Goal: Task Accomplishment & Management: Manage account settings

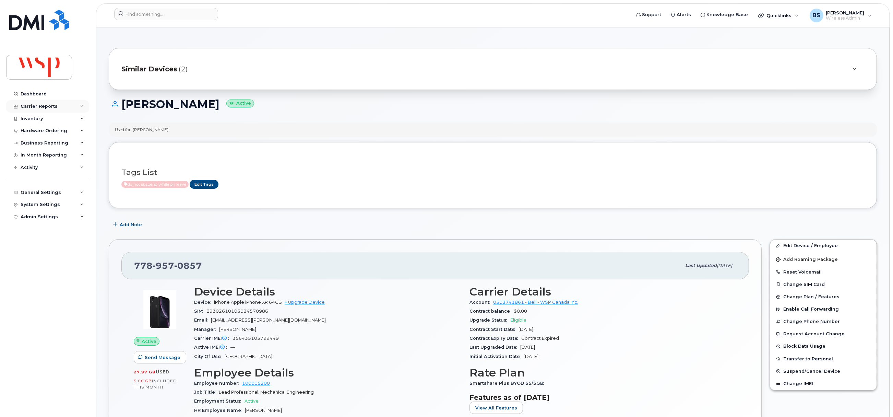
click at [29, 104] on div "Carrier Reports" at bounding box center [39, 106] width 37 height 5
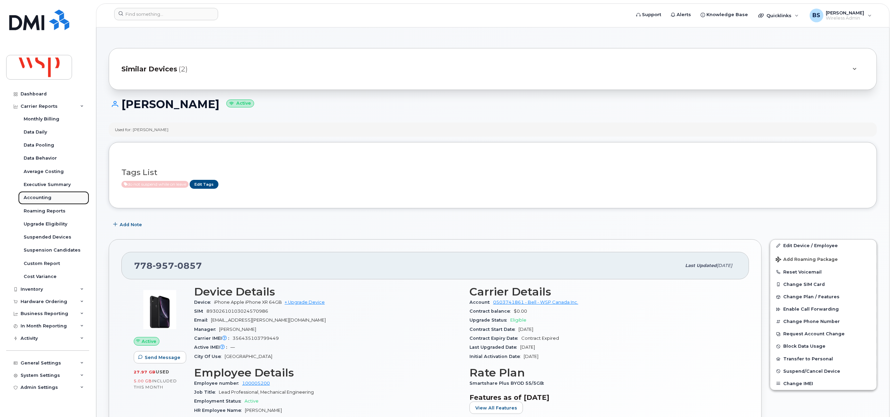
click at [28, 198] on div "Accounting" at bounding box center [38, 197] width 28 height 6
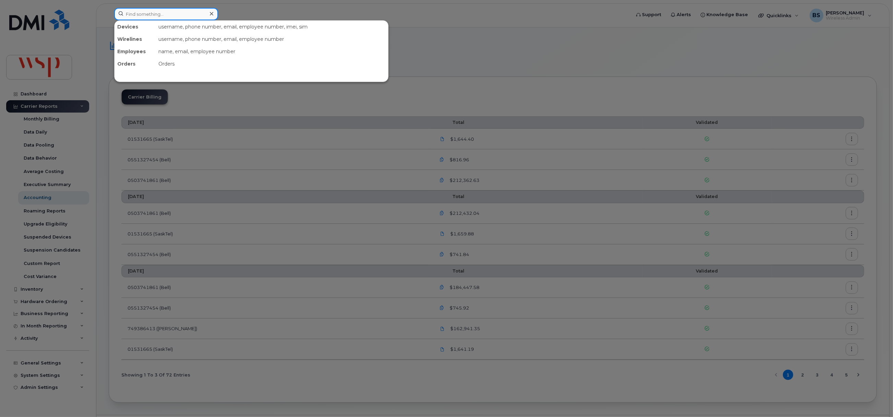
click at [146, 14] on input at bounding box center [166, 14] width 104 height 12
paste input "4168434657"
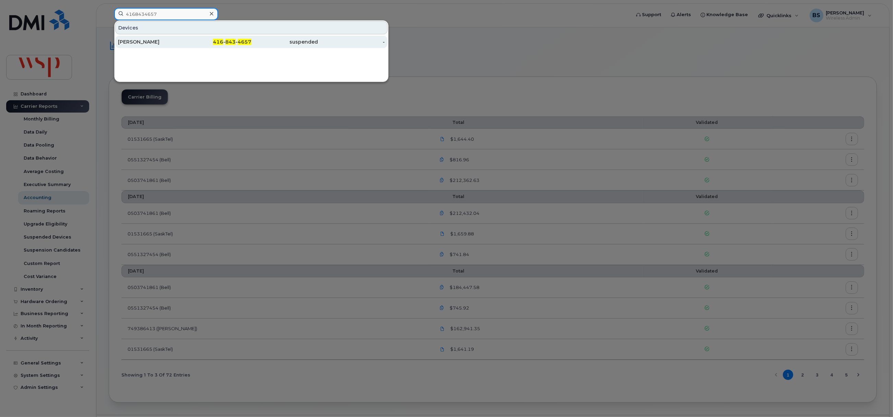
type input "4168434657"
click at [139, 41] on div "NICK LA POSTA" at bounding box center [151, 41] width 67 height 7
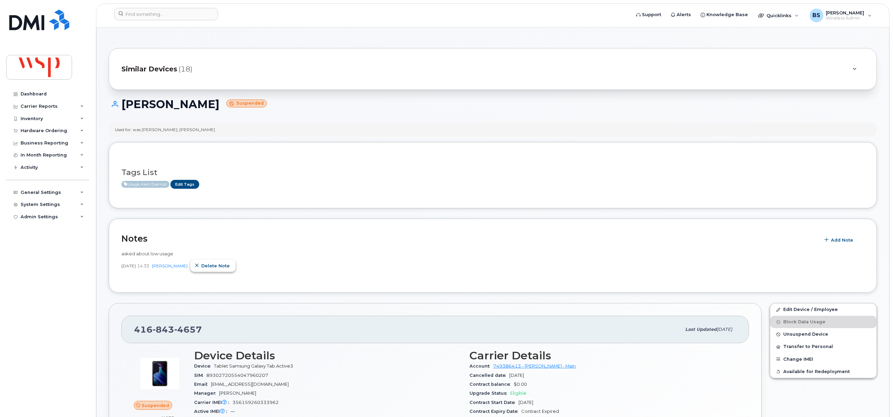
click at [208, 263] on span "Delete note" at bounding box center [215, 265] width 28 height 7
drag, startPoint x: 841, startPoint y: 238, endPoint x: 833, endPoint y: 237, distance: 7.6
click at [833, 237] on span "Add Note" at bounding box center [842, 240] width 22 height 7
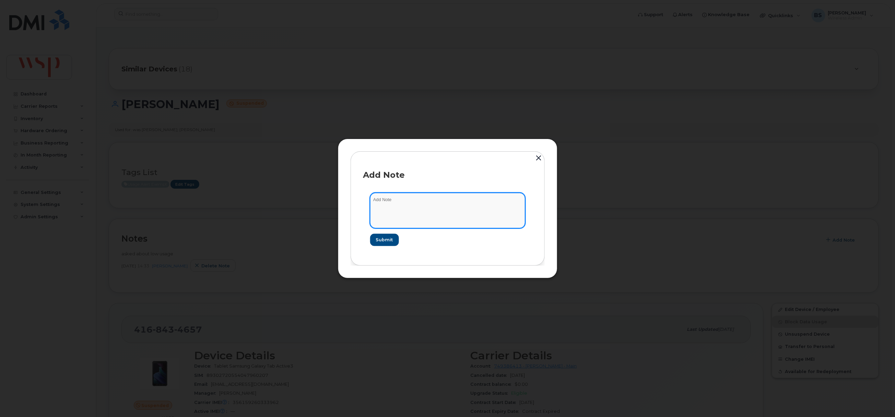
click at [436, 209] on textarea at bounding box center [447, 210] width 155 height 35
paste textarea "ave it open in the event a staff member needs it."
type textarea "do not suspend for low usage"
click at [383, 237] on span "Submit" at bounding box center [383, 239] width 17 height 7
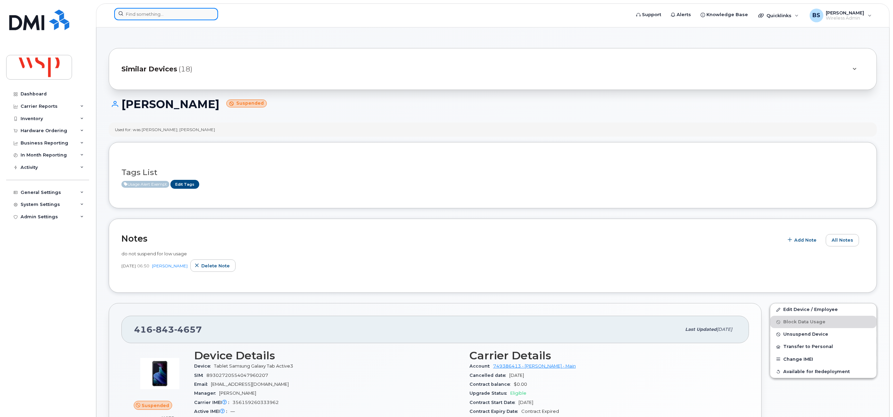
click at [166, 12] on input at bounding box center [166, 14] width 104 height 12
paste input "4184462898"
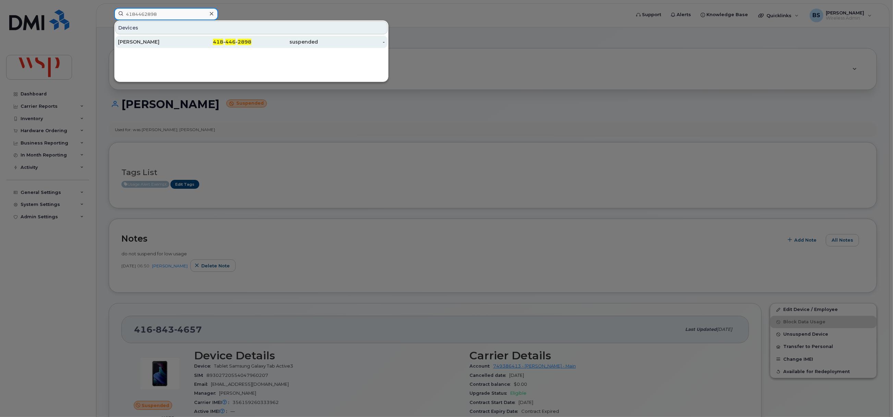
type input "4184462898"
drag, startPoint x: 143, startPoint y: 41, endPoint x: 145, endPoint y: 36, distance: 5.3
click at [143, 41] on div "JULIE-ANNE LABBÉ" at bounding box center [151, 41] width 67 height 7
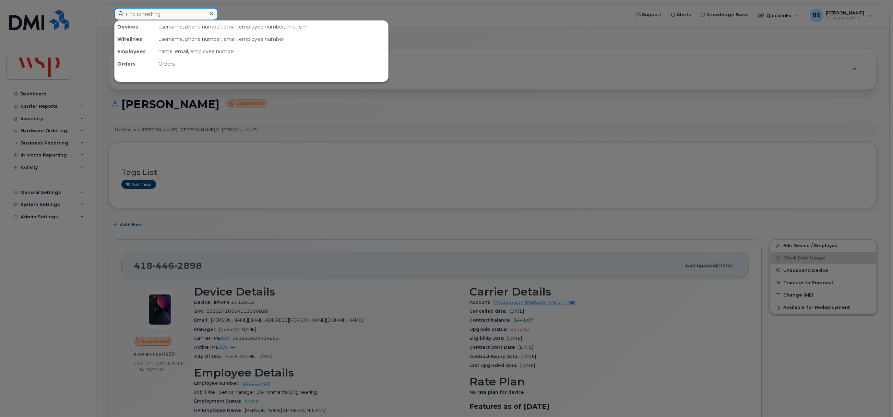
click at [146, 16] on input at bounding box center [166, 14] width 104 height 12
paste input "353289576439600"
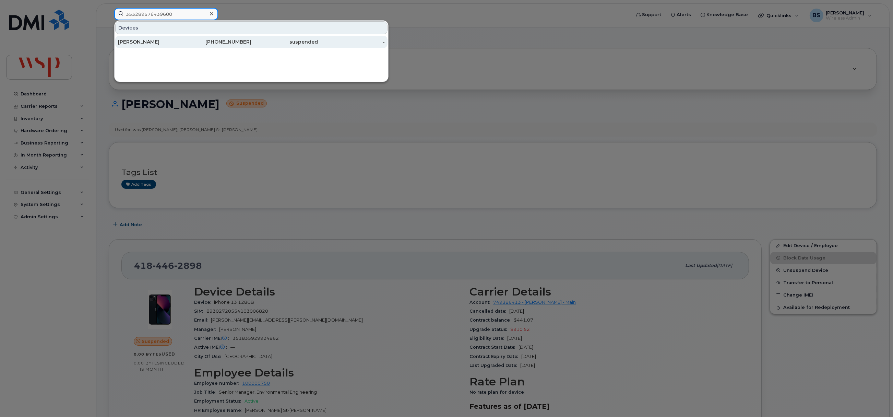
type input "353289576439600"
click at [135, 41] on div "[PERSON_NAME]" at bounding box center [151, 41] width 67 height 7
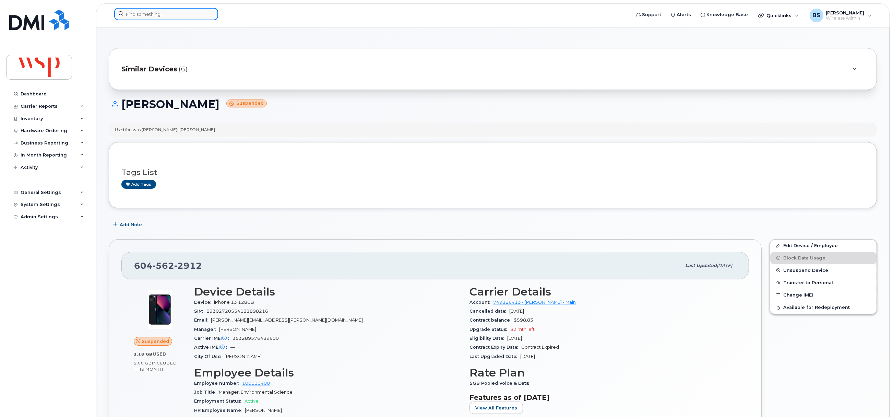
click at [156, 15] on input at bounding box center [166, 14] width 104 height 12
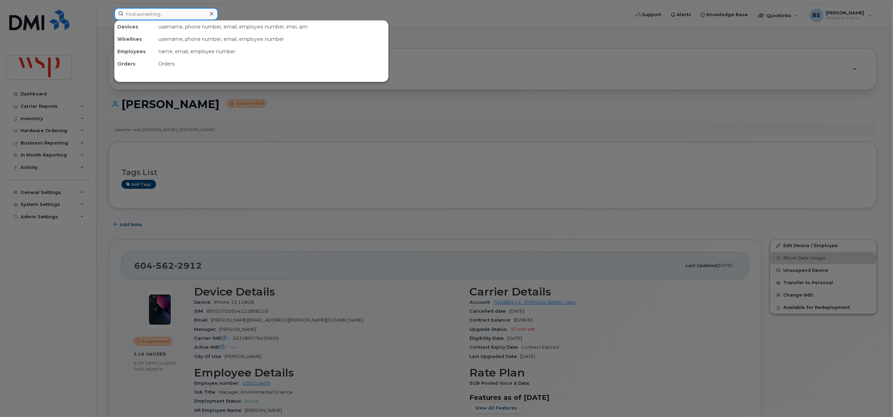
paste input "6045370945"
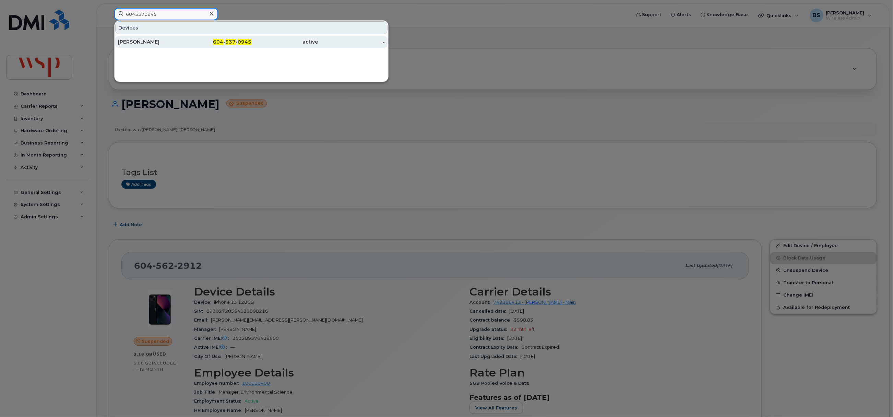
type input "6045370945"
drag, startPoint x: 132, startPoint y: 41, endPoint x: 187, endPoint y: 50, distance: 55.6
click at [132, 41] on div "JORGE MEDINA" at bounding box center [151, 41] width 67 height 7
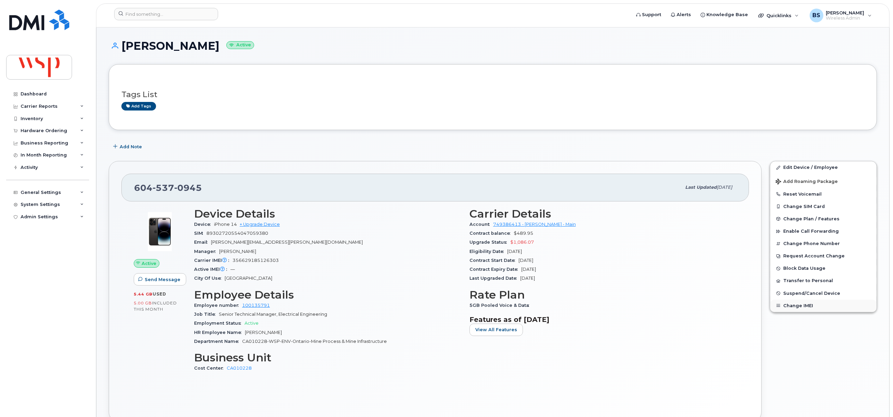
click at [791, 304] on button "Change IMEI" at bounding box center [823, 305] width 106 height 12
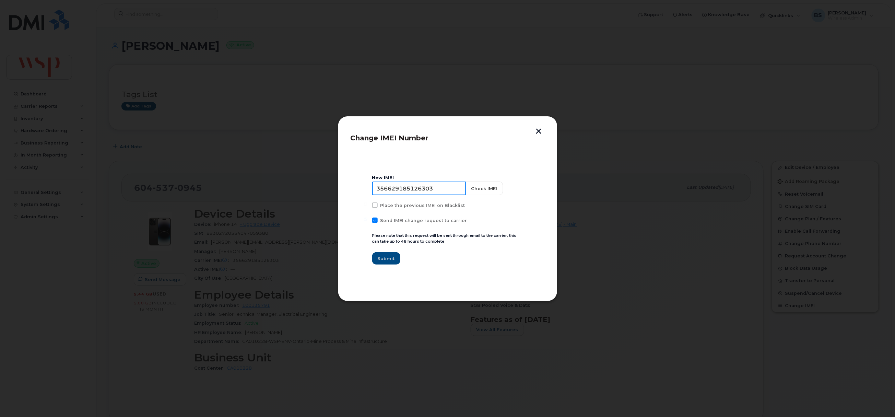
drag, startPoint x: 449, startPoint y: 187, endPoint x: 216, endPoint y: 178, distance: 232.7
click at [222, 178] on div "Change IMEI Number New IMEI 356629185126303 Check IMEI Place the previous IMEI …" at bounding box center [447, 208] width 895 height 417
paste input "3289576439600"
type input "353289576439600"
click at [477, 187] on button "Check IMEI" at bounding box center [484, 188] width 38 height 14
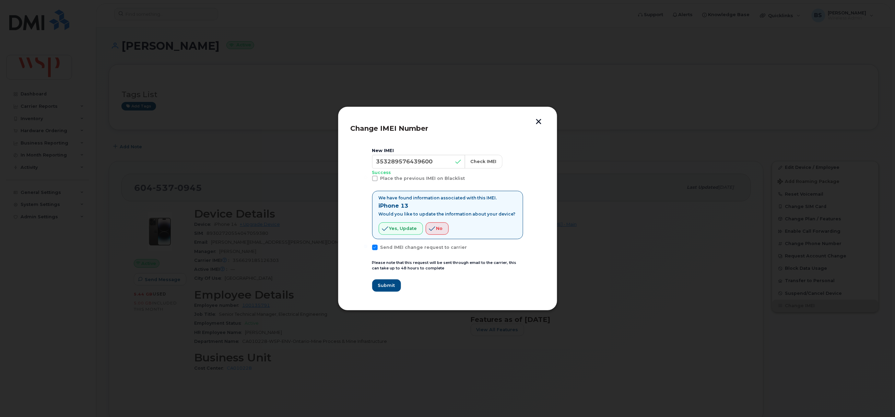
click at [540, 120] on button "button" at bounding box center [539, 122] width 10 height 7
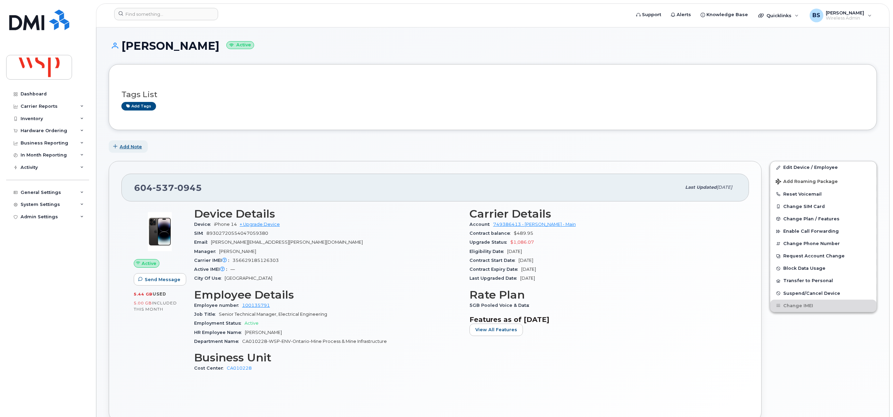
click at [130, 148] on span "Add Note" at bounding box center [131, 146] width 22 height 7
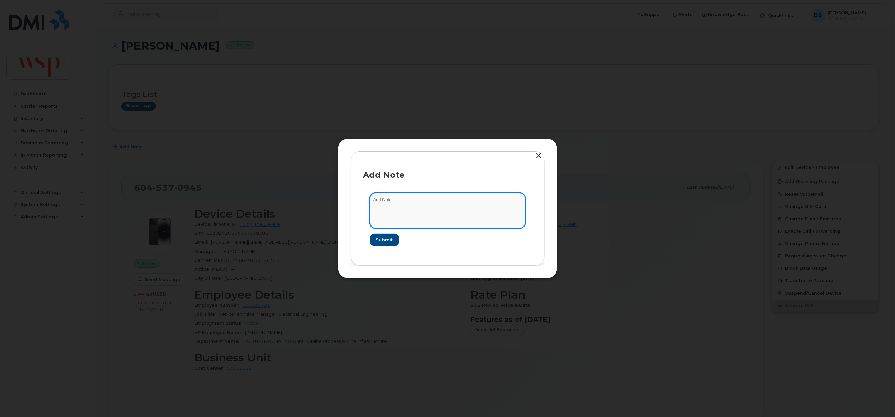
click at [405, 206] on textarea at bounding box center [447, 210] width 155 height 35
paste textarea "353289576439600"
click at [411, 199] on textarea "broke phone. Kevin provided iphone 13 IMEI 353289576439600" at bounding box center [447, 210] width 155 height 35
type textarea "broke phone. Kevin provided iphone 13 IMEI 353289576439600"
drag, startPoint x: 386, startPoint y: 239, endPoint x: 376, endPoint y: 234, distance: 11.2
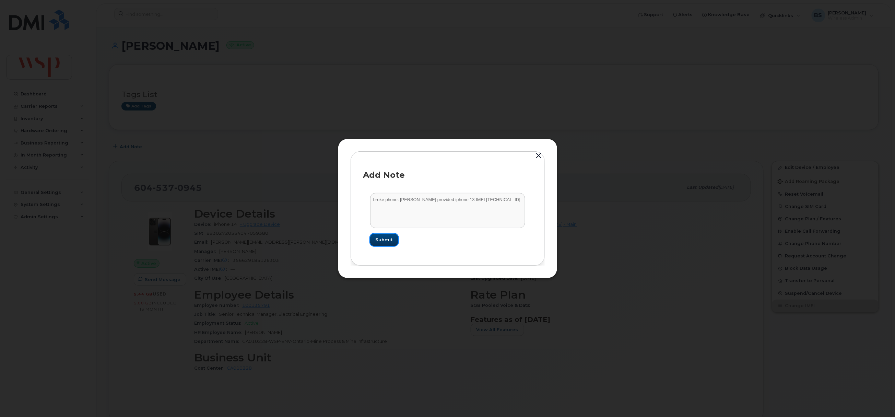
click at [386, 239] on span "Submit" at bounding box center [383, 239] width 17 height 7
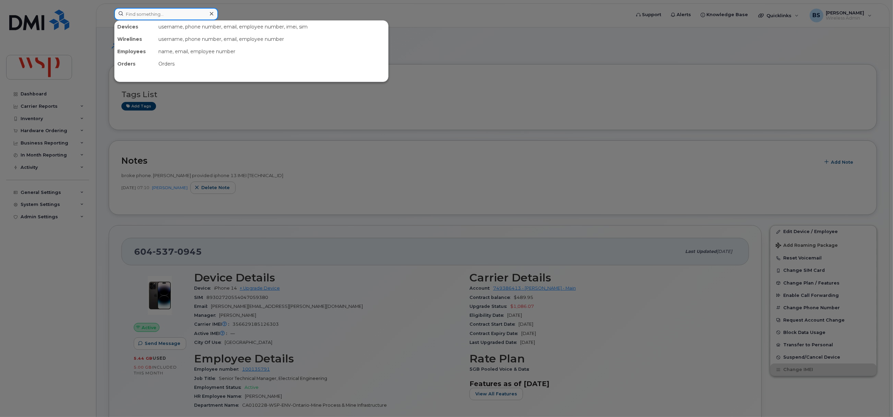
click at [155, 15] on input at bounding box center [166, 14] width 104 height 12
paste input "4184462898"
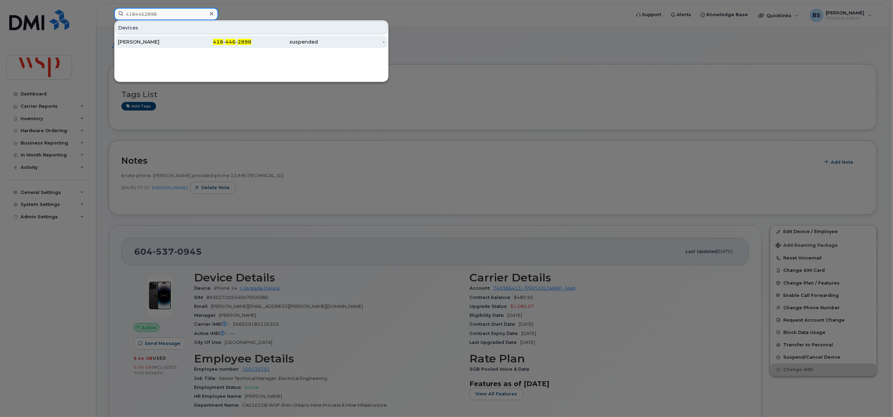
type input "4184462898"
drag, startPoint x: 132, startPoint y: 40, endPoint x: 149, endPoint y: 50, distance: 19.8
click at [133, 40] on div "JULIE-ANNE LABBÉ" at bounding box center [151, 41] width 67 height 7
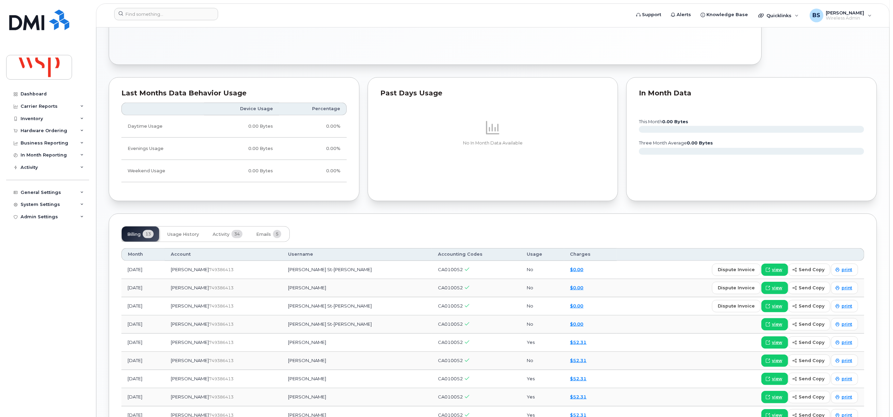
scroll to position [566, 0]
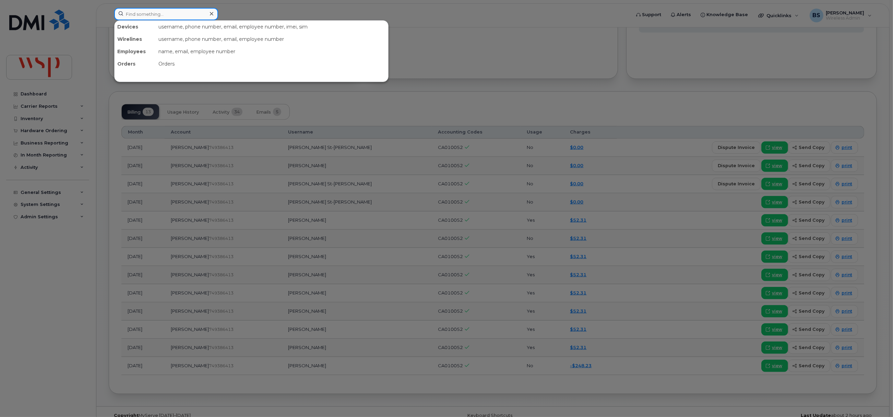
click at [182, 15] on input at bounding box center [166, 14] width 104 height 12
paste input "4372441981"
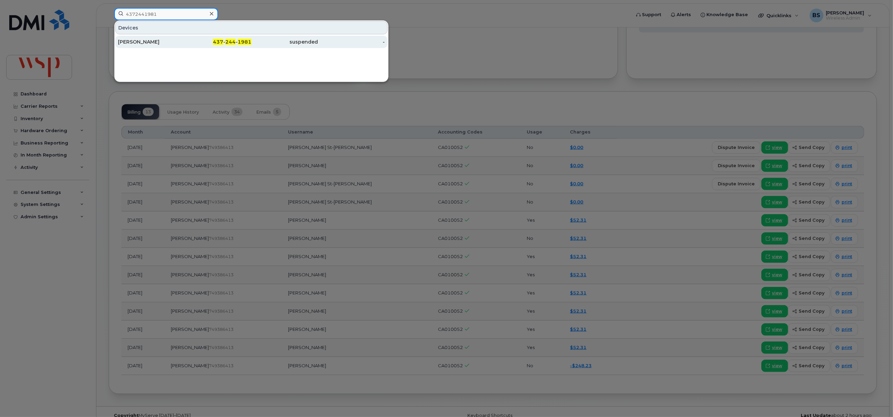
type input "4372441981"
click at [136, 40] on div "PAUL ESLINGER" at bounding box center [151, 41] width 67 height 7
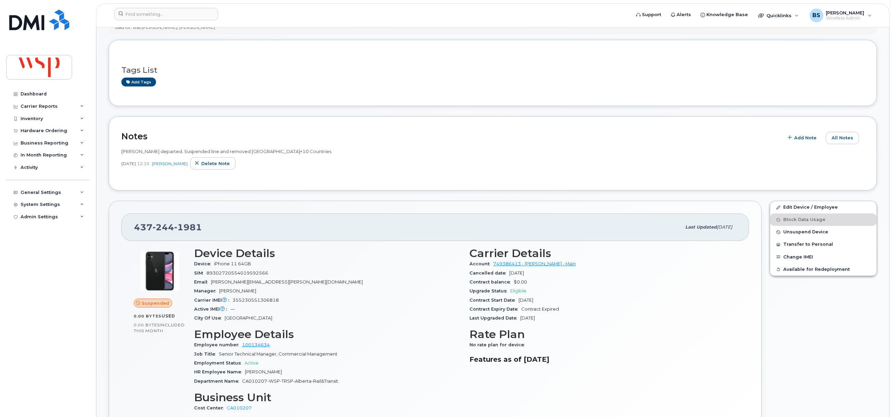
scroll to position [103, 0]
drag, startPoint x: 206, startPoint y: 226, endPoint x: 133, endPoint y: 232, distance: 73.6
click at [133, 232] on div "437 244 1981 Last updated Jul 15, 2025" at bounding box center [434, 226] width 627 height 27
copy span "437 244 1981"
click at [189, 12] on input at bounding box center [166, 14] width 104 height 12
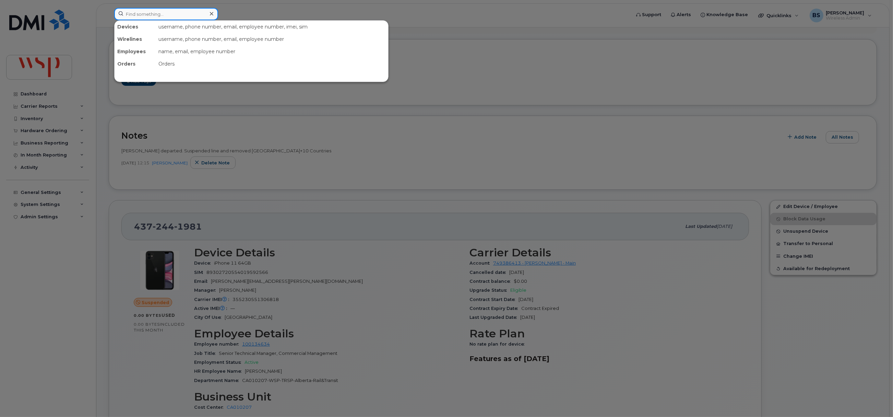
paste input "4375771870"
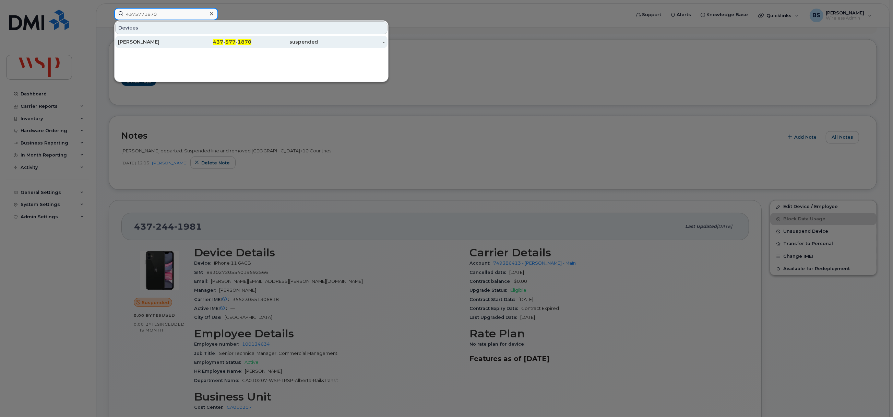
type input "4375771870"
drag, startPoint x: 131, startPoint y: 40, endPoint x: 330, endPoint y: 92, distance: 205.6
click div "MICHAEL NASSIM"
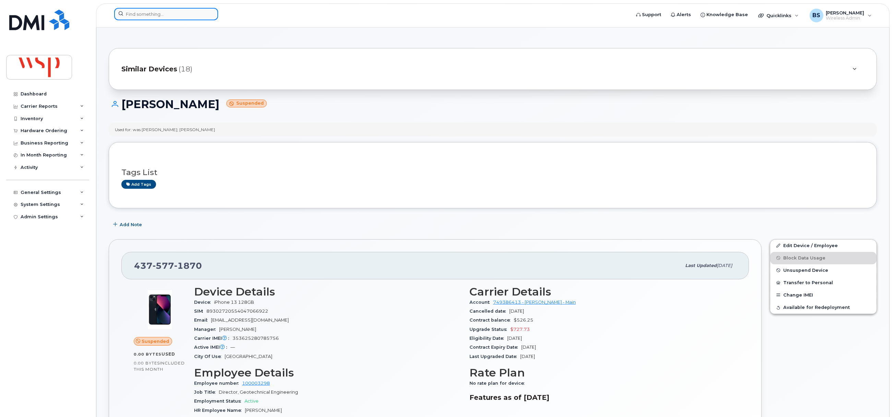
click at [174, 16] on input at bounding box center [166, 14] width 104 height 12
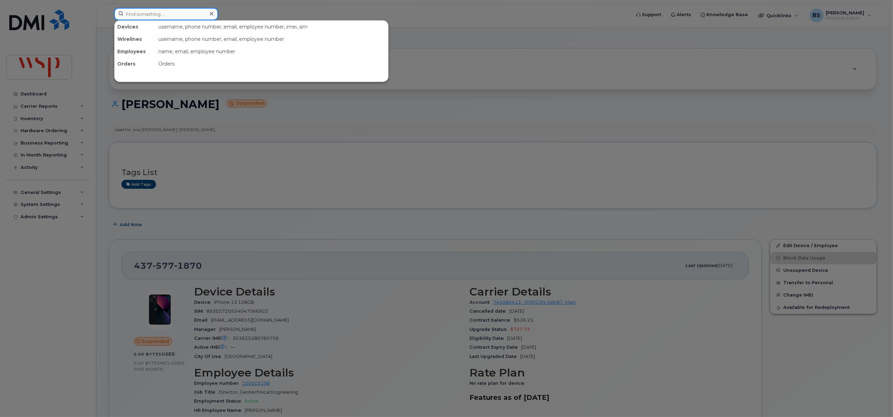
paste input "4376778708"
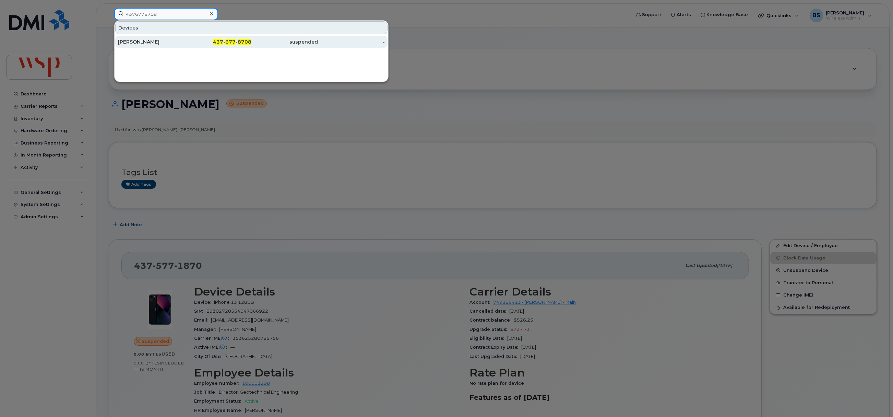
type input "4376778708"
click at [140, 40] on div "[PERSON_NAME]" at bounding box center [151, 41] width 67 height 7
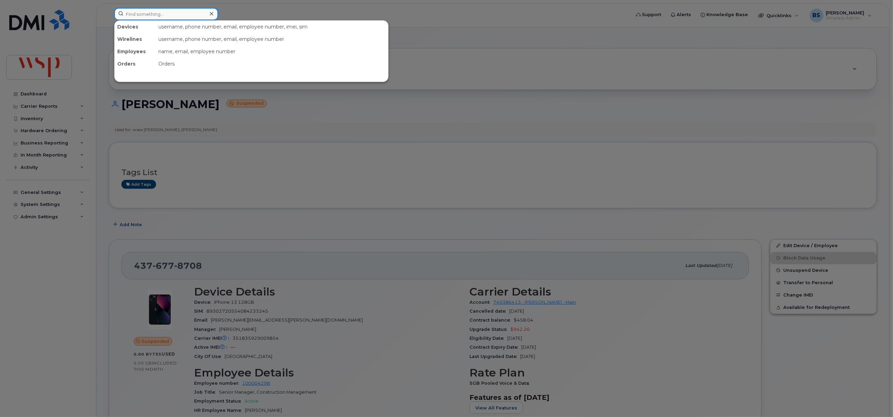
click at [144, 15] on input at bounding box center [166, 14] width 104 height 12
paste input "4377272043"
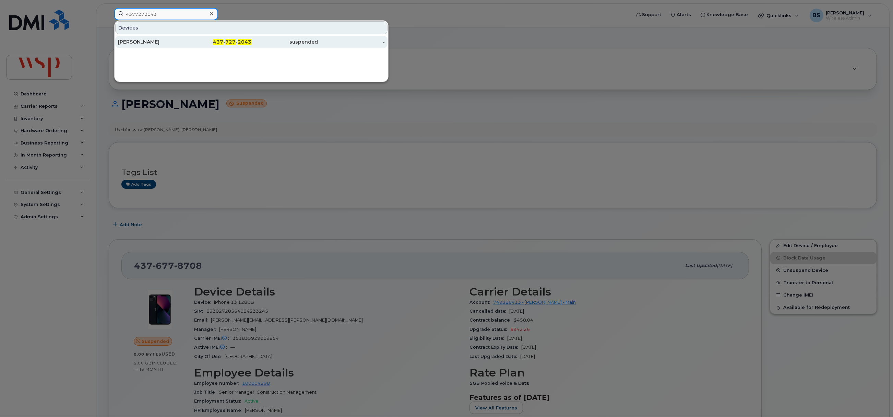
type input "4377272043"
click at [128, 41] on div "[PERSON_NAME]" at bounding box center [151, 41] width 67 height 7
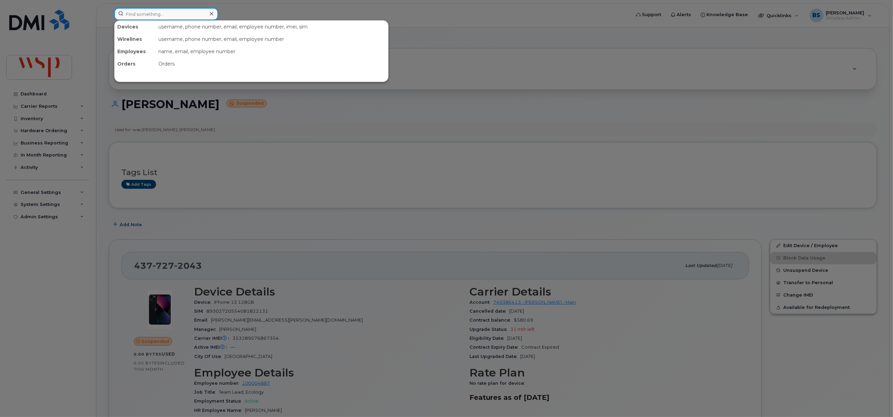
drag, startPoint x: 176, startPoint y: 15, endPoint x: 176, endPoint y: 22, distance: 6.9
click at [176, 15] on input at bounding box center [166, 14] width 104 height 12
paste input "4378606377"
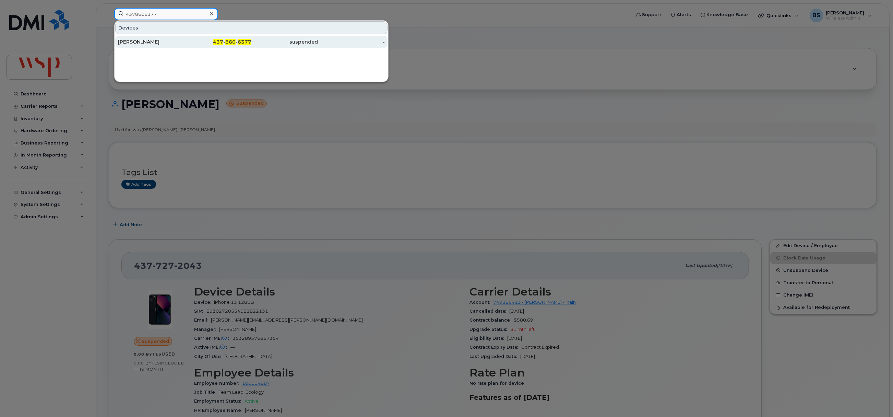
type input "4378606377"
click at [134, 40] on div "[PERSON_NAME]" at bounding box center [151, 41] width 67 height 7
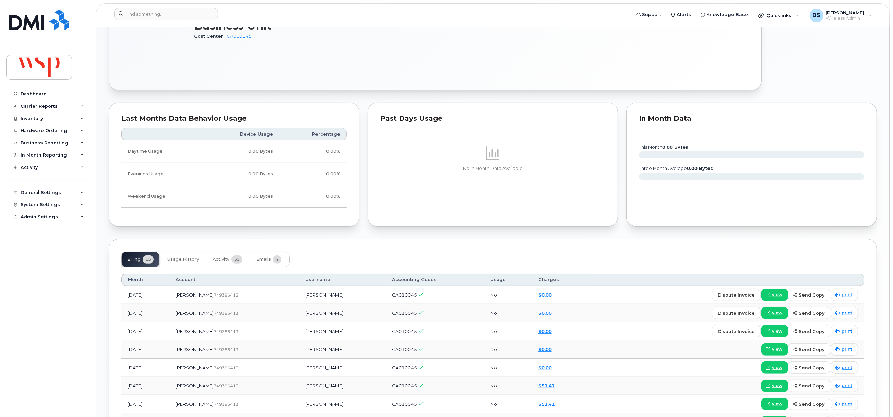
scroll to position [514, 0]
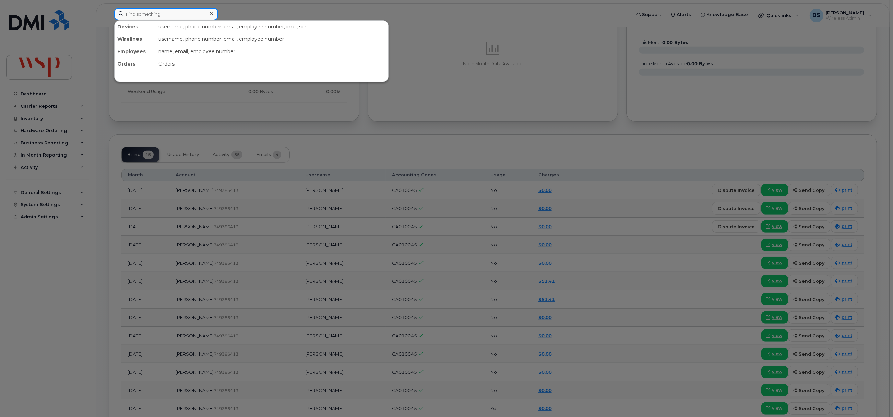
click at [166, 13] on input at bounding box center [166, 14] width 104 height 12
paste input "4378983529"
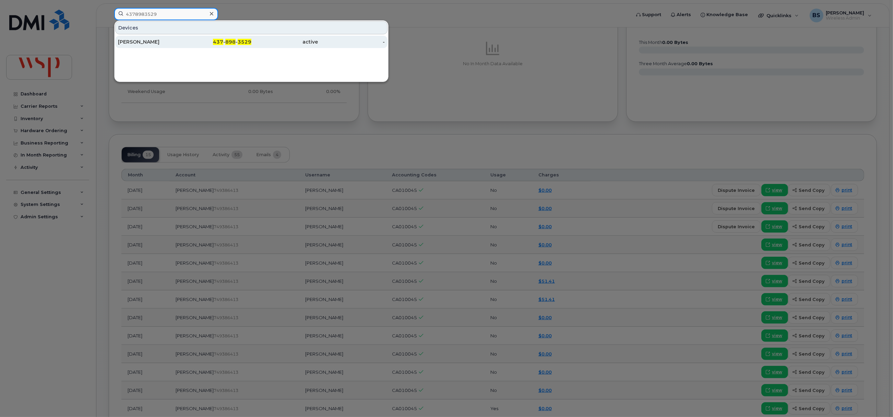
type input "4378983529"
drag, startPoint x: 134, startPoint y: 40, endPoint x: 249, endPoint y: 76, distance: 120.1
click at [134, 40] on div "[PERSON_NAME]" at bounding box center [151, 41] width 67 height 7
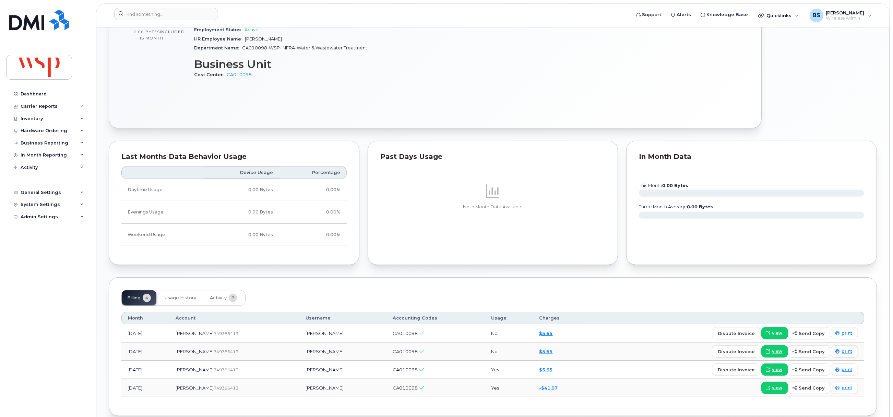
scroll to position [388, 0]
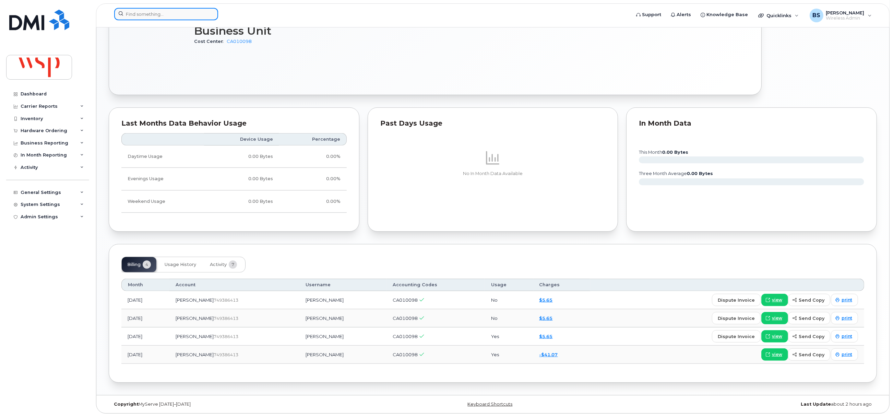
click at [132, 8] on input at bounding box center [166, 14] width 104 height 12
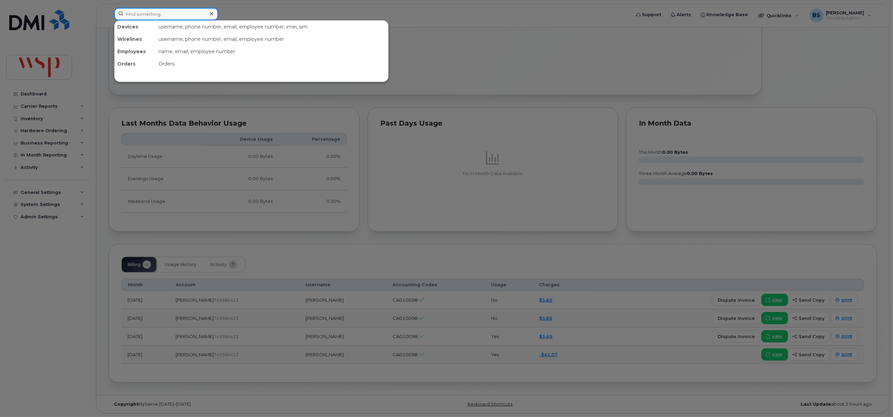
paste input "4379228554"
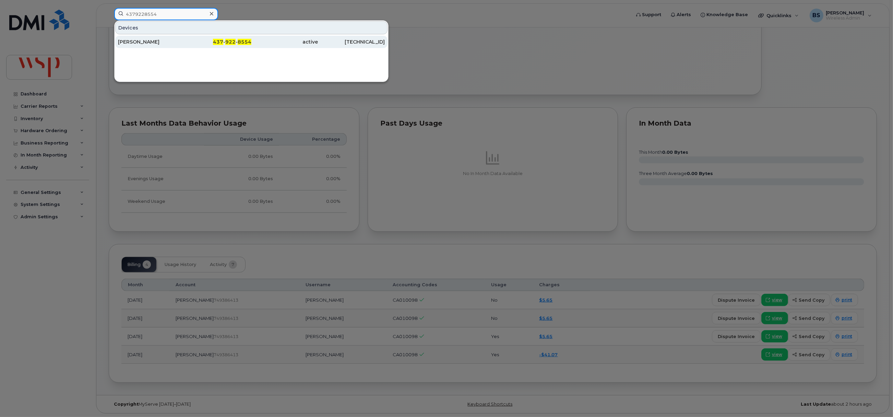
type input "4379228554"
drag, startPoint x: 137, startPoint y: 40, endPoint x: 168, endPoint y: 26, distance: 34.4
click at [137, 40] on div "[PERSON_NAME]" at bounding box center [151, 41] width 67 height 7
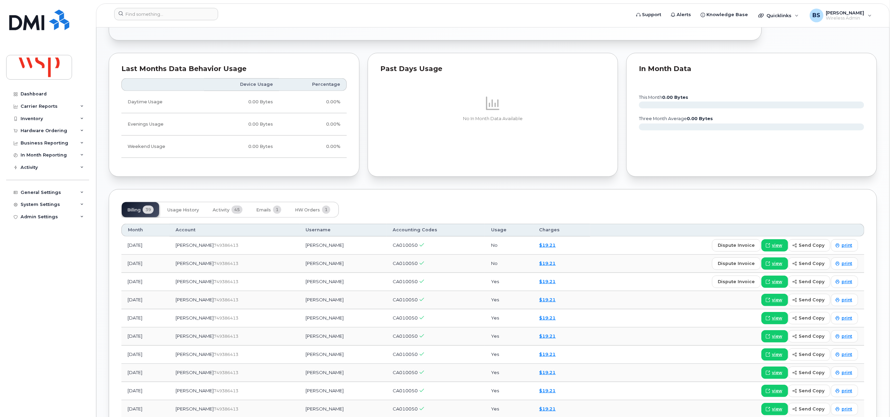
scroll to position [469, 0]
click at [543, 244] on link "$19.21" at bounding box center [547, 243] width 16 height 5
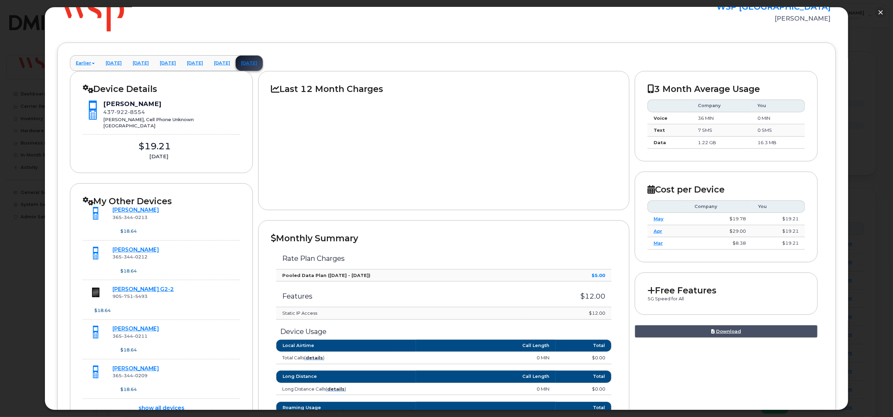
scroll to position [51, 0]
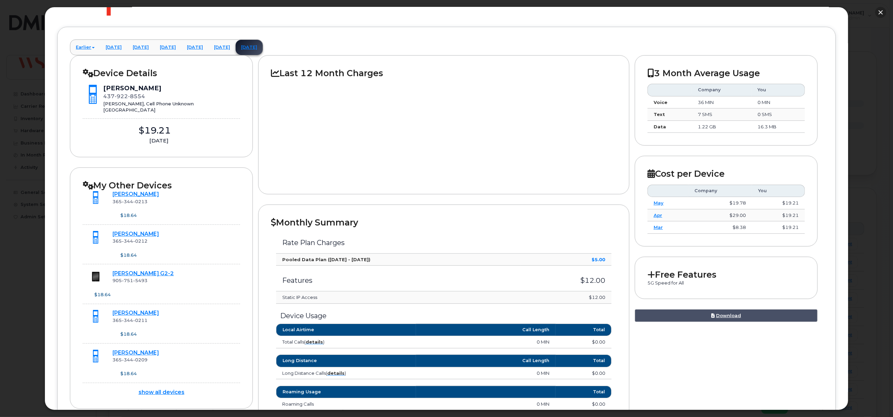
click at [880, 12] on button "button" at bounding box center [880, 12] width 11 height 11
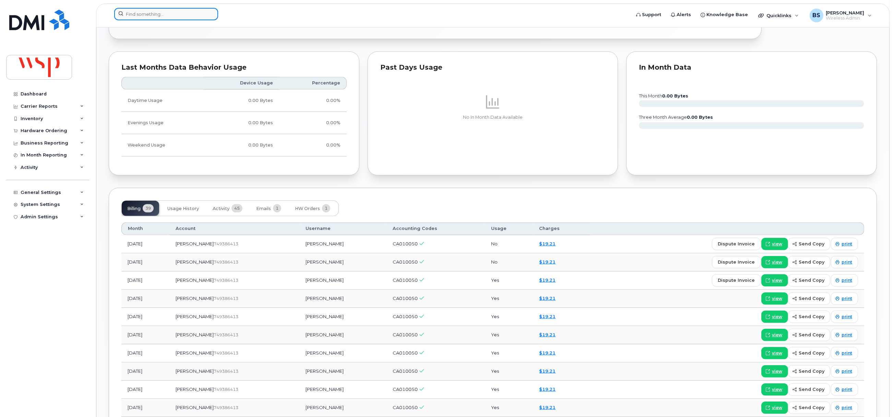
click at [139, 14] on input at bounding box center [166, 14] width 104 height 12
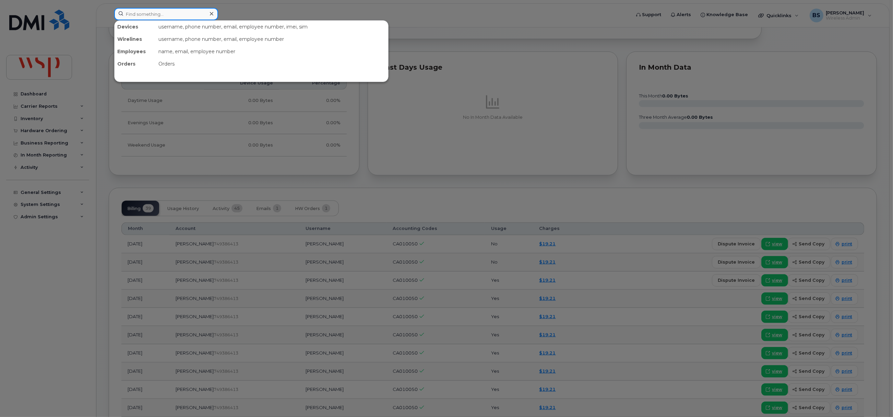
paste input "4382250686"
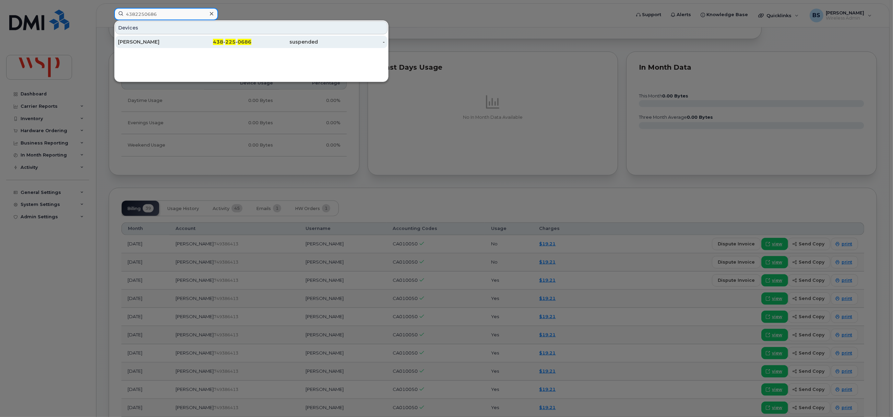
type input "4382250686"
drag, startPoint x: 132, startPoint y: 40, endPoint x: 160, endPoint y: 56, distance: 33.2
click at [132, 40] on div "[PERSON_NAME]" at bounding box center [151, 41] width 67 height 7
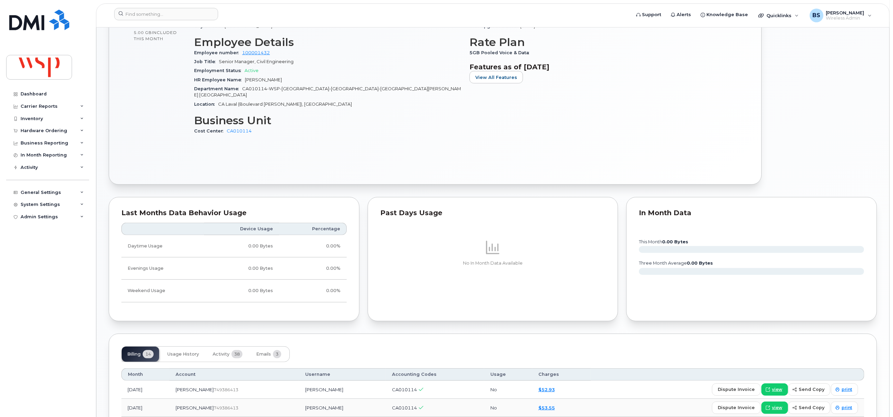
scroll to position [154, 0]
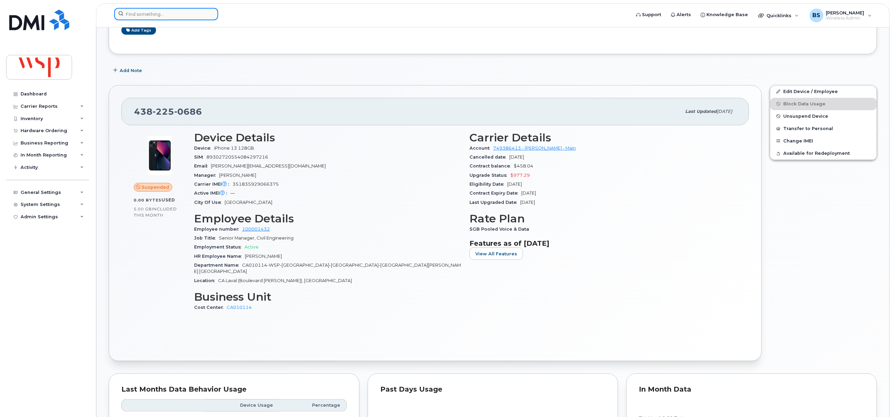
click at [138, 18] on input at bounding box center [166, 14] width 104 height 12
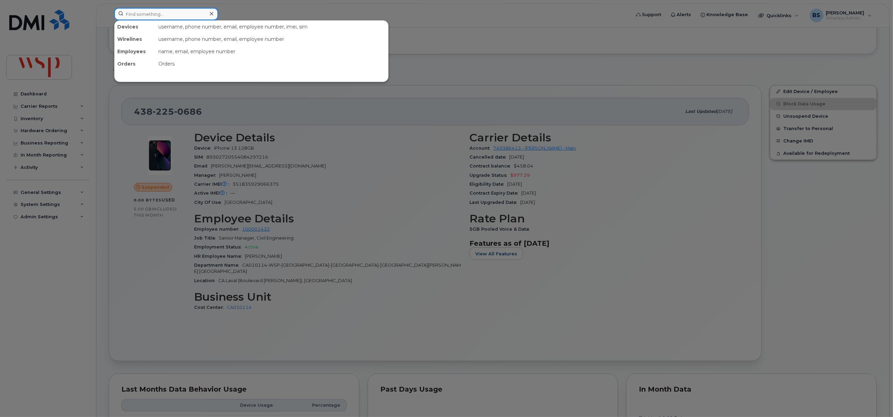
paste input "4382263159"
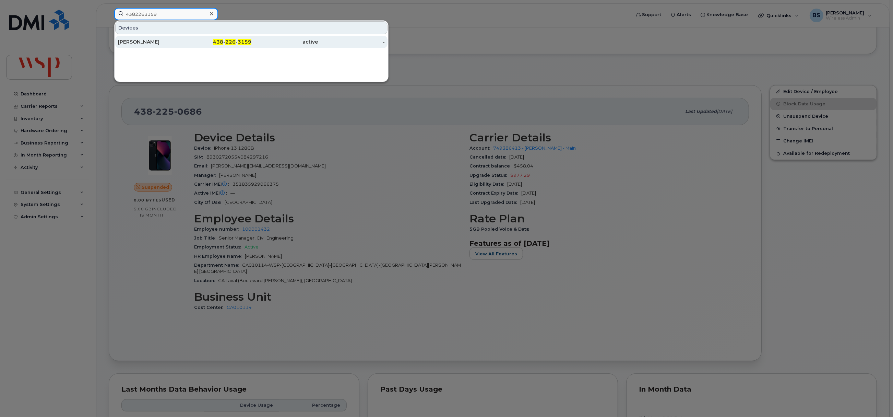
type input "4382263159"
drag, startPoint x: 135, startPoint y: 42, endPoint x: 147, endPoint y: 41, distance: 12.0
click at [135, 42] on div "[PERSON_NAME]" at bounding box center [151, 41] width 67 height 7
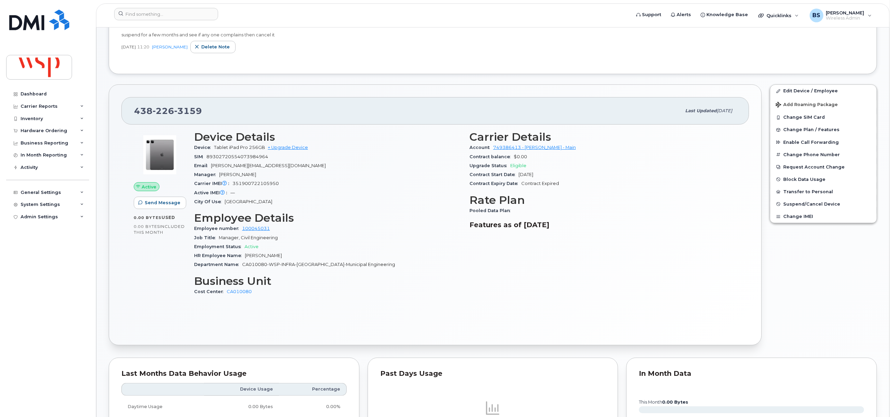
scroll to position [154, 0]
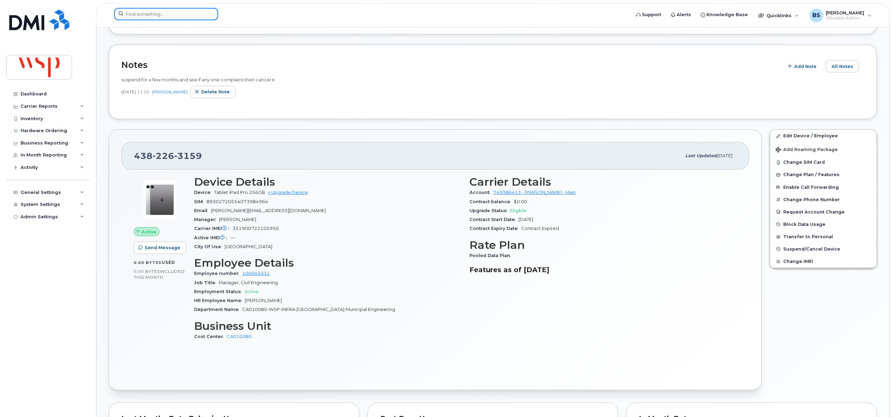
click at [171, 16] on input at bounding box center [166, 14] width 104 height 12
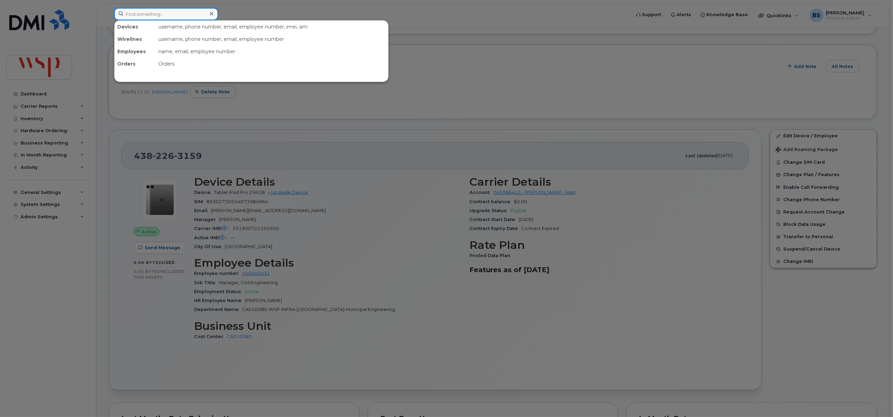
paste input "4382294467"
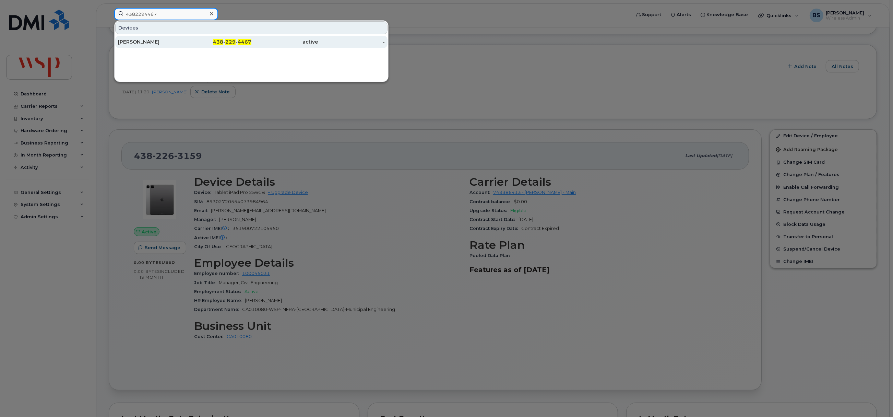
type input "4382294467"
click at [136, 40] on div "[PERSON_NAME]" at bounding box center [151, 41] width 67 height 7
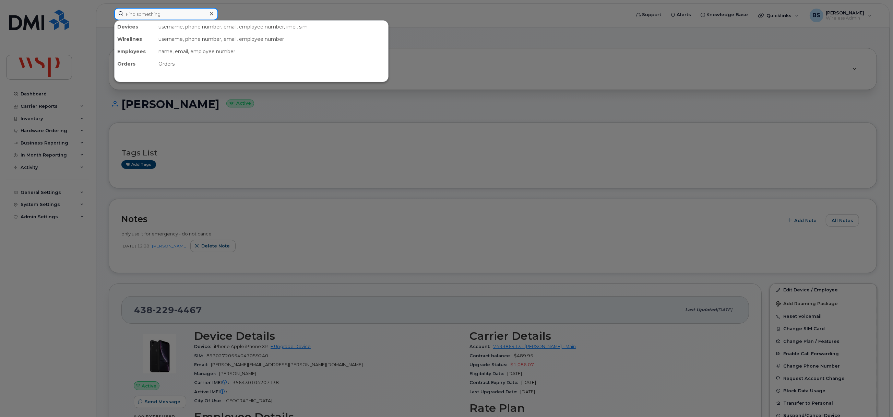
drag, startPoint x: 131, startPoint y: 16, endPoint x: 128, endPoint y: 19, distance: 3.9
click at [131, 16] on input at bounding box center [166, 14] width 104 height 12
paste input "4382821640"
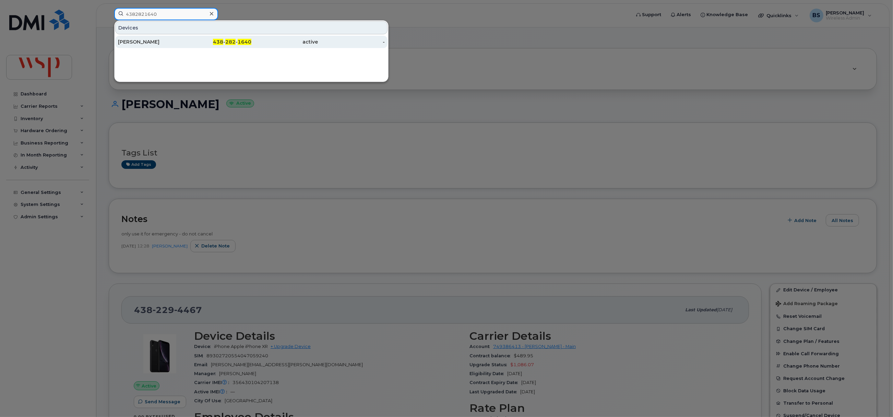
type input "4382821640"
click at [135, 40] on div "[PERSON_NAME]" at bounding box center [151, 41] width 67 height 7
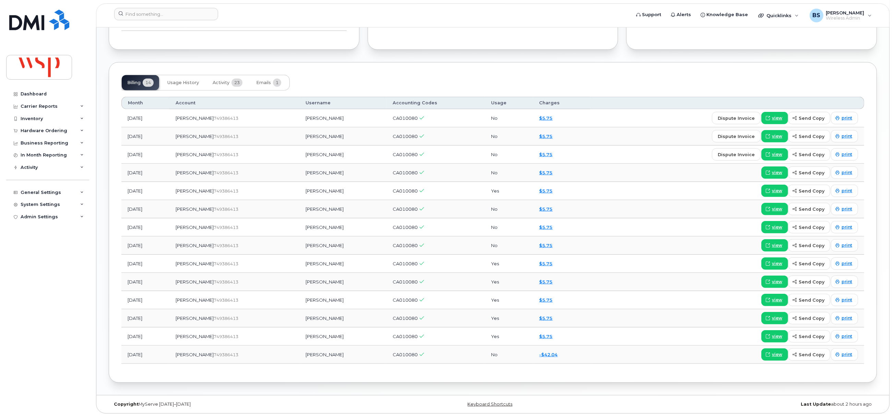
scroll to position [571, 0]
click at [160, 13] on input at bounding box center [166, 14] width 104 height 12
paste input "4383401180"
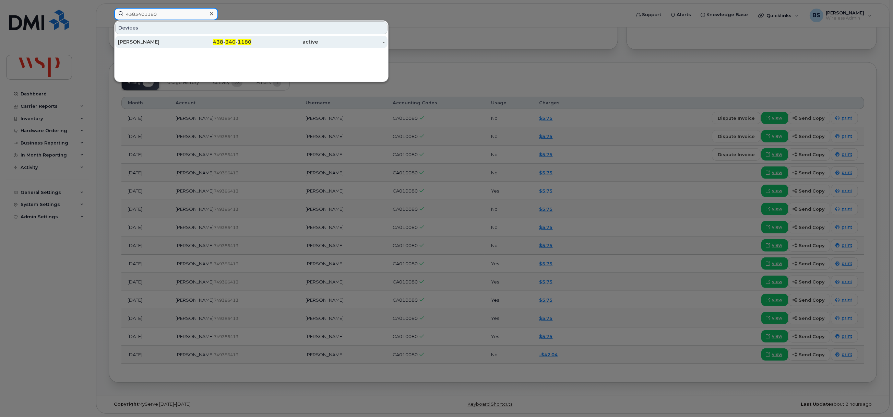
type input "4383401180"
click at [138, 40] on div "KIM-SÉANG LAUCH" at bounding box center [151, 41] width 67 height 7
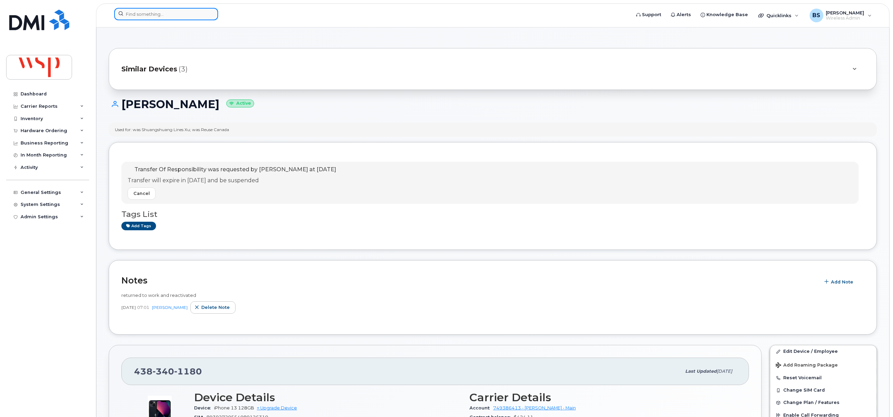
drag, startPoint x: 170, startPoint y: 17, endPoint x: 172, endPoint y: 20, distance: 3.6
click at [170, 17] on input at bounding box center [166, 14] width 104 height 12
paste input "4386992341"
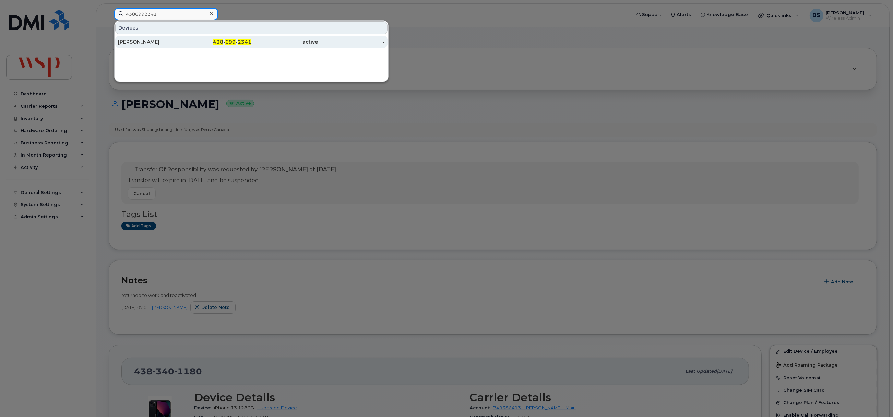
type input "4386992341"
click at [127, 40] on div "[PERSON_NAME]" at bounding box center [151, 41] width 67 height 7
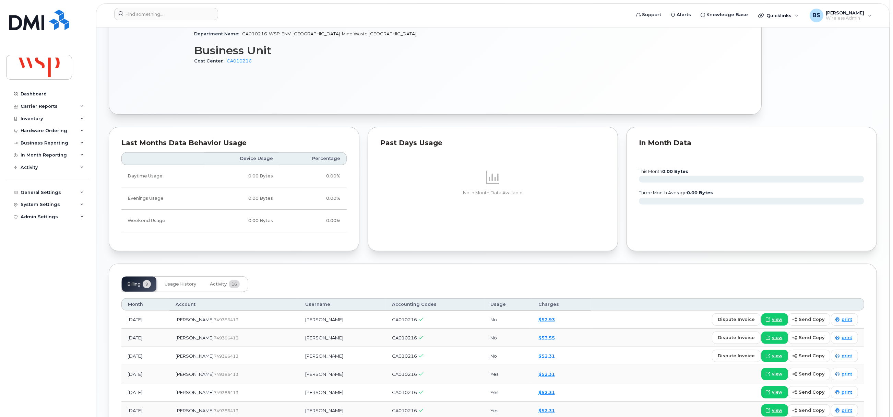
scroll to position [463, 0]
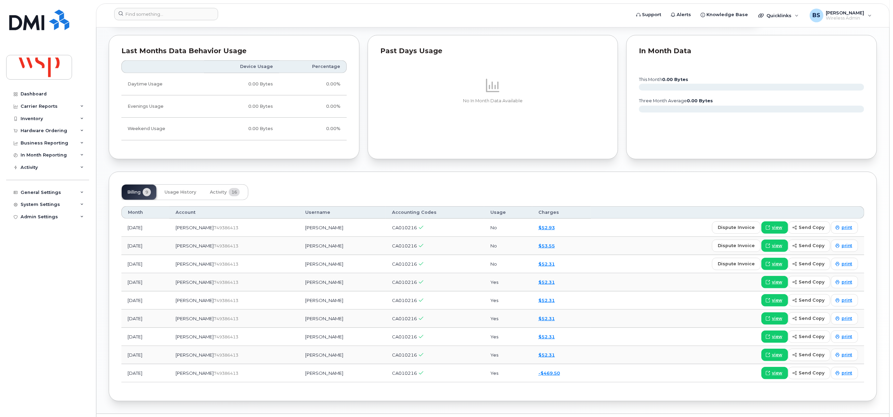
drag, startPoint x: 336, startPoint y: 227, endPoint x: 279, endPoint y: 213, distance: 58.4
click at [299, 232] on td "[PERSON_NAME]" at bounding box center [342, 227] width 87 height 18
copy td "[PERSON_NAME]"
click at [181, 21] on div at bounding box center [370, 15] width 523 height 15
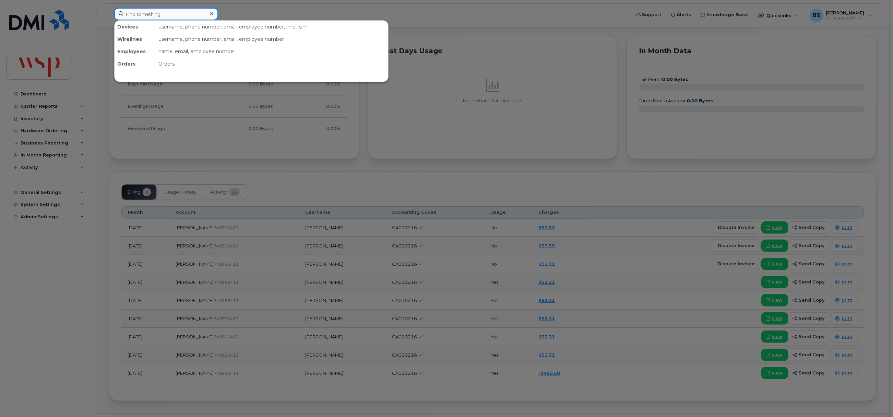
click at [182, 16] on input at bounding box center [166, 14] width 104 height 12
paste input "5142426725"
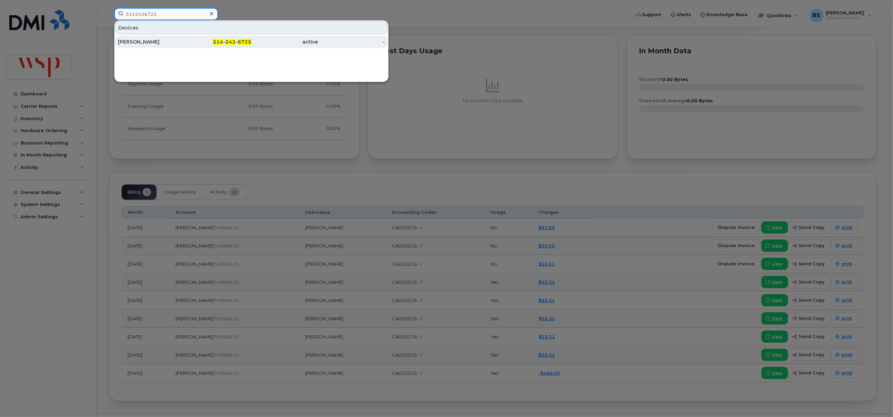
type input "5142426725"
click at [134, 40] on div "[PERSON_NAME]" at bounding box center [151, 41] width 67 height 7
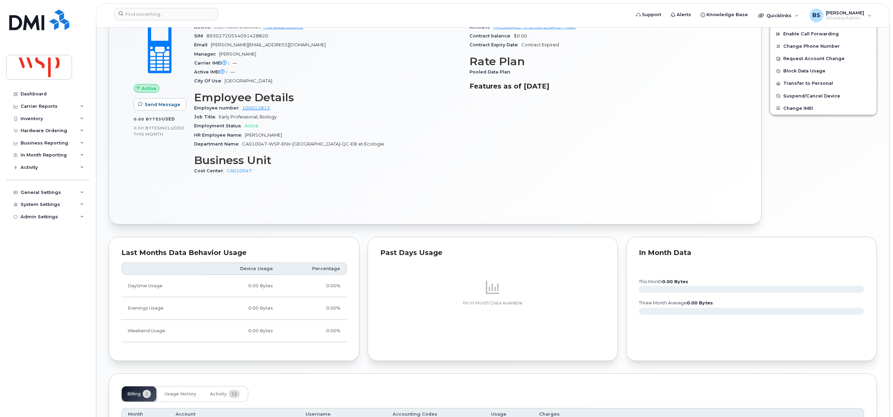
scroll to position [351, 0]
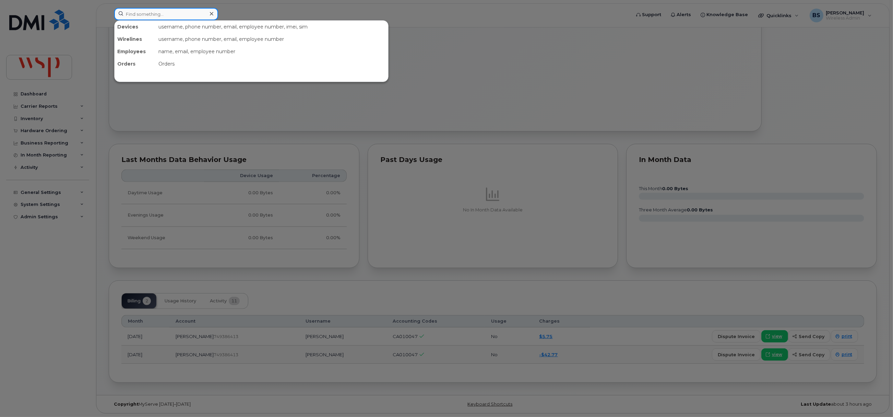
click at [145, 17] on input at bounding box center [166, 14] width 104 height 12
paste input "5144654840"
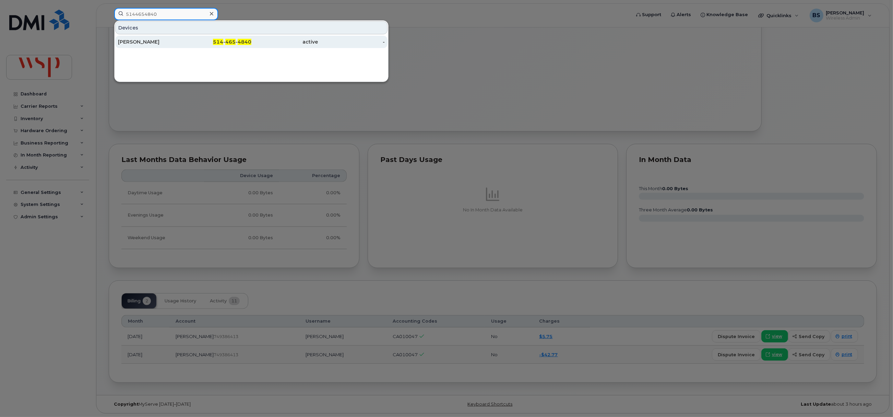
type input "5144654840"
drag, startPoint x: 125, startPoint y: 40, endPoint x: 184, endPoint y: 43, distance: 58.7
click at [125, 40] on div "[PERSON_NAME]" at bounding box center [151, 41] width 67 height 7
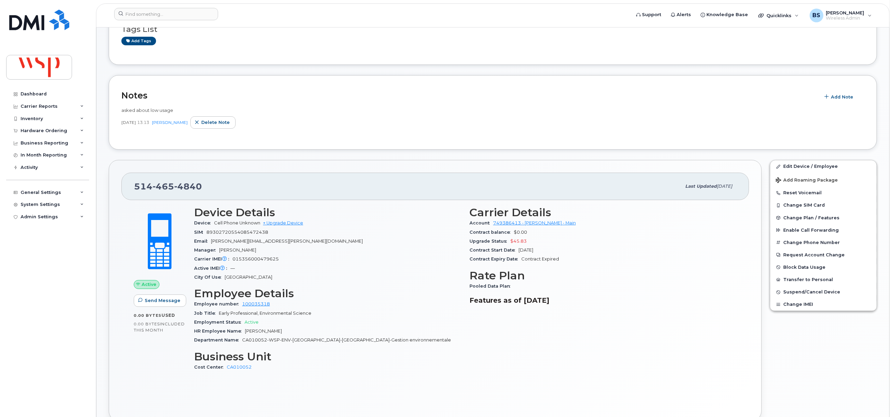
scroll to position [25, 0]
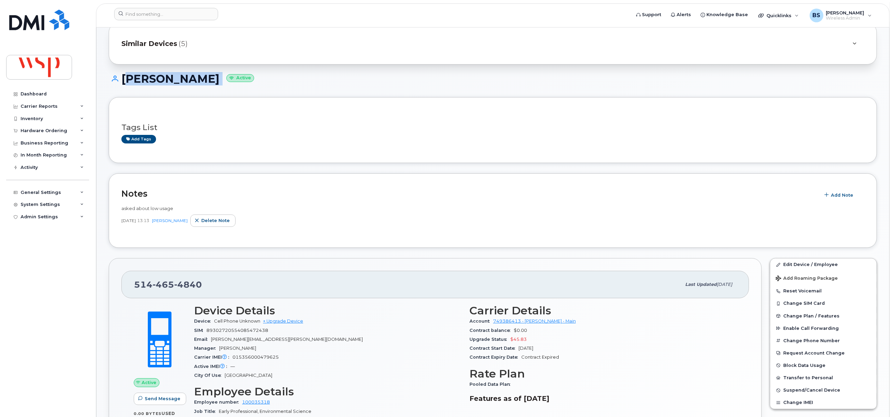
drag, startPoint x: 229, startPoint y: 79, endPoint x: 118, endPoint y: 85, distance: 110.6
click at [120, 85] on div "[PERSON_NAME] Active" at bounding box center [493, 85] width 768 height 24
copy h1 "[PERSON_NAME]"
drag, startPoint x: 167, startPoint y: 288, endPoint x: 91, endPoint y: 271, distance: 77.8
click at [114, 292] on div "514 465 4840 Last updated Jul 15, 2025 Active Send Message 0.00 Bytes  used 0.0…" at bounding box center [435, 388] width 653 height 261
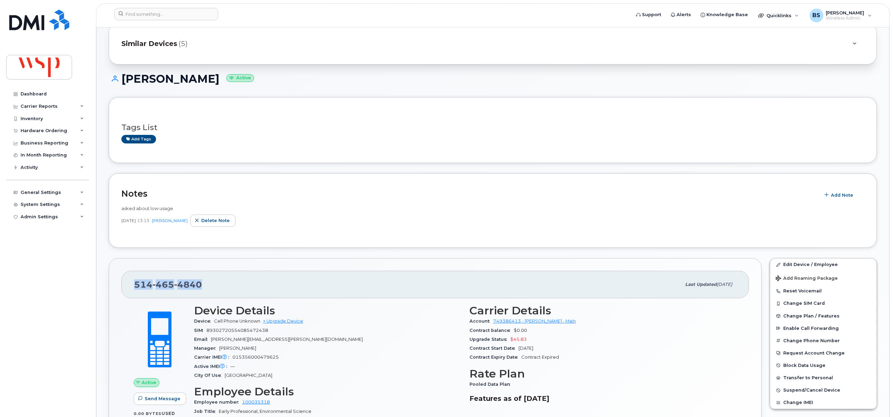
copy span "514 465 4840"
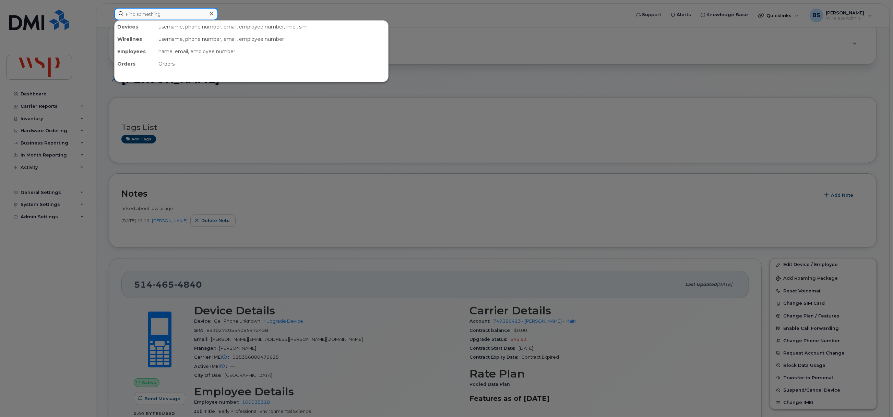
drag, startPoint x: 120, startPoint y: 17, endPoint x: 176, endPoint y: 20, distance: 56.3
click at [119, 17] on input at bounding box center [166, 14] width 104 height 12
paste input "5148247621"
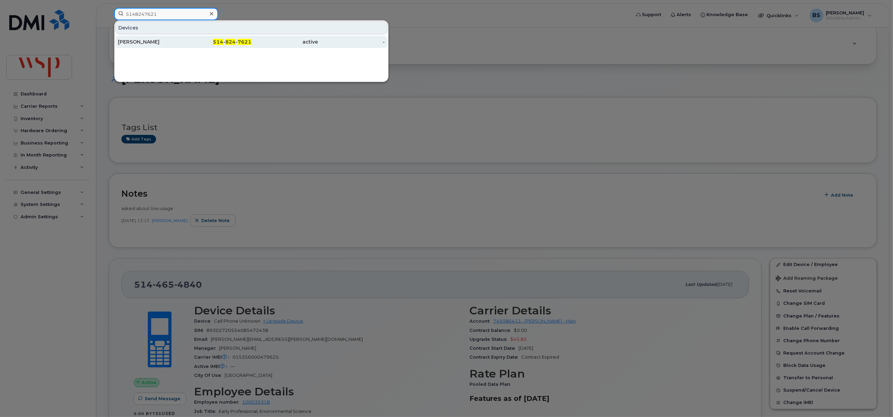
type input "5148247621"
click at [128, 40] on div "[PERSON_NAME]" at bounding box center [151, 41] width 67 height 7
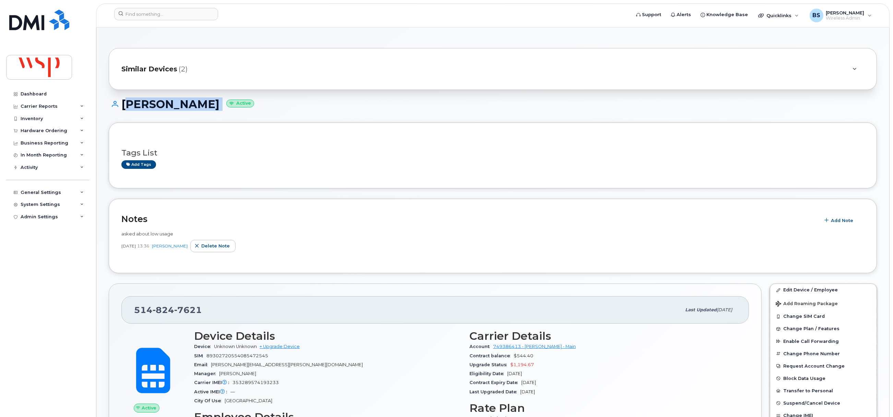
drag, startPoint x: 232, startPoint y: 105, endPoint x: 117, endPoint y: 115, distance: 115.9
click at [117, 115] on div "[PERSON_NAME] Active" at bounding box center [493, 110] width 768 height 24
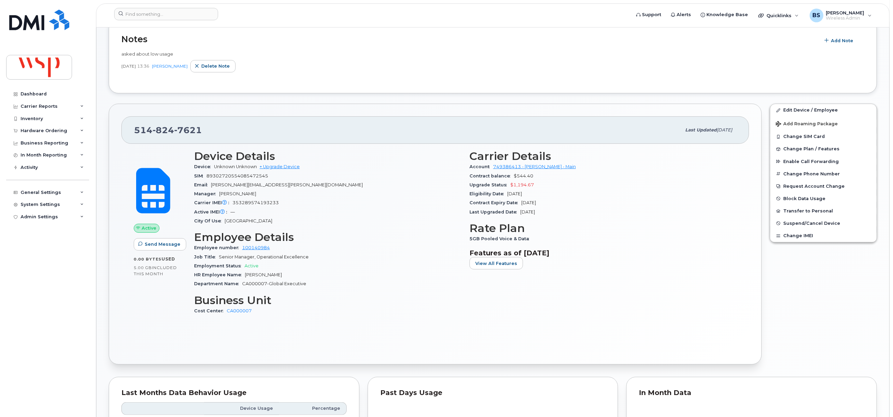
scroll to position [25, 0]
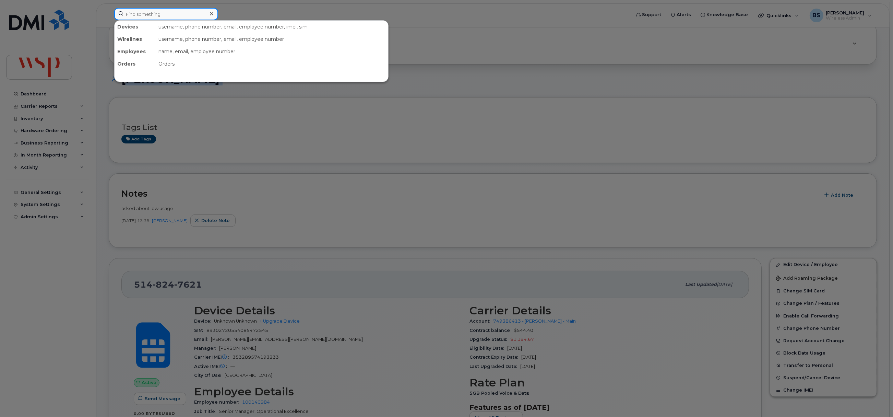
drag, startPoint x: 198, startPoint y: 14, endPoint x: 192, endPoint y: 22, distance: 10.0
click at [198, 14] on input at bounding box center [166, 14] width 104 height 12
paste input "5195722160"
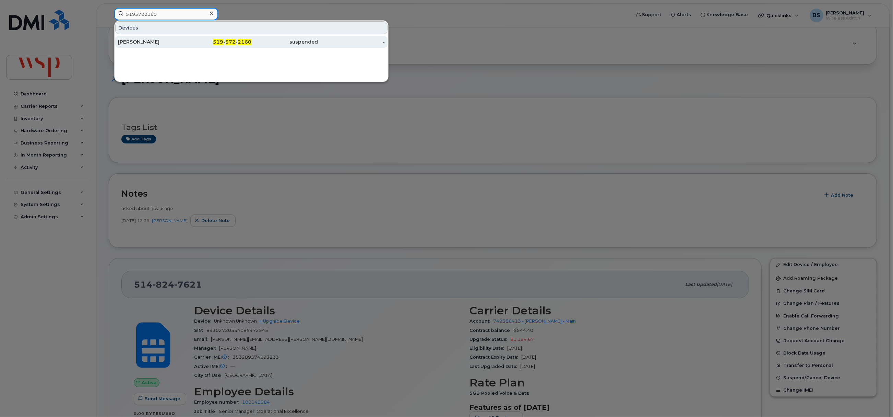
type input "5195722160"
click at [130, 40] on div "[PERSON_NAME]" at bounding box center [151, 41] width 67 height 7
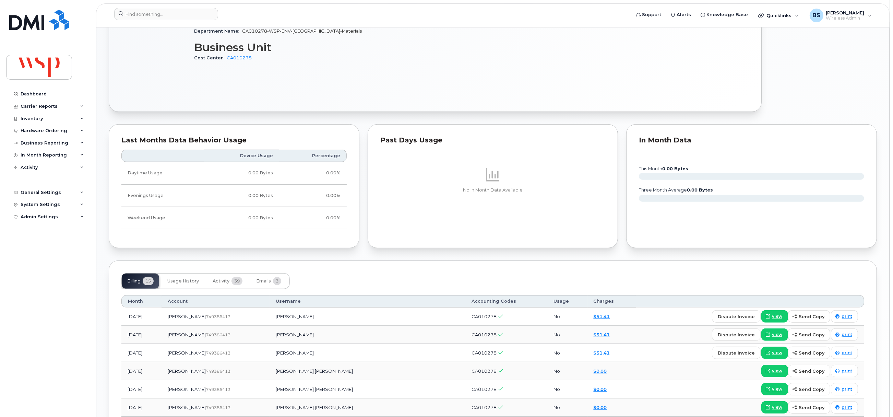
scroll to position [257, 0]
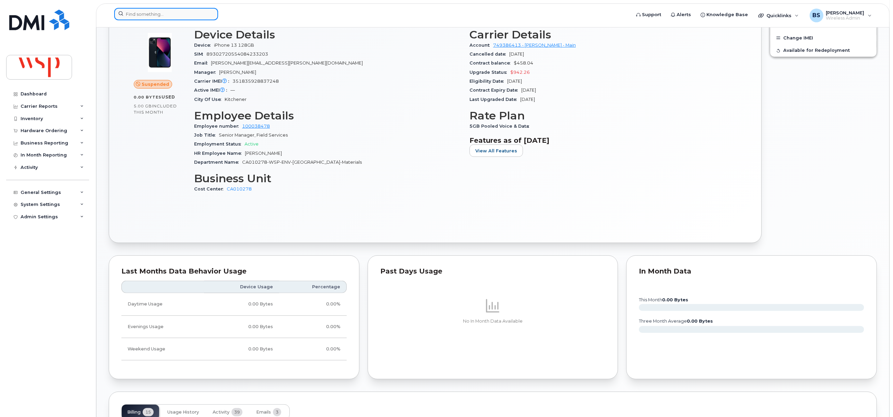
paste input "5818994506"
click at [146, 13] on input at bounding box center [166, 14] width 104 height 12
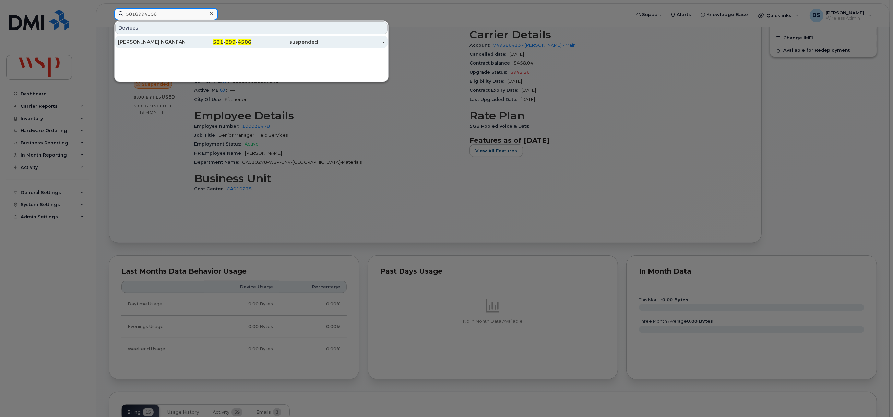
type input "5818994506"
click at [137, 40] on div "[PERSON_NAME] NGANFANG" at bounding box center [151, 41] width 67 height 7
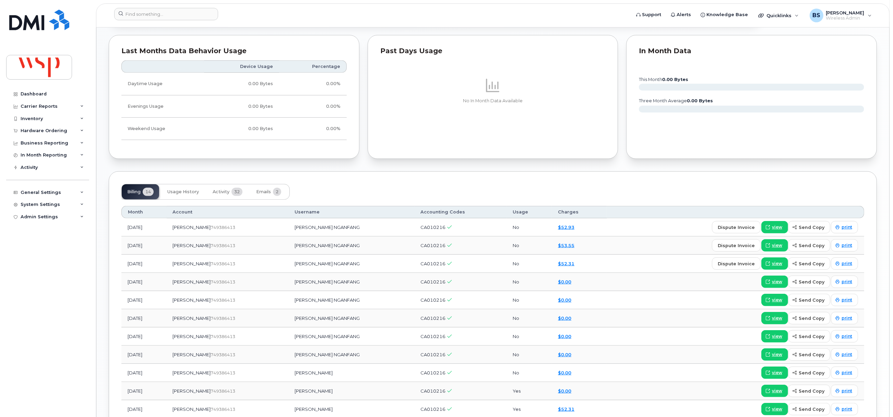
scroll to position [333, 0]
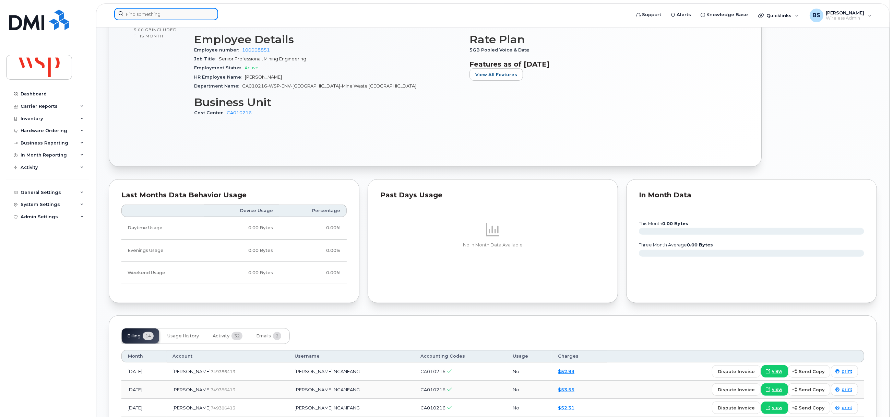
click at [176, 15] on input at bounding box center [166, 14] width 104 height 12
paste input "5818996290"
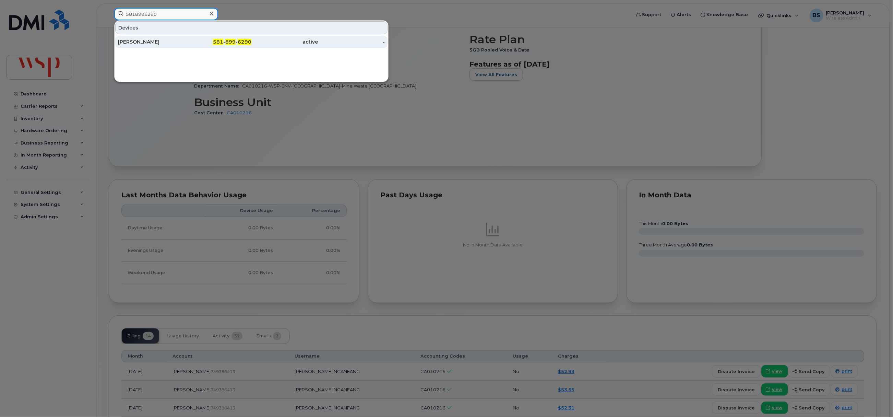
type input "5818996290"
drag, startPoint x: 134, startPoint y: 39, endPoint x: 210, endPoint y: 72, distance: 82.4
click at [134, 39] on div "JEAN-THOMAS MAROIS-FISET" at bounding box center [151, 41] width 67 height 7
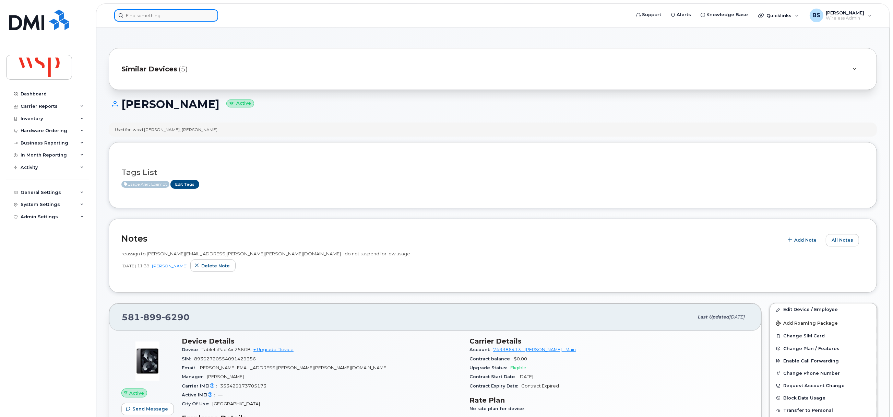
drag, startPoint x: 183, startPoint y: 17, endPoint x: 183, endPoint y: 11, distance: 6.2
click at [183, 16] on input at bounding box center [166, 15] width 104 height 12
paste input "5878914205"
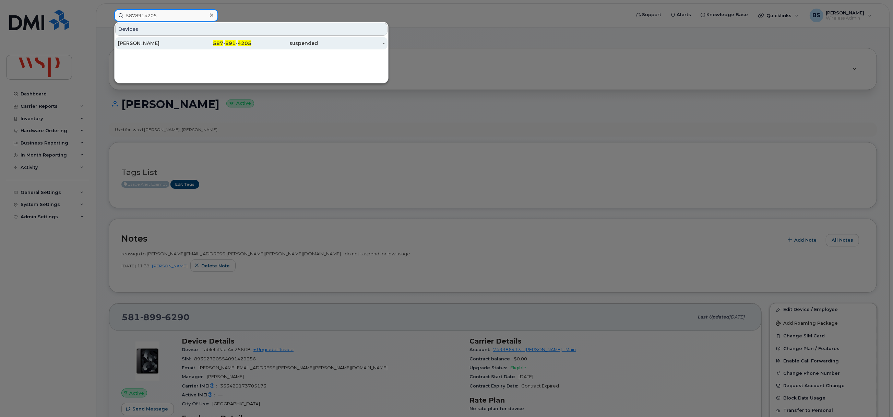
type input "5878914205"
click at [128, 43] on div "BROCK ROBERTS" at bounding box center [151, 43] width 67 height 7
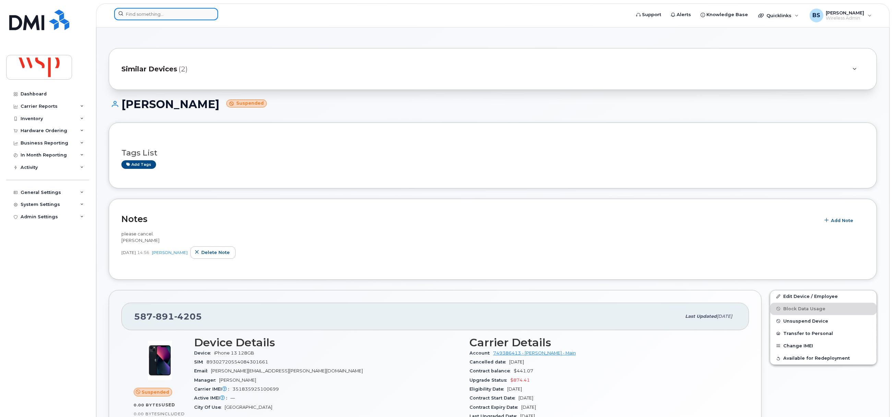
click at [198, 12] on input at bounding box center [166, 14] width 104 height 12
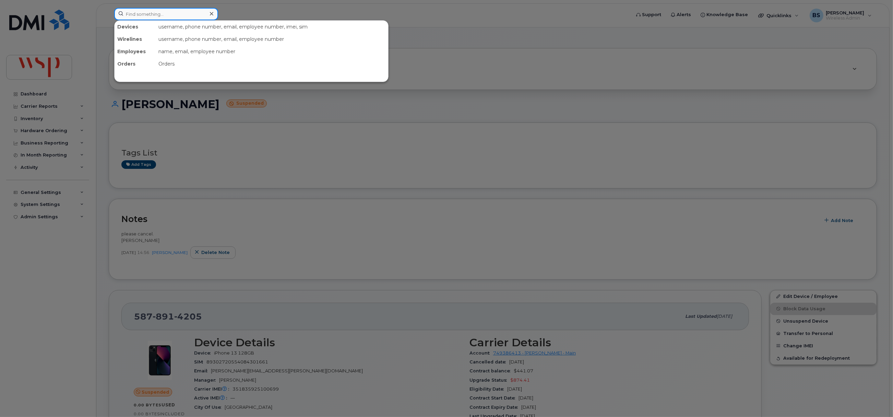
paste input "5878916752"
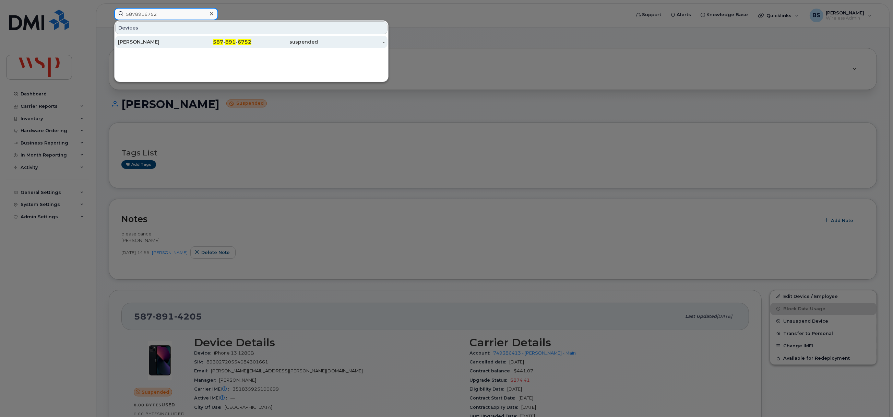
type input "5878916752"
click at [130, 41] on div "[PERSON_NAME]" at bounding box center [151, 41] width 67 height 7
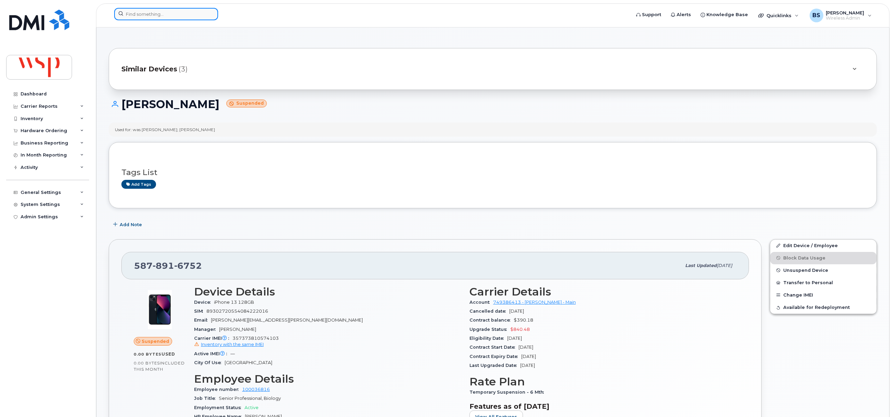
click at [162, 18] on input at bounding box center [166, 14] width 104 height 12
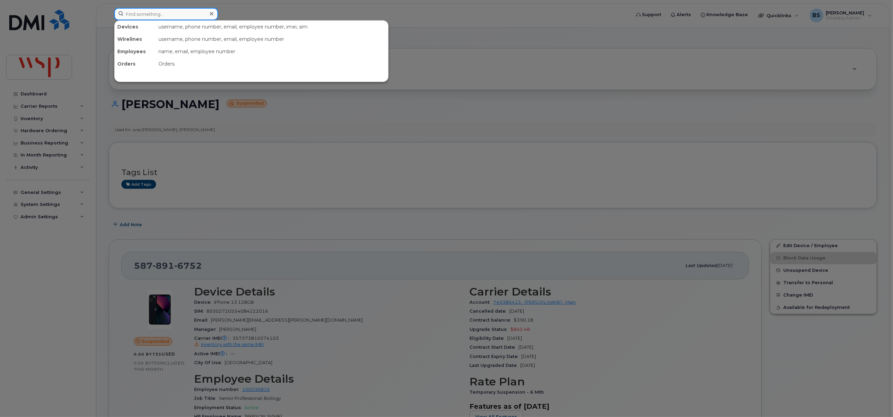
paste input "5878923259"
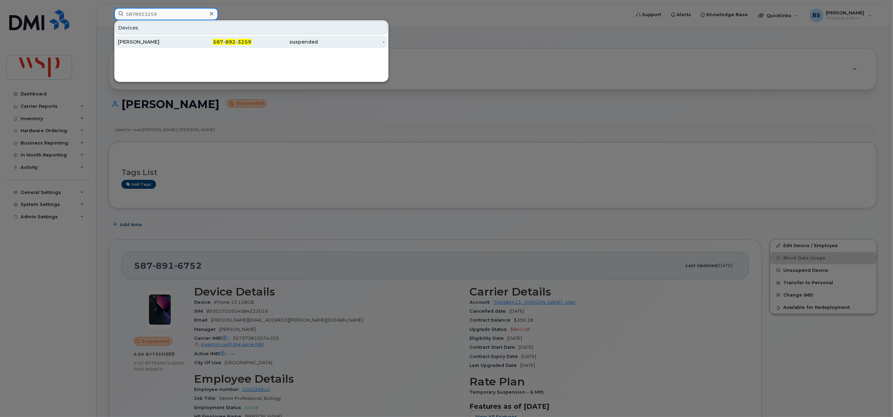
type input "5878923259"
drag, startPoint x: 132, startPoint y: 42, endPoint x: 159, endPoint y: 47, distance: 27.2
click at [132, 41] on div "[PERSON_NAME]" at bounding box center [151, 41] width 67 height 7
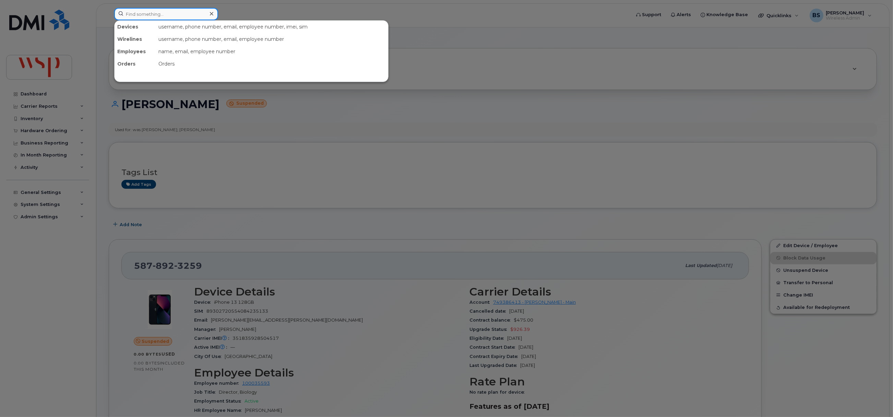
click at [191, 13] on input at bounding box center [166, 14] width 104 height 12
paste input "5878931356"
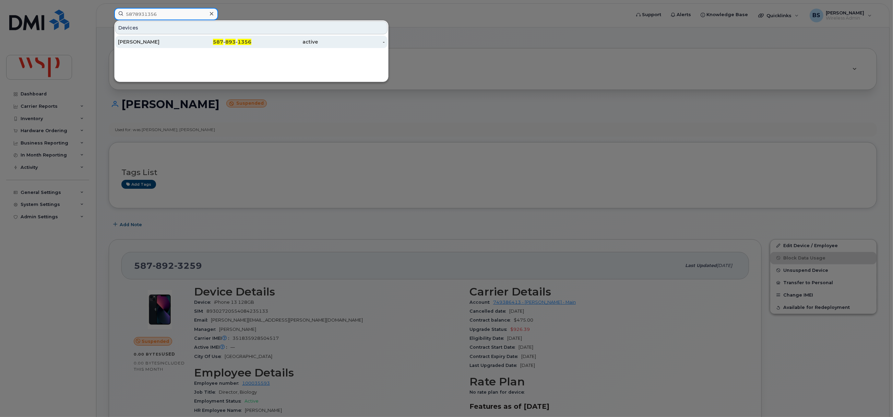
type input "5878931356"
click at [132, 40] on div "[PERSON_NAME]" at bounding box center [151, 41] width 67 height 7
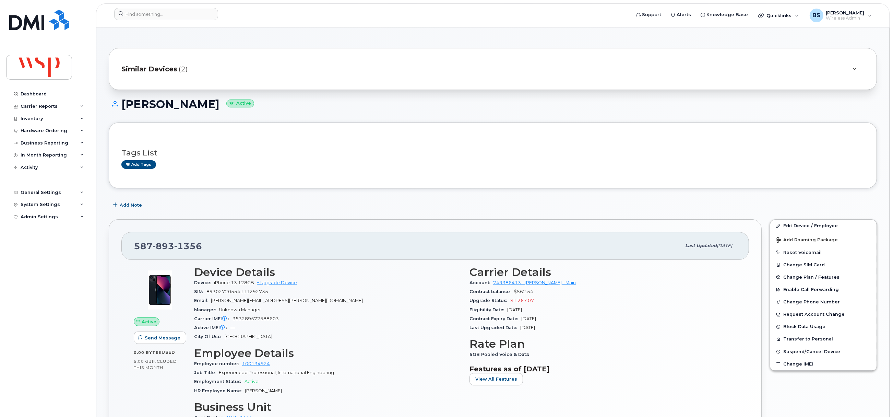
drag, startPoint x: 252, startPoint y: 106, endPoint x: 121, endPoint y: 112, distance: 131.5
click at [123, 118] on div "[PERSON_NAME] Active" at bounding box center [493, 110] width 768 height 24
copy h1 "[PERSON_NAME]"
drag, startPoint x: 275, startPoint y: 300, endPoint x: 211, endPoint y: 303, distance: 64.5
click at [211, 303] on div "Email [PERSON_NAME][EMAIL_ADDRESS][PERSON_NAME][DOMAIN_NAME]" at bounding box center [327, 300] width 267 height 9
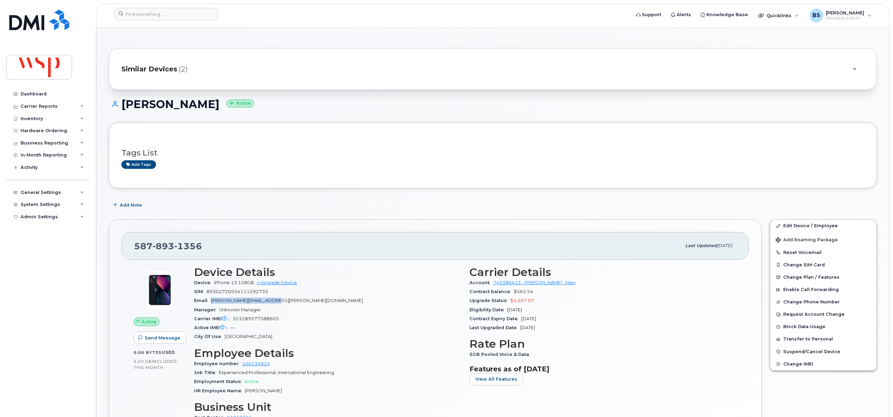
copy span "[PERSON_NAME][EMAIL_ADDRESS][PERSON_NAME][DOMAIN_NAME]"
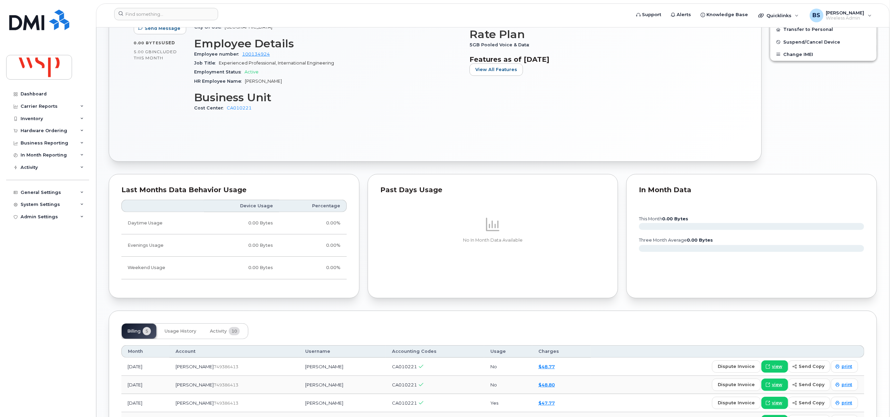
scroll to position [397, 0]
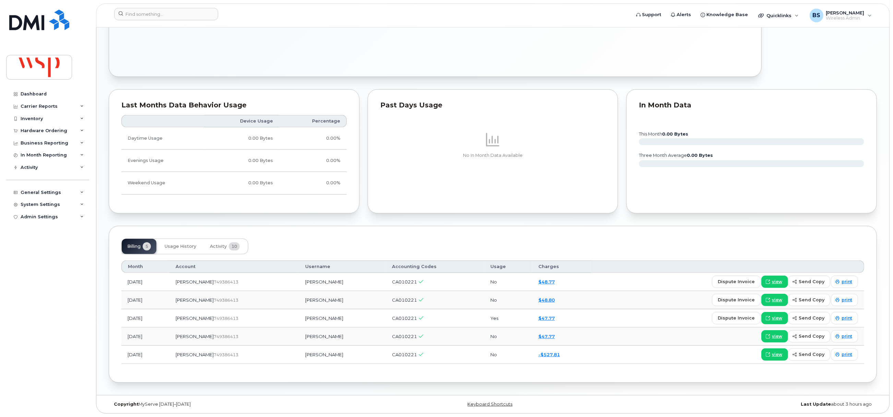
click at [323, 284] on td "[PERSON_NAME]" at bounding box center [342, 282] width 87 height 18
click at [327, 280] on td "[PERSON_NAME]" at bounding box center [342, 282] width 87 height 18
copy td "MCILROY"
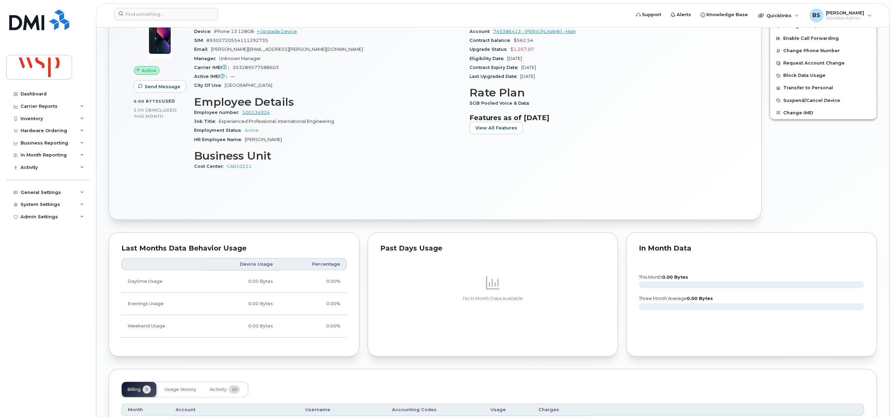
scroll to position [191, 0]
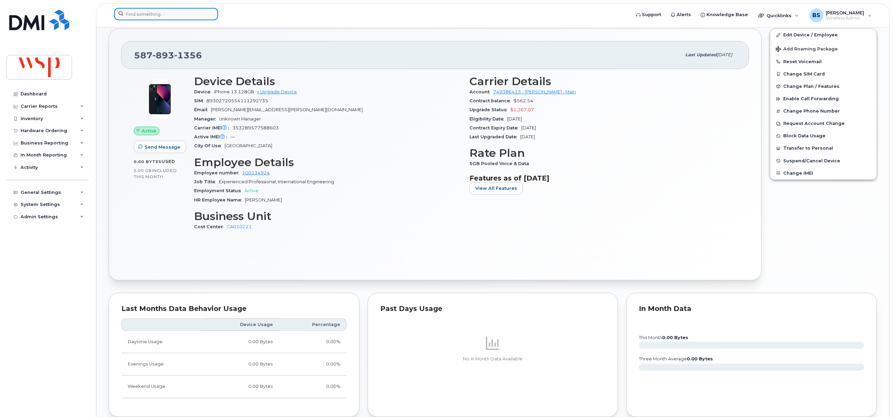
click at [124, 13] on input at bounding box center [166, 14] width 104 height 12
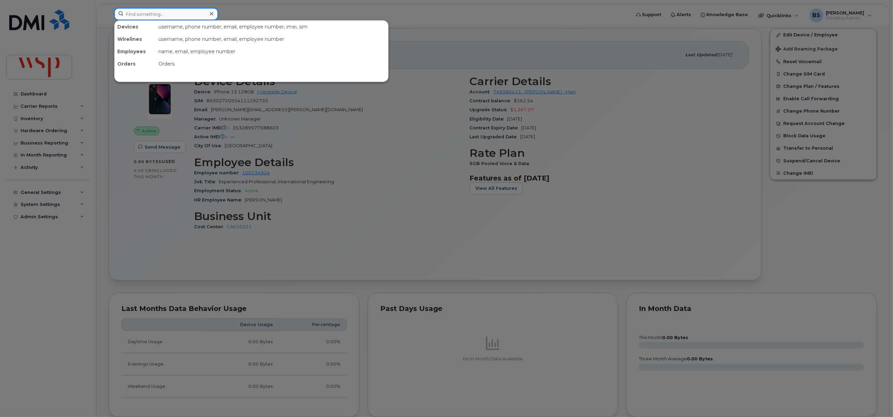
paste input "100134924"
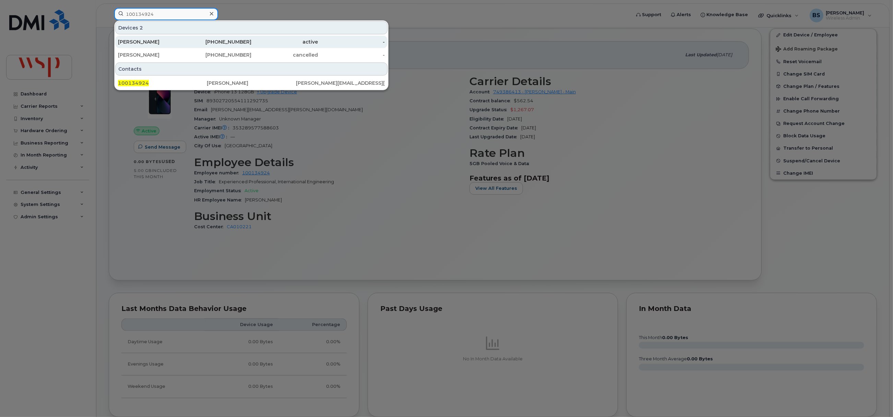
type input "100134924"
click at [173, 41] on div "[PERSON_NAME]" at bounding box center [151, 41] width 67 height 7
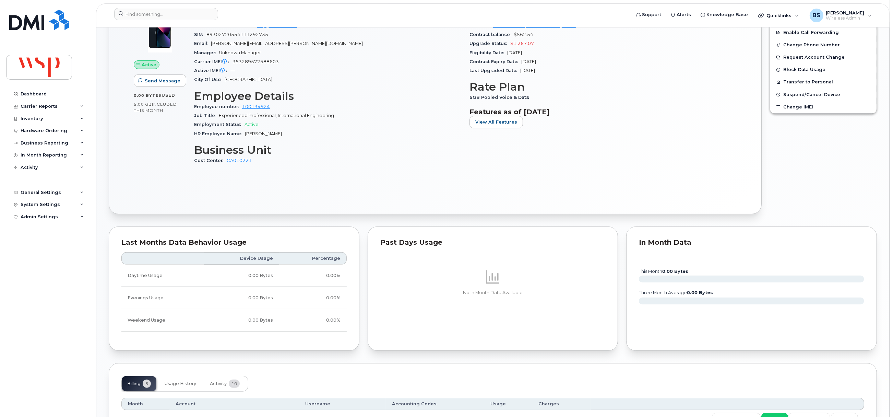
scroll to position [397, 0]
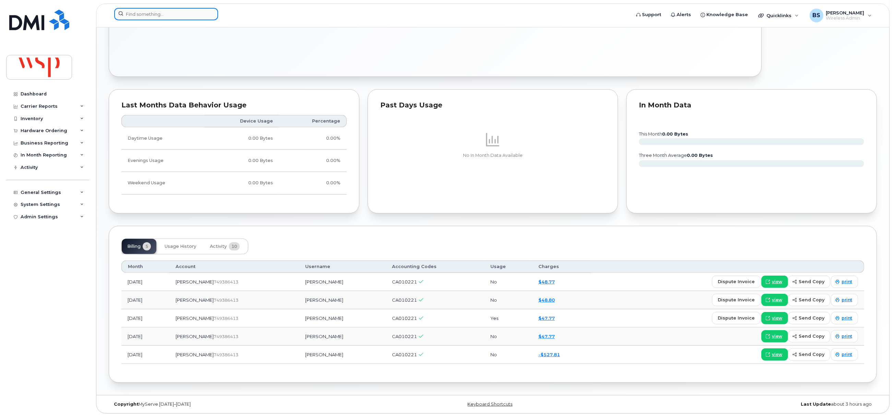
click at [158, 15] on input at bounding box center [166, 14] width 104 height 12
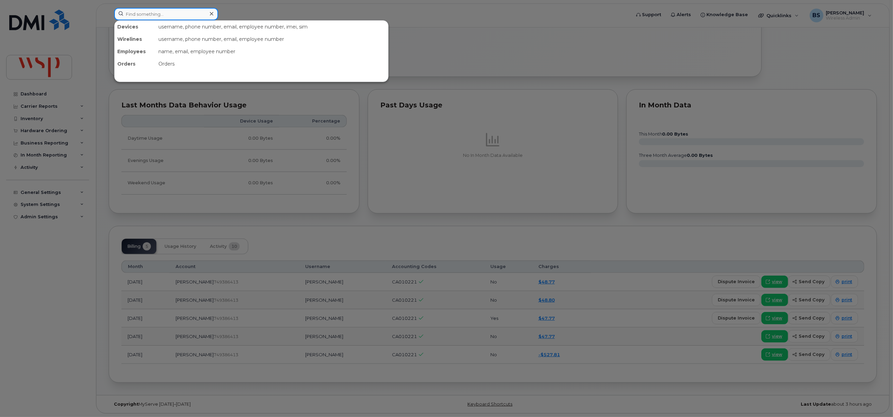
paste input "5878935339"
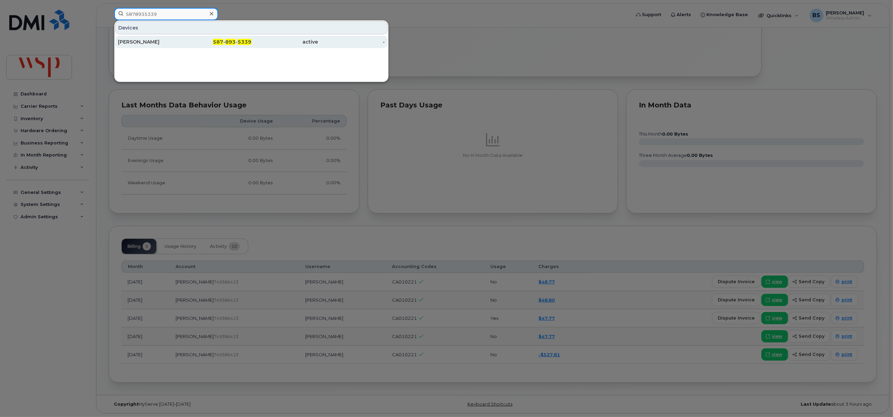
type input "5878935339"
drag, startPoint x: 146, startPoint y: 40, endPoint x: 141, endPoint y: 39, distance: 5.0
click at [144, 40] on div "AZIN SANEI" at bounding box center [151, 41] width 67 height 7
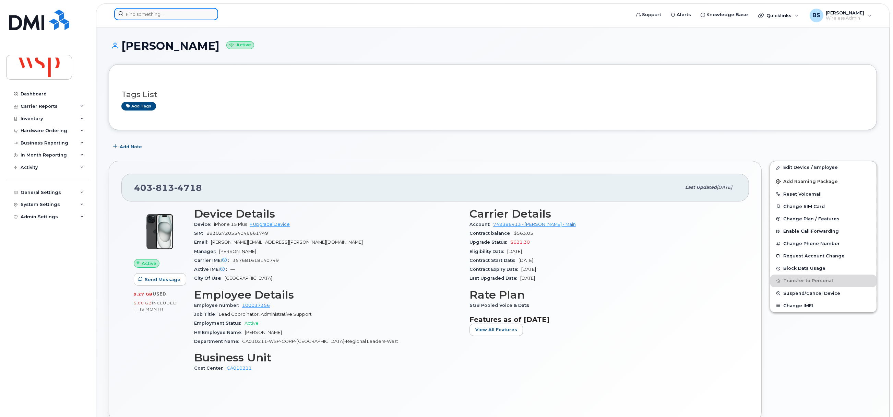
click at [189, 14] on input at bounding box center [166, 14] width 104 height 12
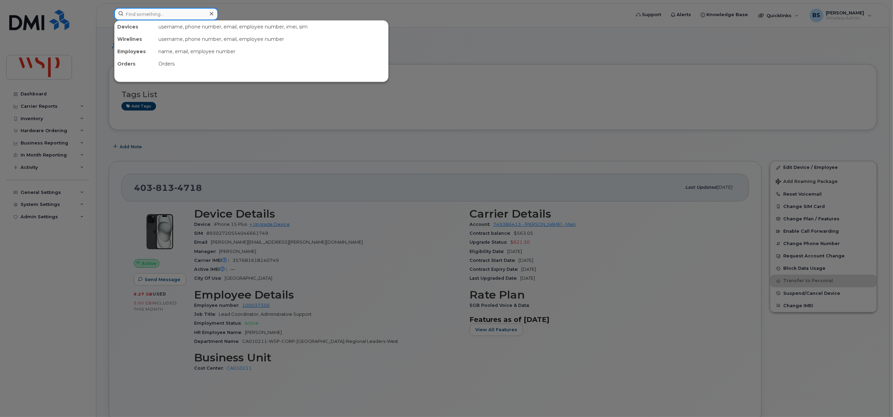
paste input "100134924"
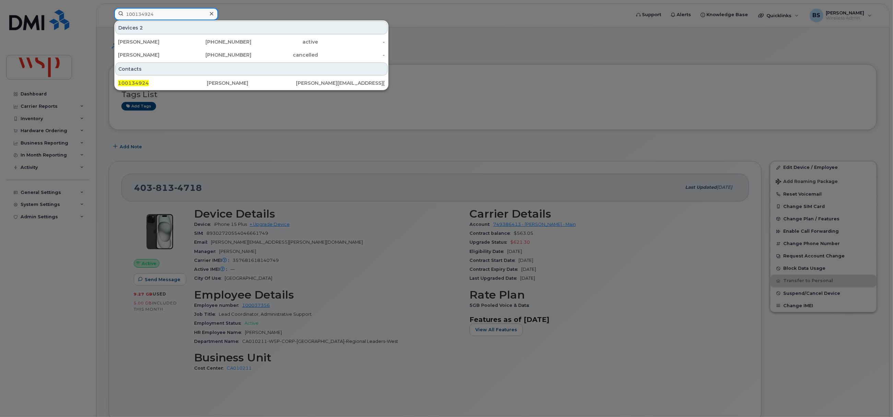
type input "100134924"
click at [220, 83] on div "Alexander Mcilroy" at bounding box center [251, 83] width 89 height 7
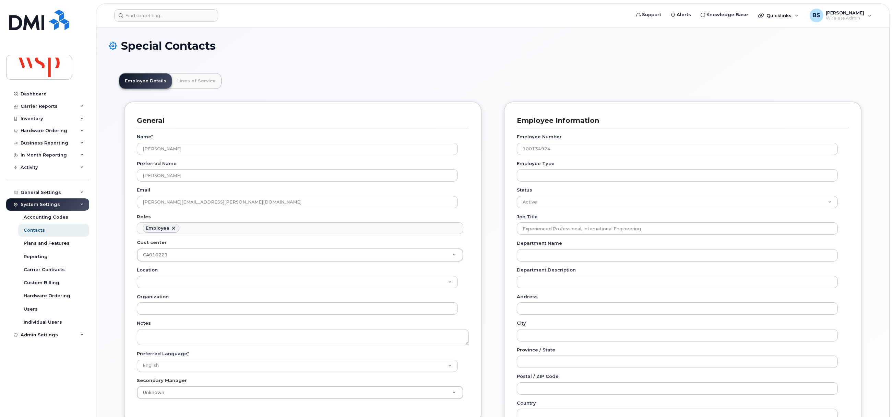
scroll to position [20, 0]
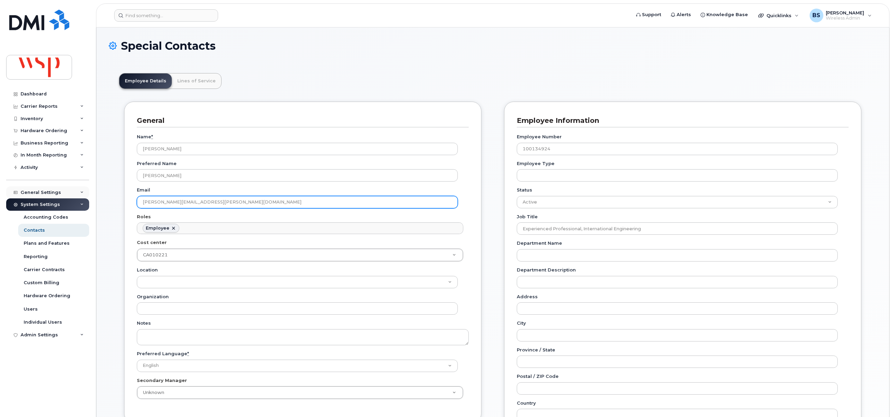
drag, startPoint x: 136, startPoint y: 196, endPoint x: 73, endPoint y: 190, distance: 63.8
click at [96, 193] on div "Support Alerts Knowledge Base Quicklinks Suspend / Cancel Device Change SIM Car…" at bounding box center [492, 377] width 793 height 701
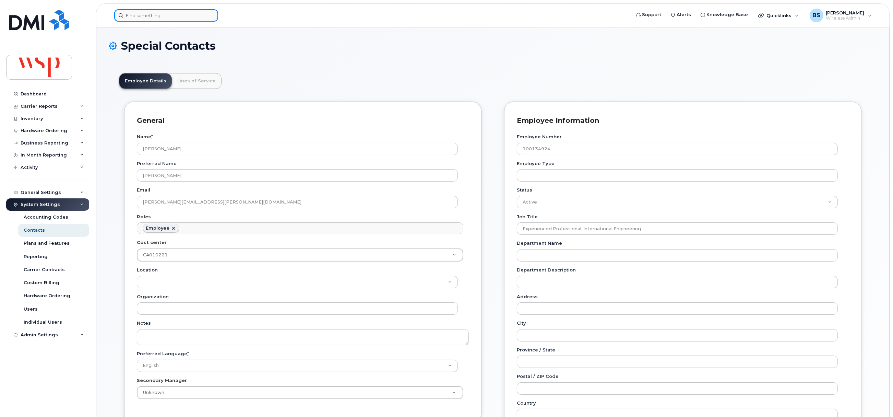
click at [146, 14] on input at bounding box center [166, 15] width 104 height 12
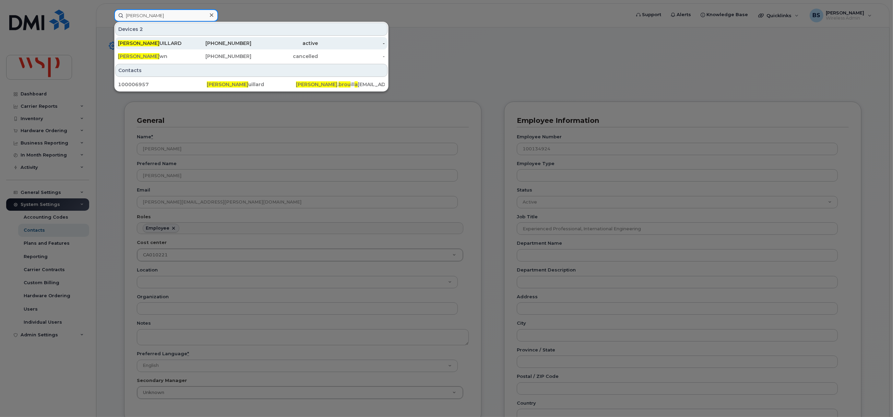
type input "joshua bro"
click at [164, 41] on div "JOSHUA BRO UILLARD" at bounding box center [151, 43] width 67 height 7
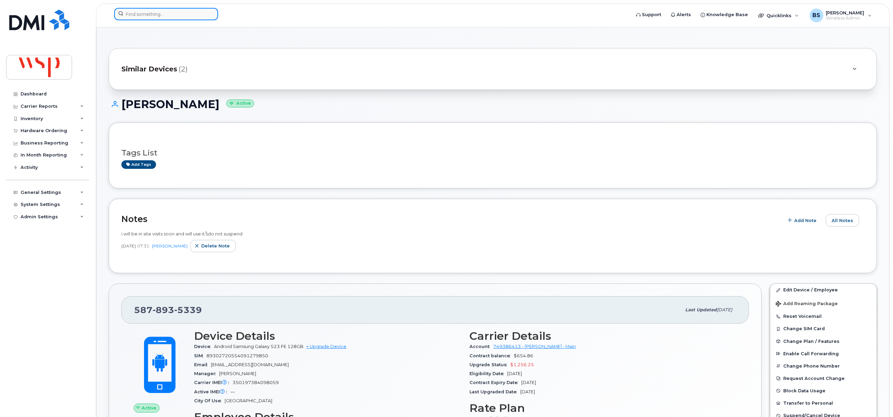
drag, startPoint x: 155, startPoint y: 16, endPoint x: 159, endPoint y: 16, distance: 3.8
click at [156, 16] on input at bounding box center [166, 14] width 104 height 12
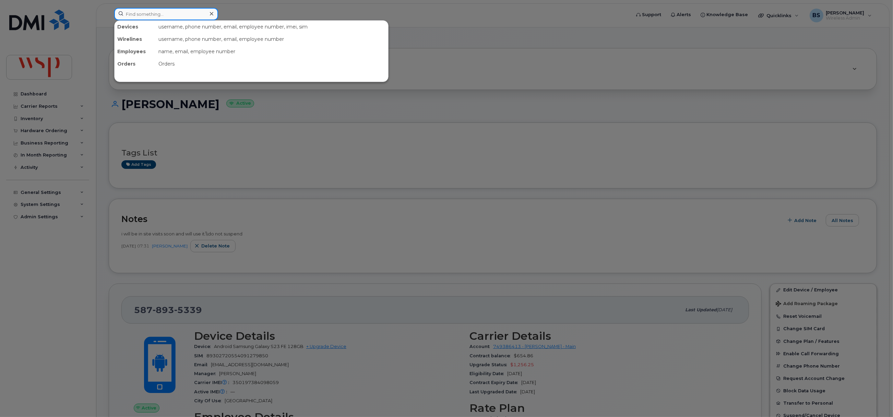
paste input "5879303729"
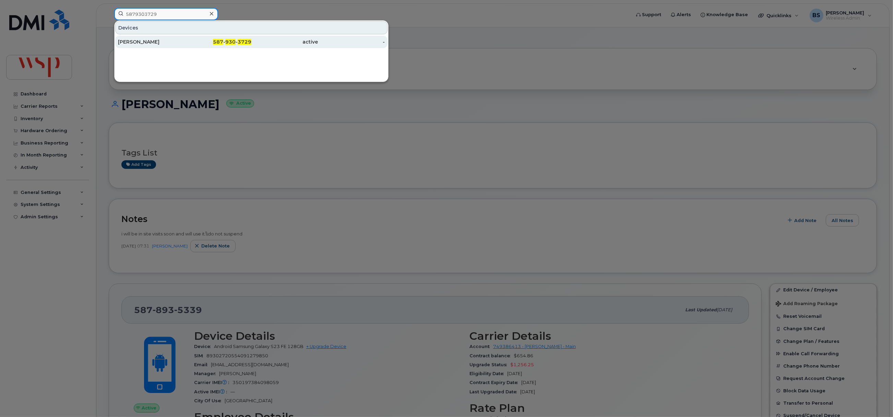
type input "5879303729"
click at [185, 38] on div "[PERSON_NAME]" at bounding box center [218, 42] width 67 height 12
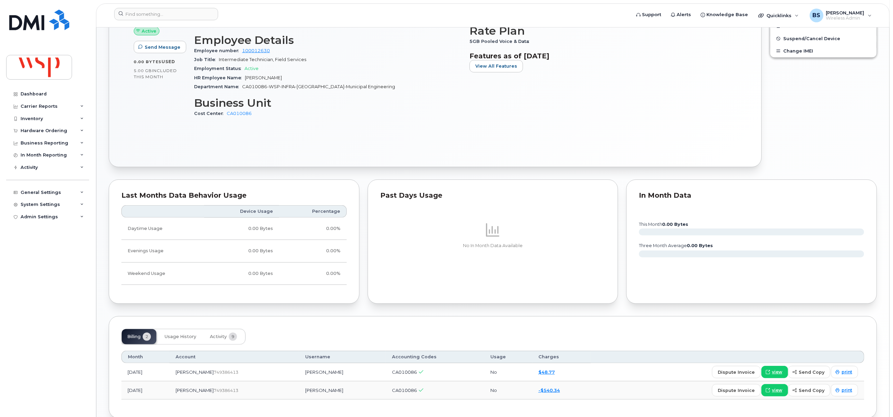
scroll to position [351, 0]
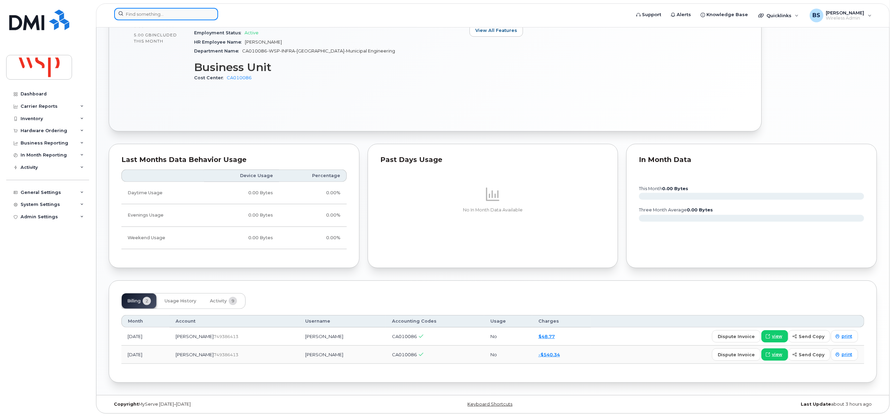
click at [139, 13] on input at bounding box center [166, 14] width 104 height 12
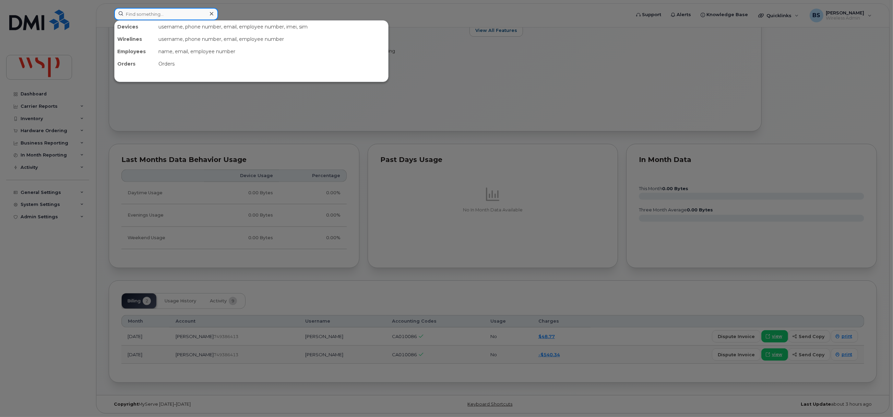
paste input "6043690231"
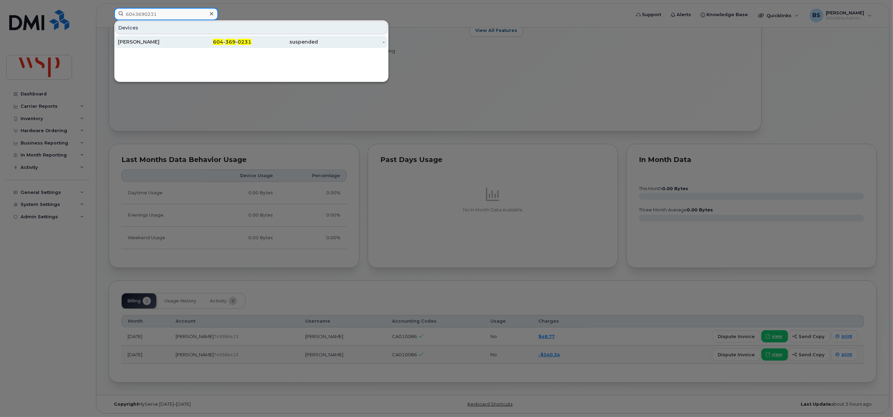
type input "6043690231"
click at [138, 40] on div "ROBERT FUERDERER" at bounding box center [151, 41] width 67 height 7
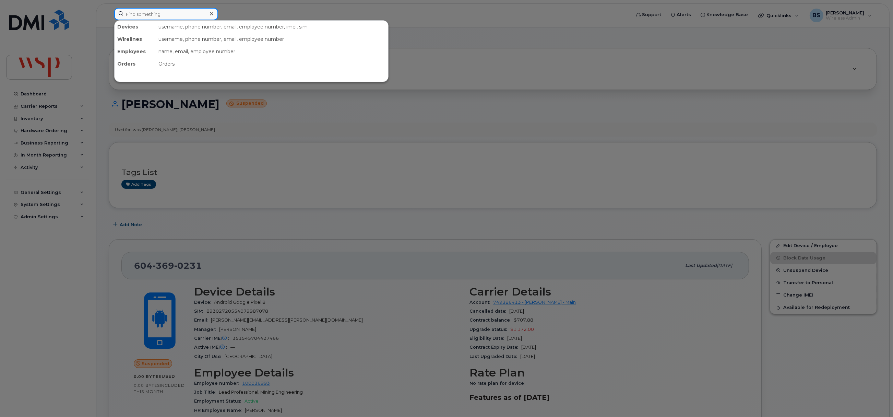
drag, startPoint x: 189, startPoint y: 13, endPoint x: 177, endPoint y: 19, distance: 12.7
click at [189, 14] on input at bounding box center [166, 14] width 104 height 12
paste input "6046791478"
type input "6046791478"
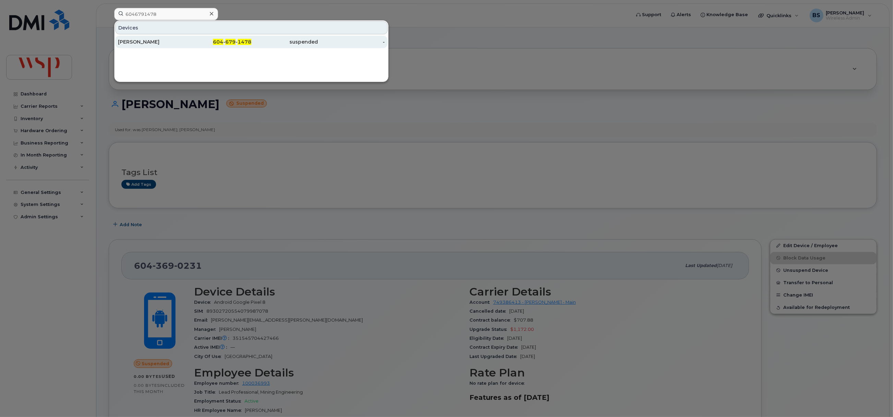
drag, startPoint x: 129, startPoint y: 39, endPoint x: 125, endPoint y: 39, distance: 4.1
click at [128, 39] on div "CHARITY BERES" at bounding box center [151, 41] width 67 height 7
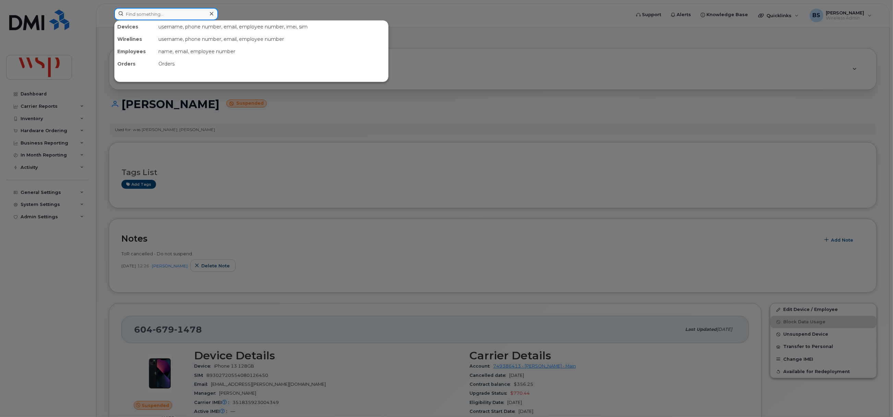
click at [169, 17] on input at bounding box center [166, 14] width 104 height 12
paste input "6132461974"
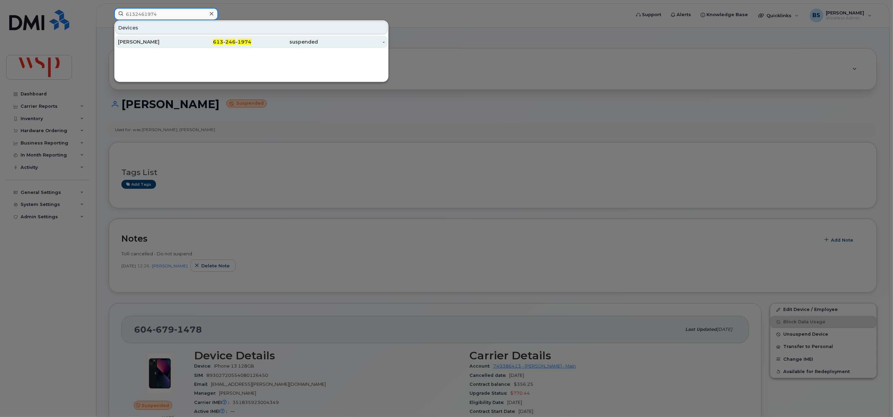
type input "6132461974"
drag, startPoint x: 131, startPoint y: 40, endPoint x: 119, endPoint y: 28, distance: 16.7
click at [130, 40] on div "[PERSON_NAME]" at bounding box center [151, 41] width 67 height 7
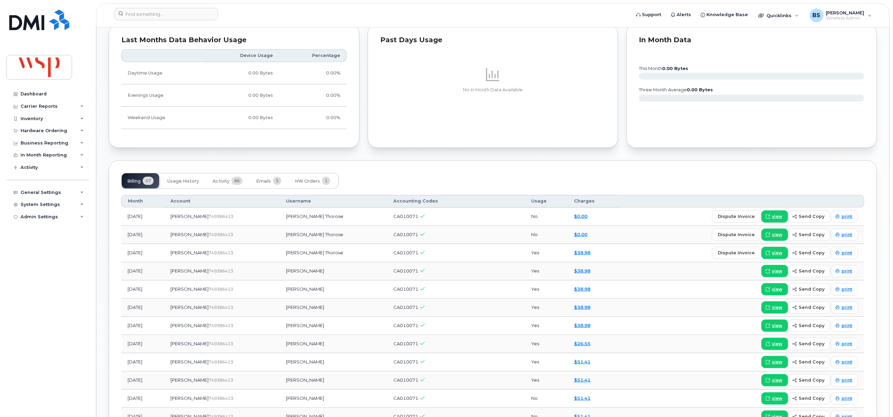
scroll to position [514, 0]
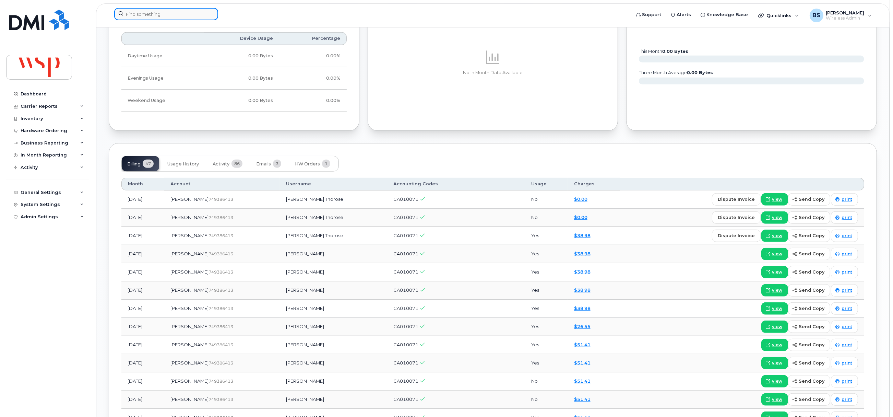
click at [159, 12] on input at bounding box center [166, 14] width 104 height 12
paste input "6132864564"
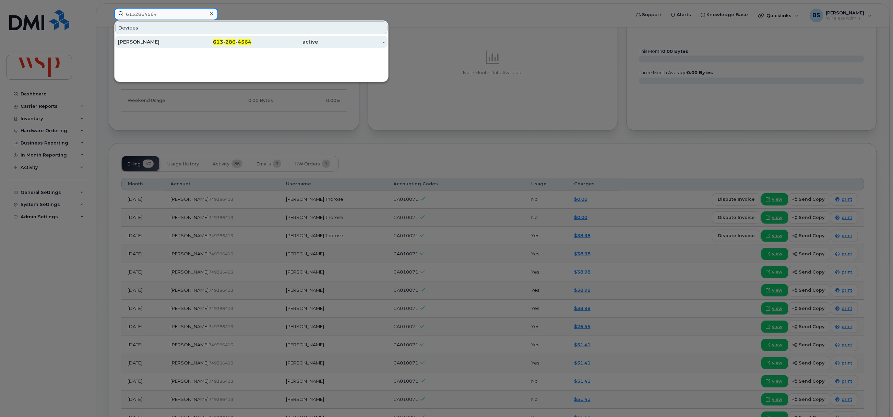
type input "6132864564"
click at [142, 40] on div "CAROLYN JOHANSON" at bounding box center [151, 41] width 67 height 7
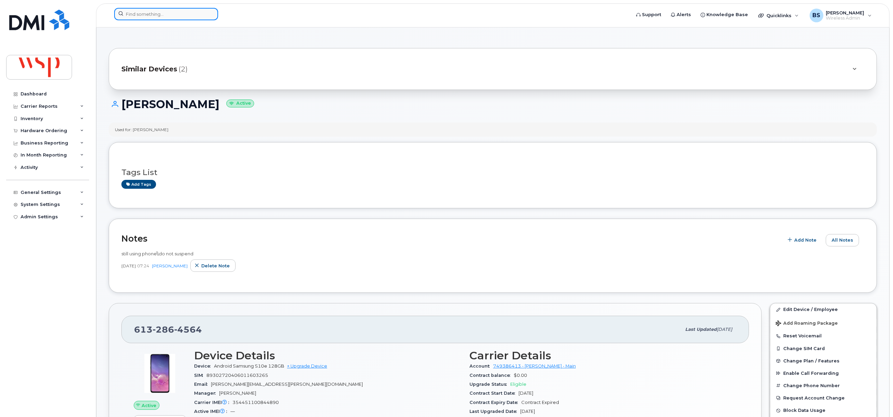
drag, startPoint x: 155, startPoint y: 15, endPoint x: 158, endPoint y: 17, distance: 4.0
click at [155, 15] on input at bounding box center [166, 14] width 104 height 12
paste input "6132913796"
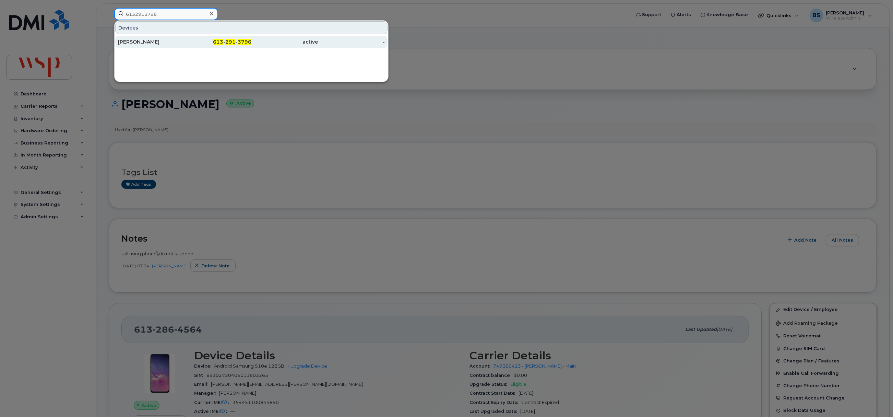
type input "6132913796"
click at [133, 40] on div "KALVIN KROKER" at bounding box center [151, 41] width 67 height 7
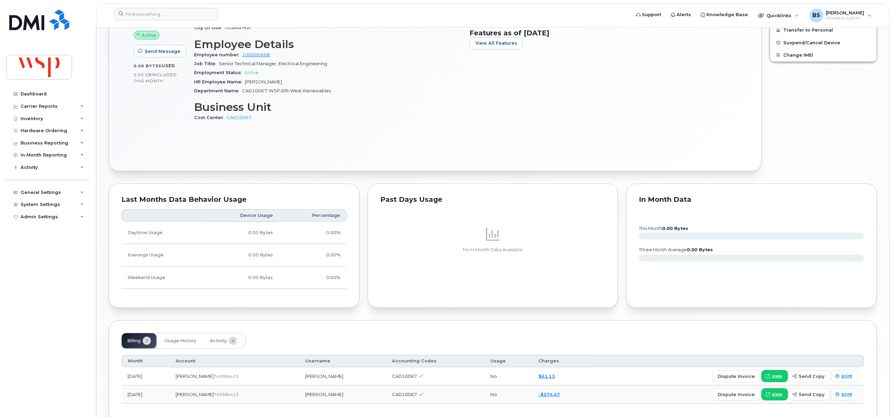
scroll to position [351, 0]
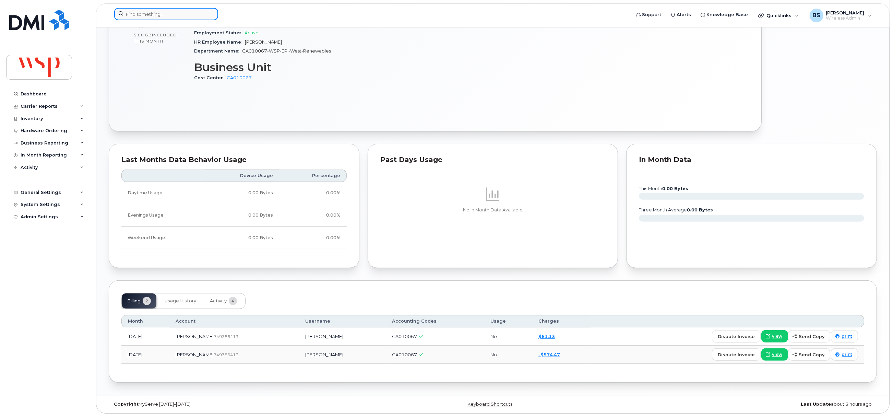
click at [181, 13] on input at bounding box center [166, 14] width 104 height 12
paste input "6133633137"
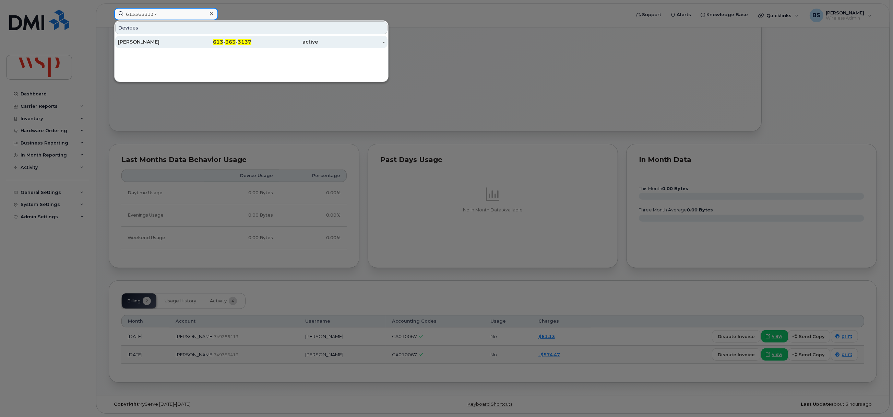
type input "6133633137"
click at [128, 41] on div "[PERSON_NAME]" at bounding box center [151, 41] width 67 height 7
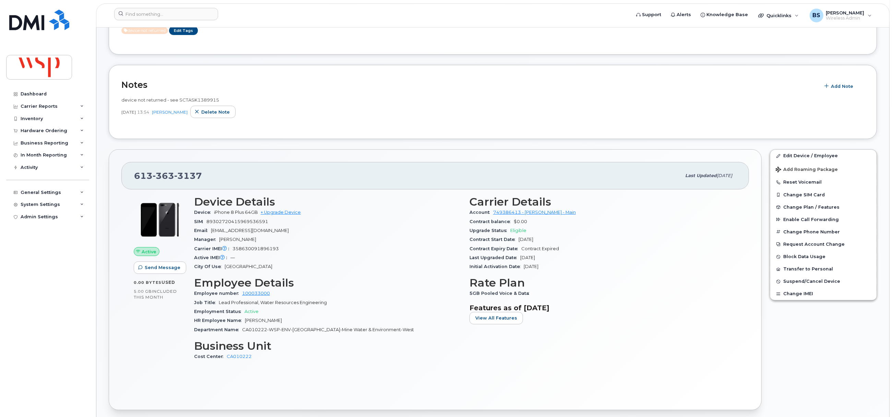
scroll to position [154, 0]
click at [203, 97] on span "device not returned - see SCTASK1389915" at bounding box center [170, 99] width 98 height 5
copy span "SCTASK1389915"
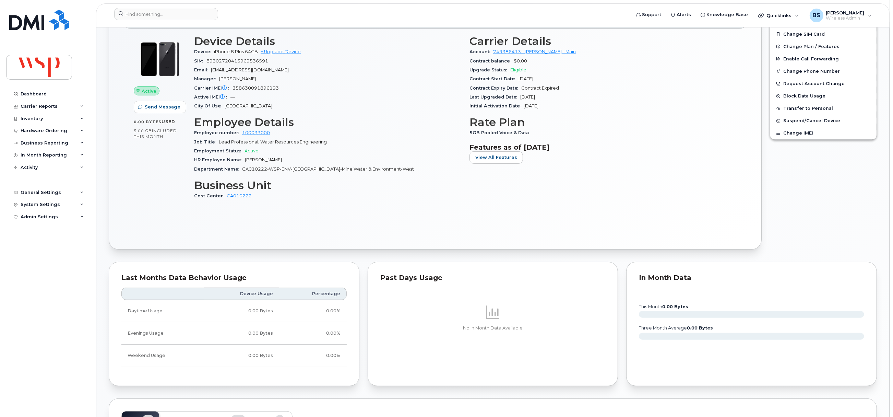
scroll to position [206, 0]
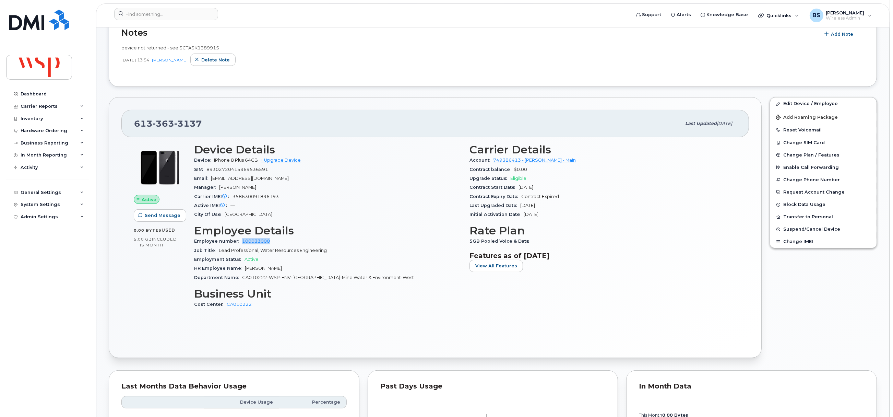
drag, startPoint x: 275, startPoint y: 246, endPoint x: 241, endPoint y: 246, distance: 34.3
click at [241, 246] on div "Employee number 100033000" at bounding box center [327, 241] width 267 height 9
copy link "100033000"
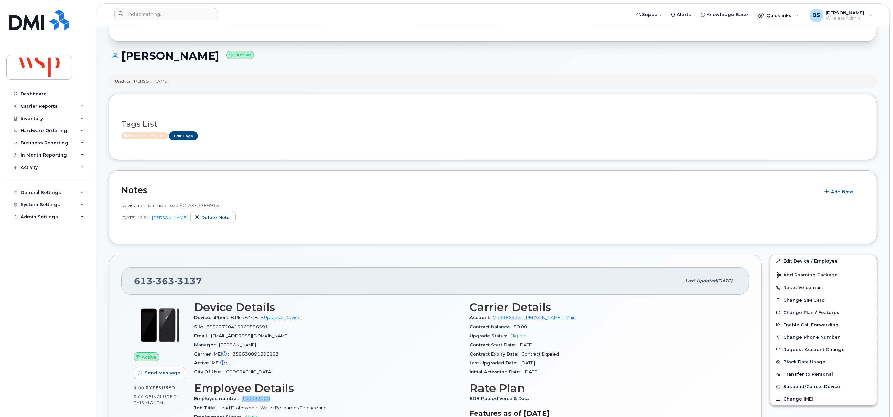
scroll to position [103, 0]
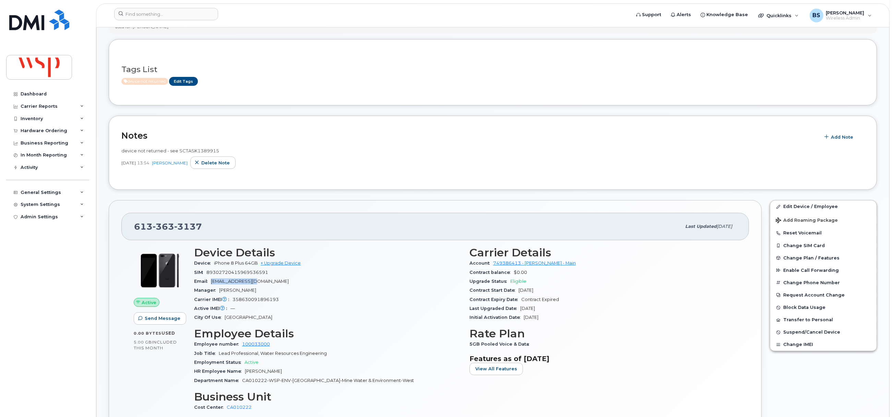
drag, startPoint x: 258, startPoint y: 286, endPoint x: 211, endPoint y: 284, distance: 46.7
click at [211, 284] on div "Email jie.chen2@wsp.com" at bounding box center [327, 281] width 267 height 9
copy span "jie.chen2@wsp.com"
drag, startPoint x: 211, startPoint y: 230, endPoint x: 109, endPoint y: 231, distance: 101.2
click at [109, 231] on div "613 363 3137 Last updated Jul 15, 2025 Active Send Message 0.00 Bytes  used 5.0…" at bounding box center [435, 330] width 653 height 261
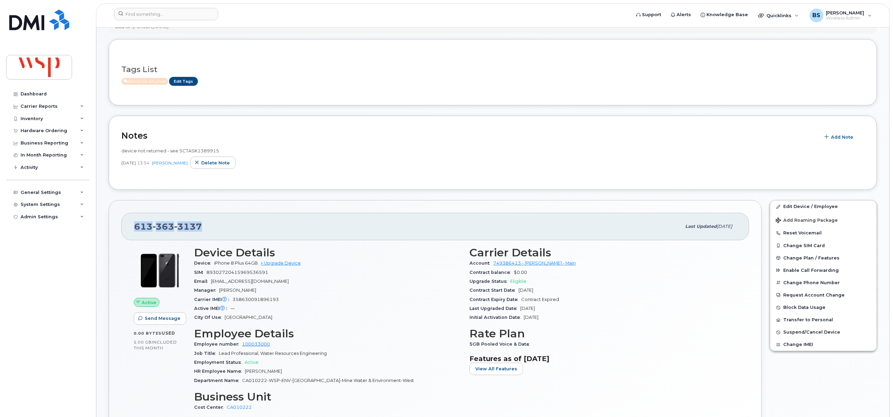
copy span "613 363 3137"
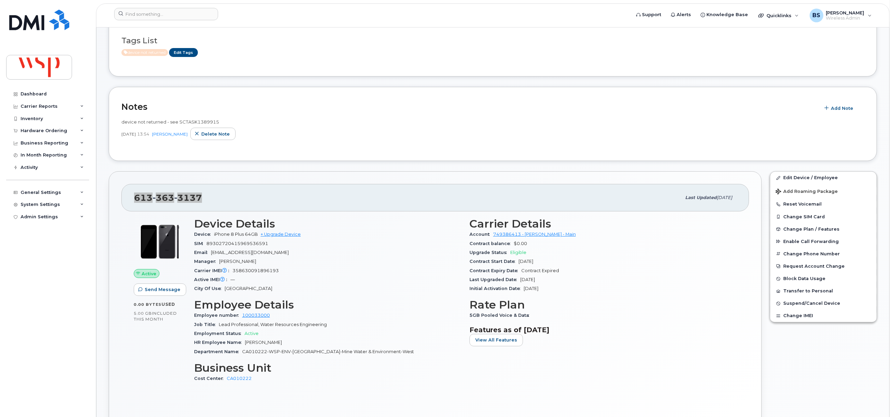
scroll to position [154, 0]
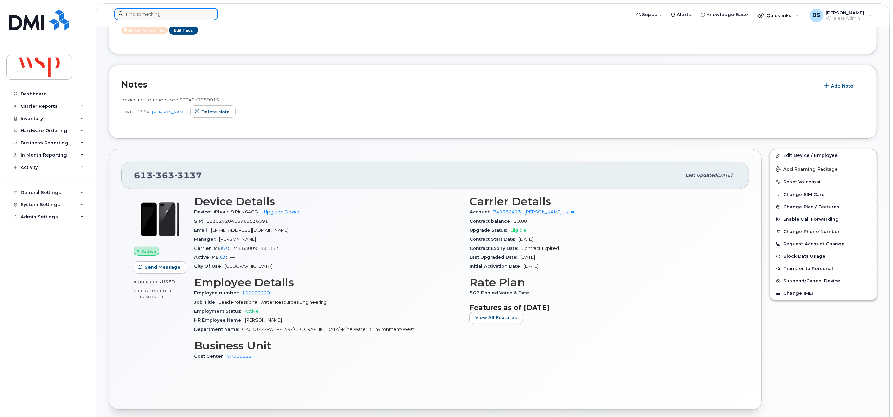
click at [132, 15] on input at bounding box center [166, 14] width 104 height 12
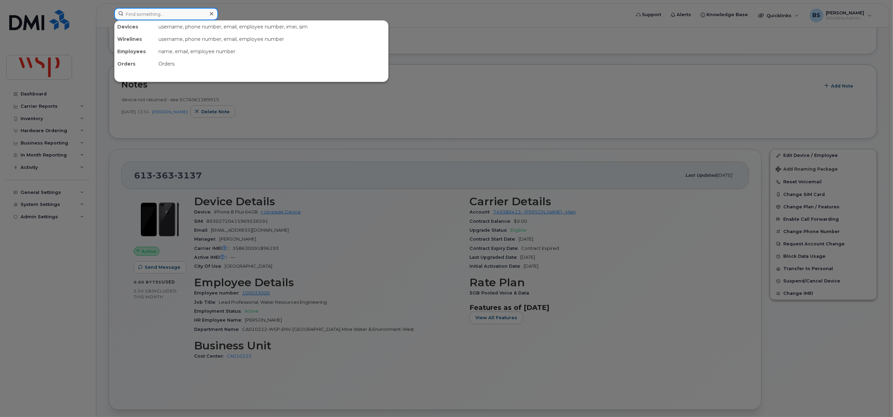
paste input "[PERSON_NAME]"
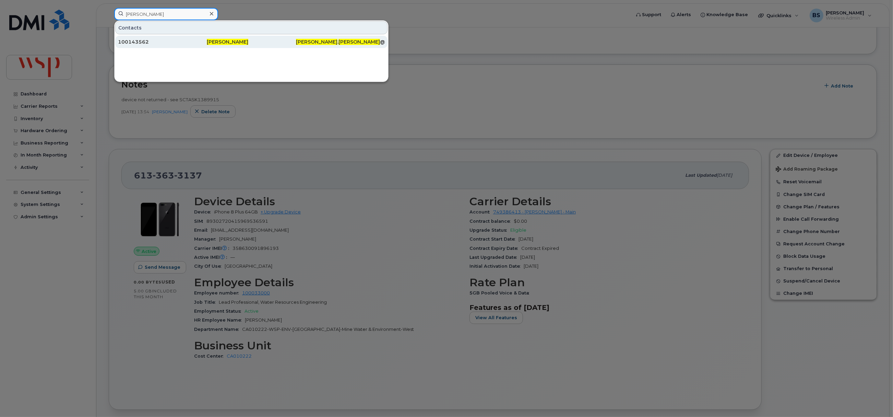
type input "Guillaume Caron"
drag, startPoint x: 132, startPoint y: 38, endPoint x: 175, endPoint y: 61, distance: 48.6
click at [207, 38] on div "100143562" at bounding box center [251, 42] width 89 height 12
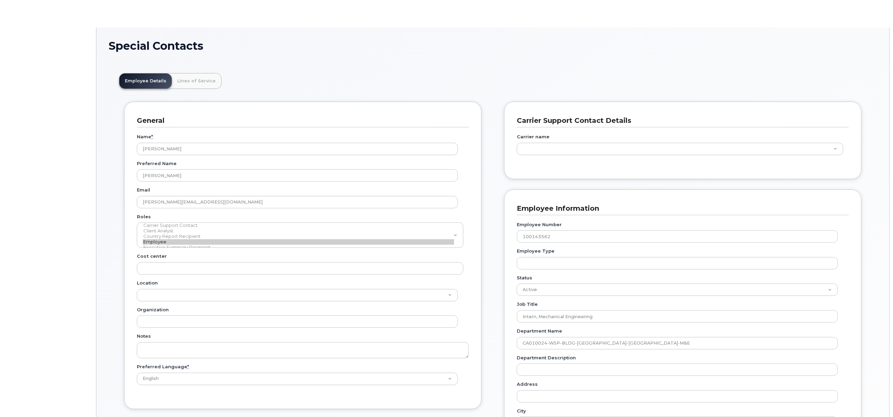
scroll to position [20, 0]
type input "5769858"
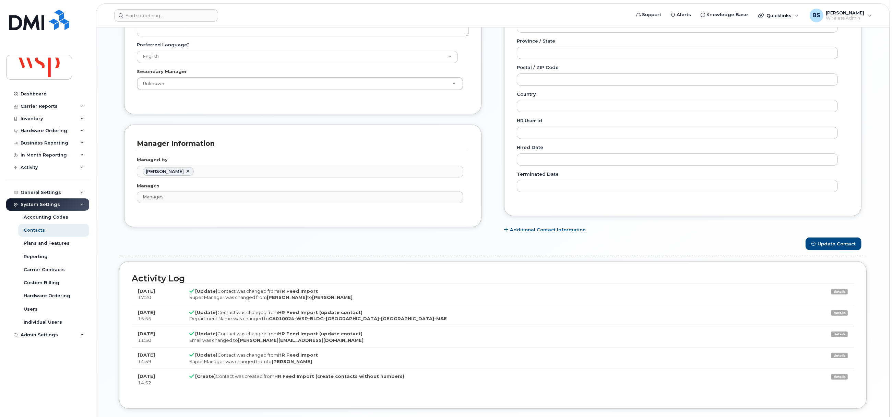
scroll to position [359, 0]
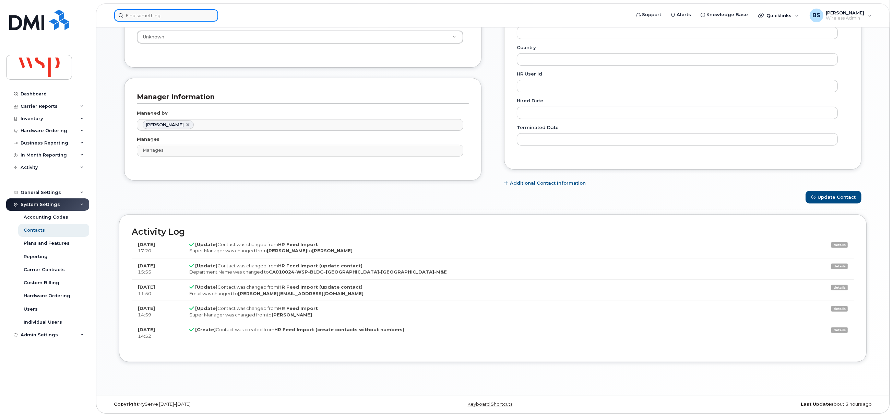
click at [146, 12] on input at bounding box center [166, 15] width 104 height 12
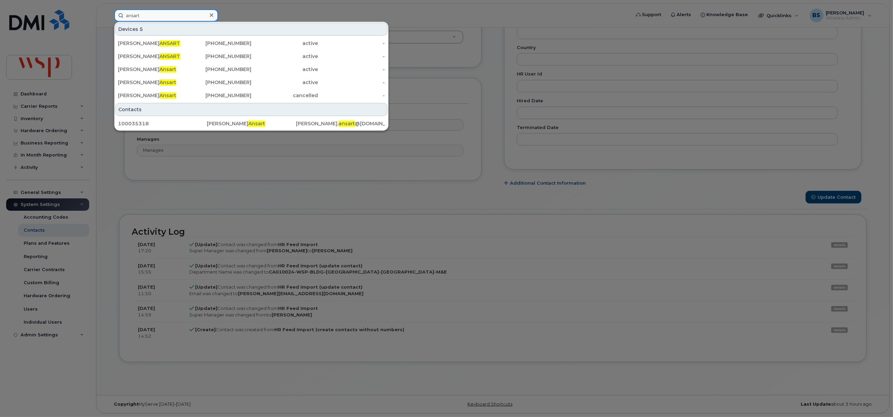
type input "ansart"
click at [129, 41] on div "THOMAS ANSART" at bounding box center [151, 43] width 67 height 7
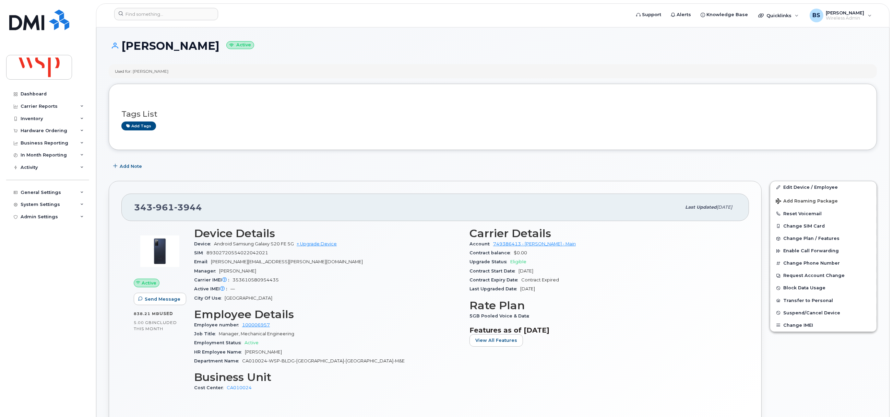
drag, startPoint x: 251, startPoint y: 44, endPoint x: 107, endPoint y: 52, distance: 144.9
click at [118, 50] on h1 "JOSHUA BROUILLARD Active" at bounding box center [493, 46] width 768 height 12
copy h1 "JOSHUA BROUILLARD"
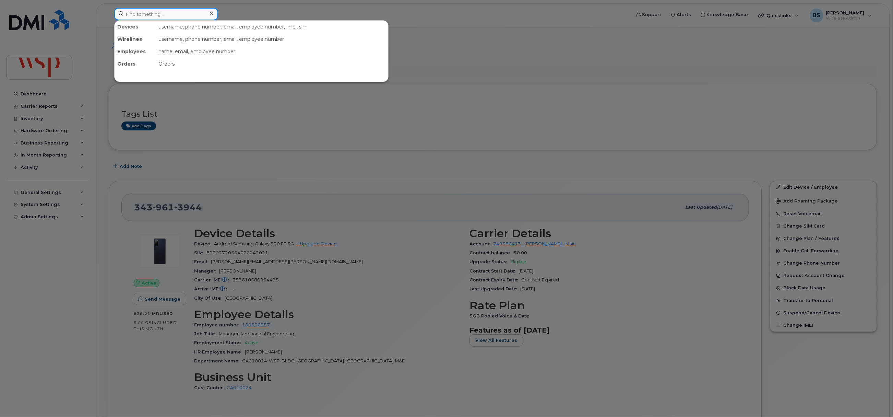
paste input "JOSHUA BROUILLARD"
click at [137, 13] on input "JOSHUA BROUILLARD" at bounding box center [166, 14] width 104 height 12
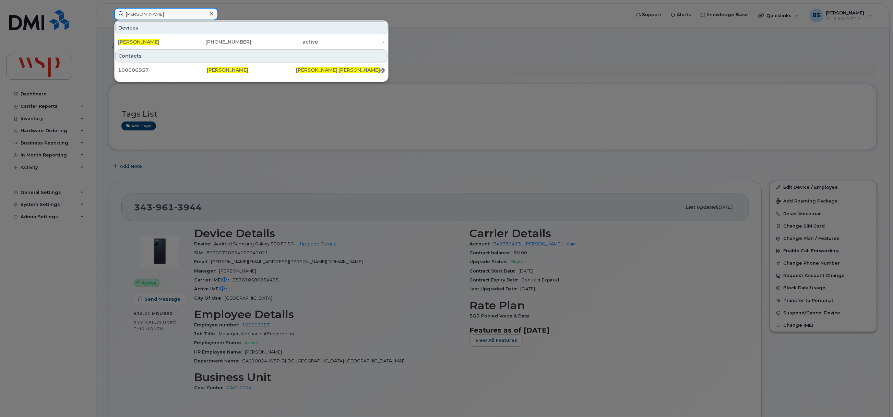
type input "JOSHUA BROUILLARD"
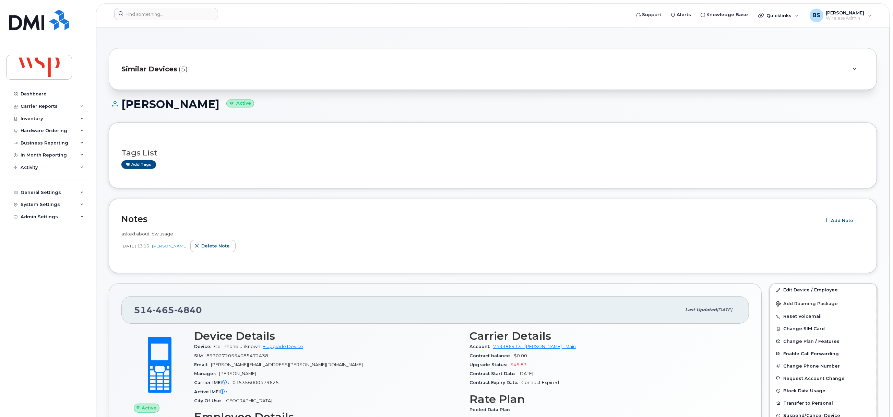
click at [258, 62] on div "Similar Devices (5)" at bounding box center [482, 69] width 723 height 16
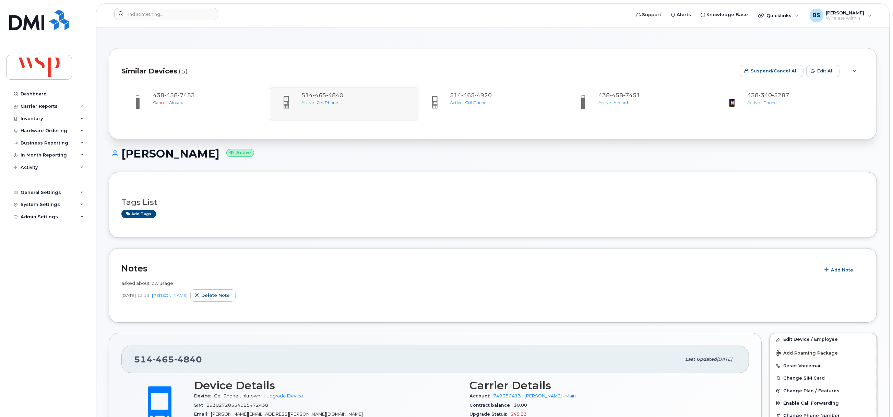
drag, startPoint x: 224, startPoint y: 153, endPoint x: 124, endPoint y: 163, distance: 100.3
click at [124, 163] on div "THOMAS ANSART Active" at bounding box center [493, 159] width 768 height 24
copy h1 "THOMAS ANSART"
click at [480, 103] on span "Cell Phone" at bounding box center [475, 102] width 21 height 5
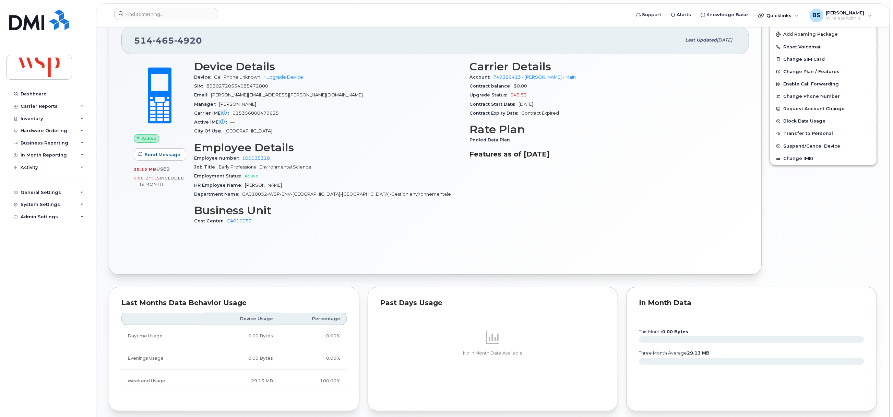
scroll to position [206, 0]
drag, startPoint x: 277, startPoint y: 85, endPoint x: 189, endPoint y: 91, distance: 88.3
click at [207, 90] on div "SIM [TECHNICAL_ID]" at bounding box center [327, 85] width 267 height 9
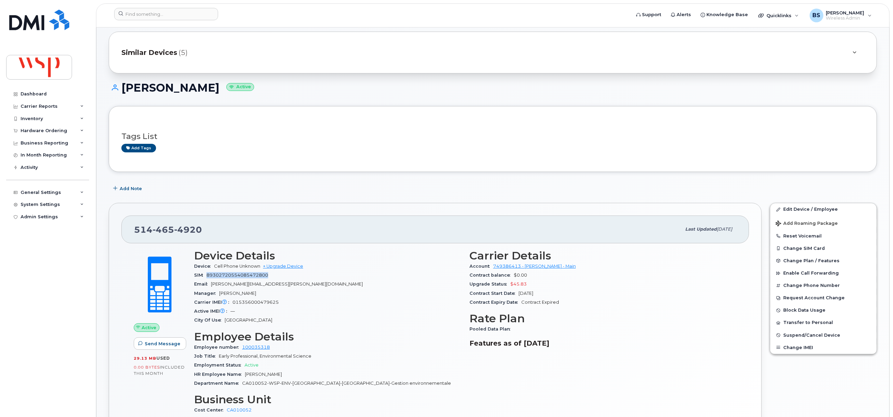
scroll to position [0, 0]
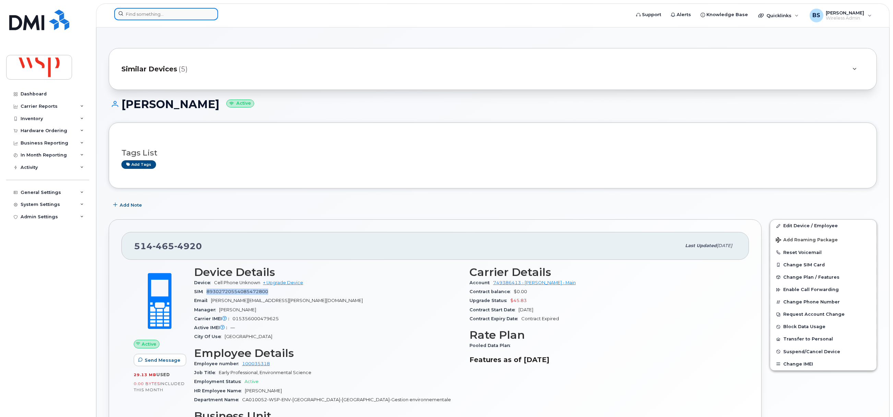
click at [171, 8] on input at bounding box center [166, 14] width 104 height 12
paste input "5144654840"
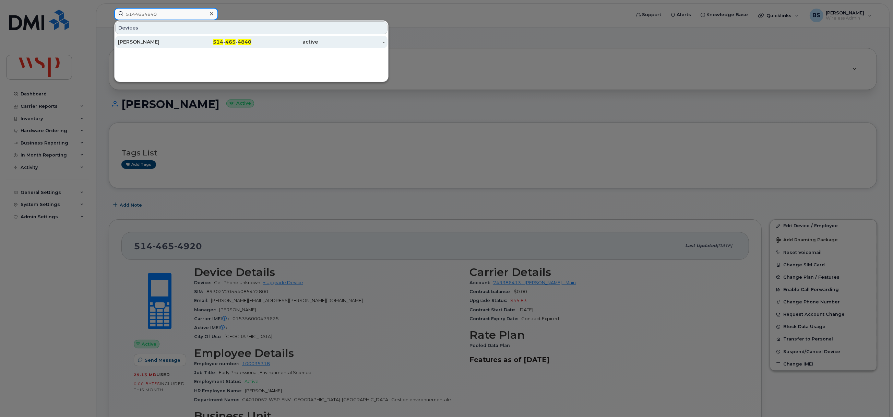
type input "5144654840"
click at [133, 40] on div "[PERSON_NAME]" at bounding box center [151, 41] width 67 height 7
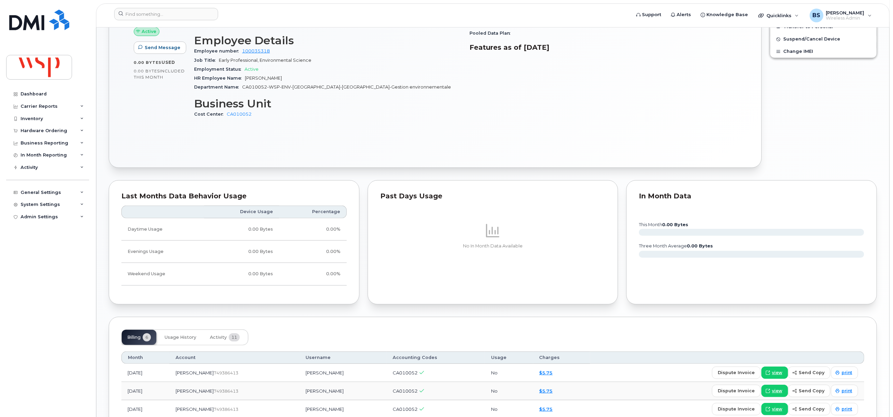
scroll to position [231, 0]
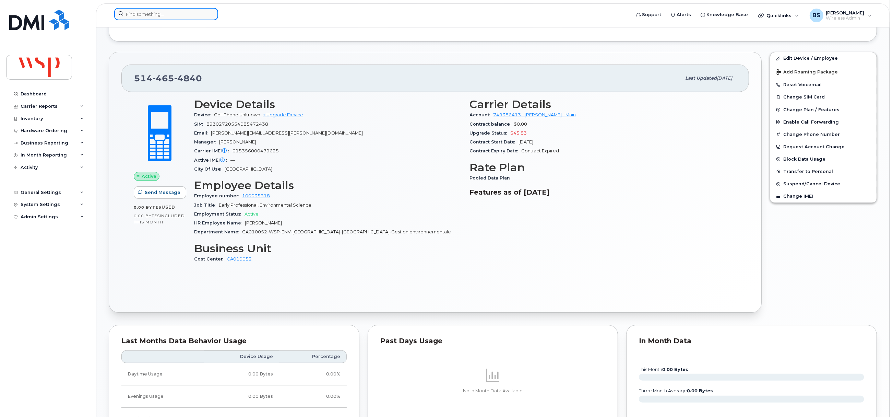
click at [176, 18] on input at bounding box center [166, 14] width 104 height 12
paste input "6133633137"
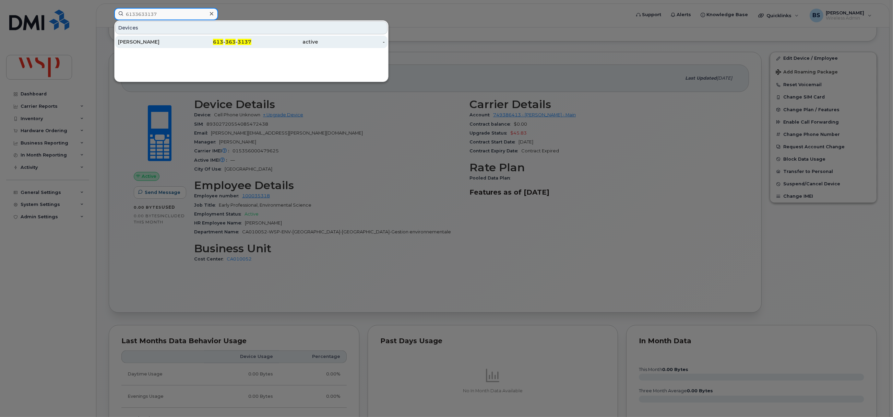
type input "6133633137"
click at [125, 40] on div "[PERSON_NAME]" at bounding box center [151, 41] width 67 height 7
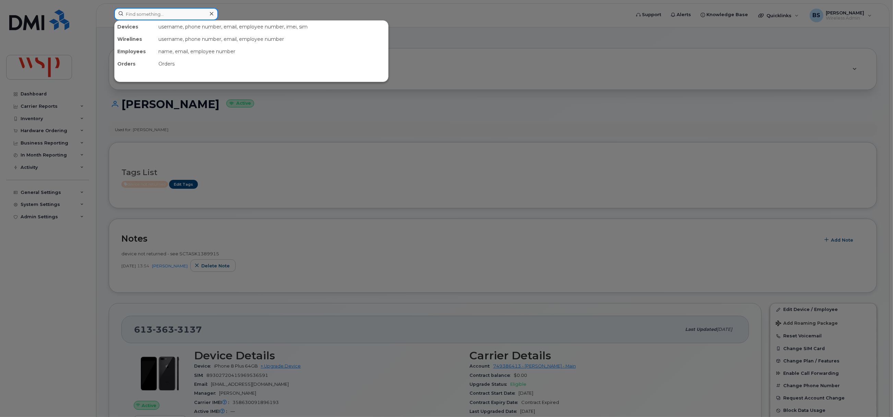
paste input "6134018320"
drag, startPoint x: 159, startPoint y: 16, endPoint x: 166, endPoint y: 11, distance: 7.6
click at [160, 15] on input "6134018320" at bounding box center [166, 14] width 104 height 12
type input "6134018320"
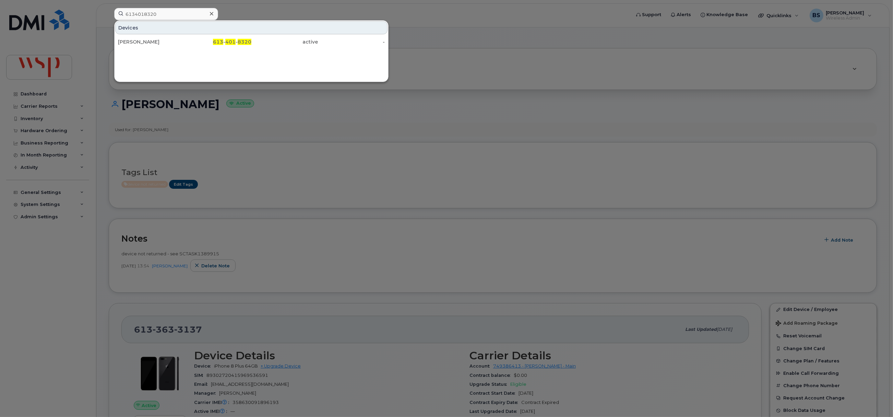
click at [142, 40] on div "AINSLEY WORKMAN" at bounding box center [151, 41] width 67 height 7
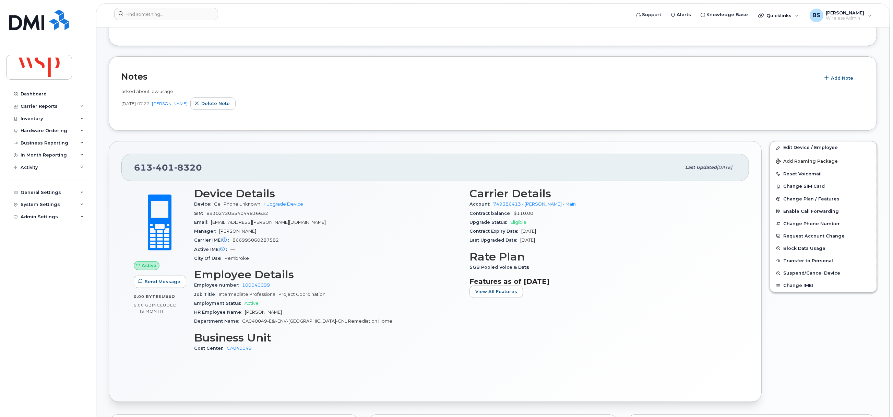
scroll to position [51, 0]
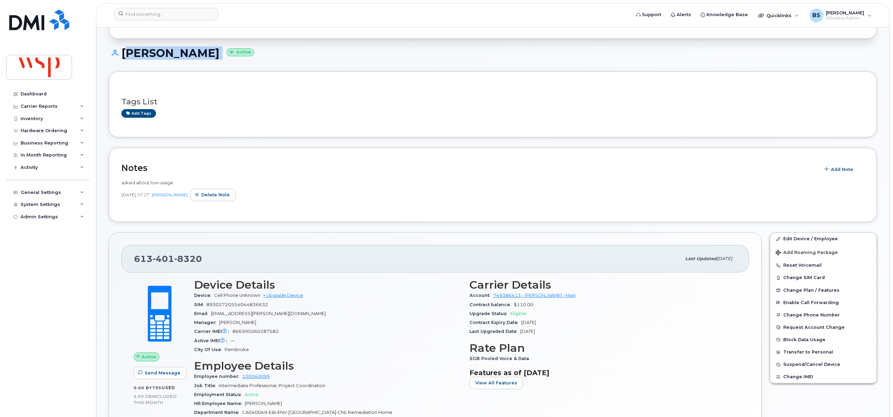
drag, startPoint x: 245, startPoint y: 56, endPoint x: 83, endPoint y: 70, distance: 162.1
click at [122, 63] on div "AINSLEY WORKMAN Active" at bounding box center [493, 59] width 768 height 24
drag, startPoint x: 146, startPoint y: 264, endPoint x: 112, endPoint y: 269, distance: 33.7
click at [112, 269] on div "613 401 8320 Last updated Jul 15, 2025 Active Send Message 0.00 Bytes  used 5.0…" at bounding box center [435, 362] width 653 height 261
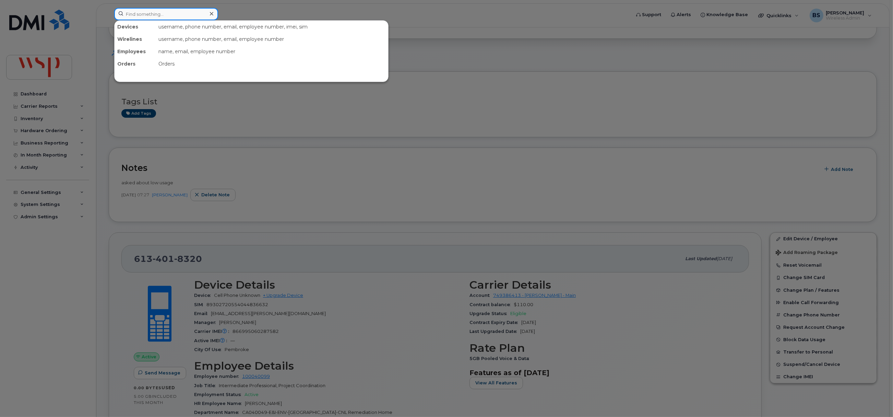
click at [174, 17] on input at bounding box center [166, 14] width 104 height 12
paste input "6476317431"
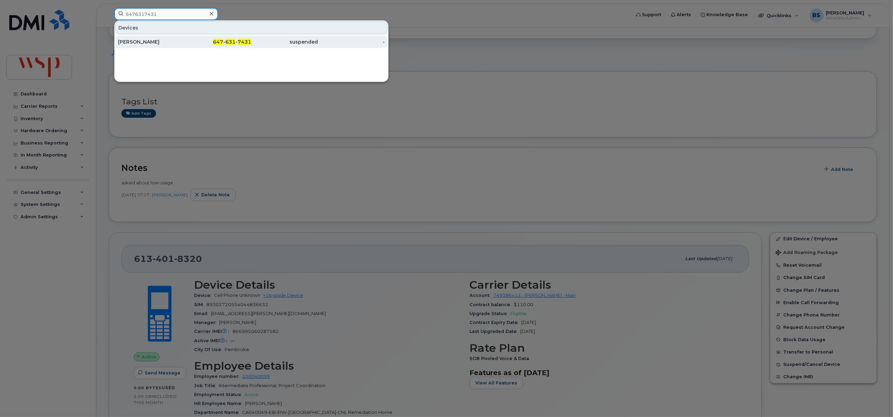
type input "6476317431"
click at [146, 41] on div "AARON SMALL" at bounding box center [151, 41] width 67 height 7
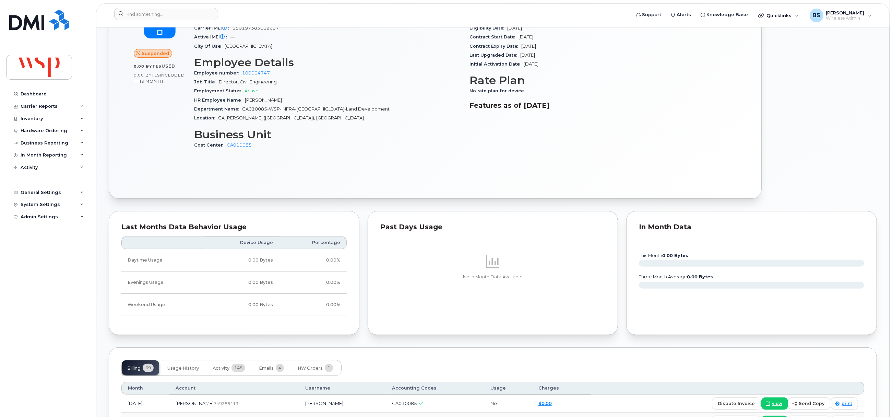
scroll to position [411, 0]
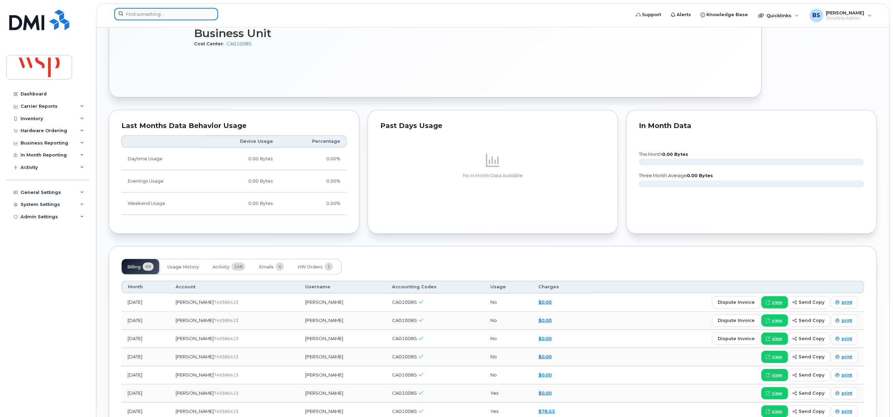
click at [200, 18] on input at bounding box center [166, 14] width 104 height 12
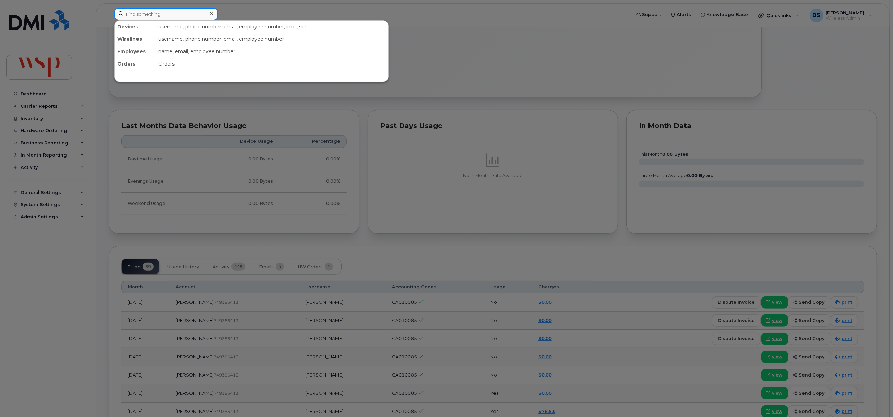
paste input "6477069549"
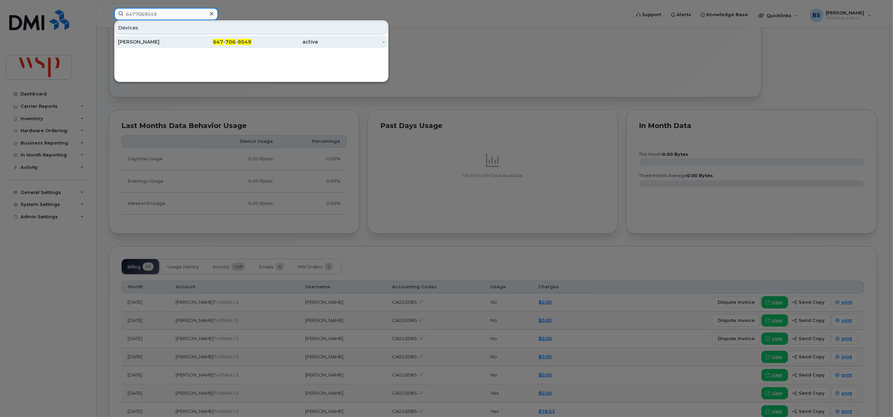
type input "6477069549"
drag, startPoint x: 139, startPoint y: 41, endPoint x: 146, endPoint y: 37, distance: 8.3
click at [139, 41] on div "HANA LAPP" at bounding box center [151, 41] width 67 height 7
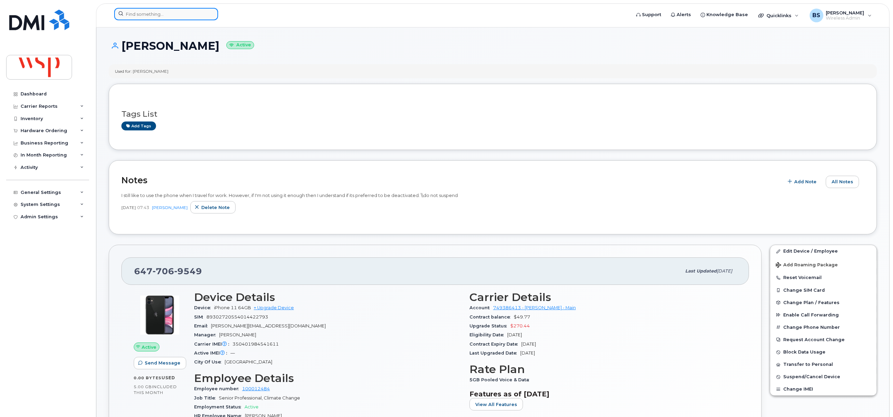
drag, startPoint x: 178, startPoint y: 13, endPoint x: 174, endPoint y: 15, distance: 5.4
click at [178, 13] on input at bounding box center [166, 14] width 104 height 12
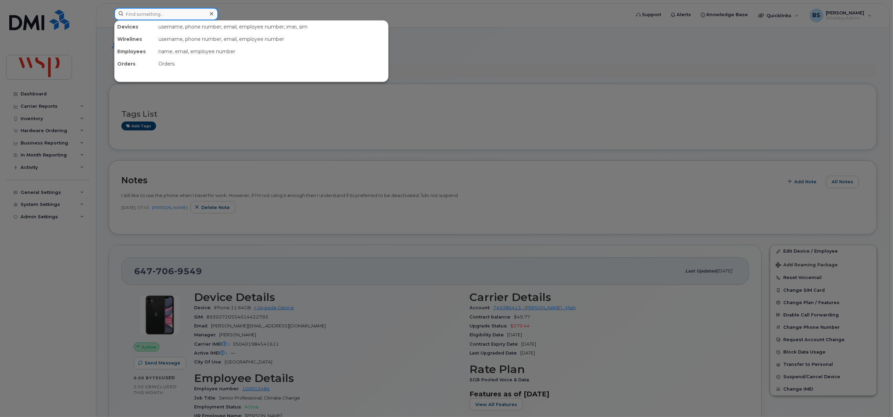
paste input "6479624591"
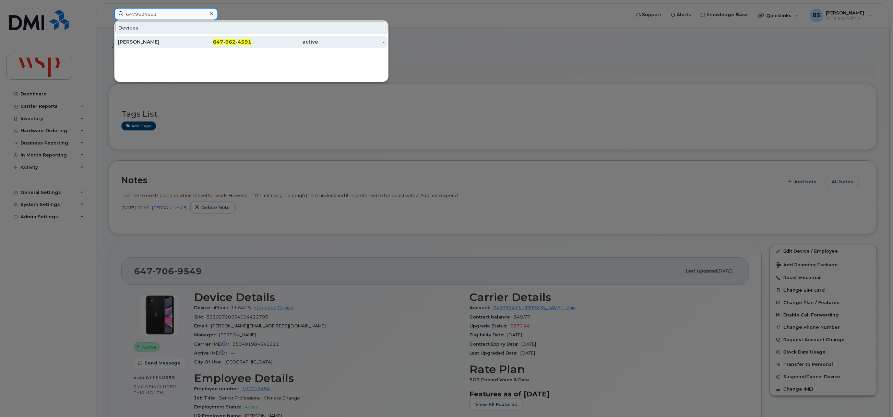
type input "6479624591"
drag, startPoint x: 146, startPoint y: 40, endPoint x: 156, endPoint y: 40, distance: 9.9
click at [146, 40] on div "[PERSON_NAME]" at bounding box center [151, 41] width 67 height 7
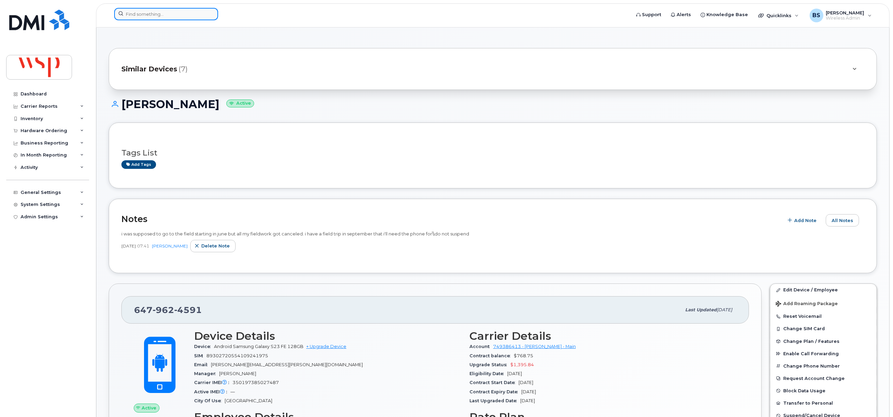
click at [171, 14] on input at bounding box center [166, 14] width 104 height 12
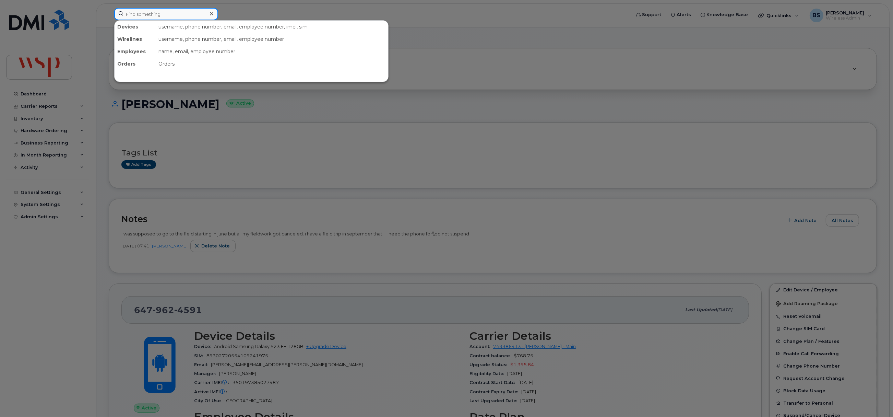
paste input "6723359510"
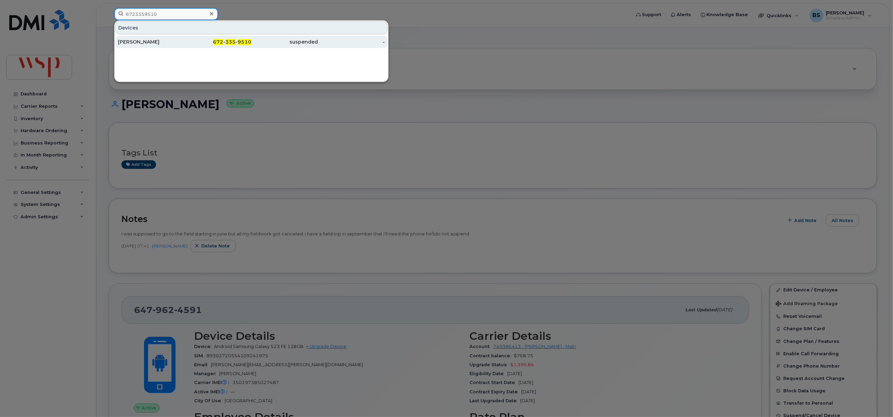
type input "6723359510"
click at [142, 40] on div "[PERSON_NAME]" at bounding box center [151, 41] width 67 height 7
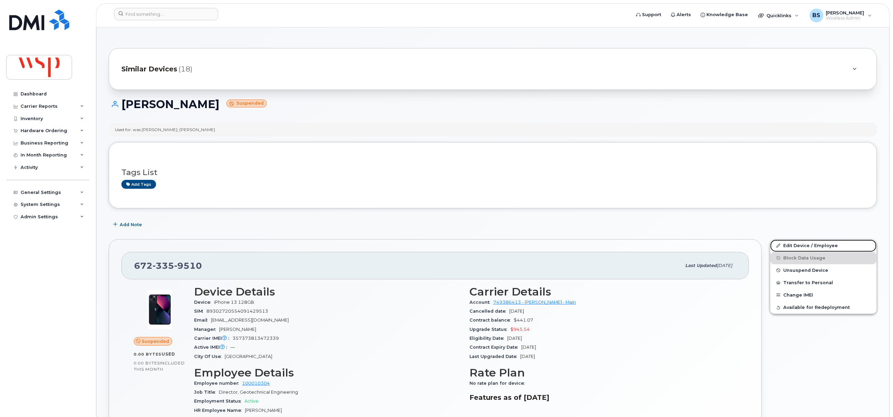
drag, startPoint x: 793, startPoint y: 247, endPoint x: 723, endPoint y: 247, distance: 70.3
click at [793, 247] on link "Edit Device / Employee" at bounding box center [823, 245] width 106 height 12
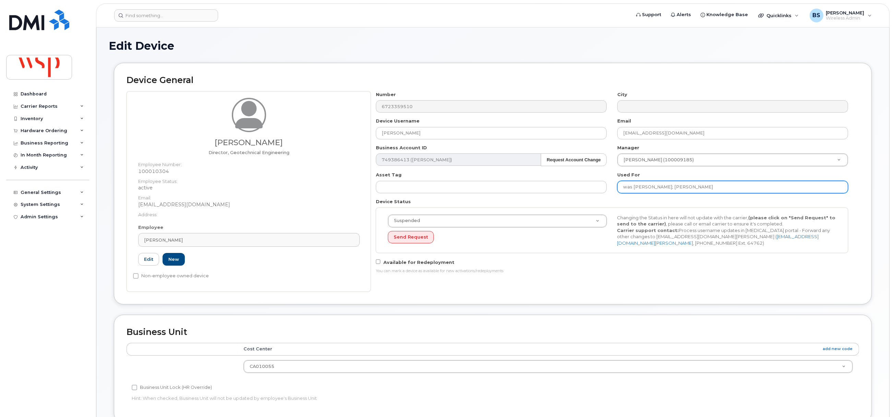
drag, startPoint x: 722, startPoint y: 188, endPoint x: 671, endPoint y: 190, distance: 51.1
click at [671, 190] on input "was SAMMY CHENG; Megan Atkinson" at bounding box center [732, 187] width 231 height 12
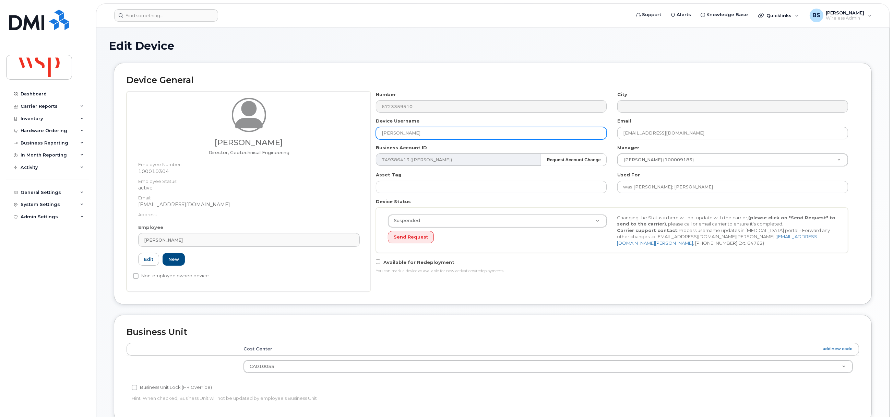
drag, startPoint x: 352, startPoint y: 121, endPoint x: 296, endPoint y: 116, distance: 56.1
click at [296, 116] on div "Megan Atkinson Director, Geotechnical Engineering Employee Number: 100010304 Em…" at bounding box center [493, 191] width 732 height 200
paste input "Megan Atkinson"
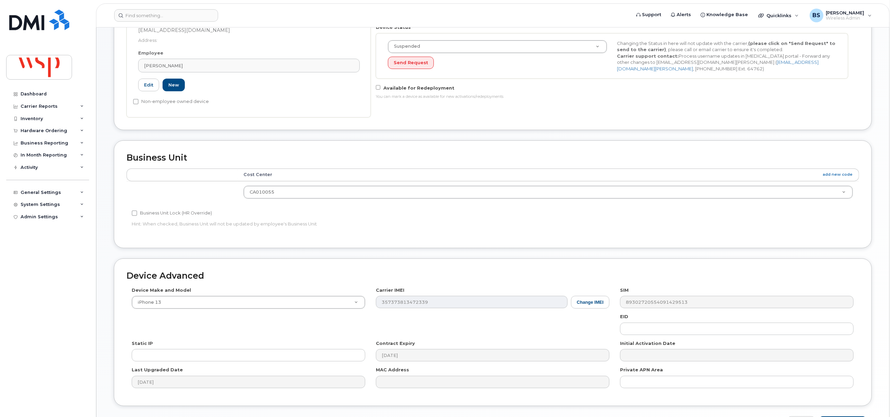
scroll to position [222, 0]
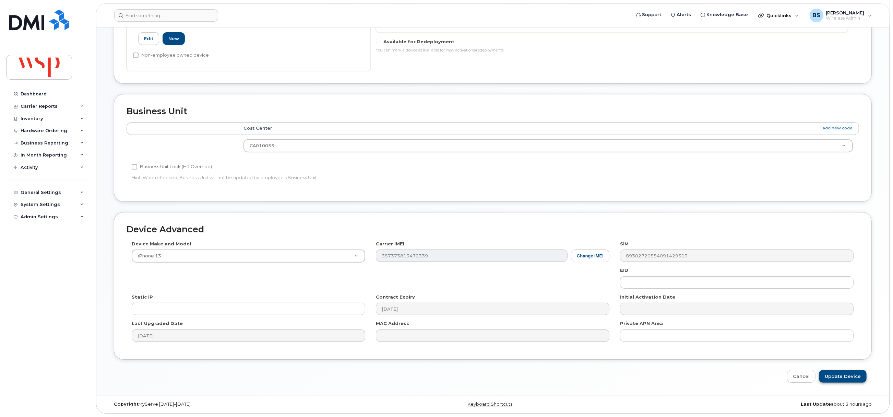
type input "Megan Atkinson"
click at [841, 375] on input "Update Device" at bounding box center [843, 376] width 48 height 13
type input "Saving..."
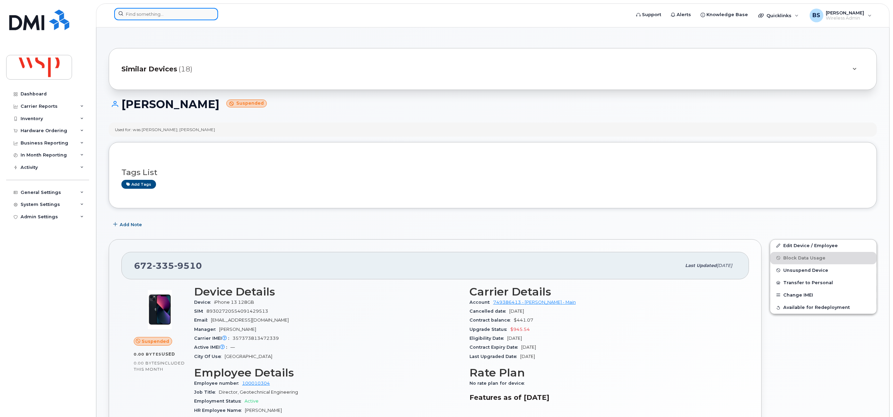
click at [173, 11] on input at bounding box center [166, 14] width 104 height 12
paste input "7053130173"
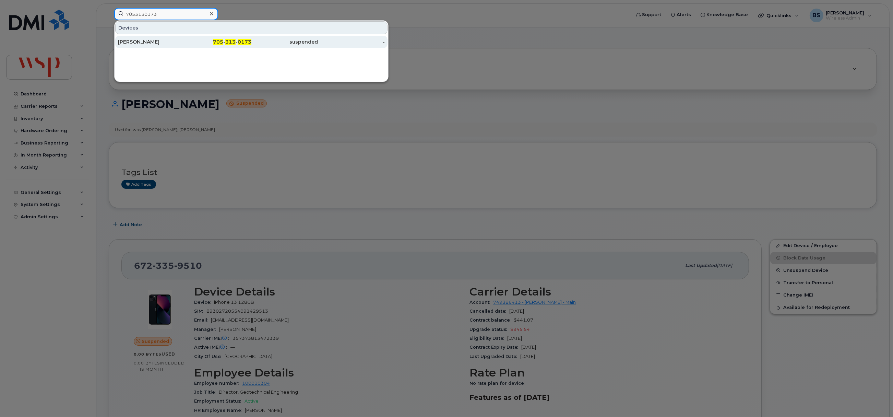
type input "7053130173"
drag, startPoint x: 137, startPoint y: 40, endPoint x: 159, endPoint y: 60, distance: 29.6
click at [137, 40] on div "[PERSON_NAME]" at bounding box center [151, 41] width 67 height 7
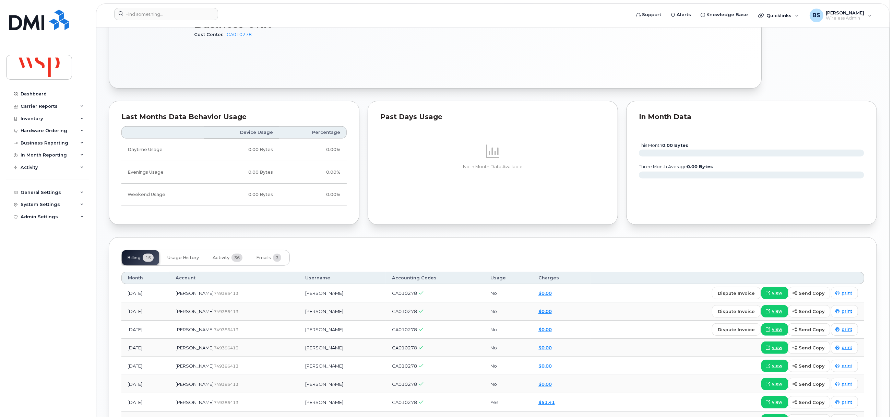
scroll to position [514, 0]
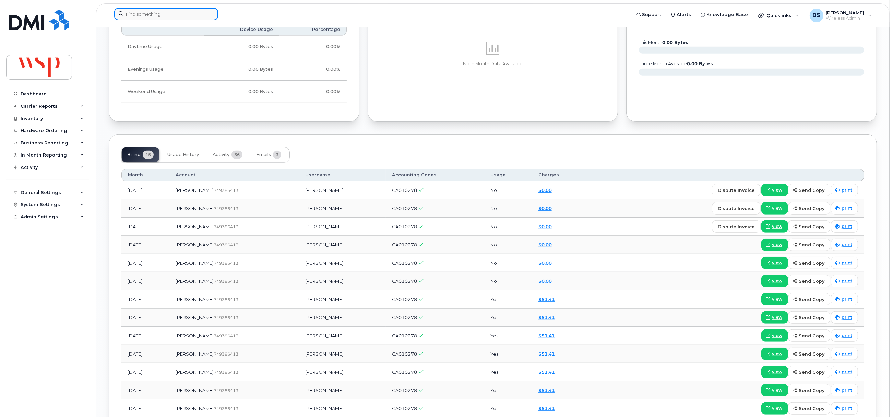
click at [181, 16] on input at bounding box center [166, 14] width 104 height 12
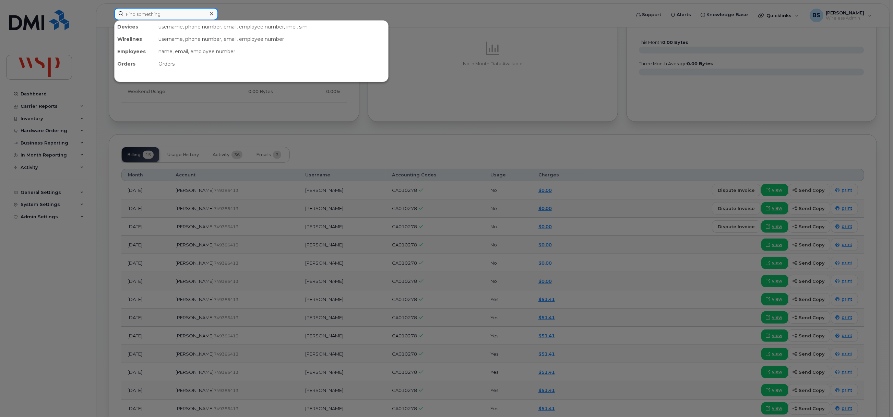
paste input "7053136600"
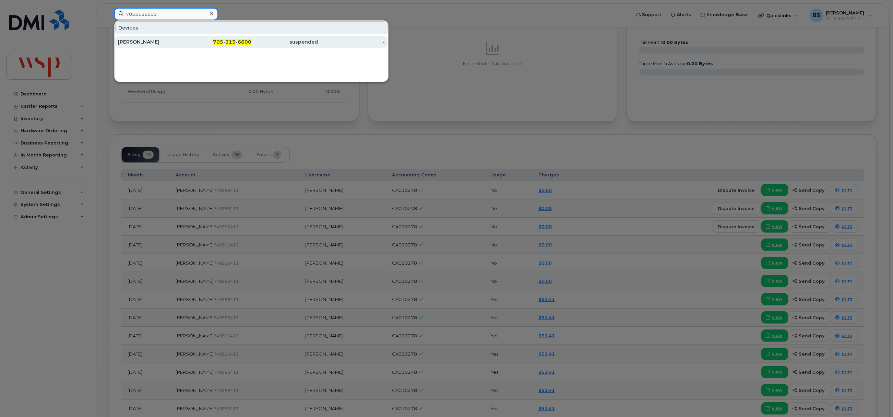
type input "7053136600"
drag, startPoint x: 139, startPoint y: 42, endPoint x: 169, endPoint y: 56, distance: 34.1
click at [139, 41] on div "LINDSEY CHALMERS" at bounding box center [151, 41] width 67 height 7
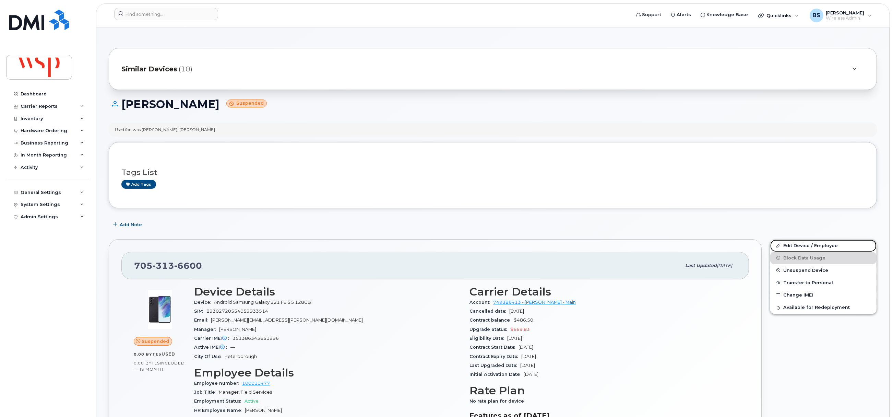
click at [788, 244] on link "Edit Device / Employee" at bounding box center [823, 245] width 106 height 12
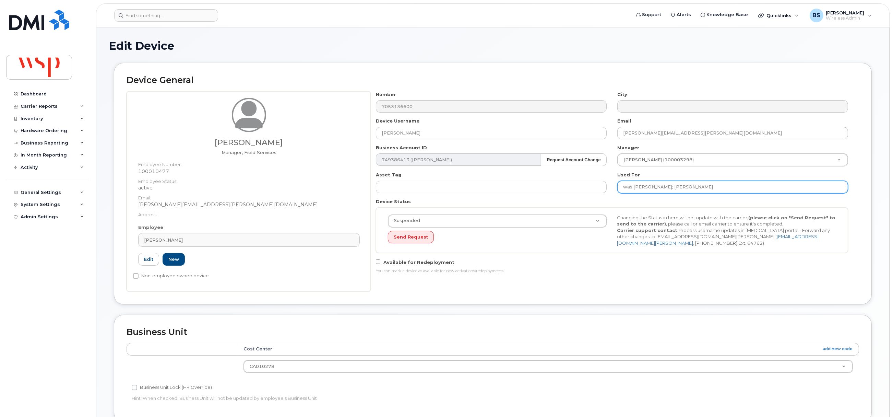
drag, startPoint x: 730, startPoint y: 186, endPoint x: 676, endPoint y: 189, distance: 53.9
click at [676, 189] on input "was [PERSON_NAME]; [PERSON_NAME]" at bounding box center [732, 187] width 231 height 12
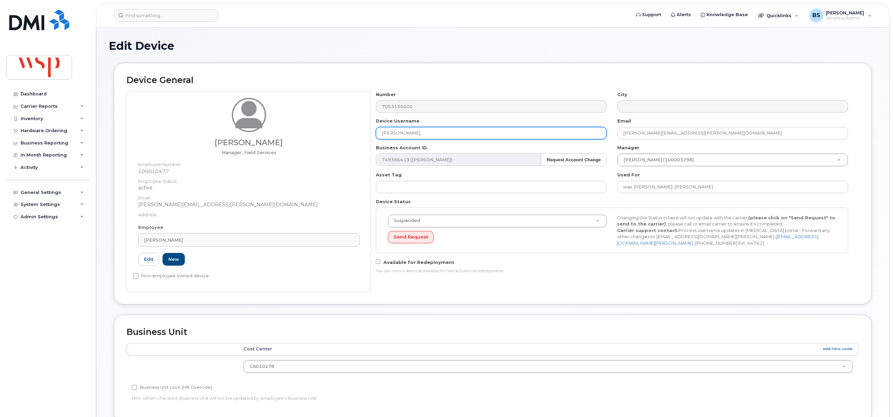
drag, startPoint x: 394, startPoint y: 132, endPoint x: 310, endPoint y: 132, distance: 84.4
click at [310, 132] on div "[PERSON_NAME] Manager, Field Services Employee Number: 100010477 Employee Statu…" at bounding box center [493, 191] width 732 height 200
paste input "[PERSON_NAME]"
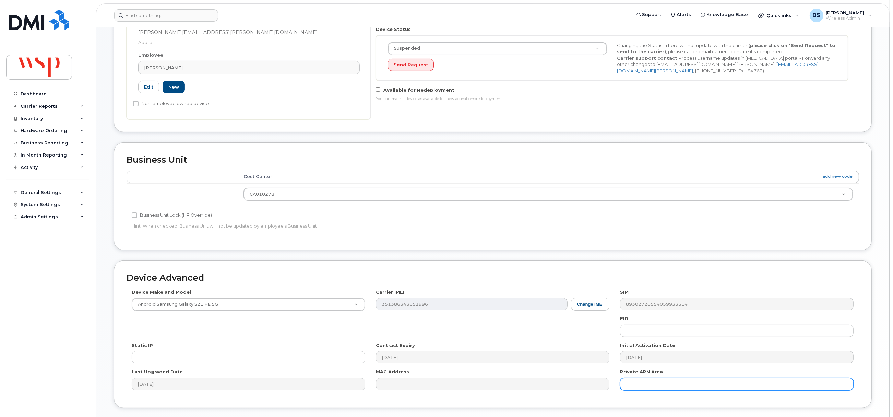
scroll to position [222, 0]
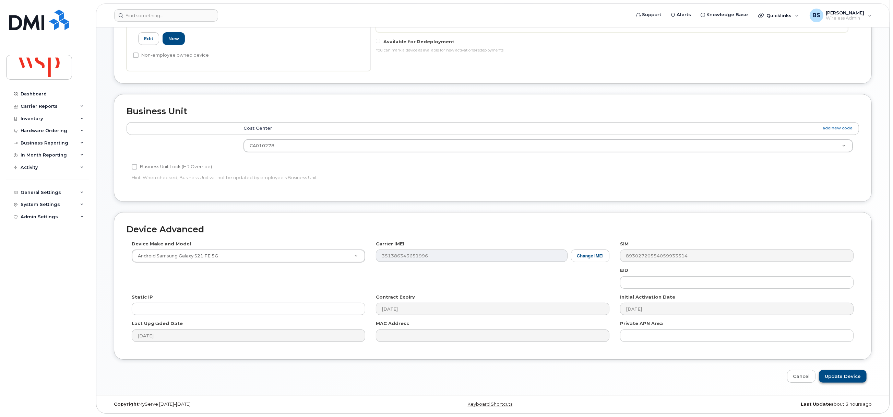
type input "[PERSON_NAME]"
click at [834, 373] on input "Update Device" at bounding box center [843, 376] width 48 height 13
type input "Saving..."
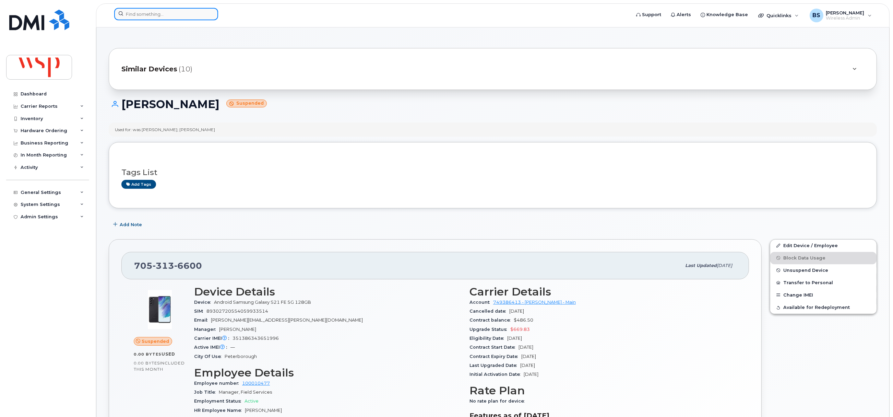
click at [189, 17] on input at bounding box center [166, 14] width 104 height 12
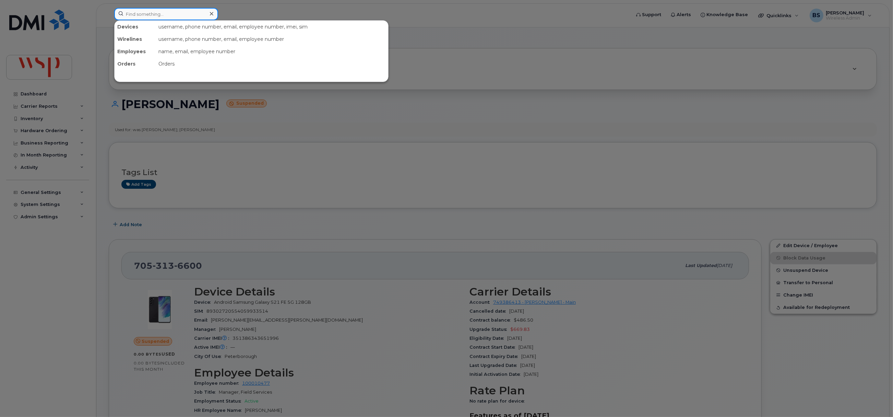
paste input "7057724670"
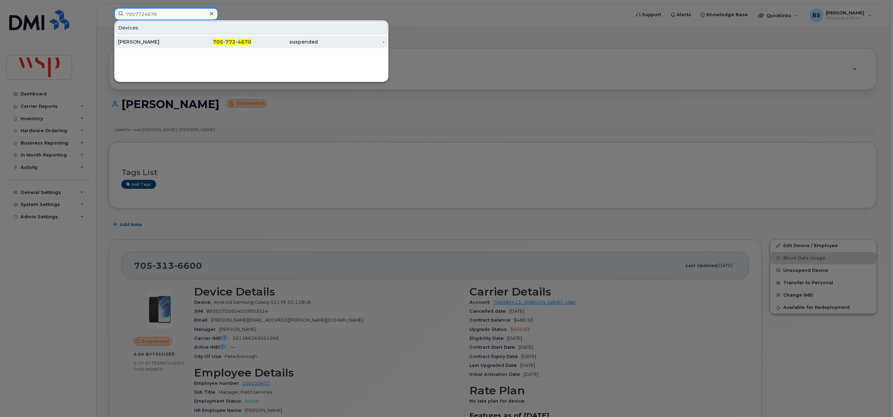
type input "7057724670"
click at [141, 40] on div "[PERSON_NAME]" at bounding box center [151, 41] width 67 height 7
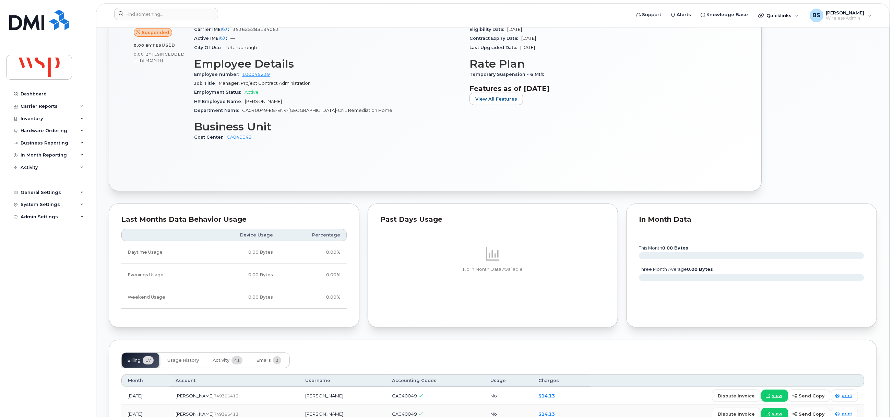
scroll to position [206, 0]
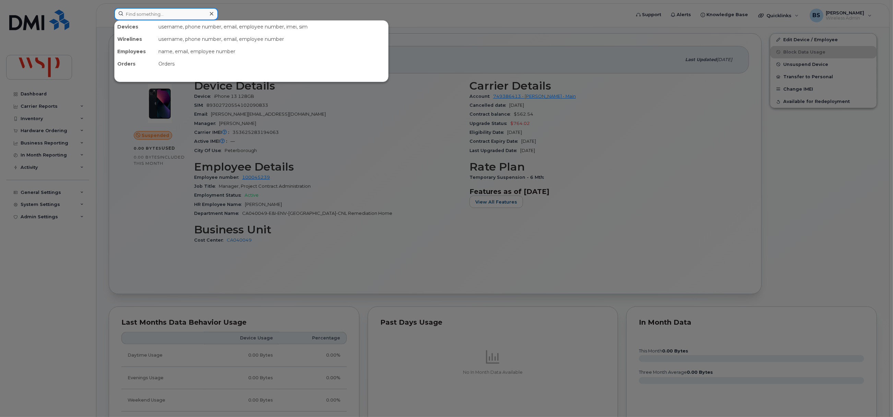
click at [159, 16] on input at bounding box center [166, 14] width 104 height 12
paste input "7059912393"
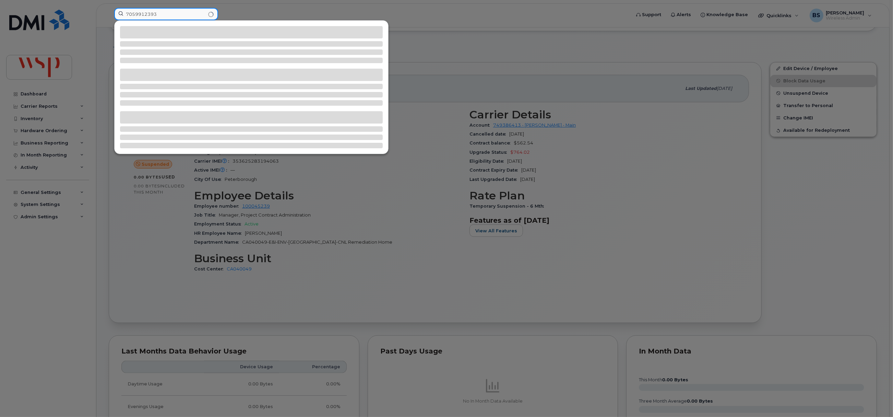
scroll to position [154, 0]
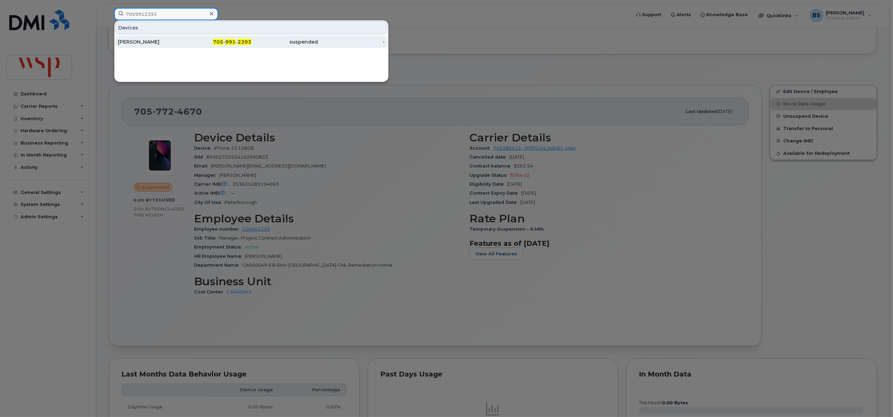
type input "7059912393"
drag, startPoint x: 130, startPoint y: 40, endPoint x: 171, endPoint y: 36, distance: 40.9
click at [130, 40] on div "[PERSON_NAME]" at bounding box center [151, 41] width 67 height 7
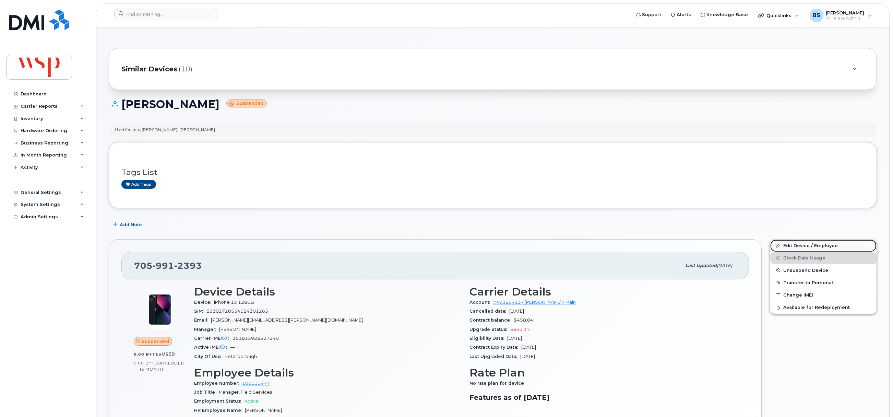
click at [795, 244] on link "Edit Device / Employee" at bounding box center [823, 245] width 106 height 12
click at [794, 244] on link "Edit Device / Employee" at bounding box center [823, 245] width 106 height 12
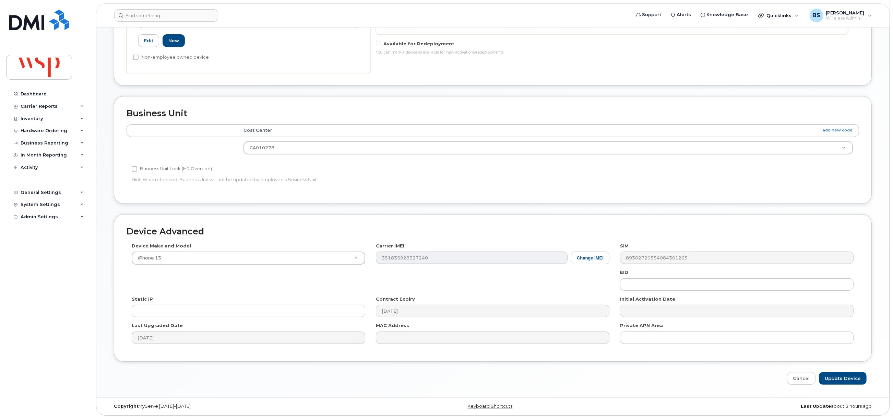
scroll to position [222, 0]
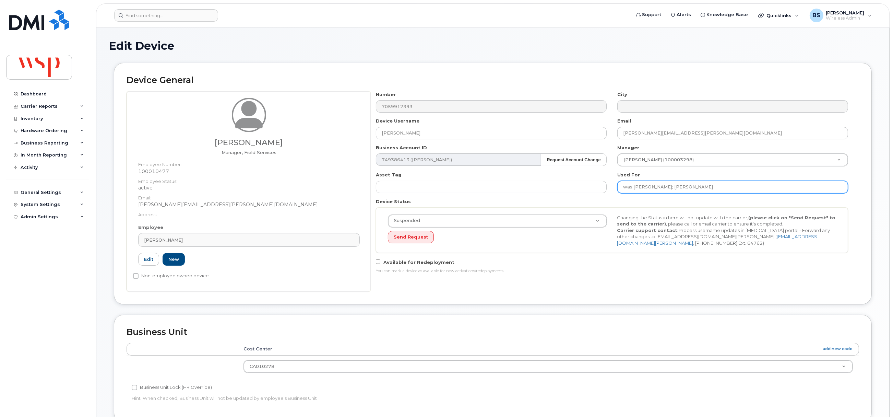
drag, startPoint x: 713, startPoint y: 186, endPoint x: 668, endPoint y: 192, distance: 44.7
click at [668, 192] on input "was [PERSON_NAME]; [PERSON_NAME]" at bounding box center [732, 187] width 231 height 12
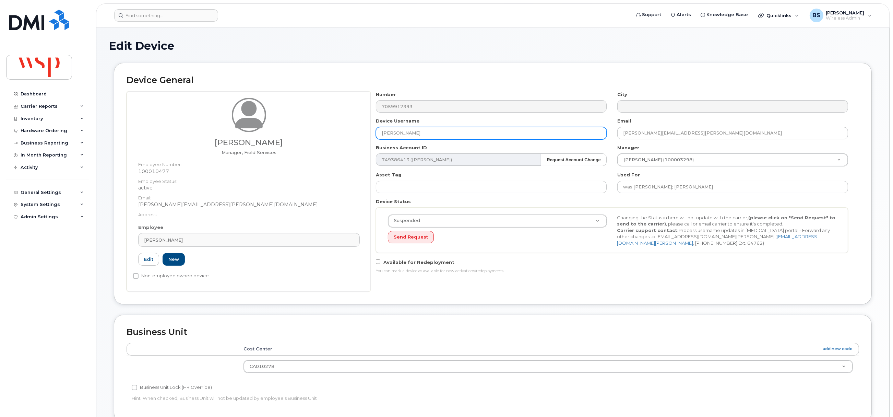
drag, startPoint x: 391, startPoint y: 129, endPoint x: 371, endPoint y: 150, distance: 29.1
click at [339, 125] on div "Desmond Dean Manager, Field Services Employee Number: 100010477 Employee Status…" at bounding box center [493, 191] width 732 height 200
paste input "[PERSON_NAME]"
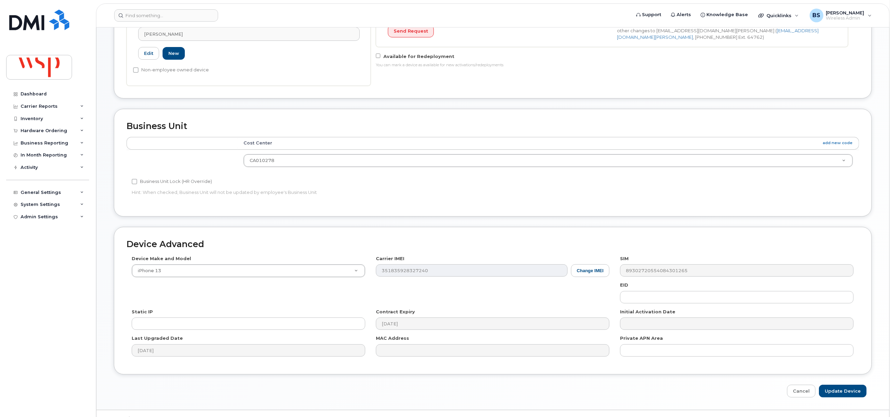
scroll to position [222, 0]
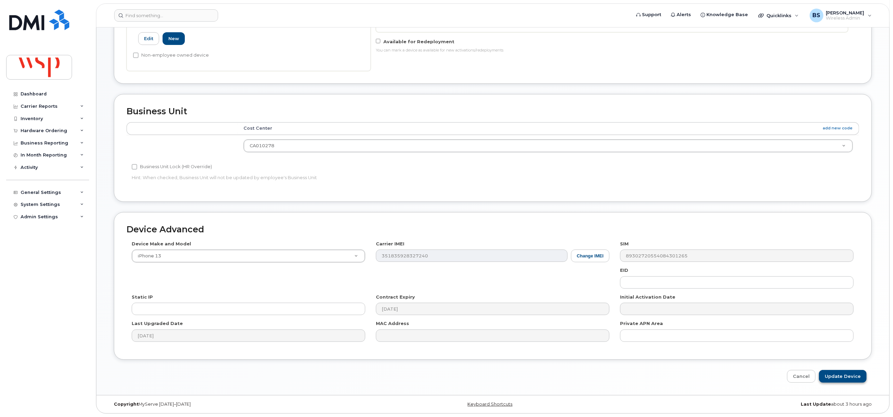
type input "[PERSON_NAME]"
click at [840, 372] on input "Update Device" at bounding box center [843, 376] width 48 height 13
type input "Saving..."
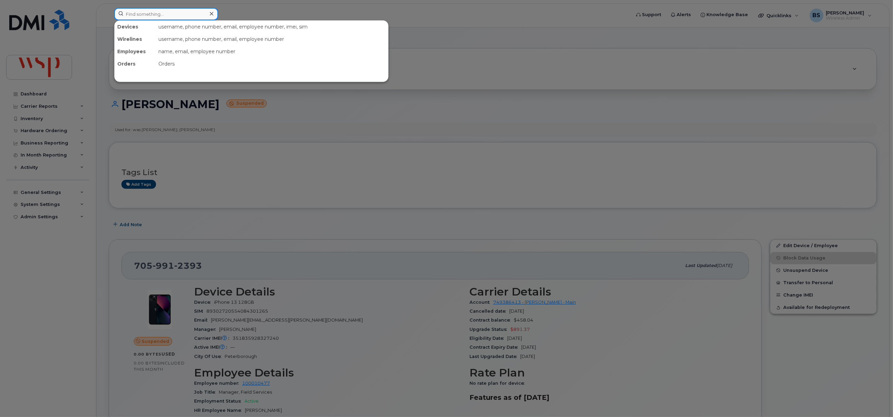
click at [152, 11] on input at bounding box center [166, 14] width 104 height 12
paste input "7786289267"
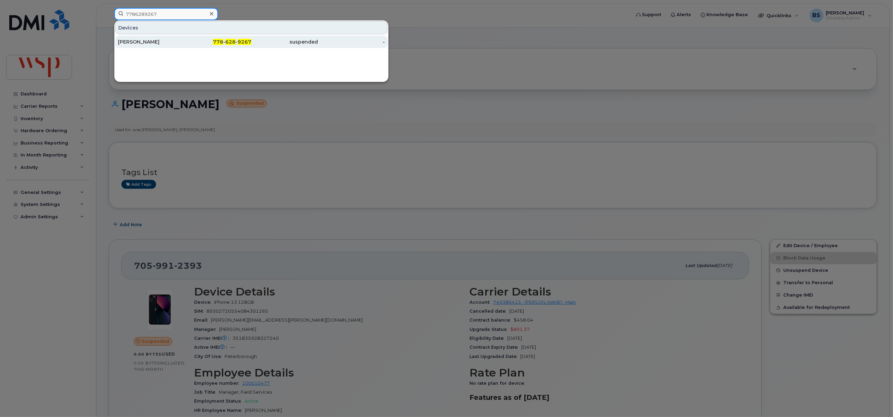
type input "7786289267"
drag, startPoint x: 128, startPoint y: 40, endPoint x: 221, endPoint y: 101, distance: 111.9
click at [128, 40] on div "[PERSON_NAME]" at bounding box center [151, 41] width 67 height 7
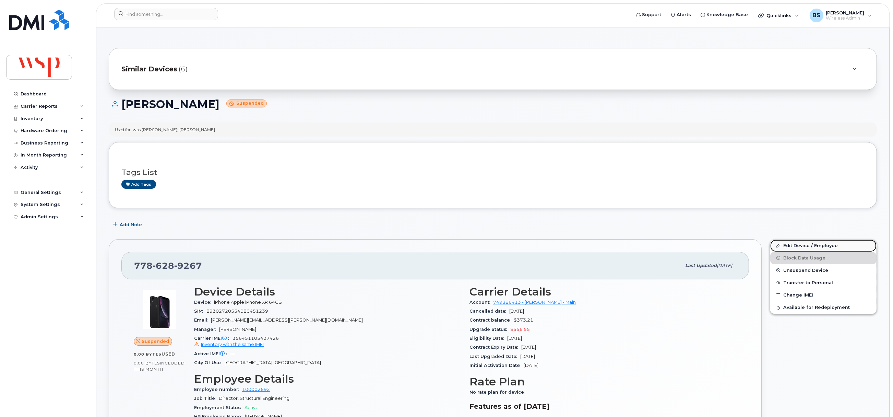
click at [788, 245] on link "Edit Device / Employee" at bounding box center [823, 245] width 106 height 12
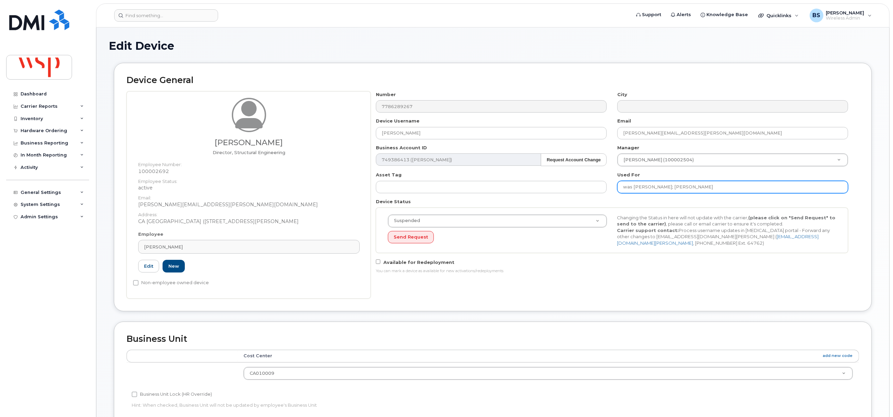
drag, startPoint x: 714, startPoint y: 188, endPoint x: 670, endPoint y: 191, distance: 44.3
click at [670, 191] on input "was Zachary Knight; David Evans" at bounding box center [732, 187] width 231 height 12
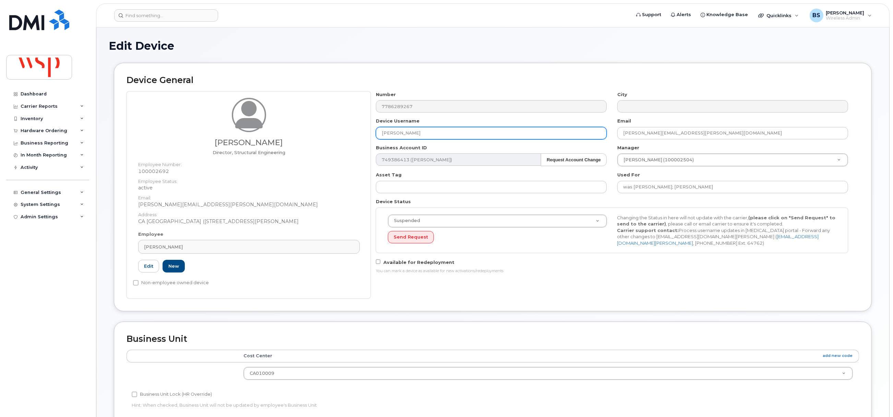
drag, startPoint x: 332, startPoint y: 132, endPoint x: 325, endPoint y: 133, distance: 6.7
click at [328, 132] on div "David Evans Director, Structural Engineering Employee Number: 100002692 Employe…" at bounding box center [493, 194] width 732 height 207
paste input "[PERSON_NAME]"
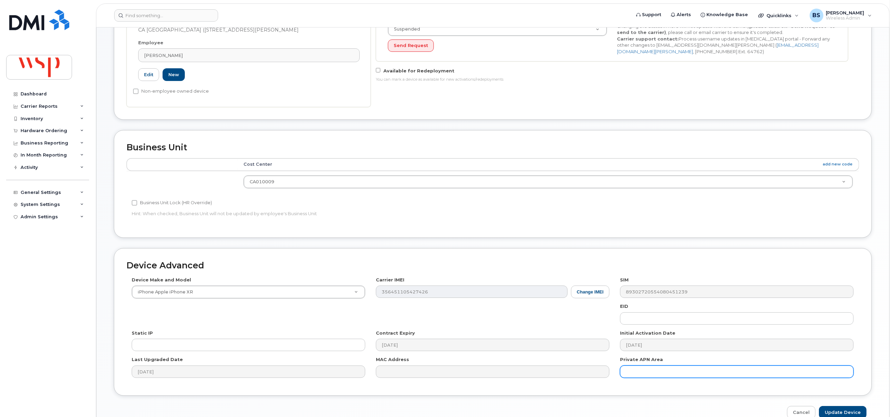
scroll to position [229, 0]
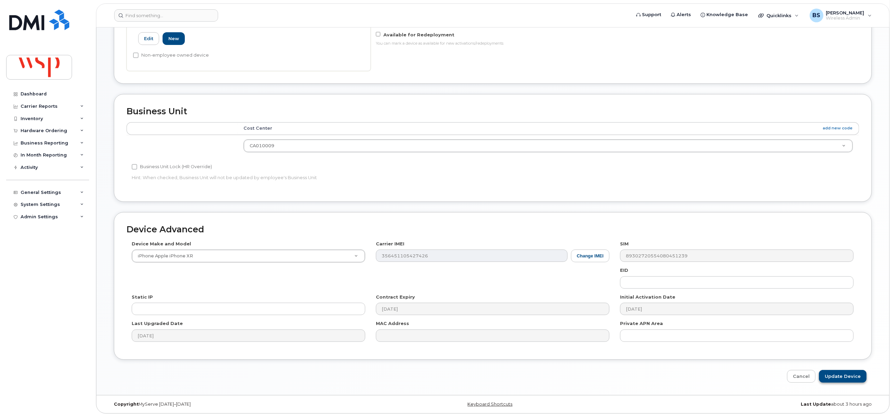
type input "David Evans"
click at [837, 377] on input "Update Device" at bounding box center [843, 376] width 48 height 13
type input "Saving..."
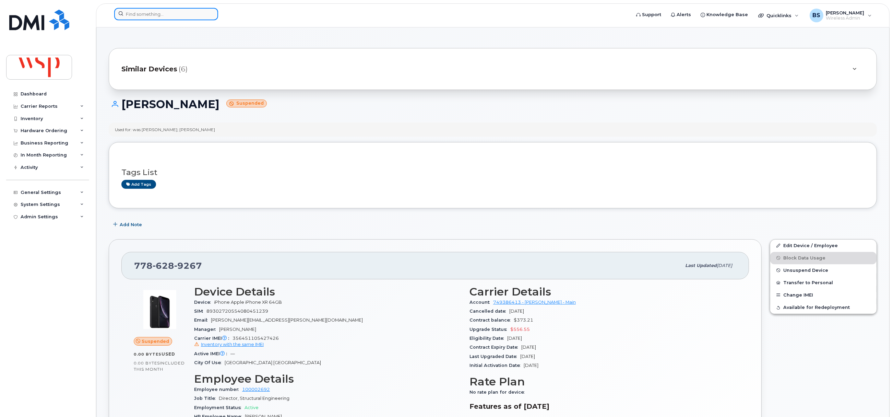
click at [163, 12] on input at bounding box center [166, 14] width 104 height 12
paste input "7802465011"
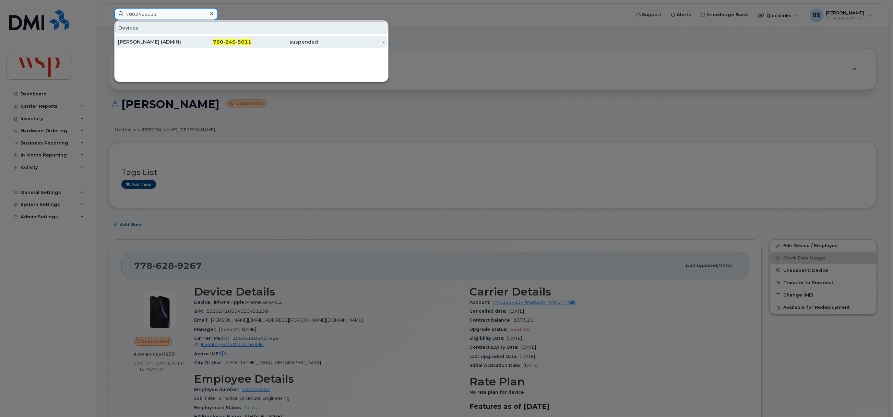
type input "7802465011"
drag, startPoint x: 127, startPoint y: 39, endPoint x: 113, endPoint y: 23, distance: 20.7
click at [125, 39] on div "PATRICIA BURGSMA (ADMIN)" at bounding box center [151, 41] width 67 height 7
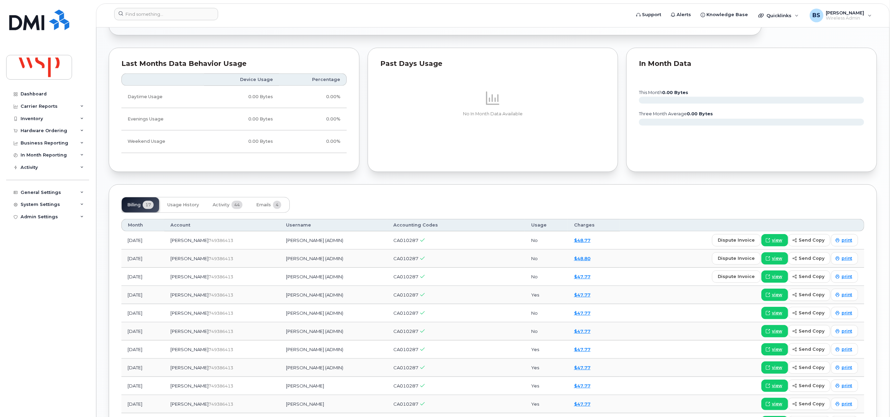
scroll to position [360, 0]
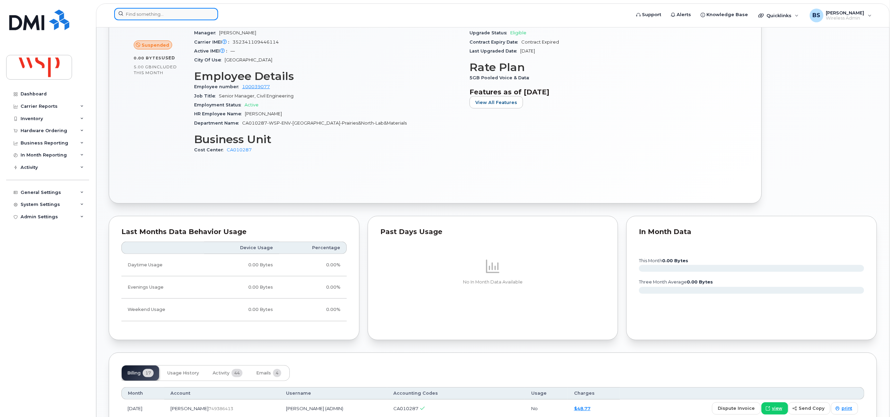
drag, startPoint x: 179, startPoint y: 15, endPoint x: 184, endPoint y: 19, distance: 6.1
click at [179, 15] on input at bounding box center [166, 14] width 104 height 12
paste input "7805454883"
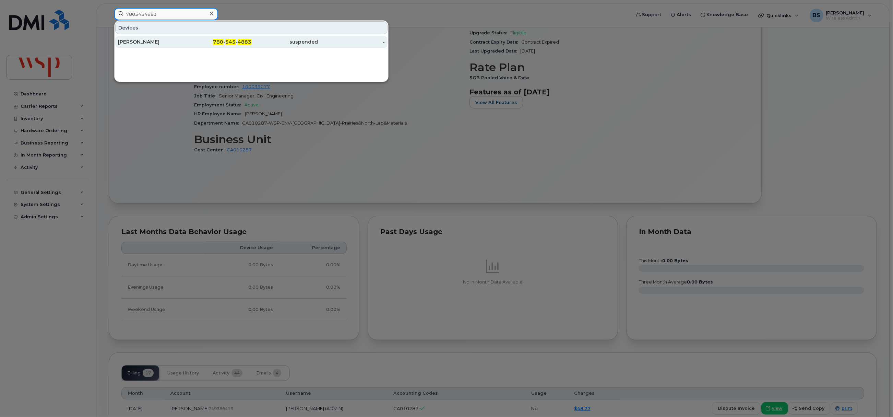
type input "7805454883"
click at [133, 40] on div "[PERSON_NAME]" at bounding box center [151, 41] width 67 height 7
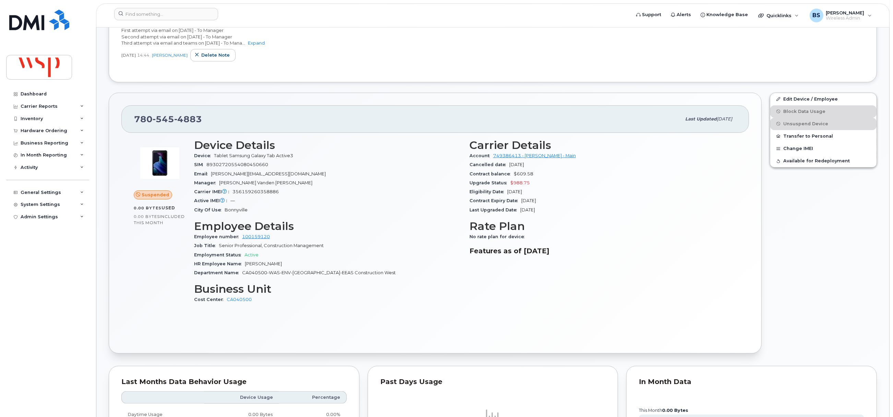
scroll to position [206, 0]
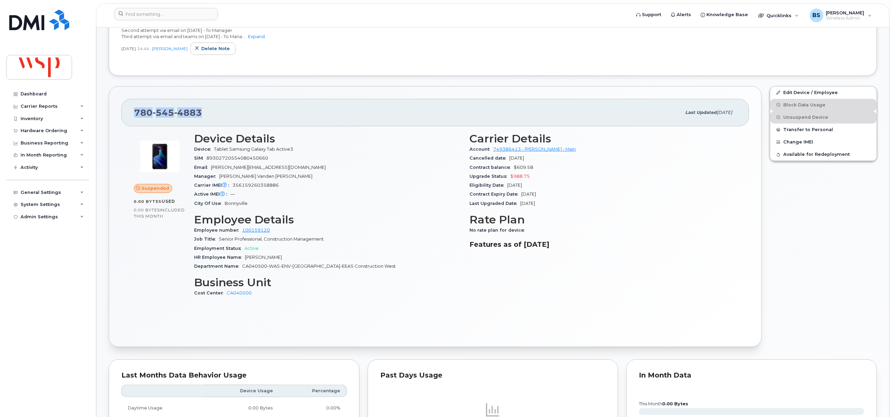
drag, startPoint x: 202, startPoint y: 114, endPoint x: 111, endPoint y: 115, distance: 90.9
click at [112, 114] on div "780 545 4883 Last updated Aug 18, 2025 Suspended 0.00 Bytes  used 0.00 Bytes  i…" at bounding box center [435, 216] width 653 height 261
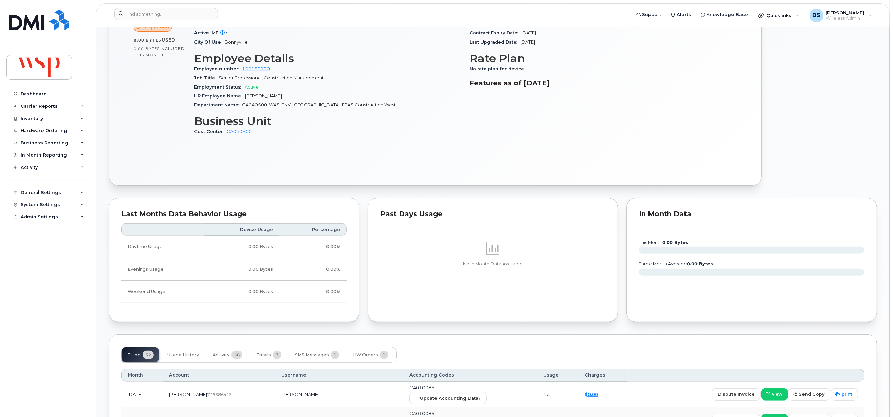
scroll to position [411, 0]
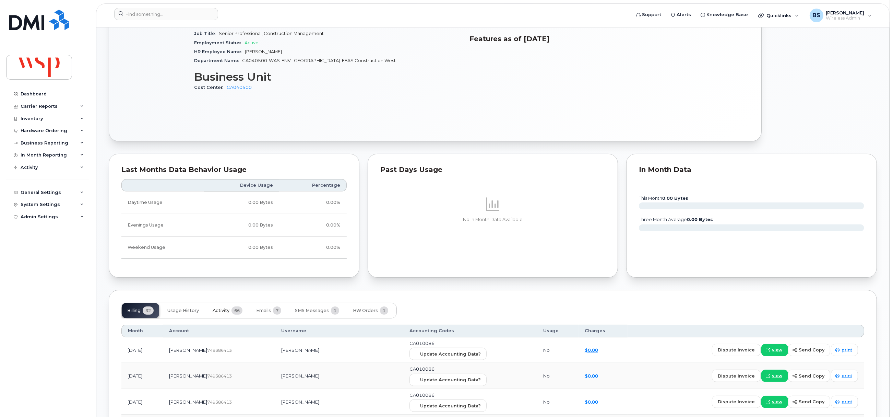
drag, startPoint x: 220, startPoint y: 310, endPoint x: 275, endPoint y: 301, distance: 56.0
click at [220, 311] on span "Activity" at bounding box center [221, 310] width 17 height 5
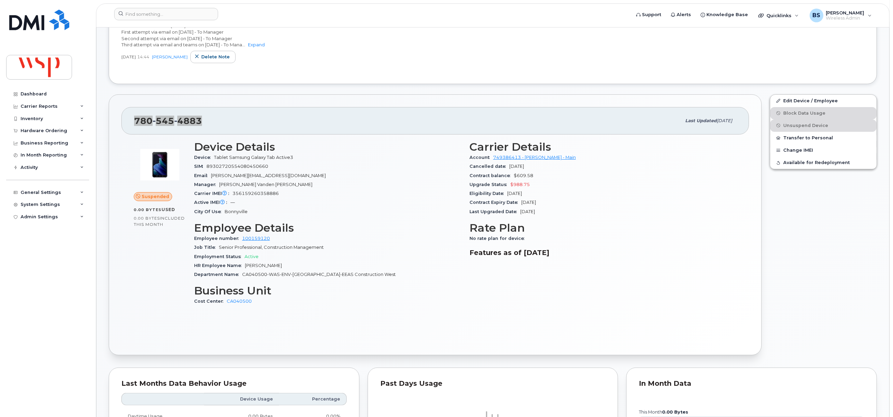
scroll to position [51, 0]
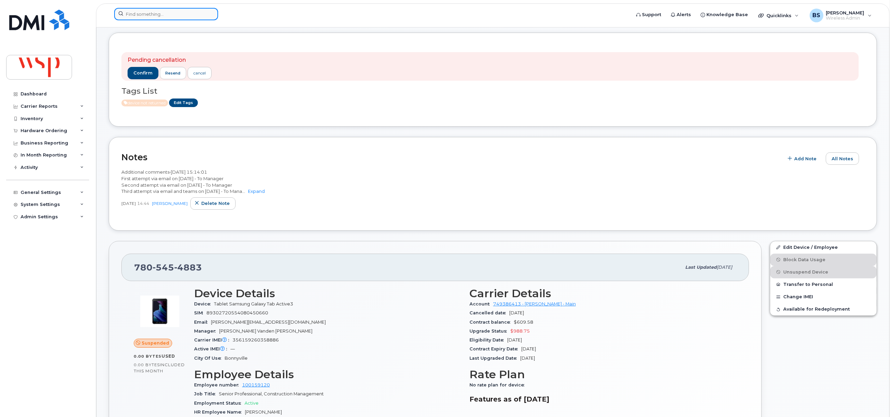
click at [155, 19] on input at bounding box center [166, 14] width 104 height 12
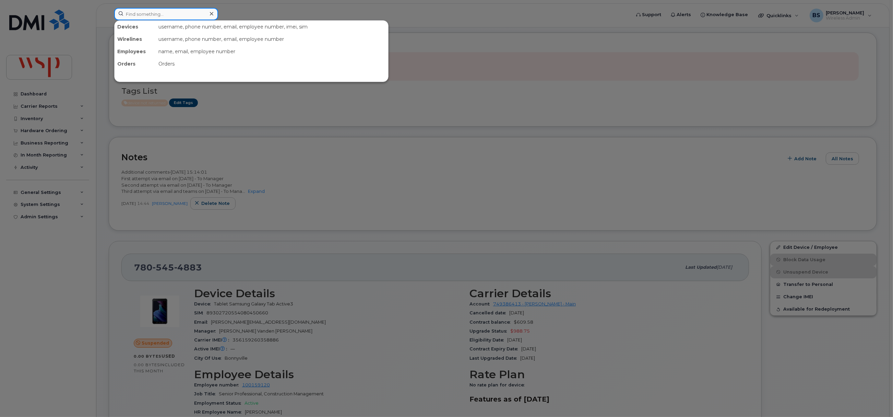
paste input "7805662961"
type input "7805662961"
drag, startPoint x: 189, startPoint y: 9, endPoint x: 38, endPoint y: 19, distance: 150.9
click at [109, 19] on div "7805662961 Devices PATRICIA BURGSMA (ADMIN) 780 - 566 - 2961 suspended -" at bounding box center [370, 15] width 523 height 15
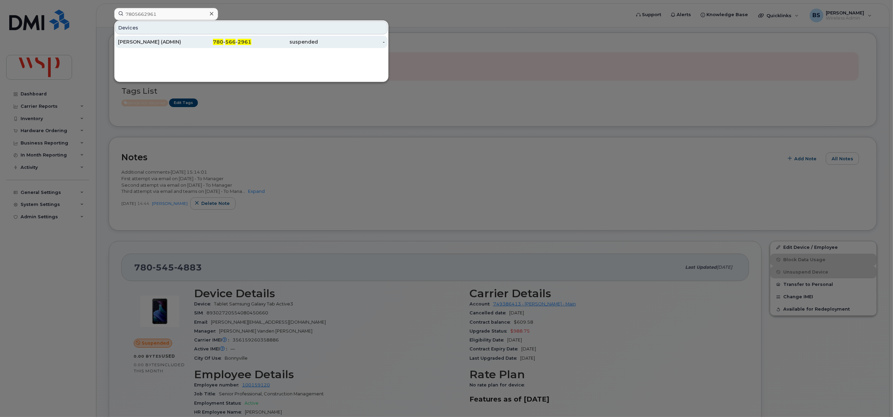
click at [141, 40] on div "PATRICIA BURGSMA (ADMIN)" at bounding box center [151, 41] width 67 height 7
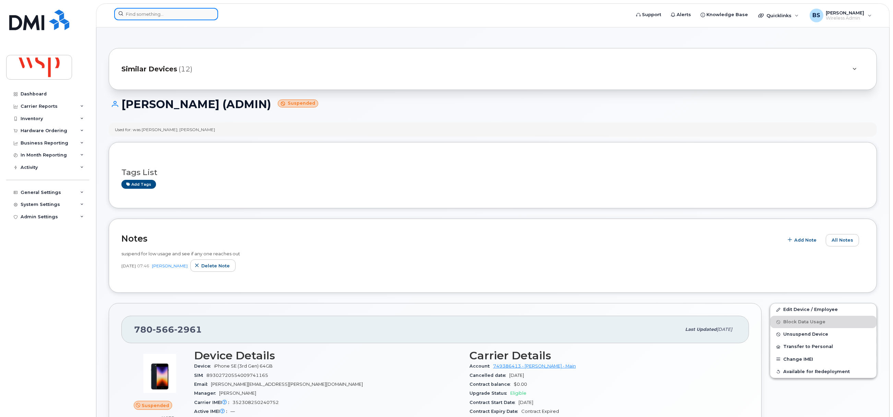
click at [153, 10] on input at bounding box center [166, 14] width 104 height 12
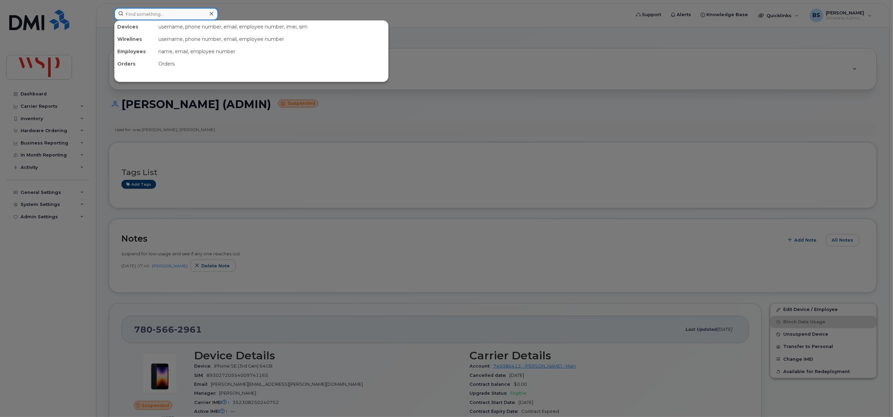
paste input "7807829836"
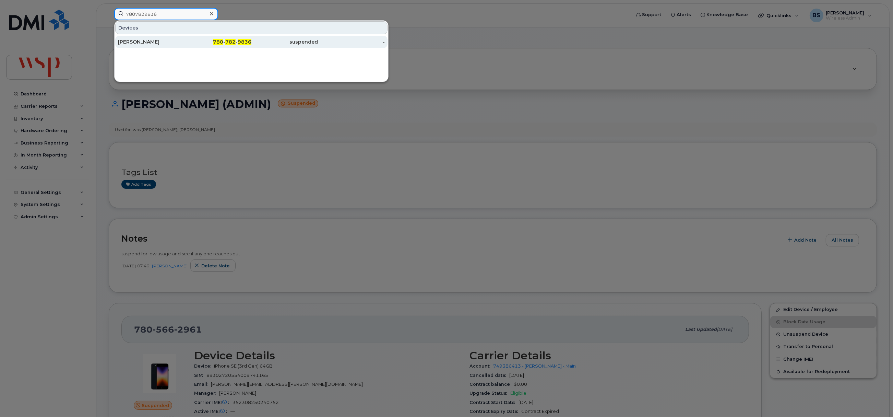
type input "7807829836"
drag, startPoint x: 136, startPoint y: 40, endPoint x: 173, endPoint y: 36, distance: 36.6
click at [136, 40] on div "[PERSON_NAME]" at bounding box center [151, 41] width 67 height 7
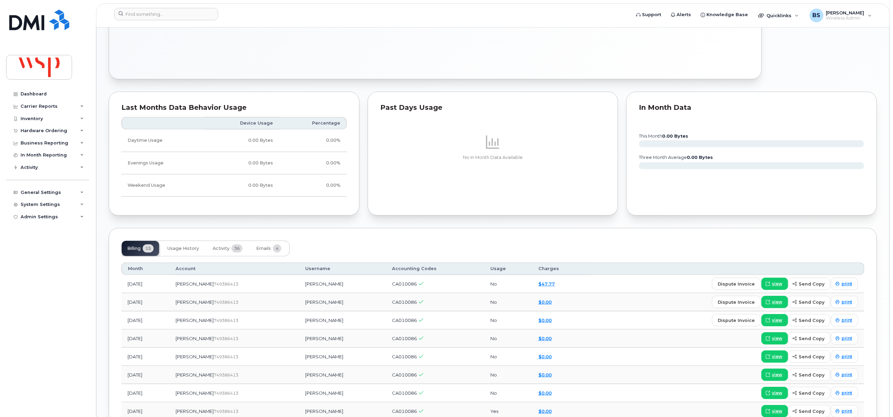
scroll to position [257, 0]
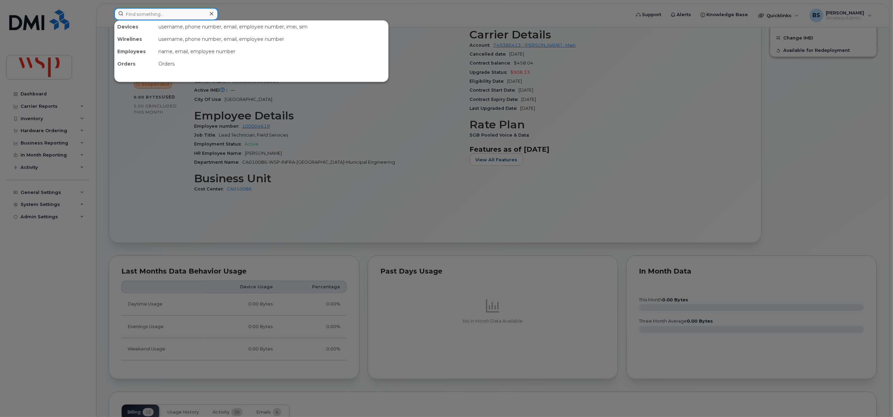
click at [187, 14] on input at bounding box center [166, 14] width 104 height 12
paste input "7809320246"
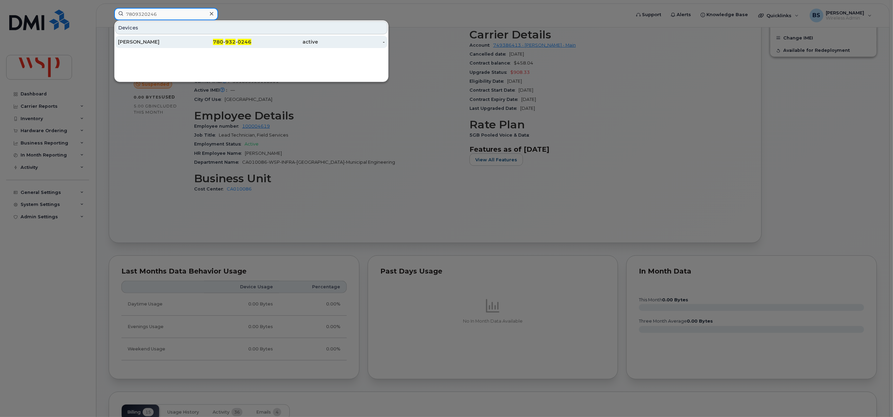
type input "7809320246"
click at [136, 41] on div "JAMES NHIEU" at bounding box center [151, 41] width 67 height 7
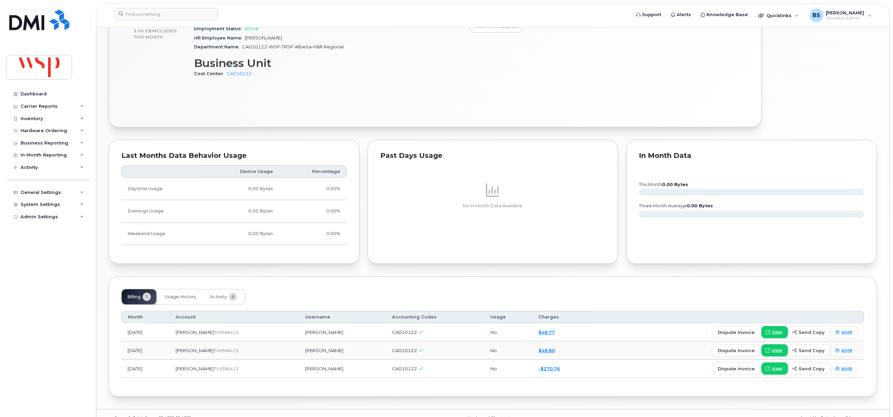
scroll to position [311, 0]
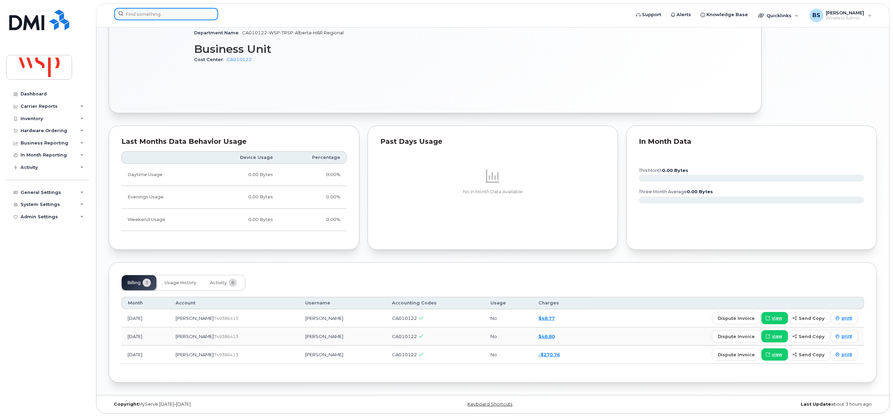
drag, startPoint x: 141, startPoint y: 14, endPoint x: 137, endPoint y: 20, distance: 6.7
click at [141, 14] on input at bounding box center [166, 14] width 104 height 12
paste input "7809328703"
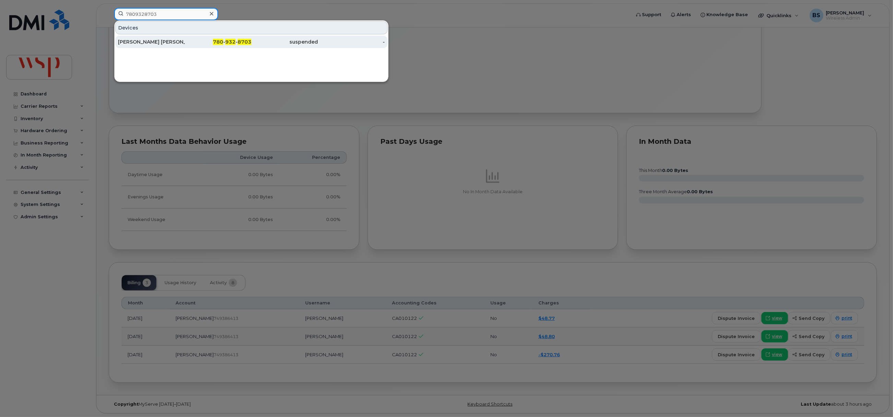
type input "7809328703"
click at [131, 41] on div "[PERSON_NAME] [PERSON_NAME]" at bounding box center [151, 41] width 67 height 7
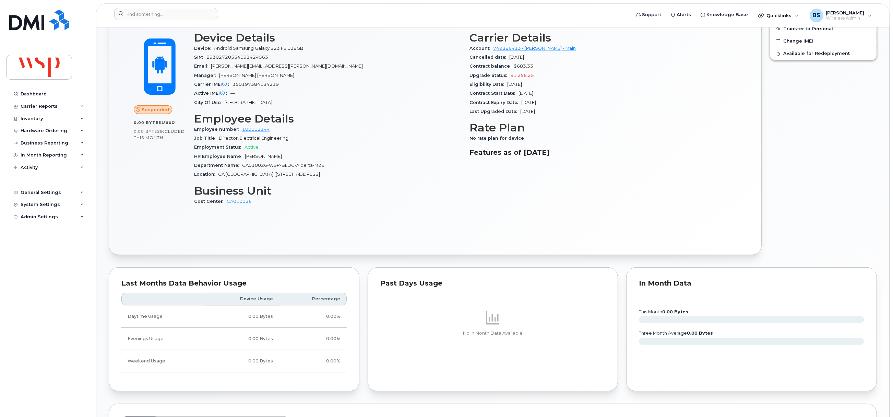
scroll to position [48, 0]
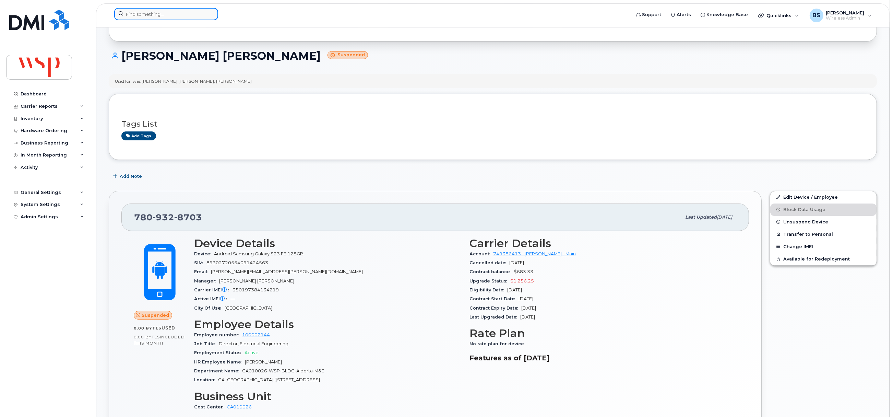
drag, startPoint x: 150, startPoint y: 12, endPoint x: 155, endPoint y: 10, distance: 5.1
click at [151, 11] on input at bounding box center [166, 14] width 104 height 12
paste input "7809525142"
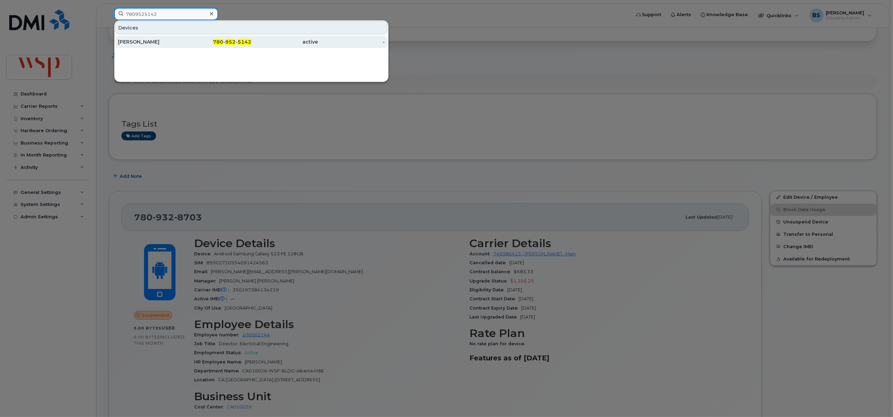
type input "7809525142"
drag, startPoint x: 127, startPoint y: 39, endPoint x: 131, endPoint y: 28, distance: 11.7
click at [127, 39] on div "JOSEPH NGUYEN" at bounding box center [151, 41] width 67 height 7
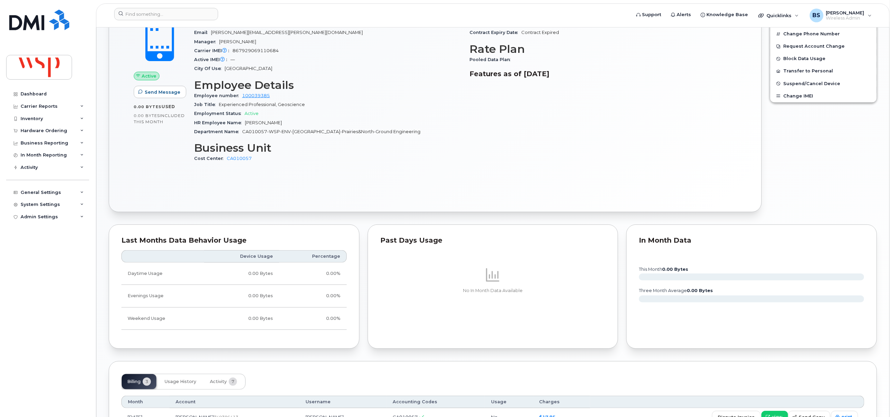
scroll to position [369, 0]
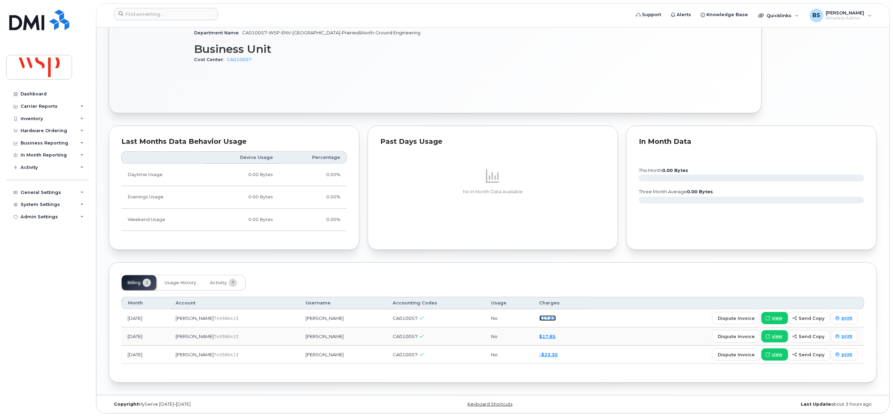
click at [539, 316] on link "$17.85" at bounding box center [547, 317] width 16 height 5
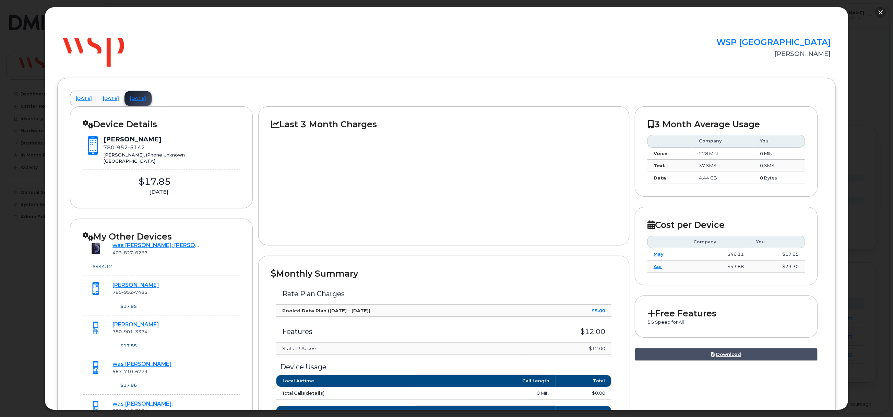
click at [879, 12] on button "button" at bounding box center [880, 12] width 11 height 11
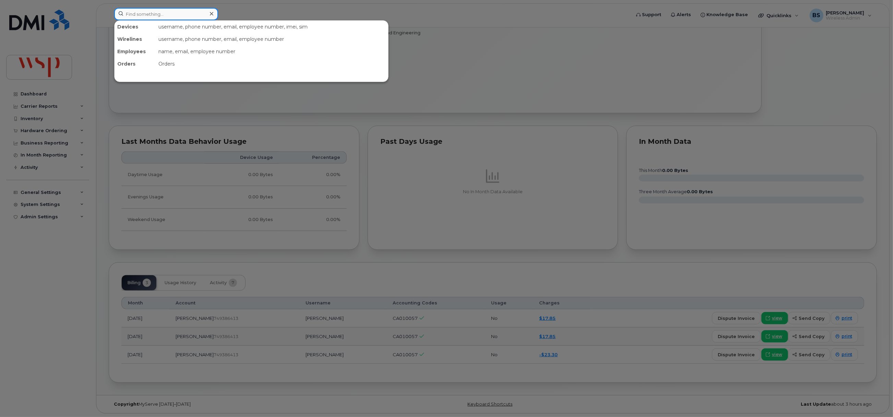
click at [167, 10] on input at bounding box center [166, 14] width 104 height 12
paste input "7809527485"
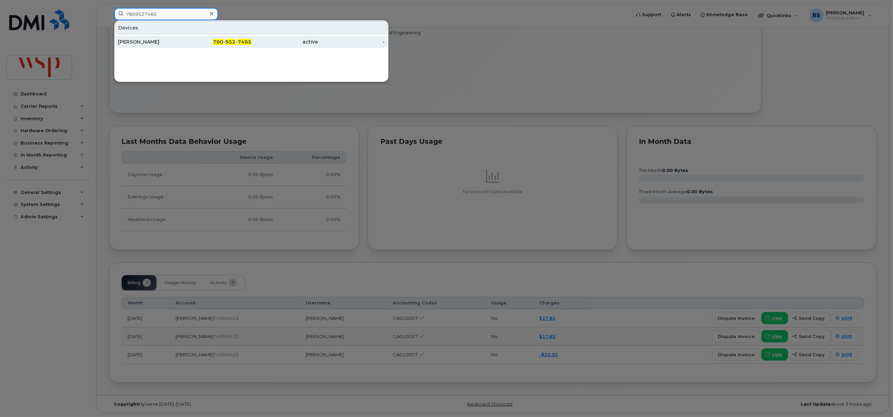
type input "7809527485"
click at [141, 41] on div "[PERSON_NAME]" at bounding box center [151, 41] width 67 height 7
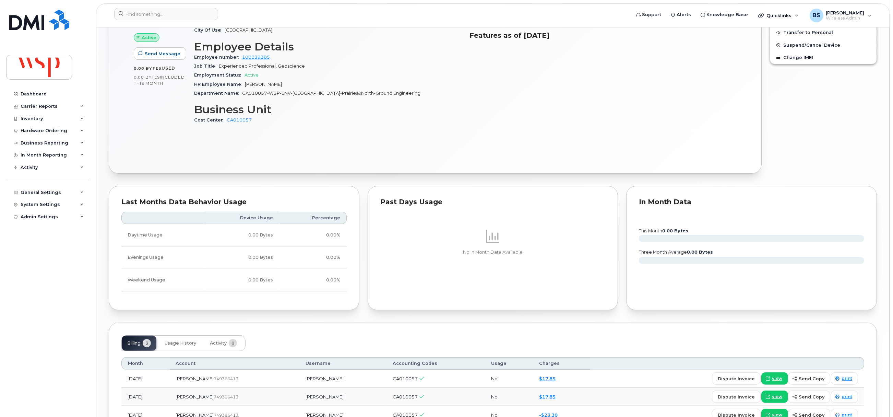
scroll to position [369, 0]
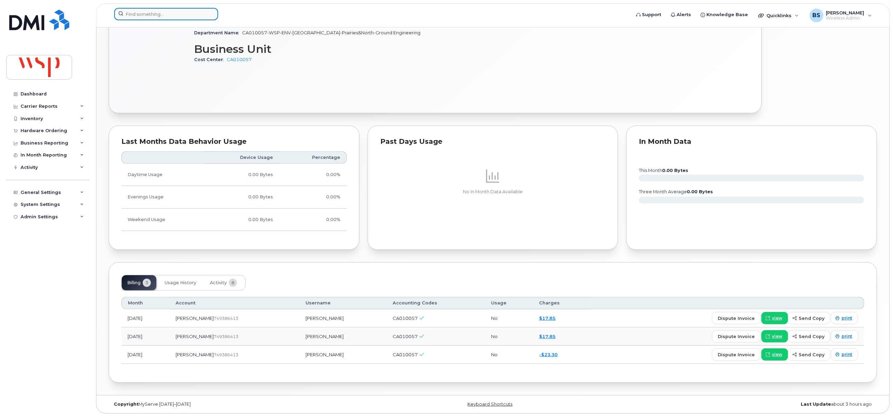
drag, startPoint x: 161, startPoint y: 13, endPoint x: 172, endPoint y: 13, distance: 10.6
click at [161, 13] on input at bounding box center [166, 14] width 104 height 12
paste input "9024019078"
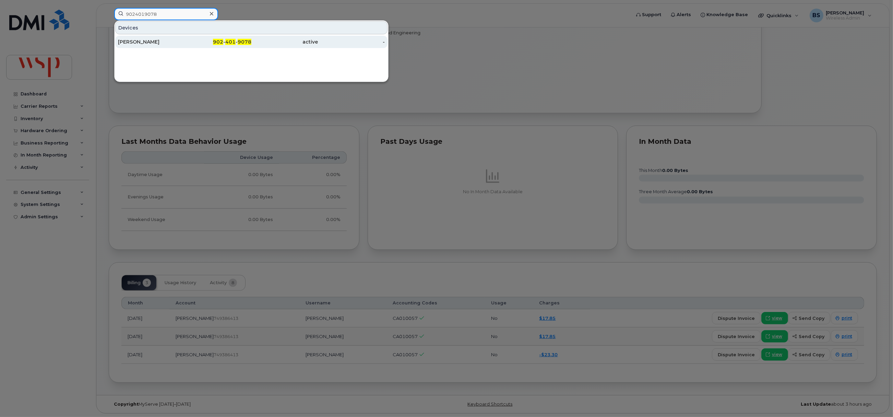
type input "9024019078"
click at [138, 40] on div "STEPHEN OUELLETTE" at bounding box center [151, 41] width 67 height 7
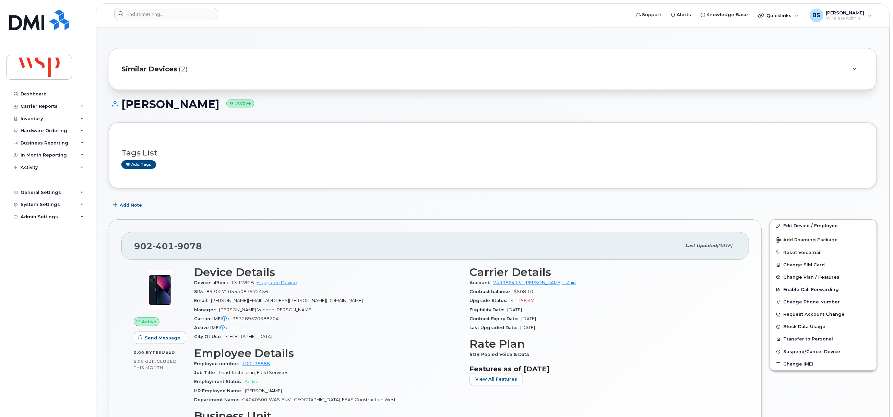
click at [377, 72] on div "Similar Devices (2)" at bounding box center [482, 69] width 723 height 16
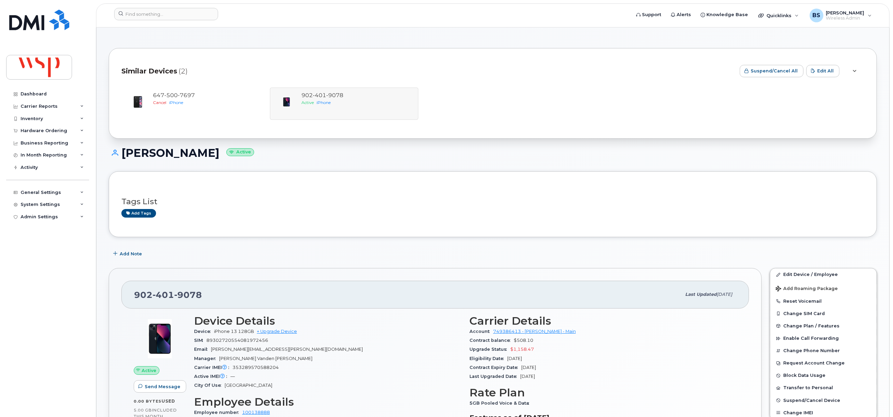
click at [469, 197] on h3 "Tags List" at bounding box center [492, 201] width 743 height 9
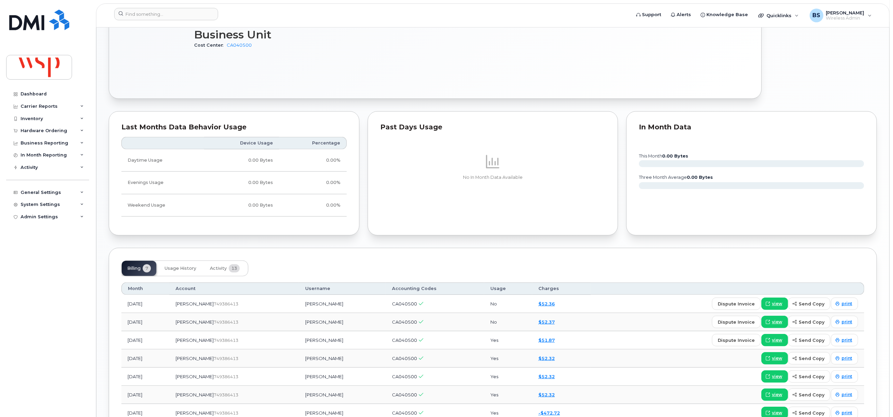
scroll to position [491, 0]
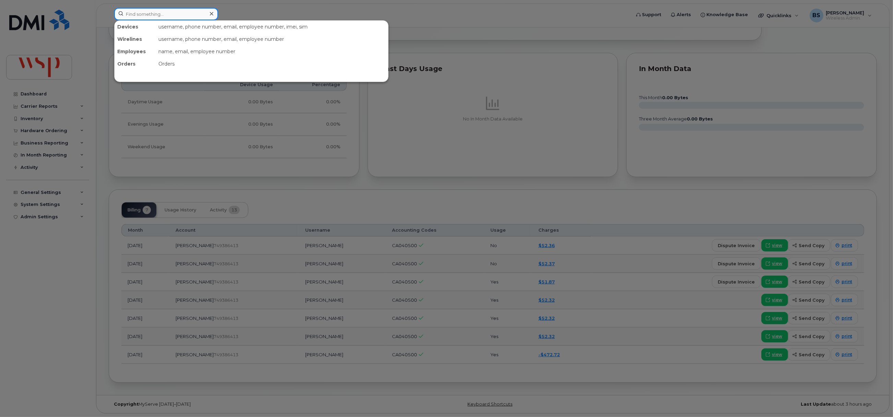
click at [167, 17] on input at bounding box center [166, 14] width 104 height 12
paste input "7805454883"
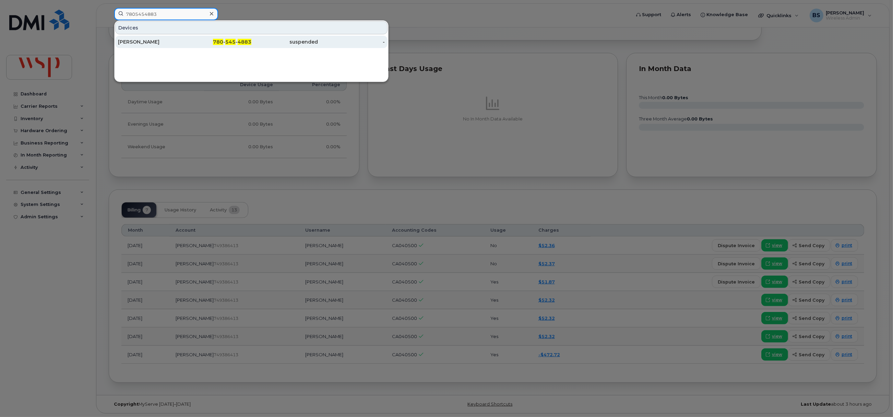
type input "7805454883"
click at [143, 40] on div "Vijay Nadide" at bounding box center [151, 41] width 67 height 7
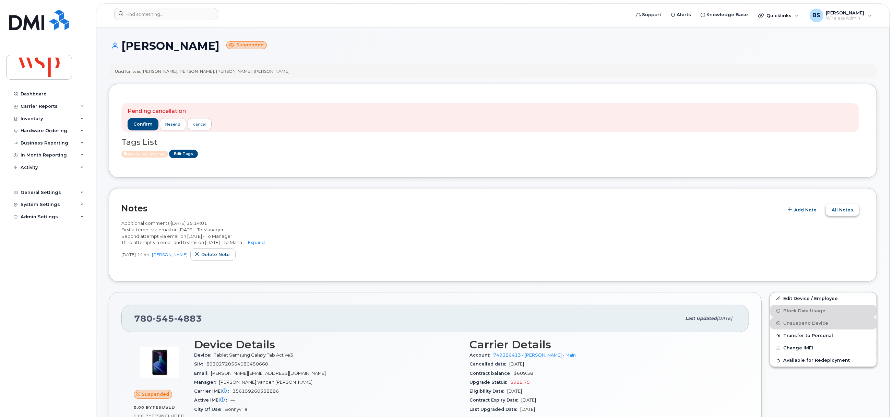
click at [841, 210] on span "All Notes" at bounding box center [843, 209] width 22 height 7
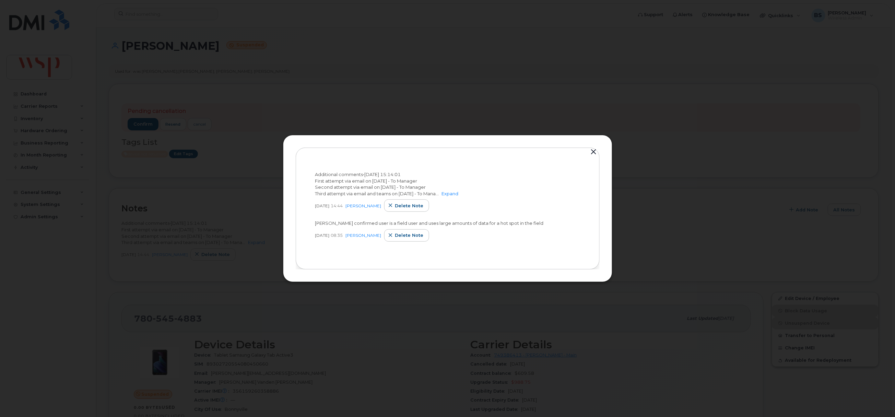
click at [593, 152] on button "button" at bounding box center [593, 152] width 10 height 10
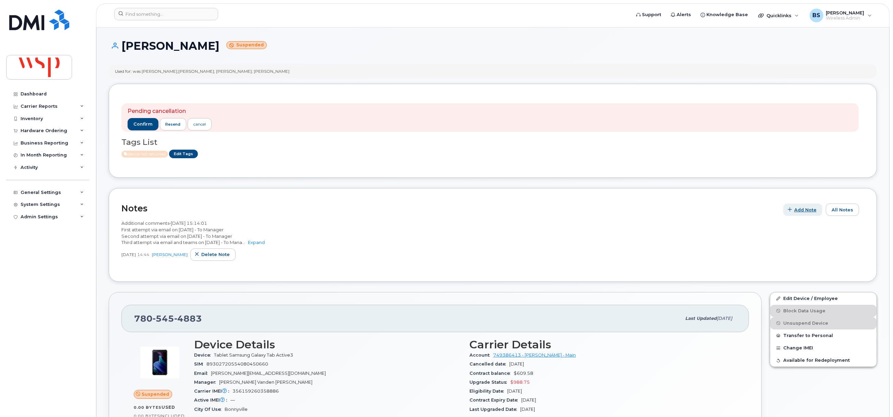
click at [812, 209] on span "Add Note" at bounding box center [805, 209] width 22 height 7
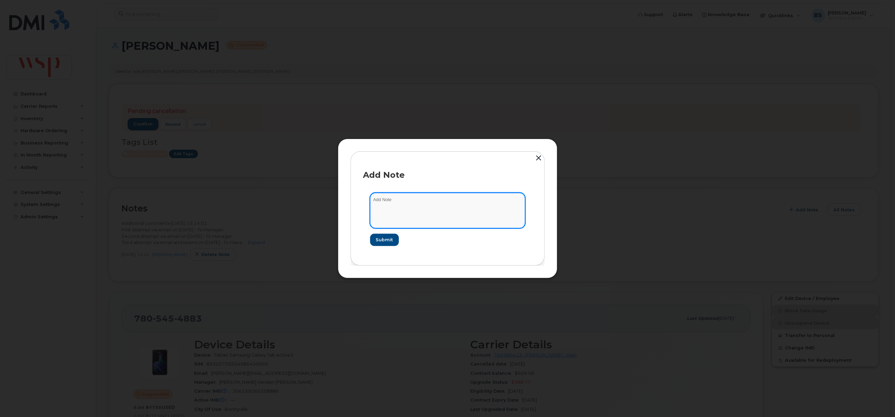
click at [401, 211] on textarea at bounding box center [447, 210] width 155 height 35
paste textarea "Cancelling suspended line as part of line clean up for Rogers New Activation"
type textarea "Cancelling suspended line as part of line clean up for Rogers New Activation"
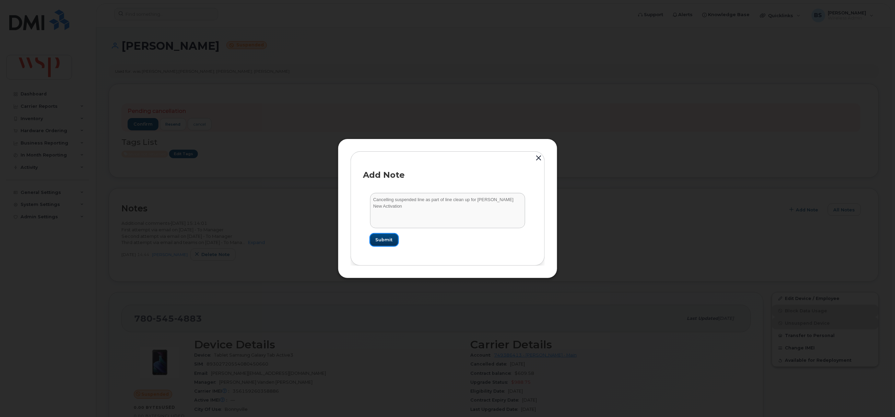
click at [382, 239] on span "Submit" at bounding box center [383, 239] width 17 height 7
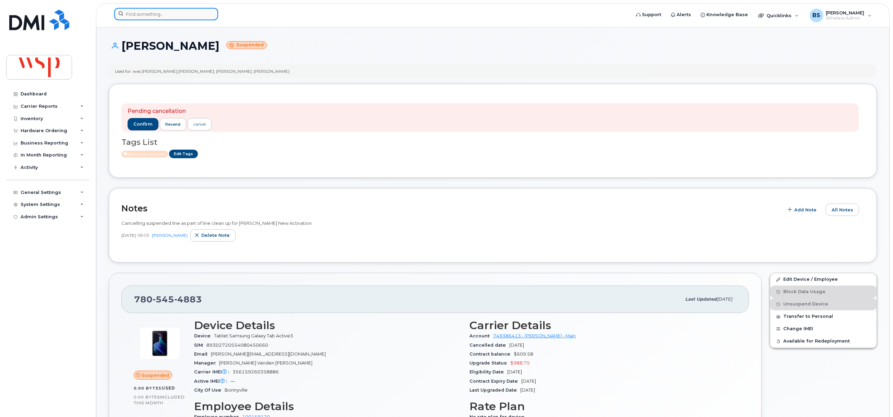
click at [143, 13] on input at bounding box center [166, 14] width 104 height 12
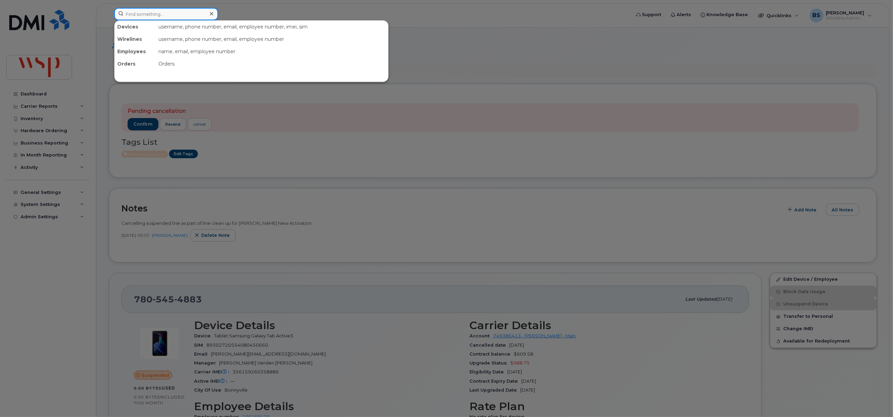
paste input "4382263159"
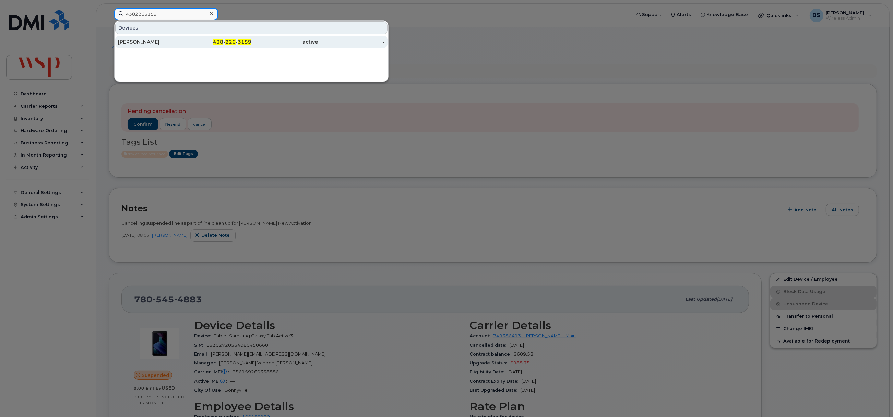
type input "4382263159"
click at [127, 43] on div "ANTOINE BASBOUS" at bounding box center [151, 41] width 67 height 7
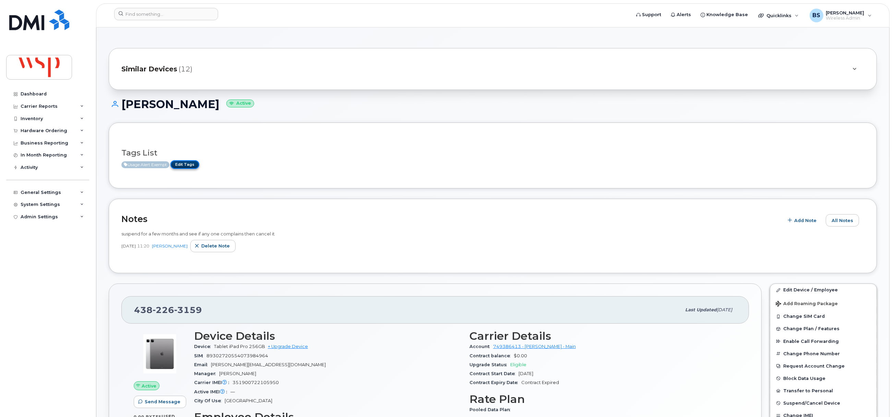
click at [192, 165] on link "Edit Tags" at bounding box center [184, 164] width 29 height 9
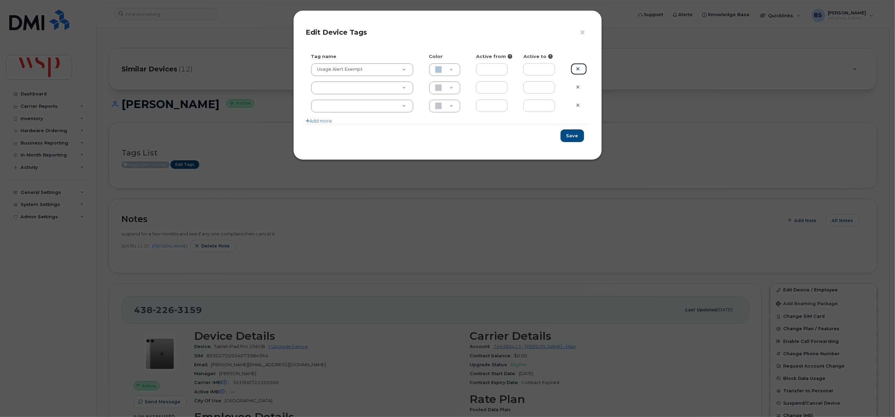
click at [579, 69] on icon at bounding box center [578, 68] width 4 height 5
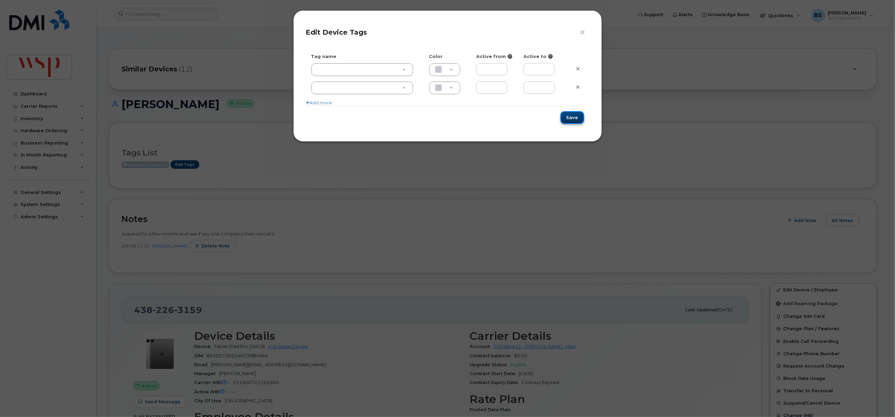
click at [573, 118] on button "Save" at bounding box center [572, 117] width 24 height 13
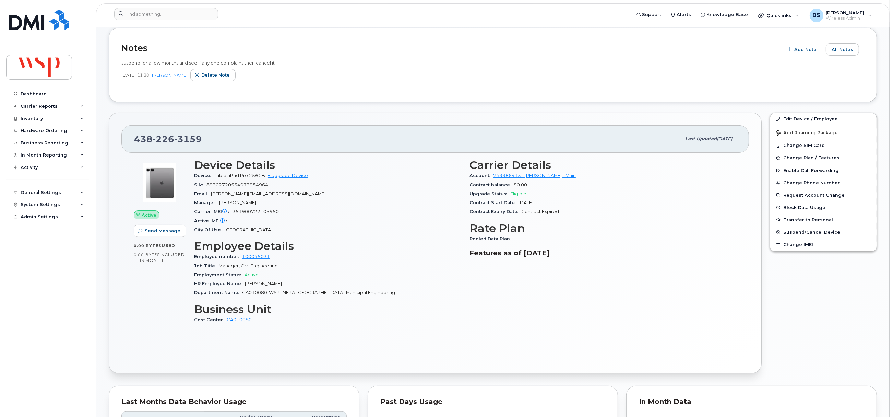
scroll to position [103, 0]
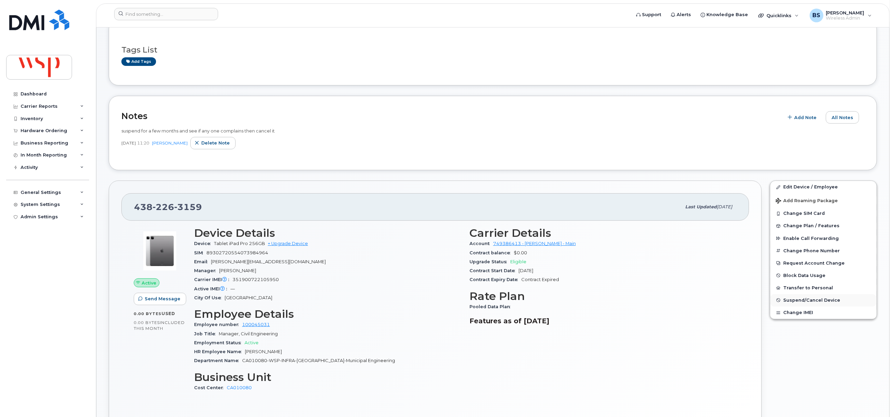
click at [801, 300] on span "Suspend/Cancel Device" at bounding box center [811, 299] width 57 height 5
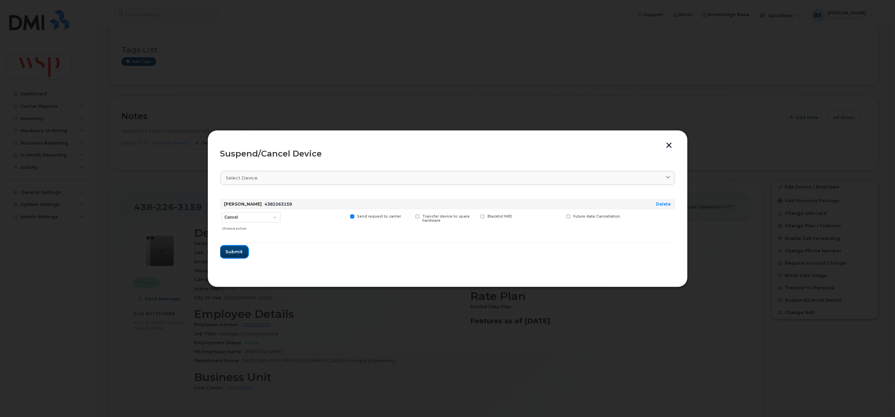
click at [238, 250] on span "Submit" at bounding box center [234, 251] width 17 height 7
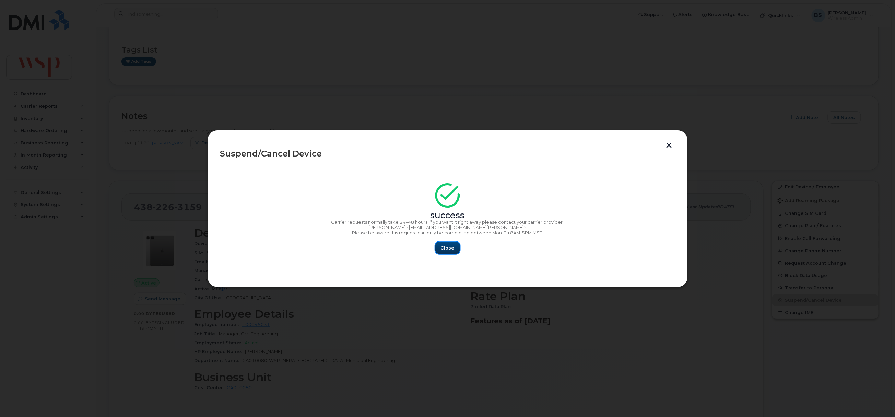
click at [451, 247] on span "Close" at bounding box center [448, 247] width 14 height 7
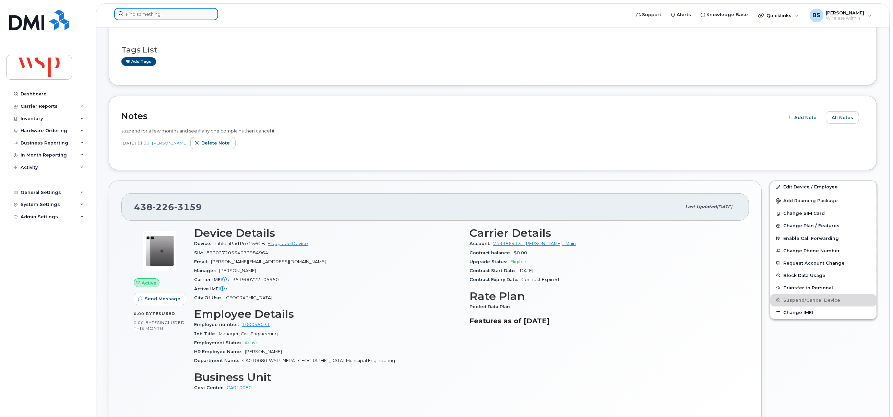
click at [172, 11] on input at bounding box center [166, 14] width 104 height 12
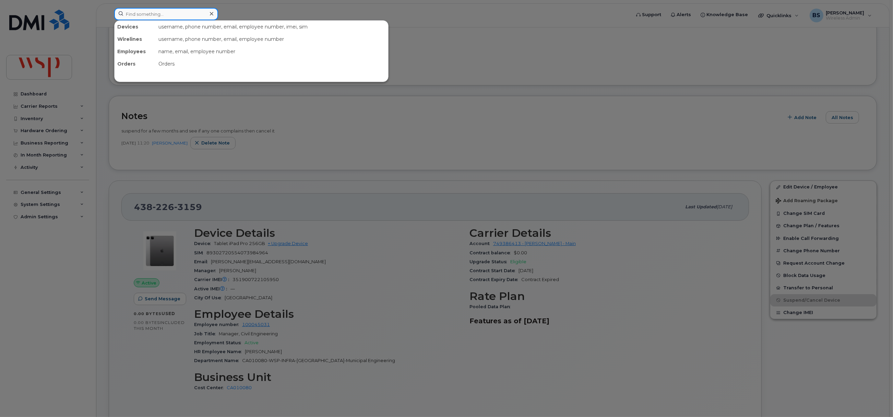
paste input "1753675200"
drag, startPoint x: 54, startPoint y: 17, endPoint x: 42, endPoint y: 18, distance: 12.0
click at [109, 18] on div "753675200 No results" at bounding box center [370, 15] width 523 height 15
paste input "1587726137"
type input "5877261370"
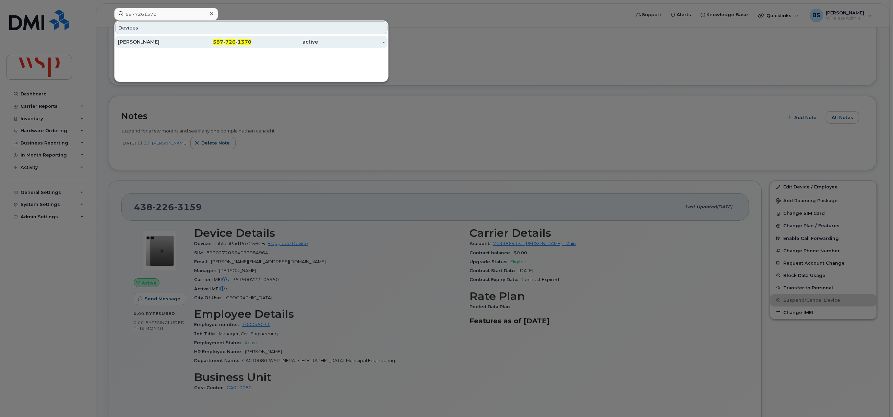
click at [133, 39] on div "[PERSON_NAME]" at bounding box center [151, 41] width 67 height 7
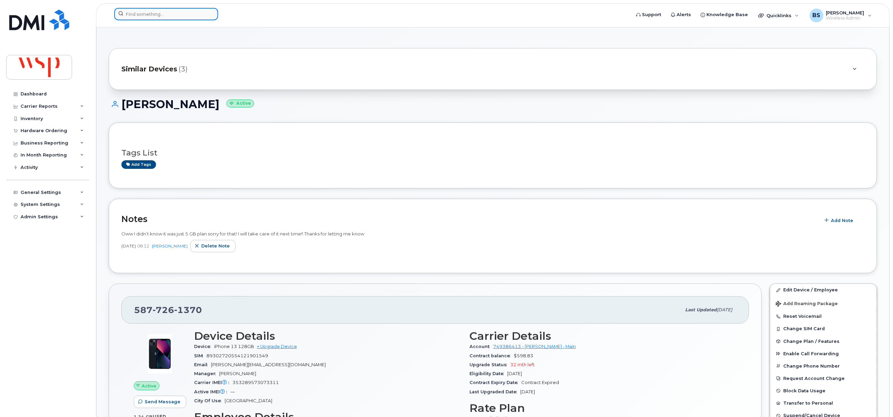
click at [182, 14] on input at bounding box center [166, 14] width 104 height 12
paste input "12635887814"
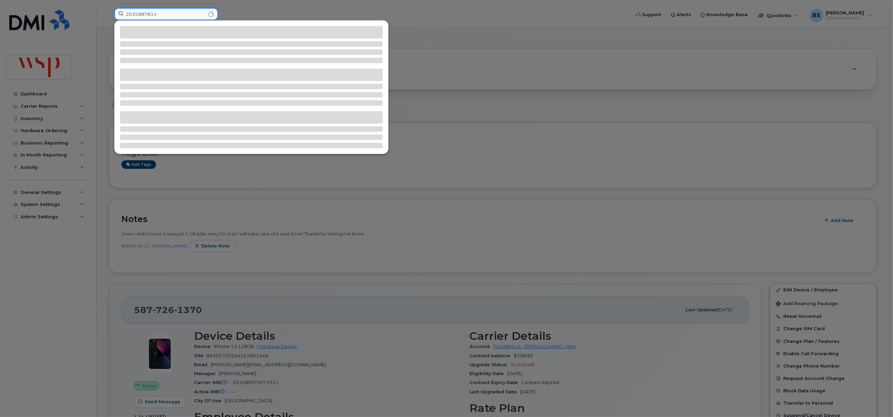
type input "2635887814"
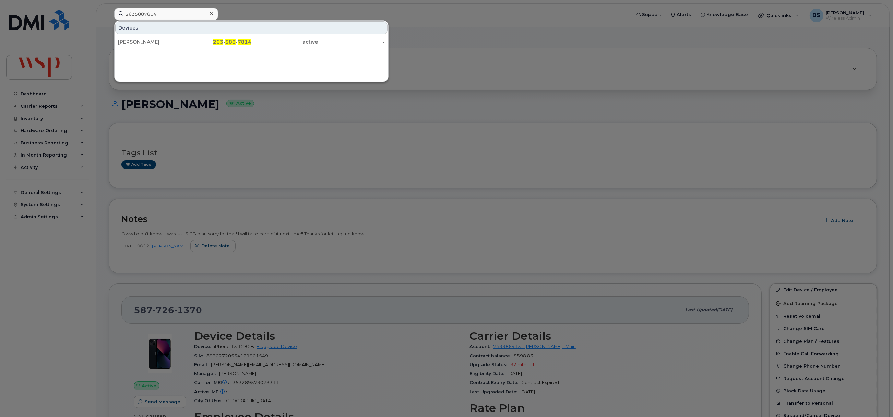
drag, startPoint x: 128, startPoint y: 40, endPoint x: 278, endPoint y: 116, distance: 168.2
click at [128, 40] on div "[PERSON_NAME]" at bounding box center [151, 41] width 67 height 7
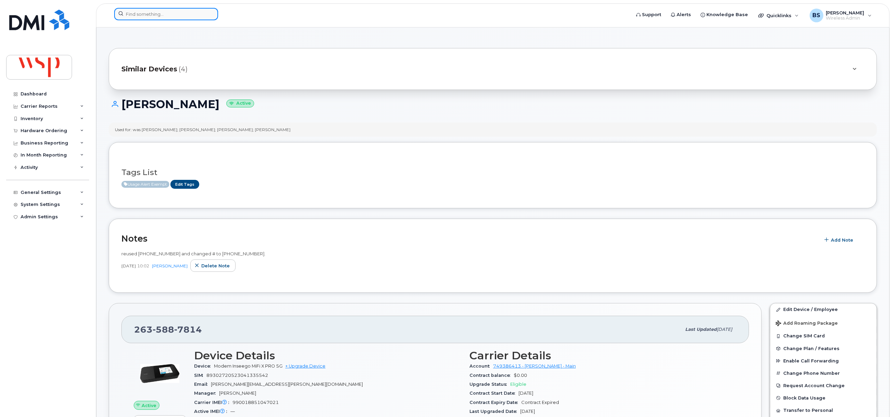
click at [151, 17] on input at bounding box center [166, 14] width 104 height 12
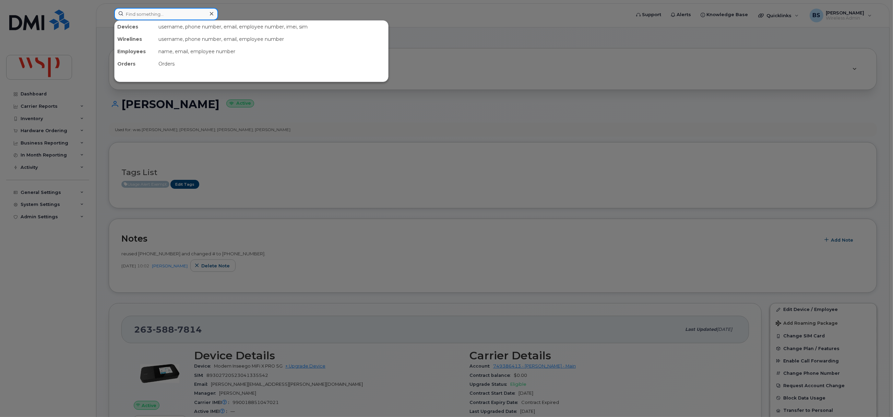
paste input "2269734948"
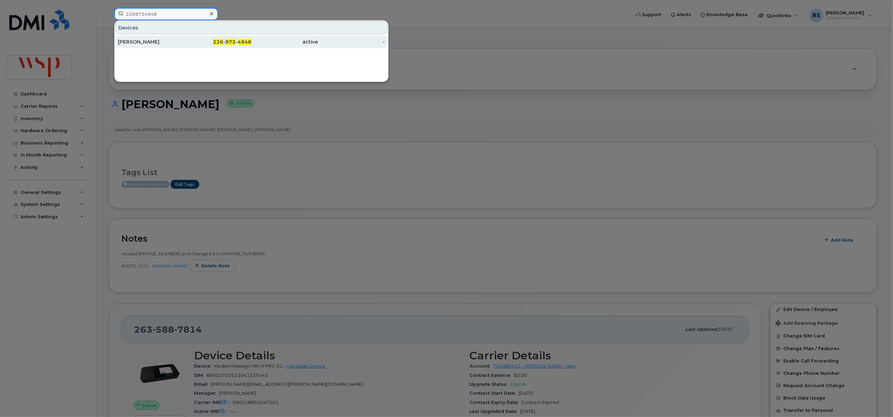
type input "2269734948"
drag, startPoint x: 126, startPoint y: 40, endPoint x: 152, endPoint y: 50, distance: 27.3
click at [125, 40] on div "SINA FARZI" at bounding box center [151, 41] width 67 height 7
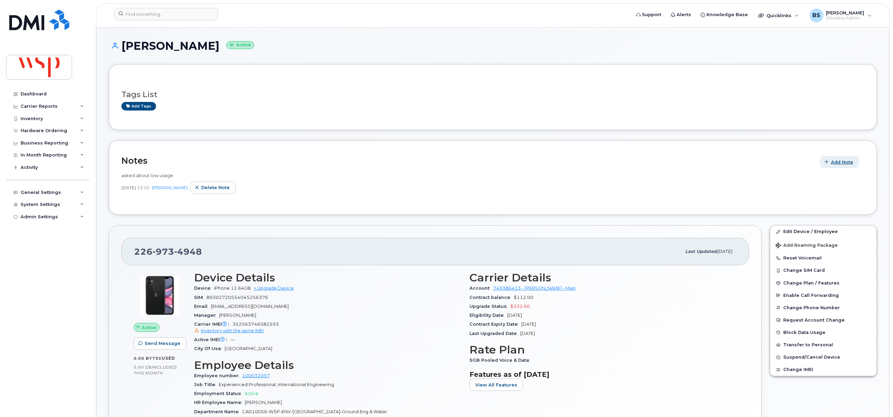
click at [842, 162] on span "Add Note" at bounding box center [842, 162] width 22 height 7
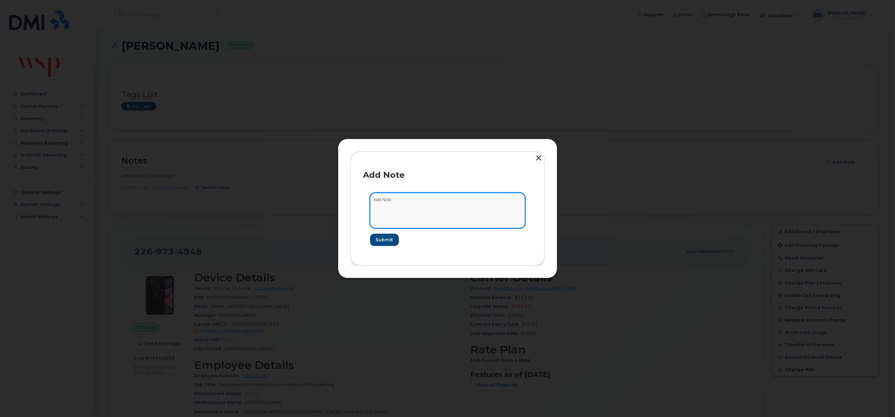
click at [451, 199] on textarea at bounding box center [447, 210] width 155 height 35
paste textarea "Hello, I haven’t been using it for a while due to the nature of my work over th…"
drag, startPoint x: 427, startPoint y: 198, endPoint x: 308, endPoint y: 176, distance: 121.3
click at [308, 176] on div "Add Note Hello, I haven’t been using it for a while due to the nature of my wor…" at bounding box center [447, 208] width 895 height 417
click at [441, 215] on textarea "I haven’t been using it for a while due to the nature of my work over the past …" at bounding box center [447, 210] width 155 height 35
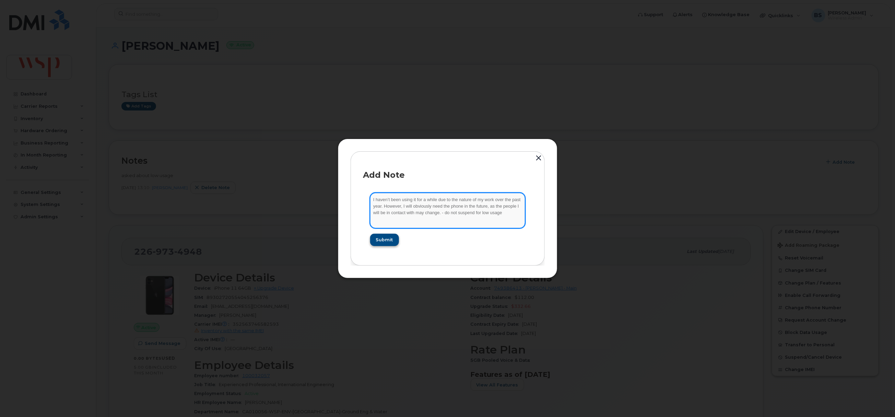
type textarea "I haven’t been using it for a while due to the nature of my work over the past …"
click at [383, 234] on button "Submit" at bounding box center [384, 240] width 28 height 12
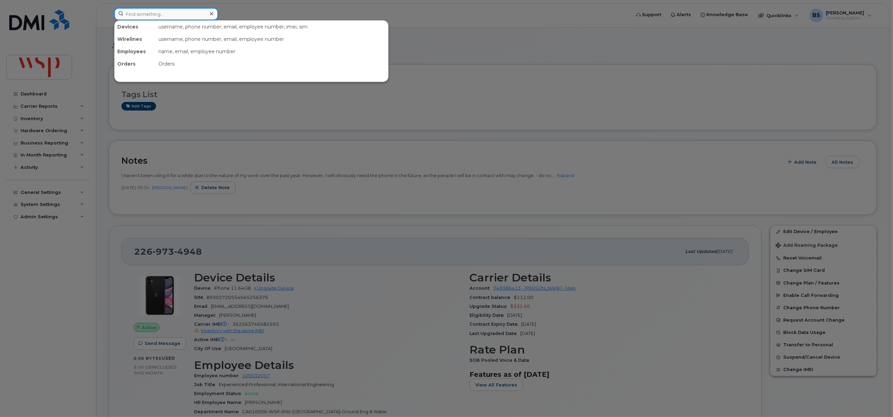
drag, startPoint x: 143, startPoint y: 8, endPoint x: 149, endPoint y: 21, distance: 13.8
click at [143, 9] on input at bounding box center [166, 14] width 104 height 12
paste input "12635887814"
type input "2635887814"
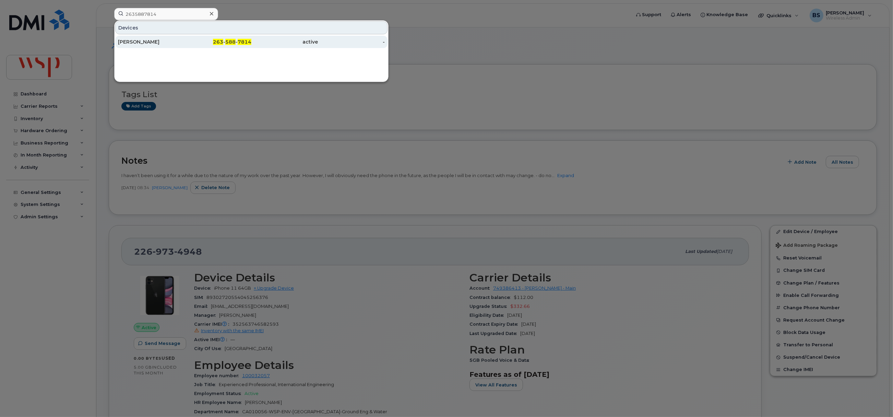
click at [124, 40] on div "Erick Beliveau" at bounding box center [151, 41] width 67 height 7
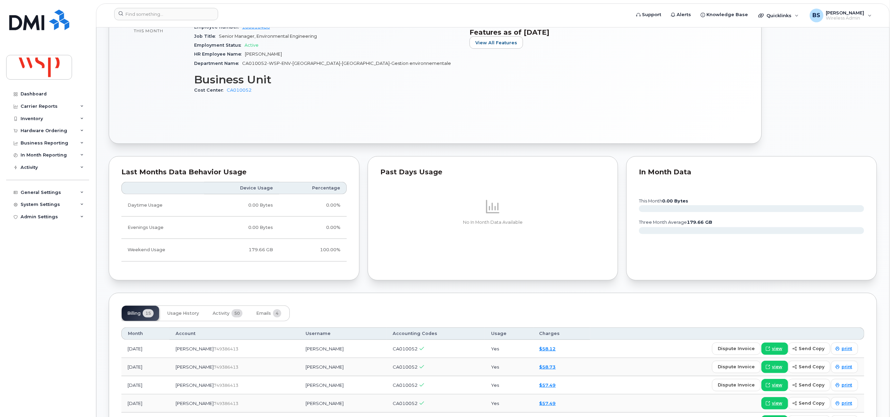
scroll to position [566, 0]
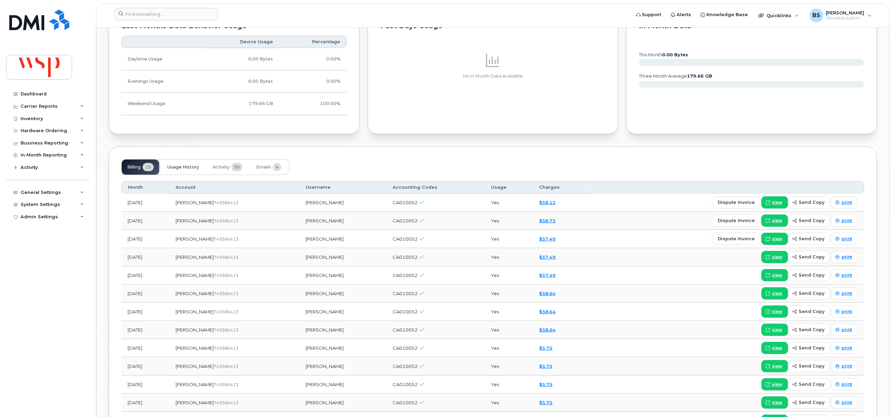
click at [192, 170] on span "Usage History" at bounding box center [183, 166] width 32 height 5
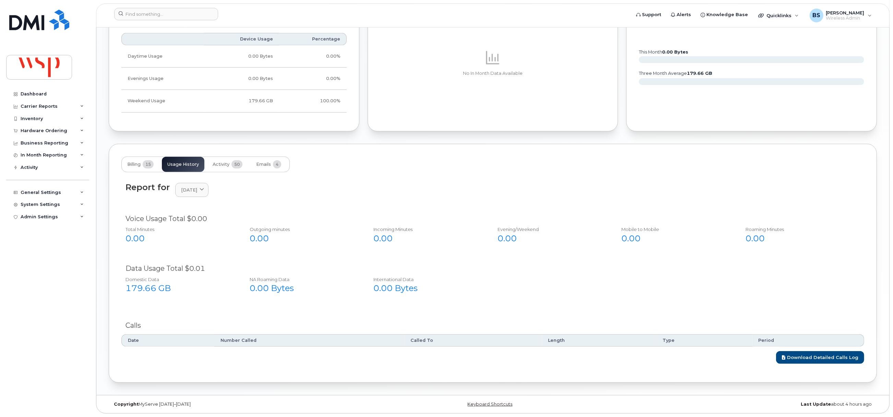
scroll to position [571, 0]
click at [191, 192] on span "June 2025" at bounding box center [189, 190] width 16 height 7
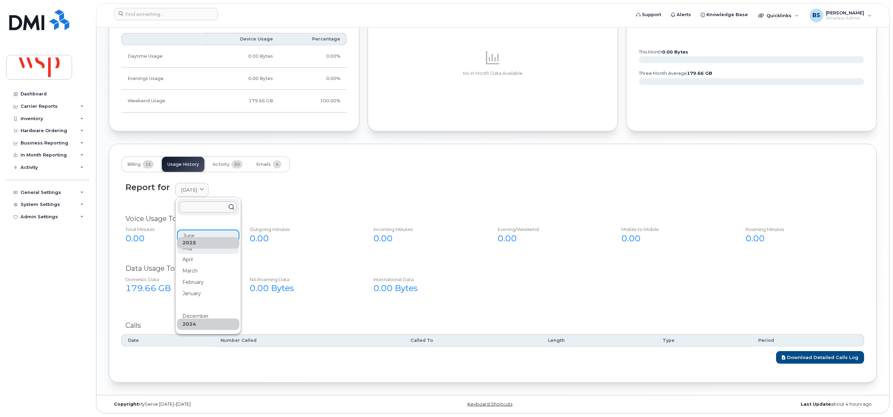
click at [187, 318] on div "May" at bounding box center [208, 323] width 62 height 11
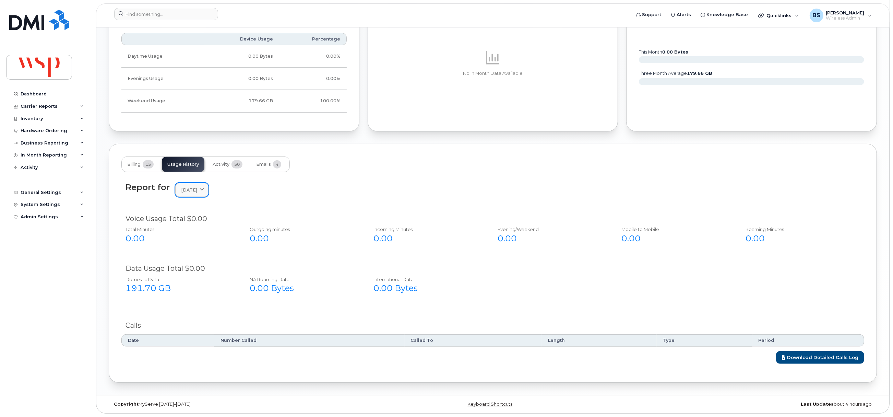
click at [189, 188] on span "[DATE]" at bounding box center [189, 190] width 16 height 7
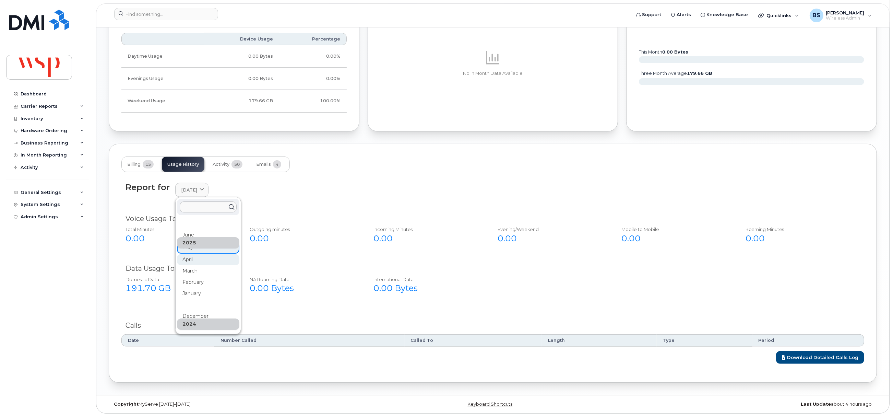
click at [186, 333] on div "April" at bounding box center [208, 338] width 62 height 11
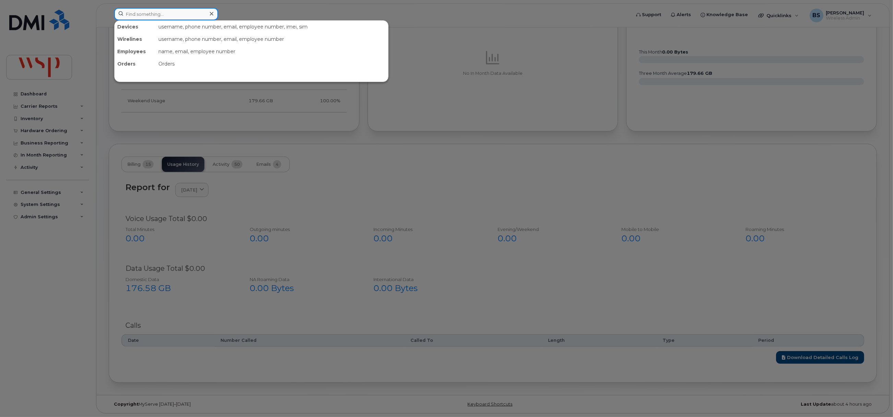
click at [156, 14] on input at bounding box center [166, 14] width 104 height 12
paste input "12632881357"
type input "2632881357"
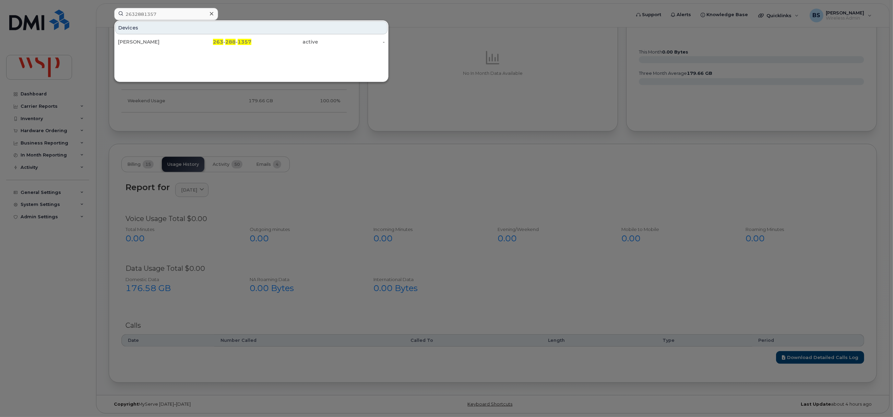
drag, startPoint x: 122, startPoint y: 39, endPoint x: 140, endPoint y: 32, distance: 18.9
click at [185, 39] on div "HAROLD SIMO TENEKAM" at bounding box center [218, 42] width 67 height 12
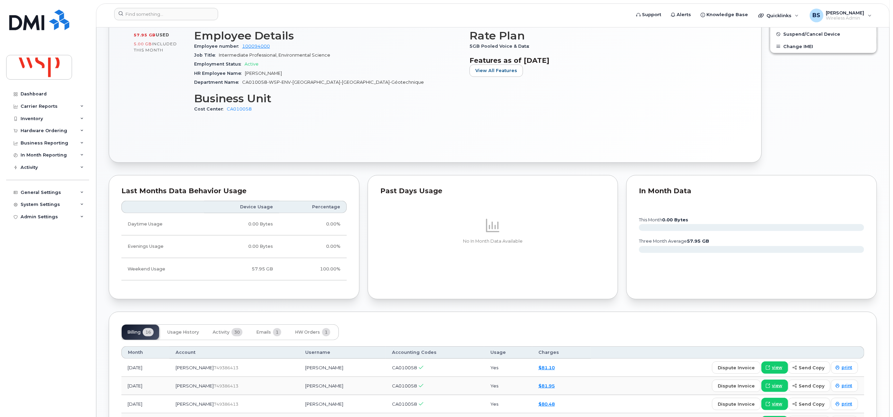
scroll to position [463, 0]
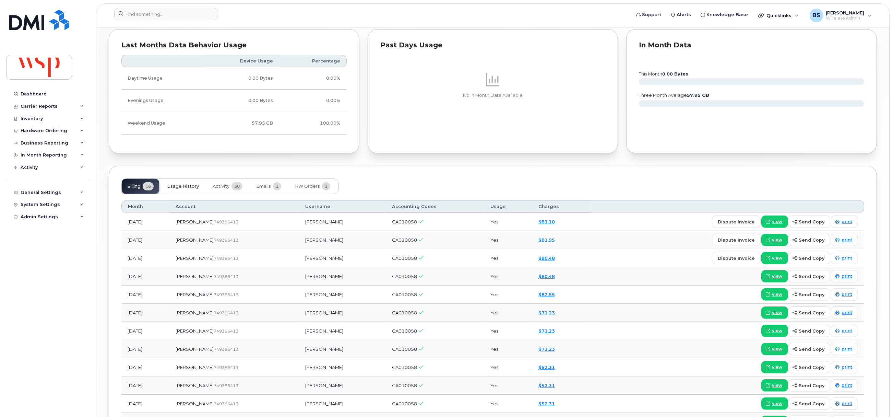
click at [182, 189] on span "Usage History" at bounding box center [183, 185] width 32 height 5
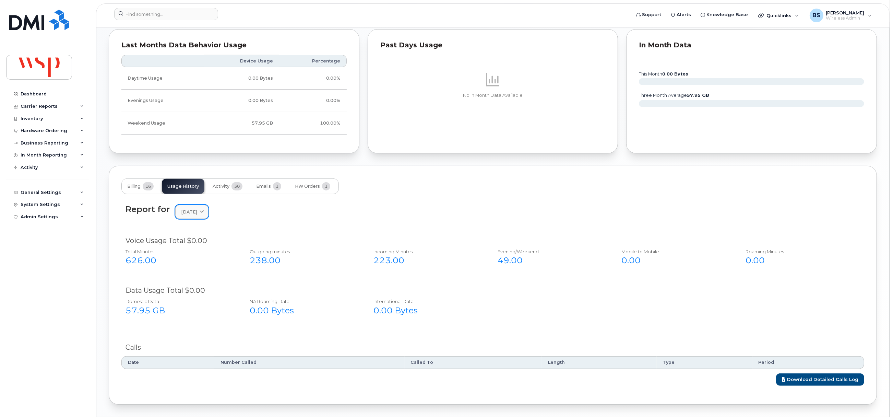
click at [194, 215] on span "June 2025" at bounding box center [189, 211] width 16 height 7
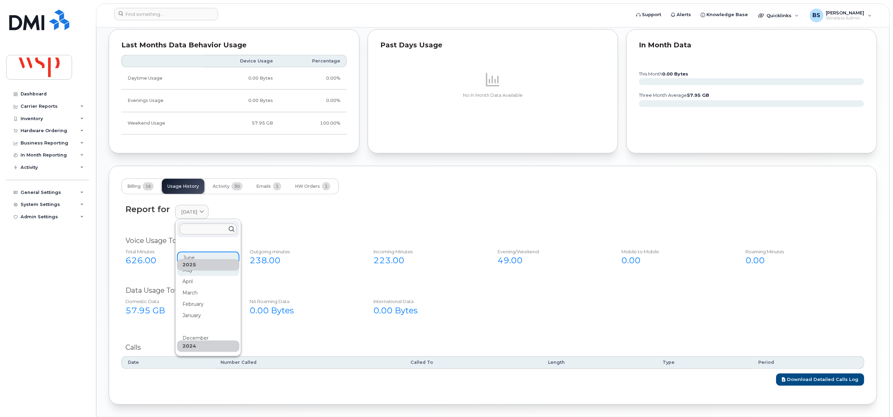
click at [188, 340] on div "May" at bounding box center [208, 345] width 62 height 11
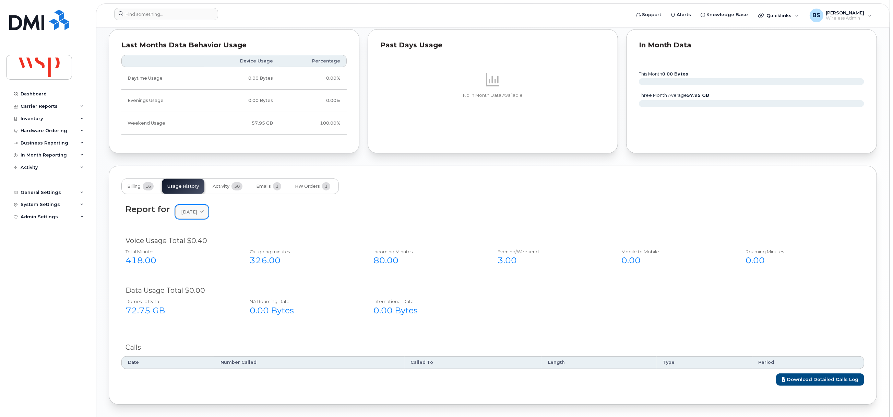
click at [191, 214] on span "[DATE]" at bounding box center [189, 211] width 16 height 7
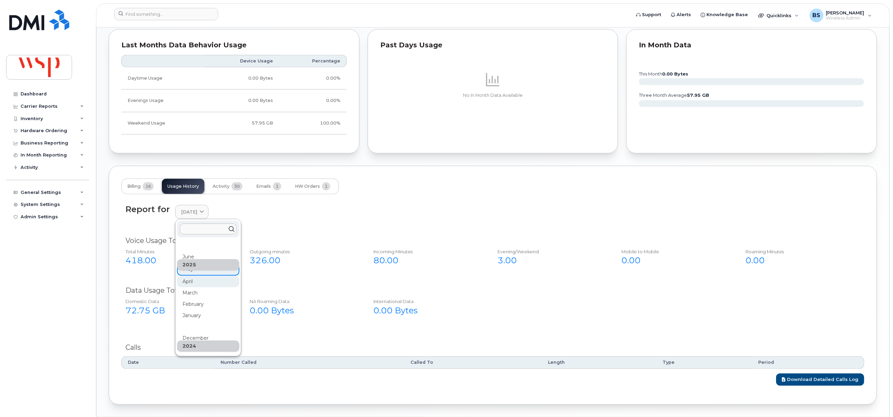
click at [183, 355] on div "April" at bounding box center [208, 360] width 62 height 11
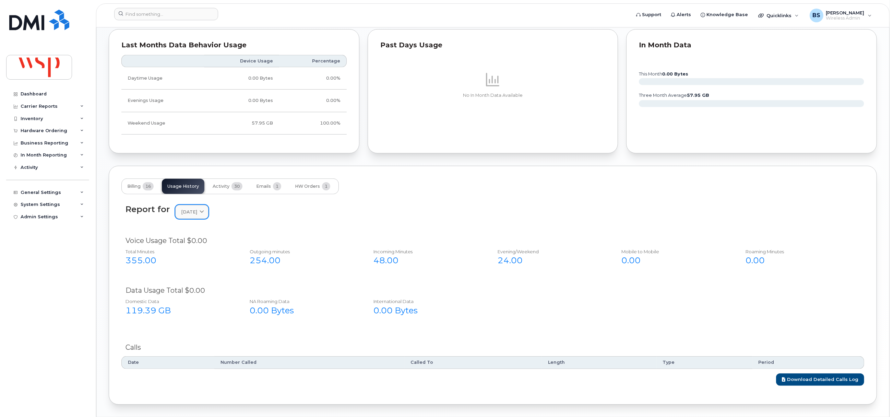
click at [188, 214] on span "April 2025" at bounding box center [189, 211] width 16 height 7
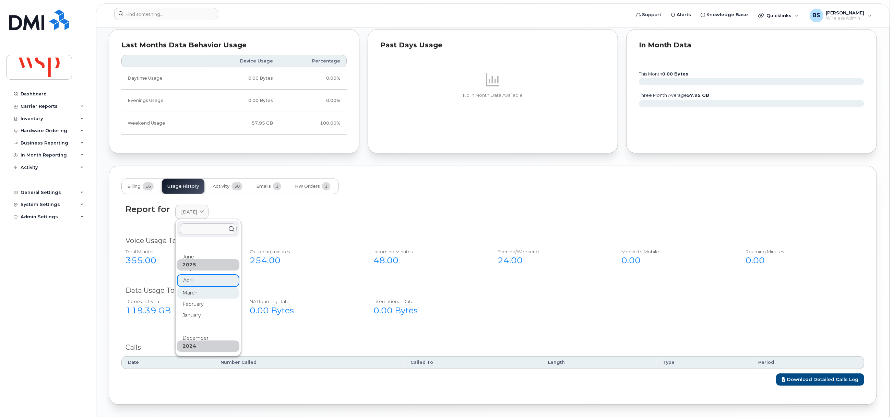
drag, startPoint x: 182, startPoint y: 293, endPoint x: 189, endPoint y: 292, distance: 6.6
click at [183, 389] on div "March" at bounding box center [208, 394] width 62 height 11
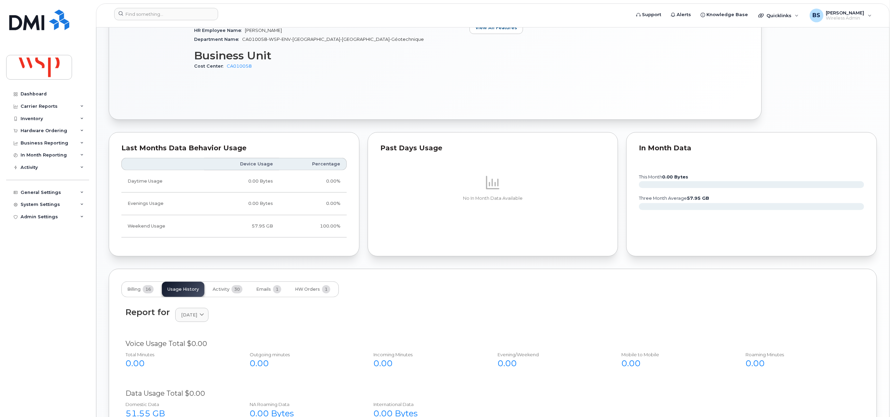
scroll to position [488, 0]
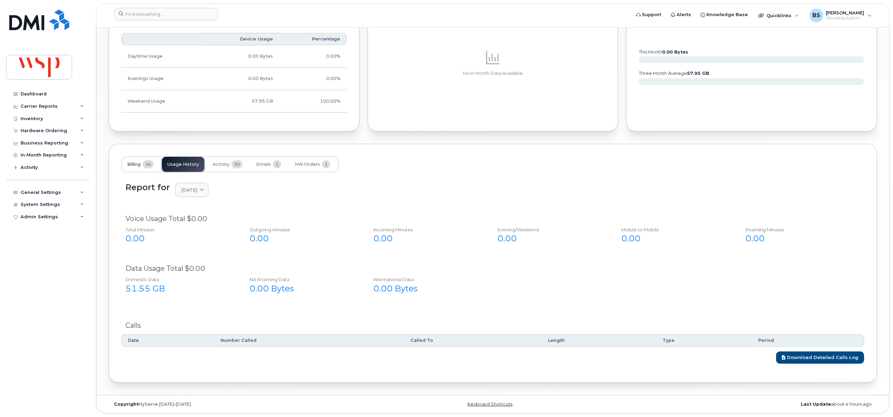
click at [128, 163] on span "Billing" at bounding box center [133, 164] width 13 height 5
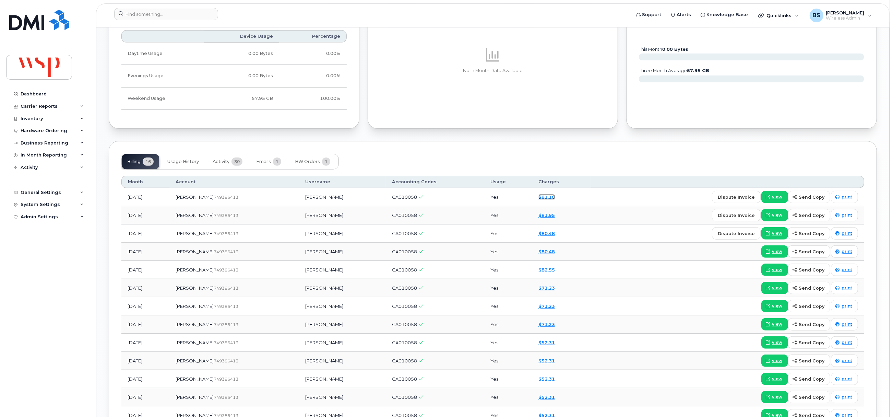
click at [550, 199] on link "$81.10" at bounding box center [546, 196] width 16 height 5
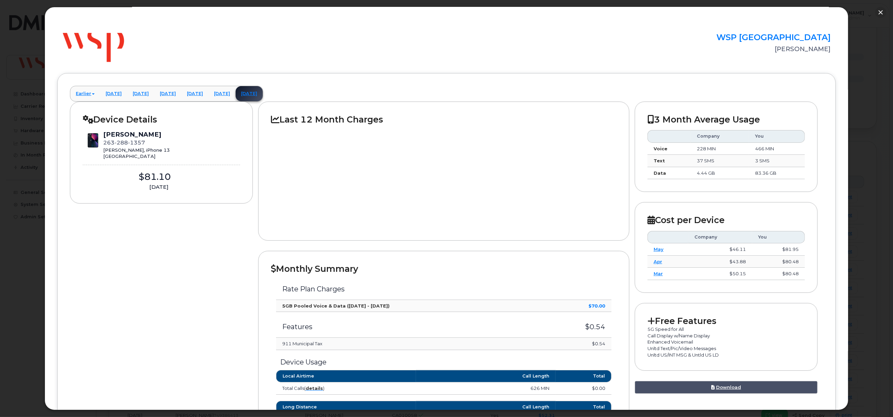
scroll to position [0, 0]
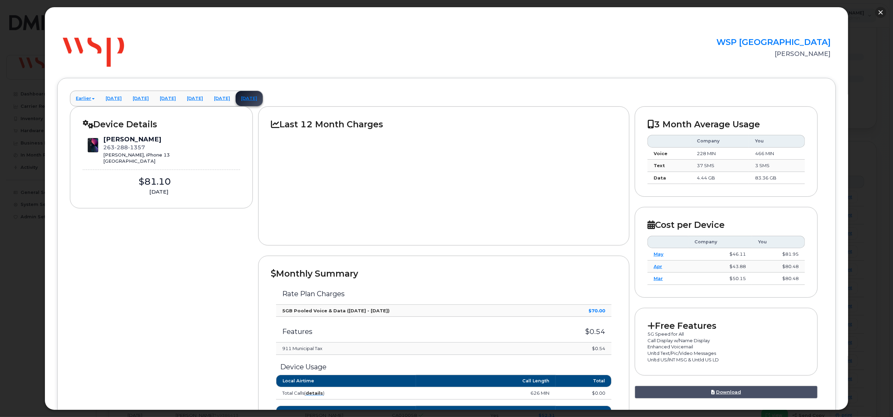
drag, startPoint x: 880, startPoint y: 12, endPoint x: 870, endPoint y: 17, distance: 11.4
click at [880, 12] on button "button" at bounding box center [880, 12] width 11 height 11
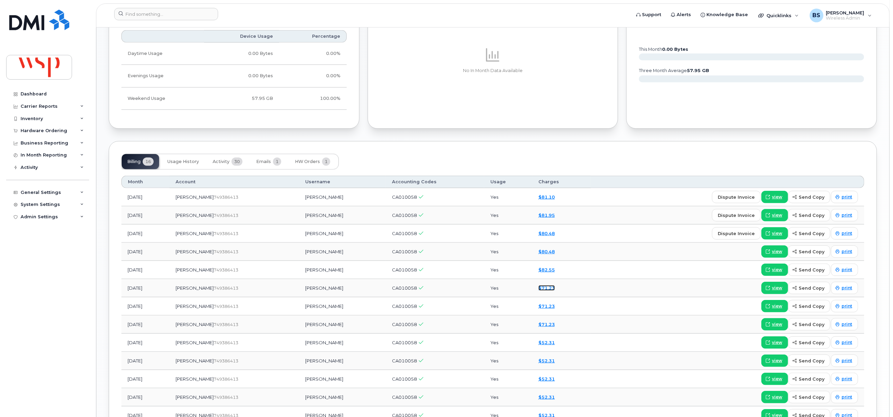
click at [548, 290] on link "$71.23" at bounding box center [546, 287] width 16 height 5
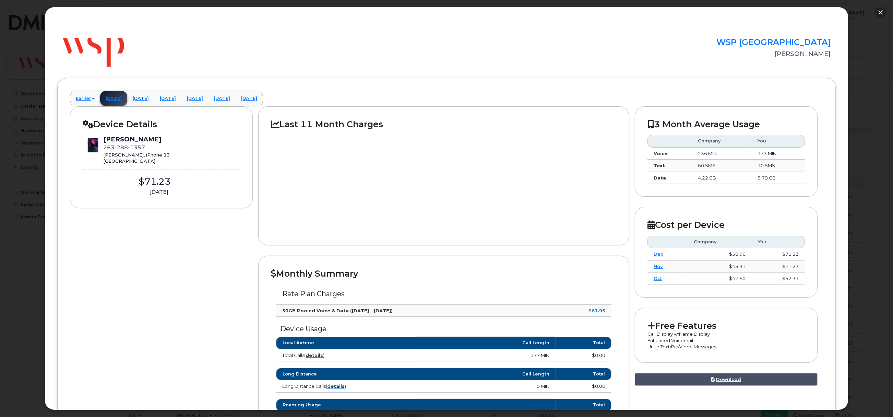
click at [881, 12] on button "button" at bounding box center [880, 12] width 11 height 11
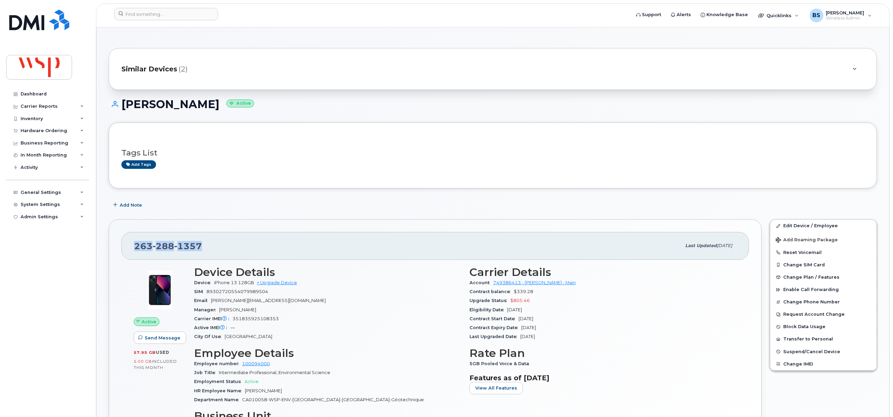
drag, startPoint x: 170, startPoint y: 250, endPoint x: 131, endPoint y: 251, distance: 39.8
click at [131, 251] on div "263 288 1357 Last updated Jul 15, 2025" at bounding box center [434, 245] width 627 height 27
copy span "263 288 1357"
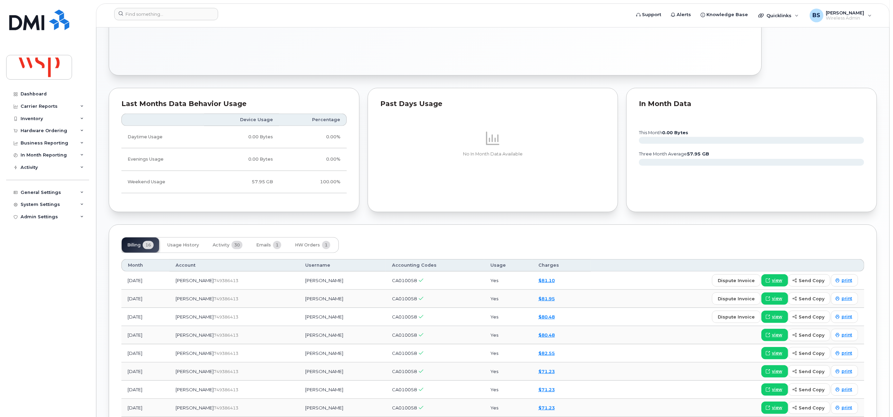
scroll to position [463, 0]
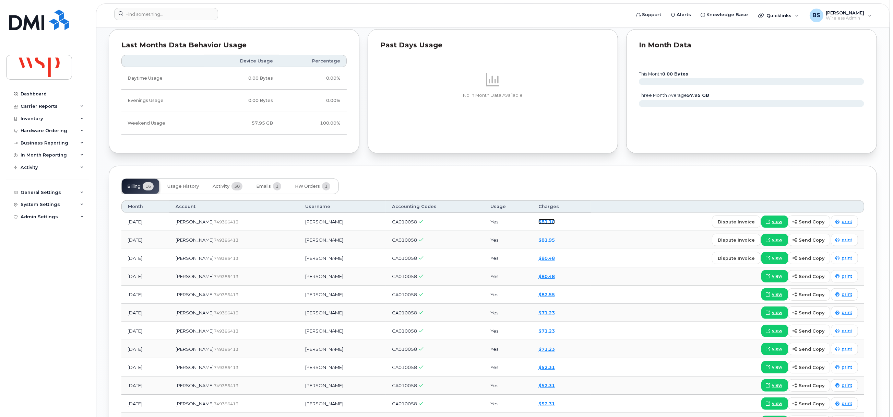
click at [552, 223] on link "$81.10" at bounding box center [546, 221] width 16 height 5
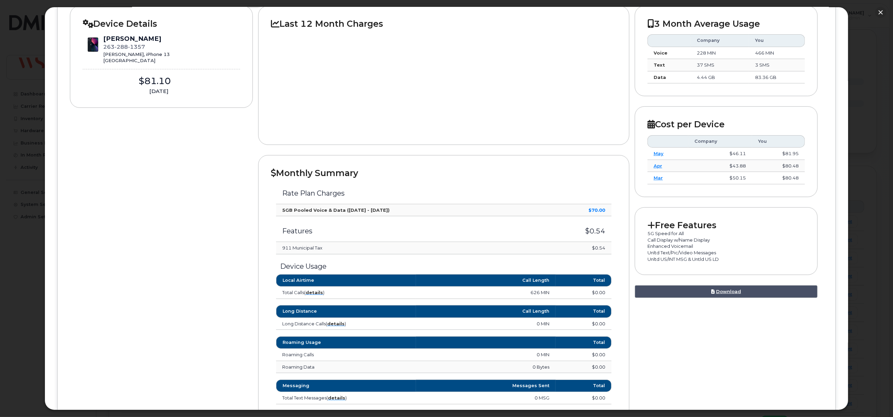
scroll to position [103, 0]
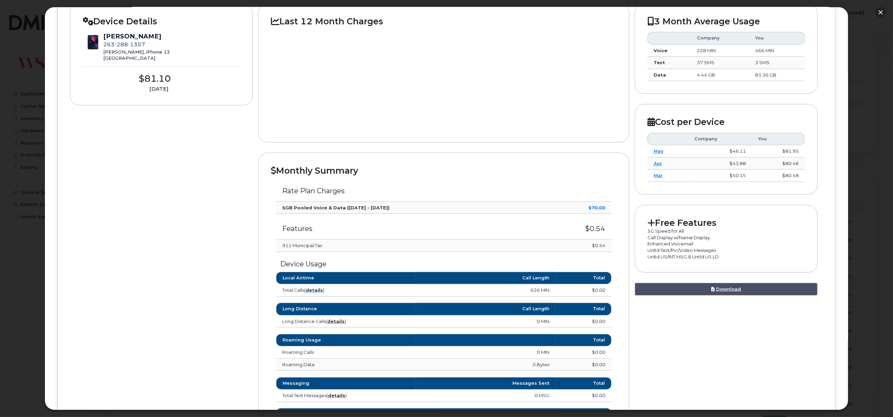
click at [879, 10] on button "button" at bounding box center [880, 12] width 11 height 11
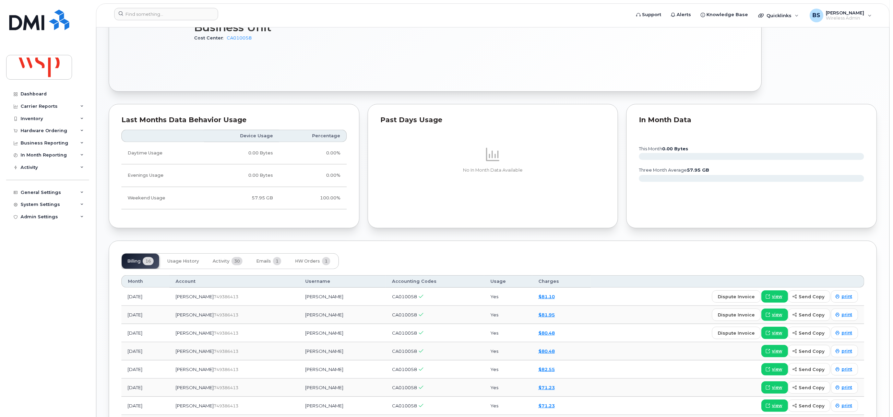
scroll to position [411, 0]
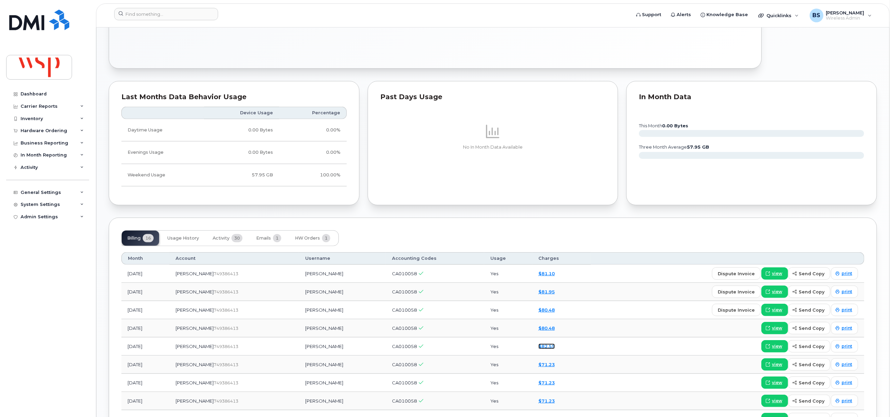
drag, startPoint x: 551, startPoint y: 348, endPoint x: 563, endPoint y: 346, distance: 11.6
click at [551, 348] on link "$82.55" at bounding box center [546, 345] width 16 height 5
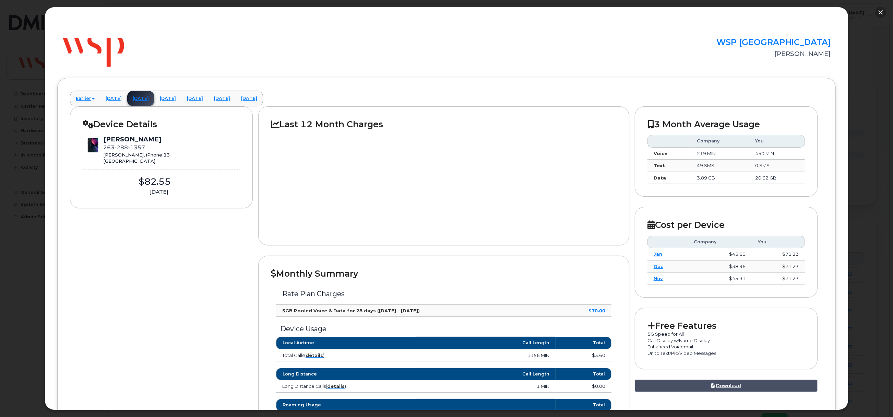
click at [880, 12] on button "button" at bounding box center [880, 12] width 11 height 11
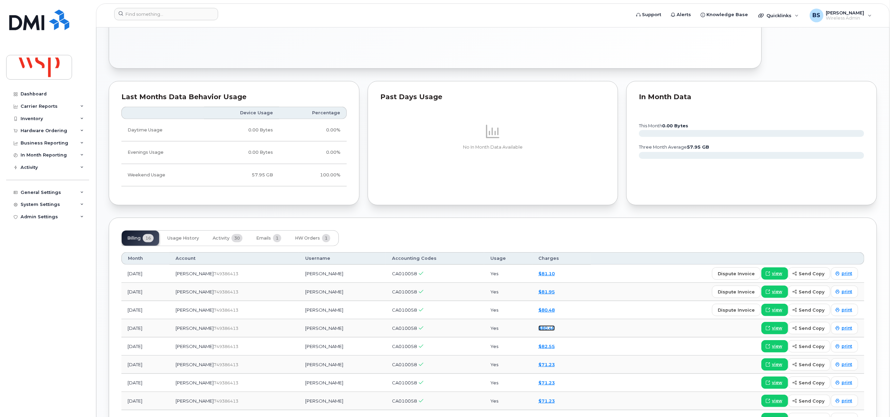
click at [548, 331] on link "$80.48" at bounding box center [546, 327] width 16 height 5
click at [549, 330] on link "$80.48" at bounding box center [546, 327] width 16 height 5
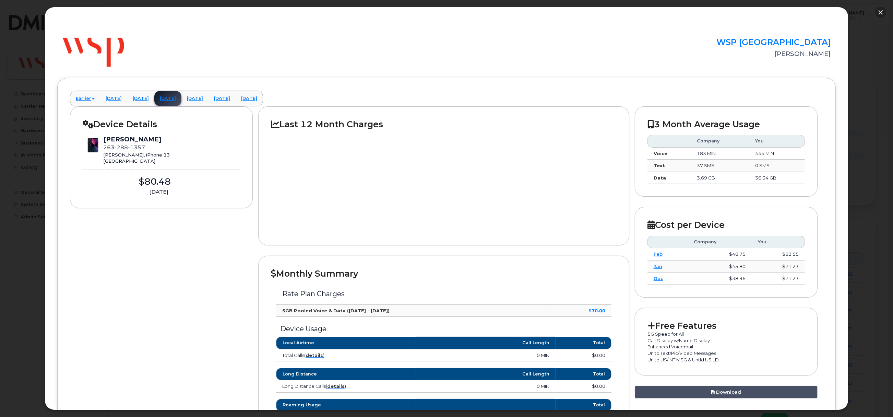
click at [883, 10] on button "button" at bounding box center [880, 12] width 11 height 11
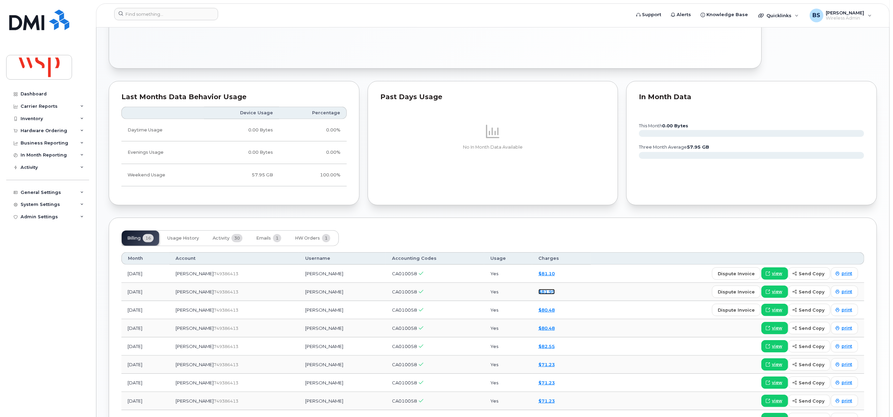
click at [547, 294] on link "$81.95" at bounding box center [546, 291] width 16 height 5
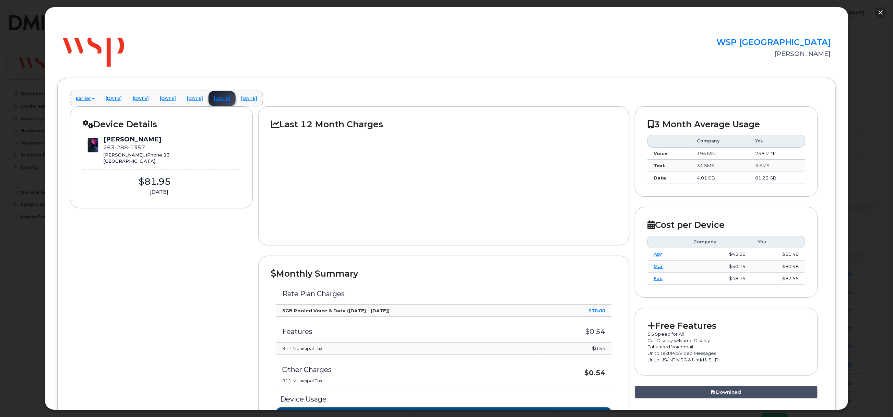
click at [881, 10] on button "button" at bounding box center [880, 12] width 11 height 11
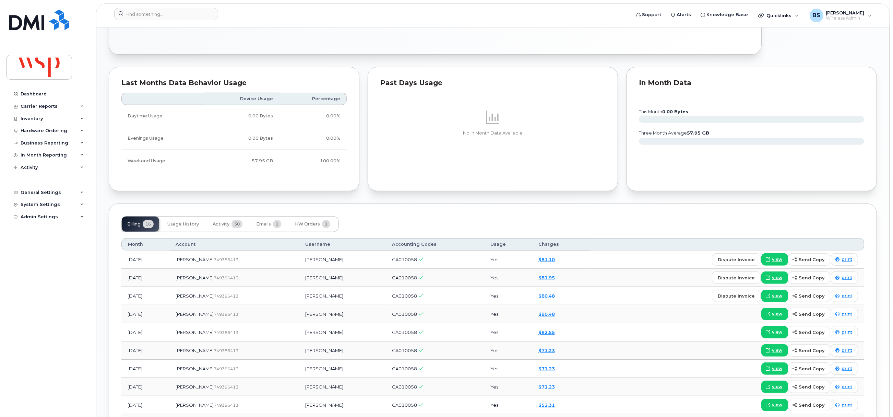
scroll to position [402, 0]
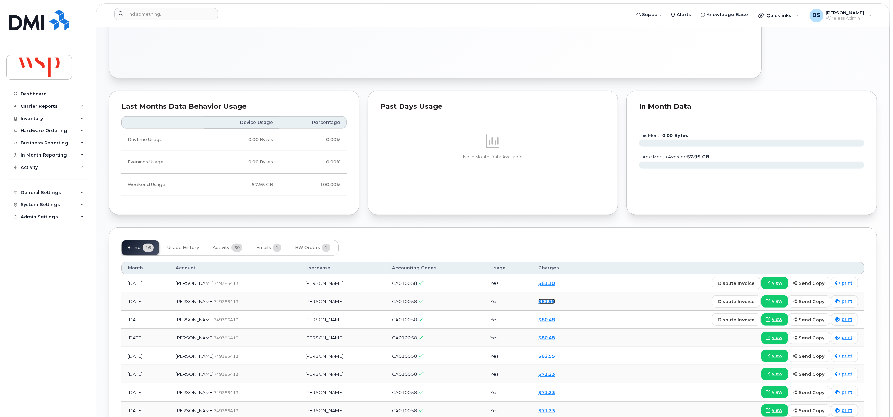
click at [554, 303] on link "$81.95" at bounding box center [546, 300] width 16 height 5
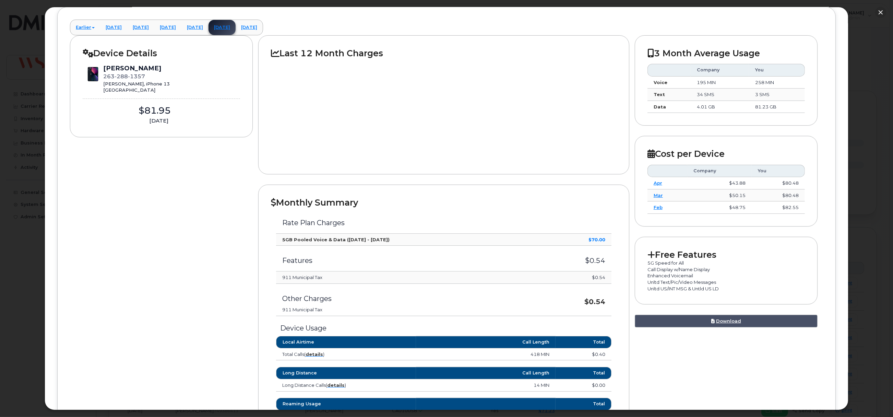
scroll to position [206, 0]
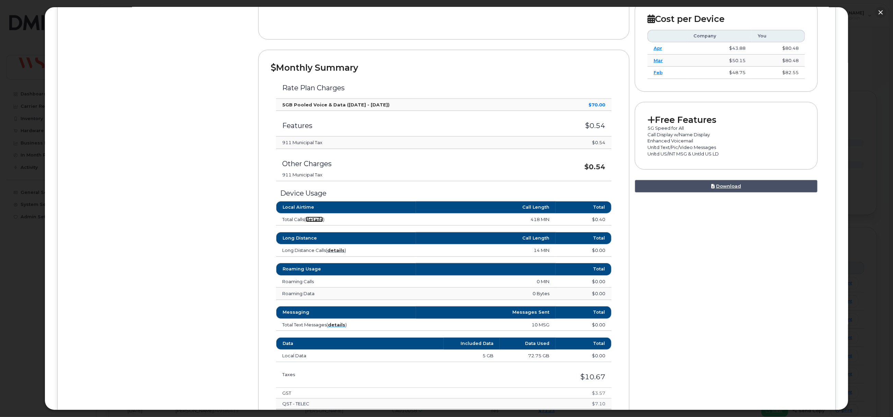
click at [311, 220] on strong "details" at bounding box center [314, 218] width 17 height 5
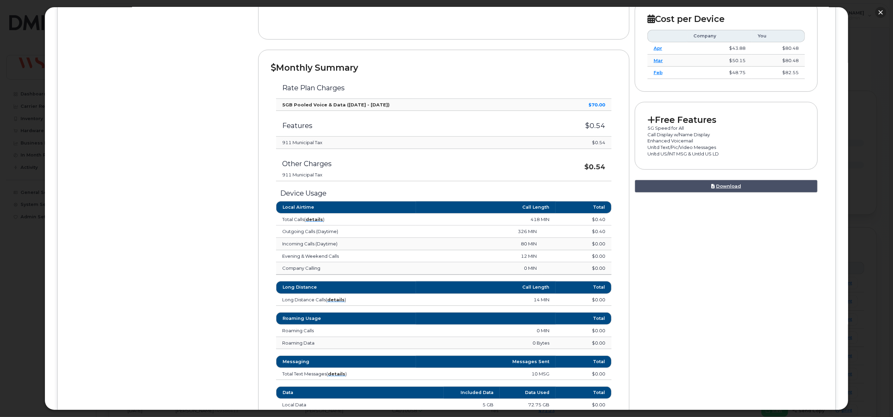
click at [878, 10] on button "button" at bounding box center [880, 12] width 11 height 11
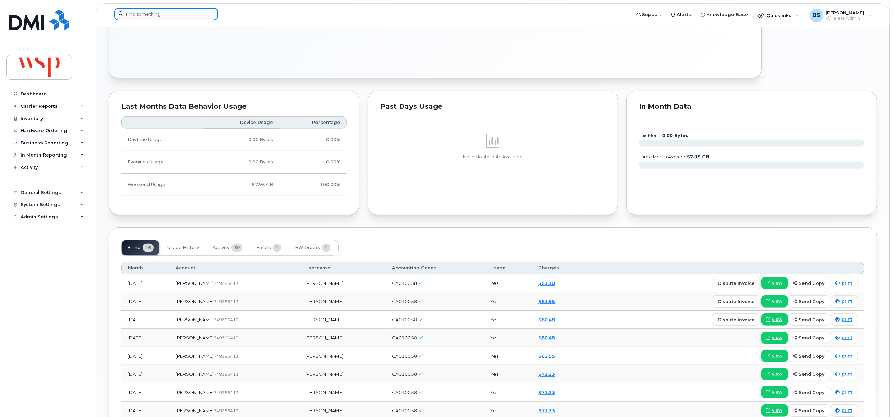
click at [142, 13] on input at bounding box center [166, 14] width 104 height 12
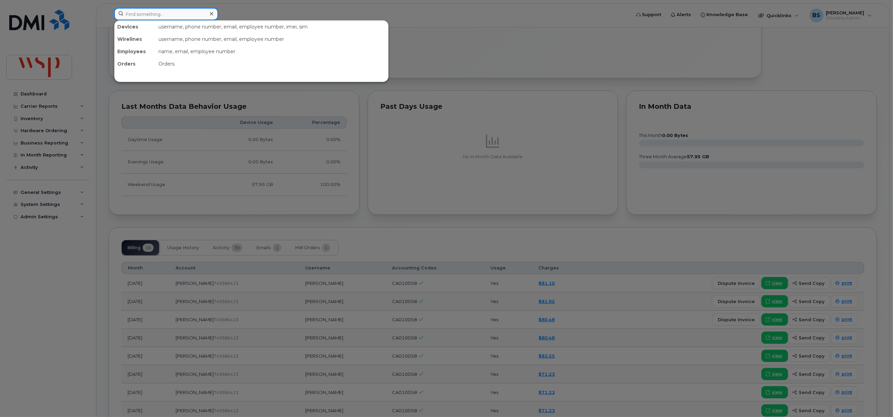
paste input "902 399 4547"
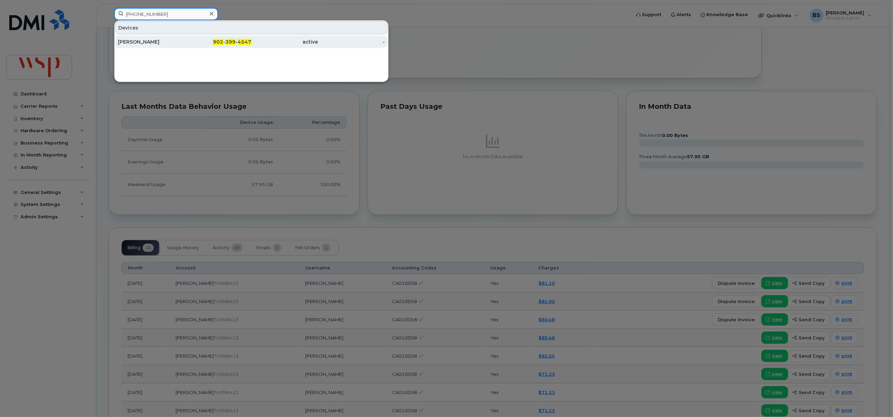
type input "902 399 4547"
click at [141, 40] on div "Joseph Bishop" at bounding box center [151, 41] width 67 height 7
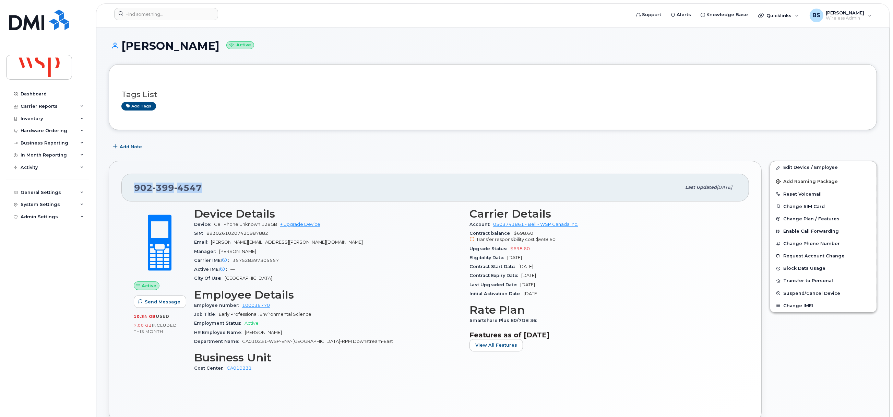
drag, startPoint x: 177, startPoint y: 191, endPoint x: 125, endPoint y: 196, distance: 52.0
click at [134, 196] on div "[PHONE_NUMBER] Last updated [DATE]" at bounding box center [434, 187] width 627 height 27
click at [158, 18] on input at bounding box center [166, 14] width 104 height 12
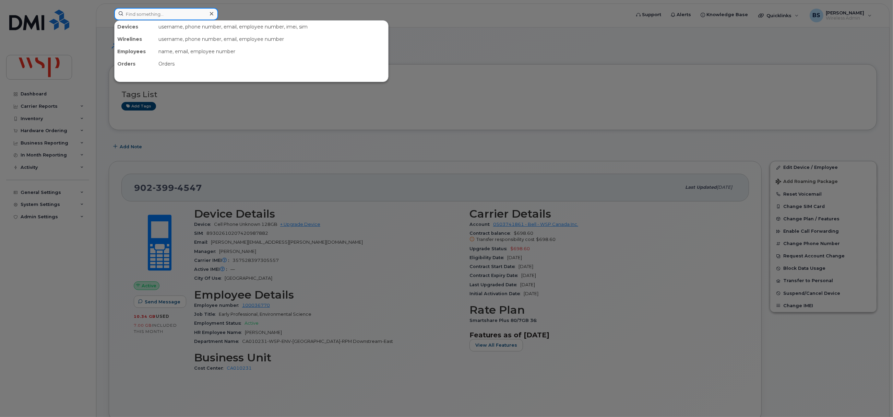
paste input "[PHONE_NUMBER]"
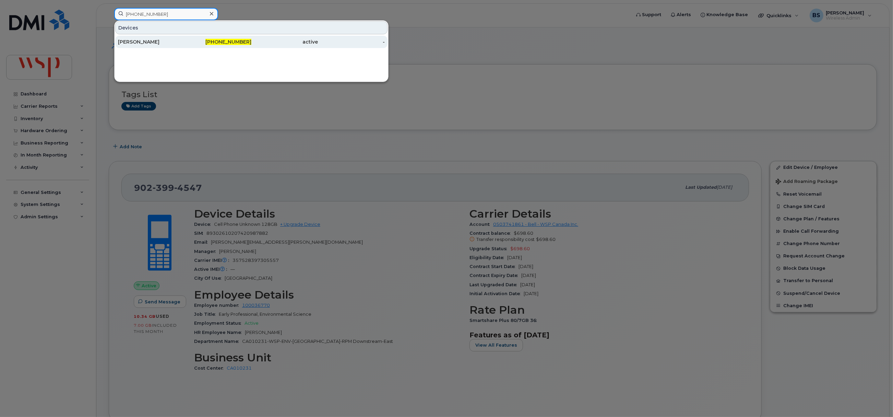
type input "[PHONE_NUMBER]"
drag, startPoint x: 130, startPoint y: 39, endPoint x: 168, endPoint y: 47, distance: 38.6
click at [185, 39] on div "[PERSON_NAME]" at bounding box center [218, 42] width 67 height 12
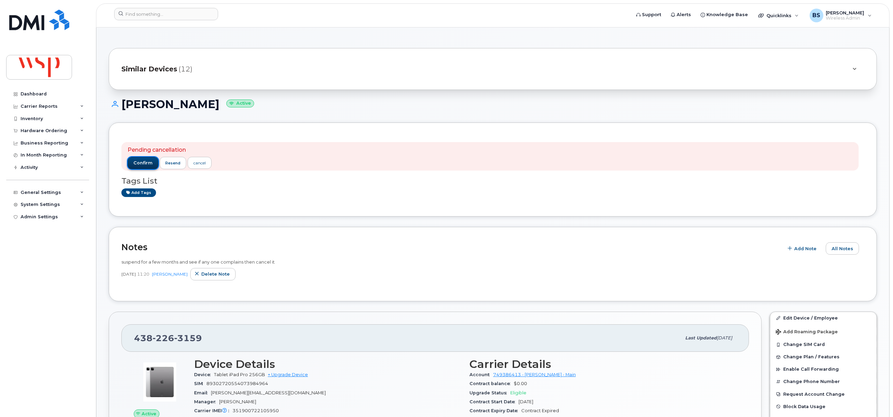
click at [139, 162] on span "confirm" at bounding box center [142, 163] width 19 height 6
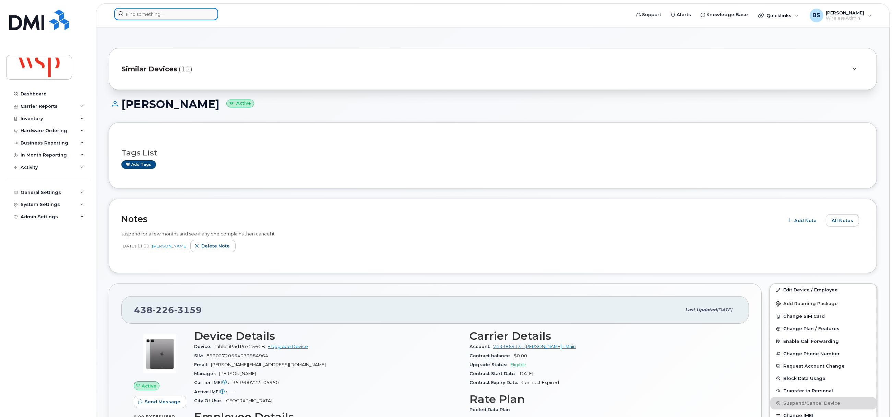
click at [176, 13] on input at bounding box center [166, 14] width 104 height 12
paste input "2504664105"
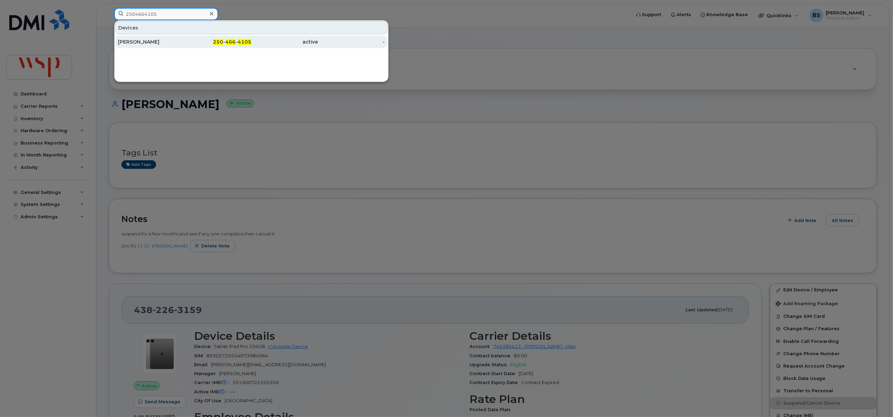
type input "2504664105"
drag, startPoint x: 133, startPoint y: 41, endPoint x: 288, endPoint y: 65, distance: 156.1
click at [133, 41] on div "Christopher Ames" at bounding box center [151, 41] width 67 height 7
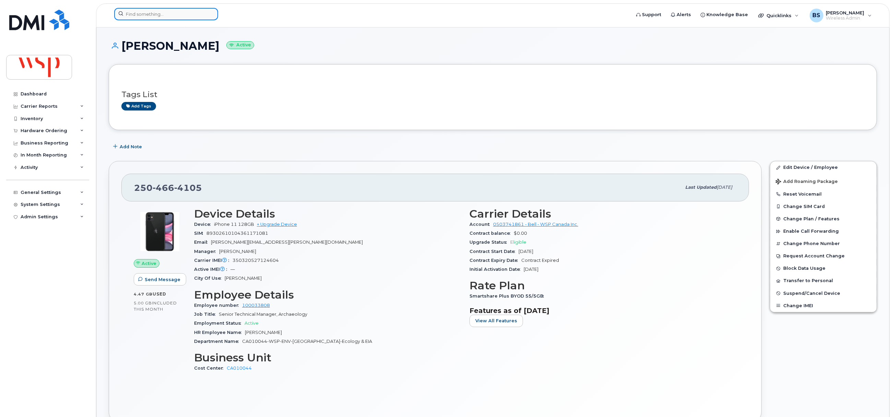
click at [144, 17] on input at bounding box center [166, 14] width 104 height 12
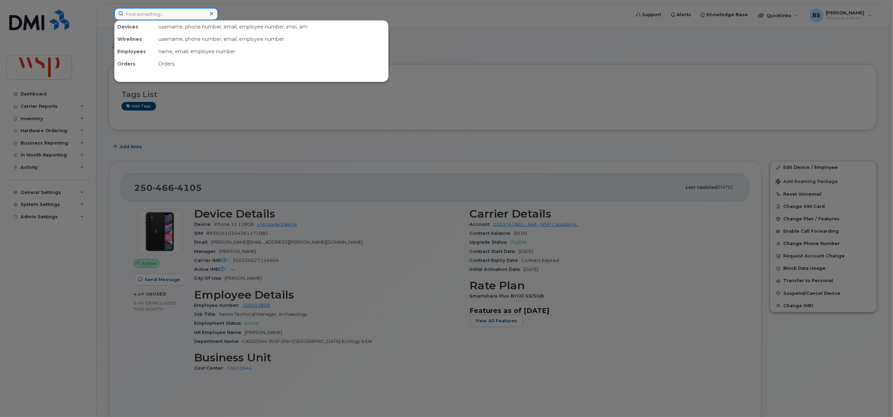
paste input "Ronald Parker"
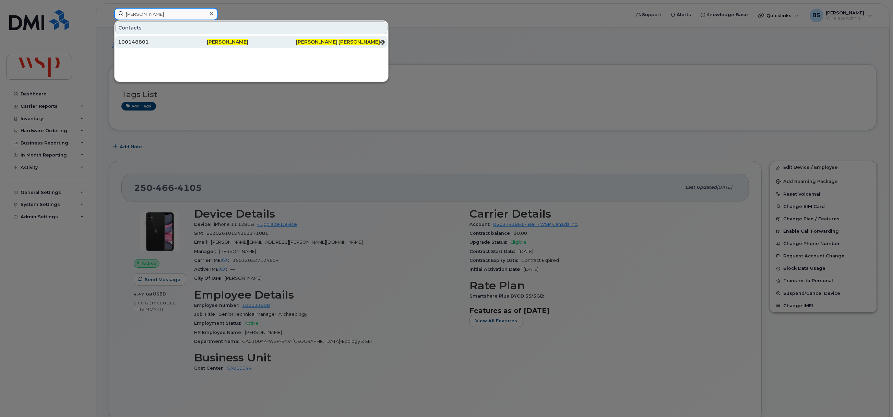
type input "[PERSON_NAME]"
drag, startPoint x: 130, startPoint y: 41, endPoint x: 226, endPoint y: 5, distance: 102.5
click at [130, 41] on div "100148801" at bounding box center [162, 41] width 89 height 7
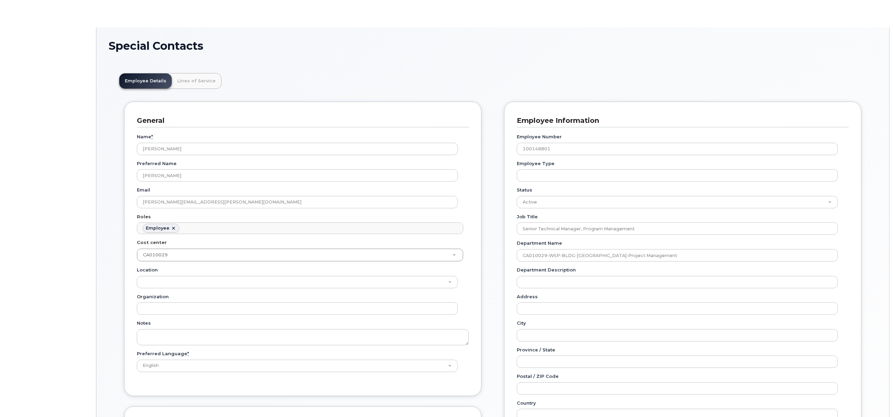
scroll to position [20, 0]
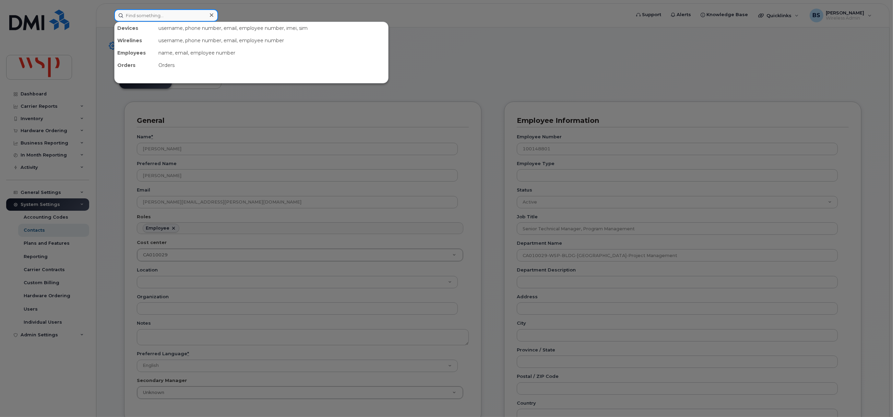
click at [141, 21] on input at bounding box center [166, 15] width 104 height 12
paste input "4182622440"
drag, startPoint x: 180, startPoint y: 15, endPoint x: 96, endPoint y: 16, distance: 83.7
click at [109, 16] on div "4182622440 No results" at bounding box center [370, 15] width 523 height 12
paste input "2632881357"
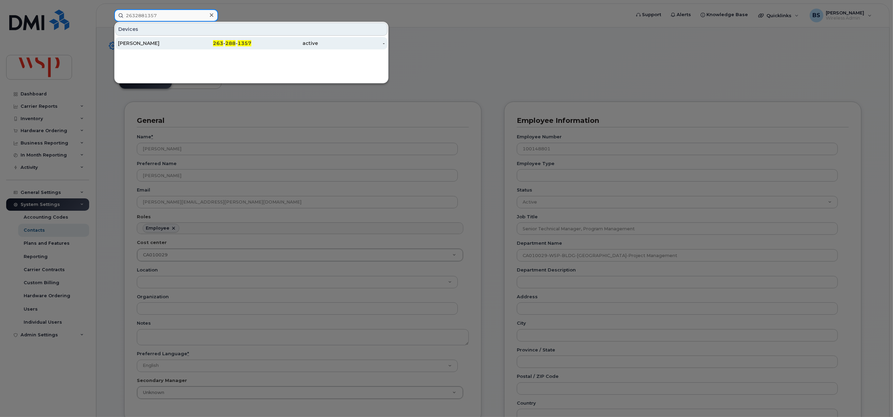
type input "2632881357"
drag, startPoint x: 136, startPoint y: 41, endPoint x: 212, endPoint y: 56, distance: 77.6
click at [136, 41] on div "HAROLD SIMO TENEKAM" at bounding box center [151, 43] width 67 height 7
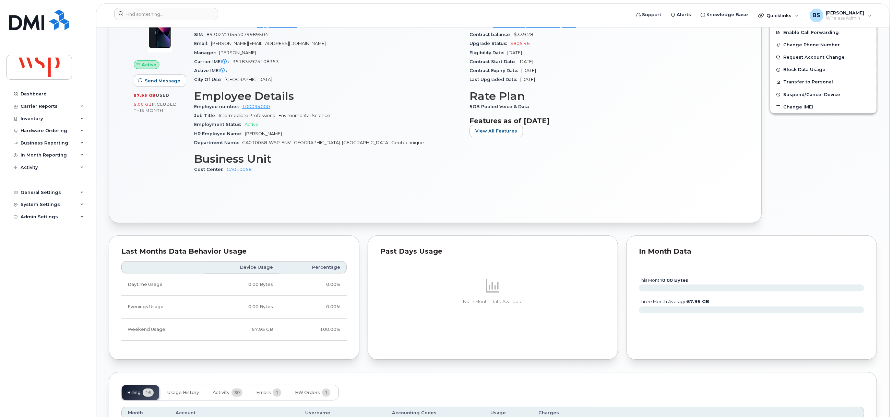
scroll to position [514, 0]
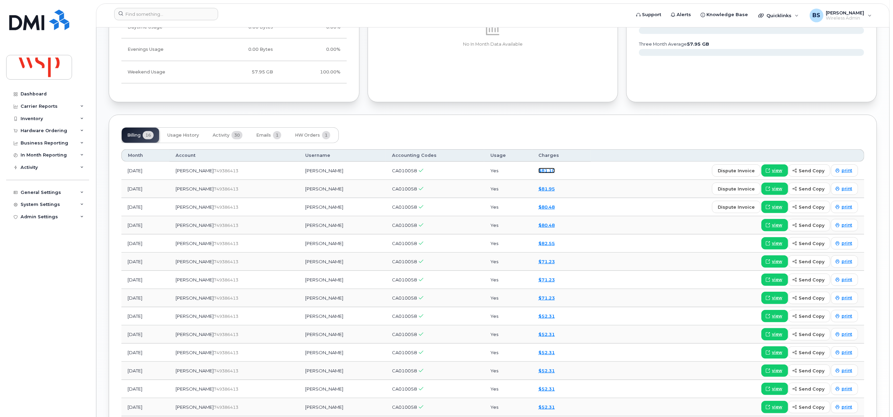
click at [549, 171] on link "$81.10" at bounding box center [546, 170] width 16 height 5
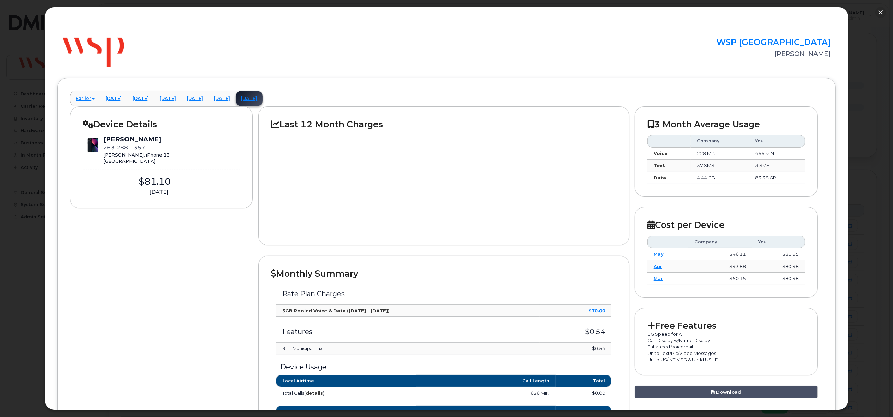
scroll to position [360, 0]
drag, startPoint x: 881, startPoint y: 10, endPoint x: 738, endPoint y: 158, distance: 205.4
click at [881, 10] on button "button" at bounding box center [880, 12] width 11 height 11
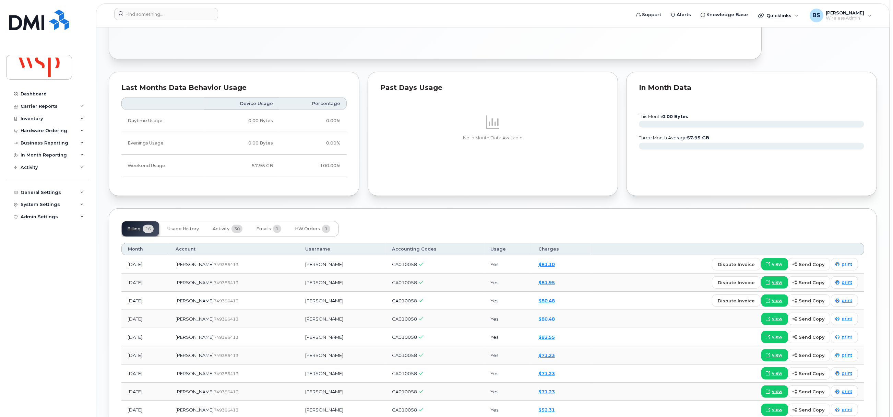
scroll to position [514, 0]
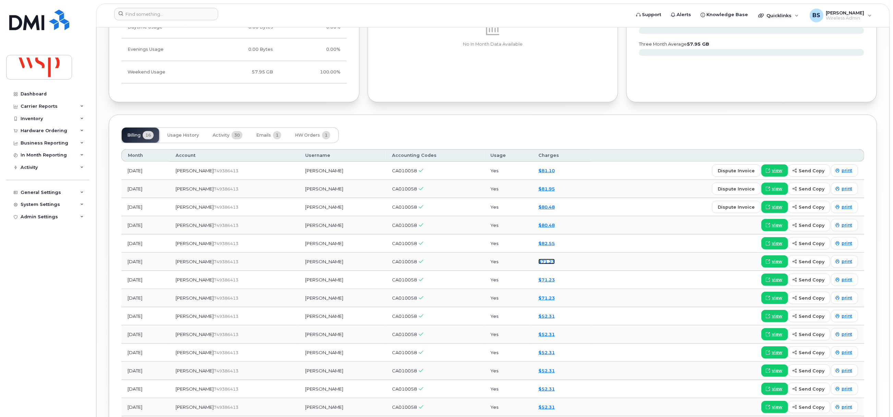
click at [555, 262] on link "$71.23" at bounding box center [546, 261] width 16 height 5
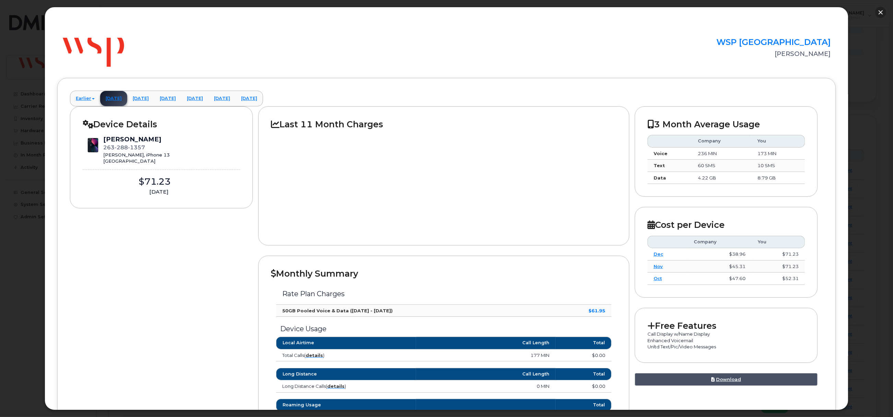
click at [880, 11] on button "button" at bounding box center [880, 12] width 11 height 11
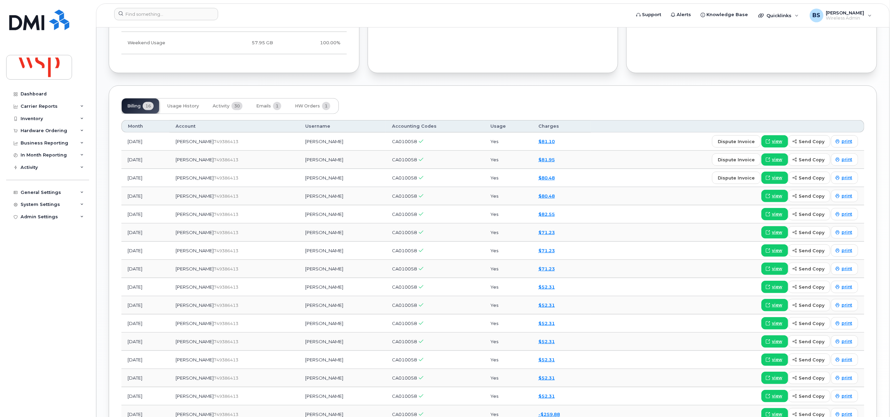
scroll to position [566, 0]
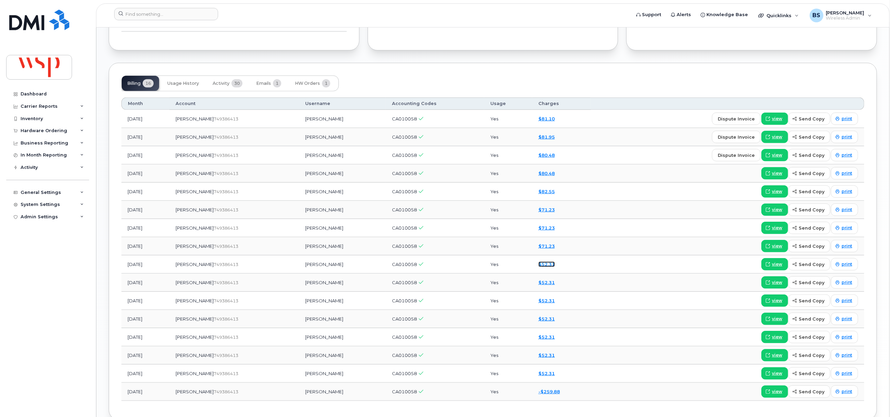
click at [554, 267] on link "$52.31" at bounding box center [546, 263] width 16 height 5
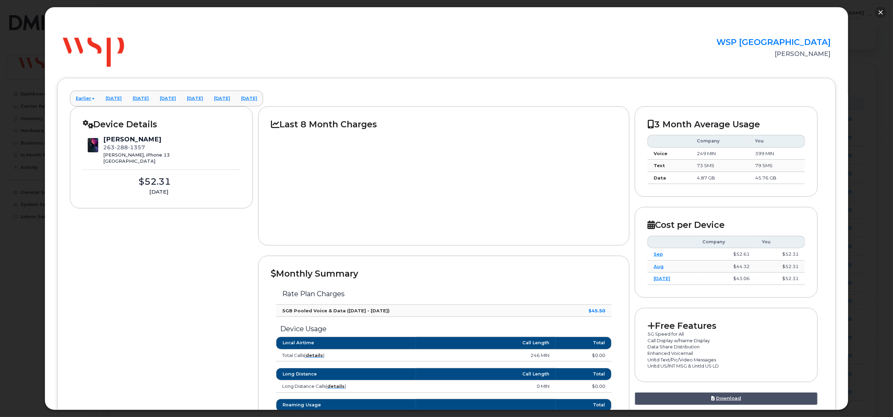
click at [879, 12] on button "button" at bounding box center [880, 12] width 11 height 11
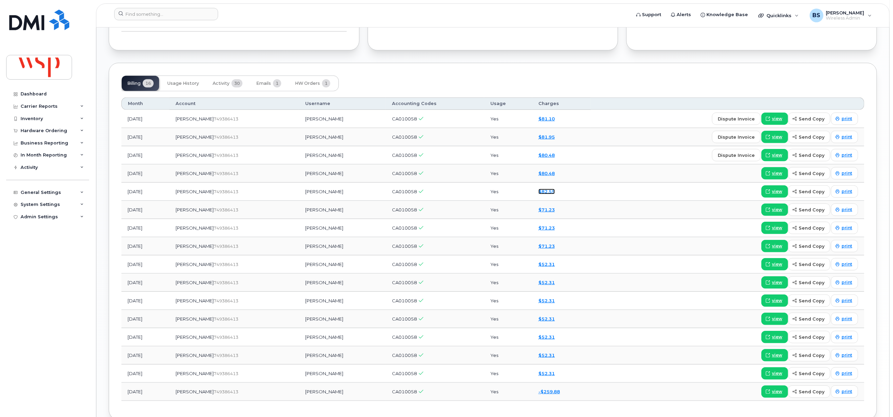
drag, startPoint x: 550, startPoint y: 193, endPoint x: 576, endPoint y: 217, distance: 34.5
click at [550, 193] on link "$82.55" at bounding box center [546, 191] width 16 height 5
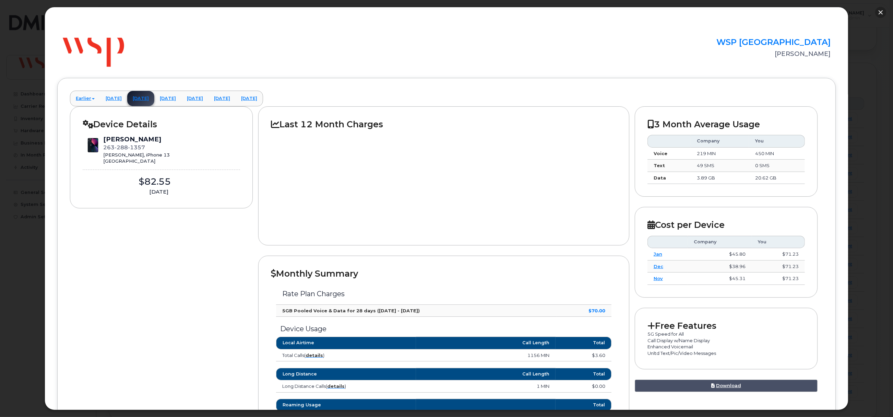
click at [879, 11] on button "button" at bounding box center [880, 12] width 11 height 11
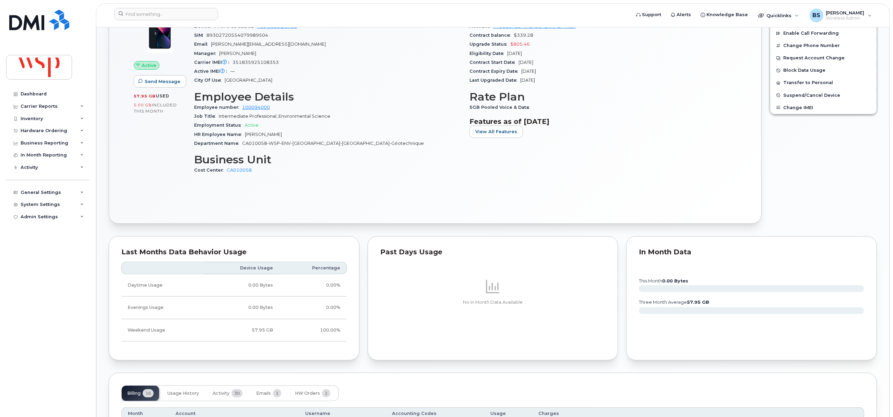
scroll to position [154, 0]
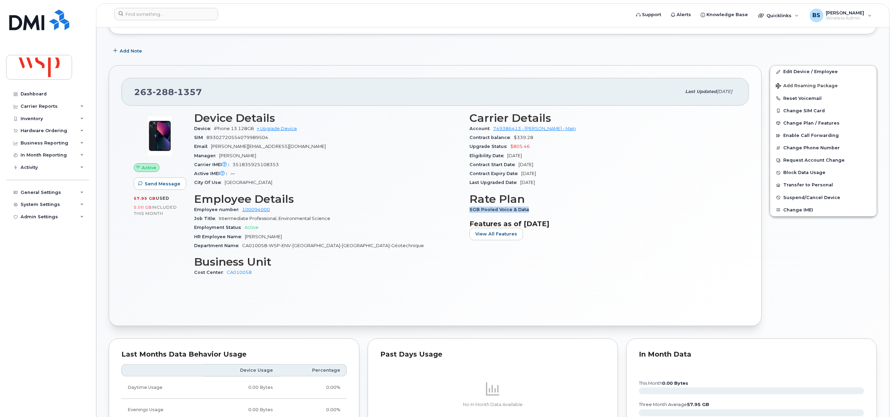
drag, startPoint x: 533, startPoint y: 210, endPoint x: 469, endPoint y: 212, distance: 63.8
click at [469, 212] on div "5GB Pooled Voice & Data" at bounding box center [602, 209] width 267 height 9
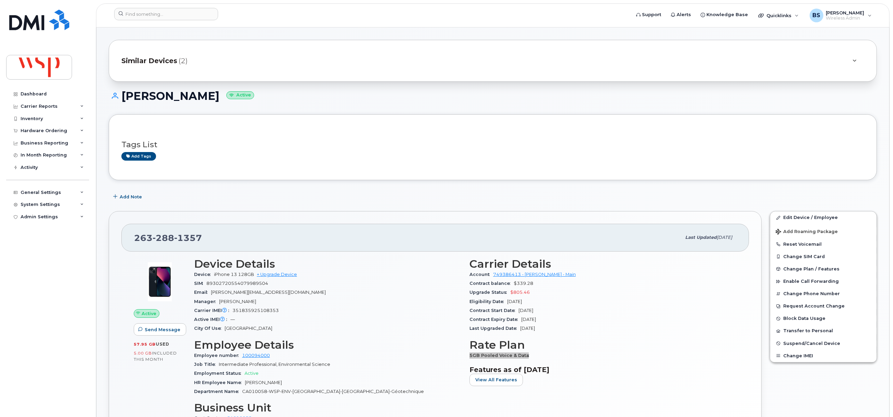
scroll to position [0, 0]
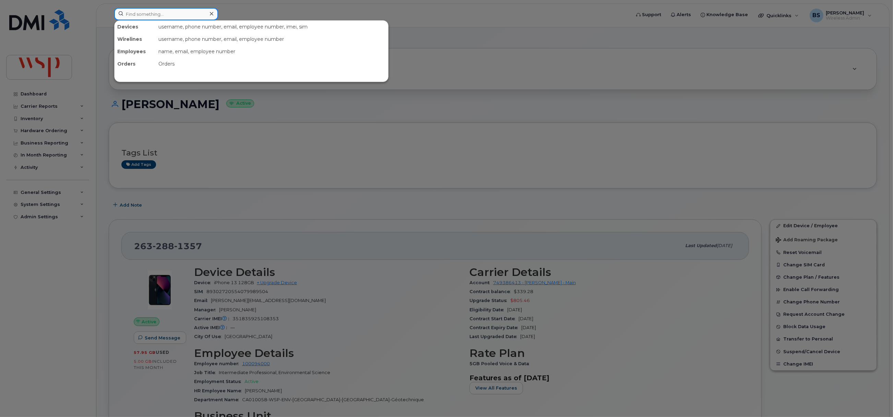
click at [177, 13] on input at bounding box center [166, 14] width 104 height 12
paste input "[PHONE_NUMBER]."
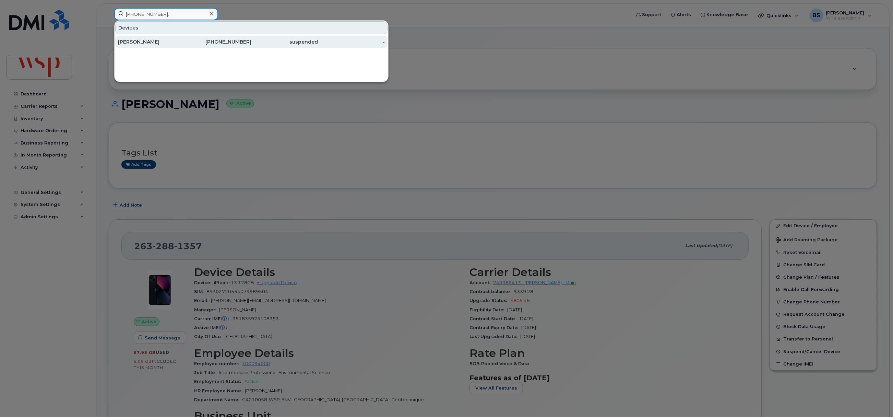
type input "[PHONE_NUMBER]."
click at [127, 41] on div "[PERSON_NAME]" at bounding box center [151, 41] width 67 height 7
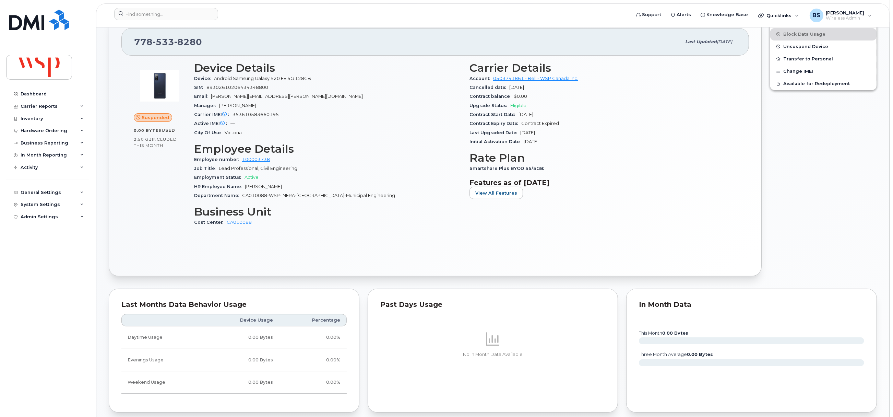
scroll to position [51, 0]
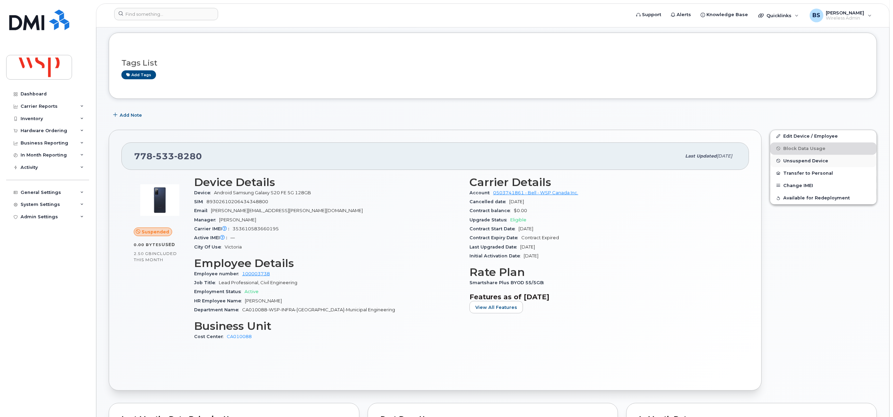
click at [793, 160] on span "Unsuspend Device" at bounding box center [805, 160] width 45 height 5
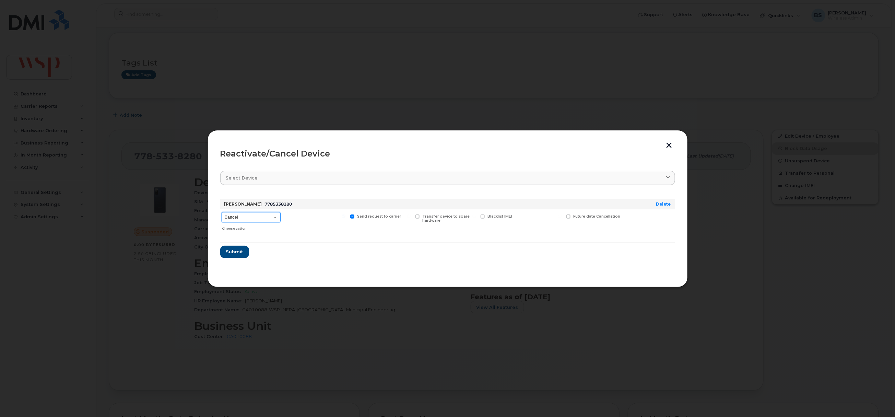
click at [236, 216] on select "Cancel Suspend - Extend Suspension Reactivate" at bounding box center [251, 217] width 59 height 10
select select "[object Object]"
click at [222, 212] on select "Cancel Suspend - Extend Suspension Reactivate" at bounding box center [251, 217] width 59 height 10
click at [234, 249] on span "Submit" at bounding box center [234, 251] width 17 height 7
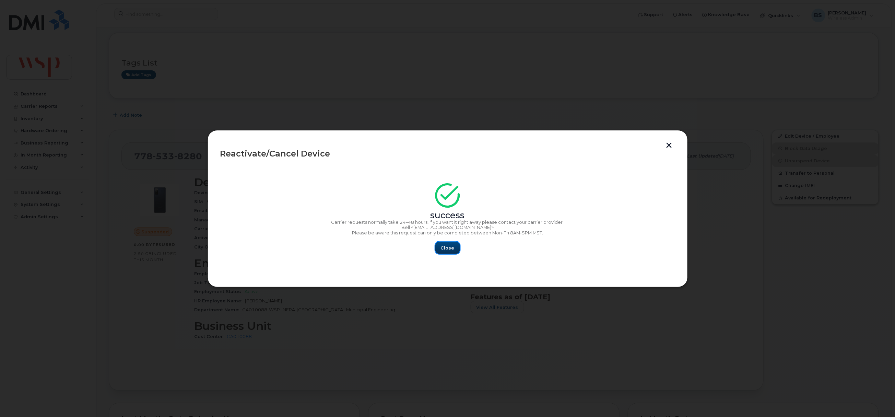
click at [448, 247] on span "Close" at bounding box center [448, 247] width 14 height 7
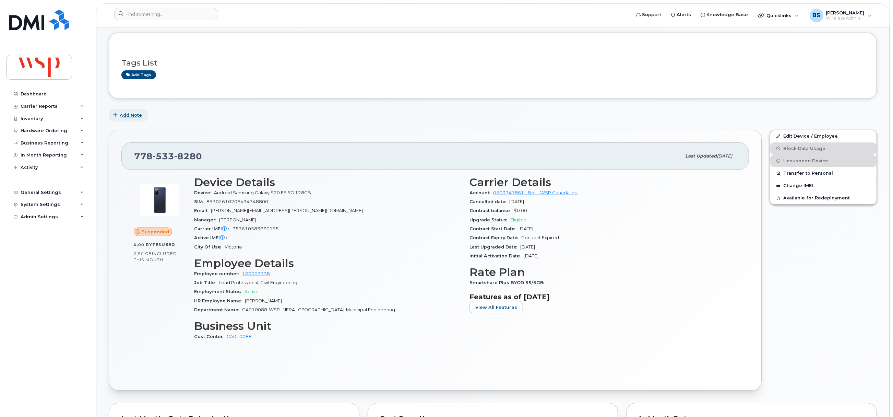
click at [132, 117] on span "Add Note" at bounding box center [131, 115] width 22 height 7
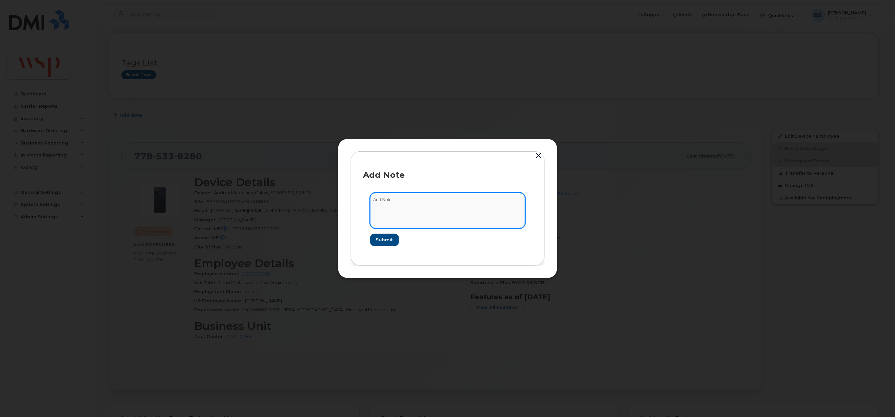
drag, startPoint x: 443, startPoint y: 211, endPoint x: 440, endPoint y: 211, distance: 3.4
click at [443, 211] on textarea at bounding box center [447, 210] width 155 height 35
type textarea "return to work. reactivated"
click at [382, 240] on span "Submit" at bounding box center [383, 239] width 17 height 7
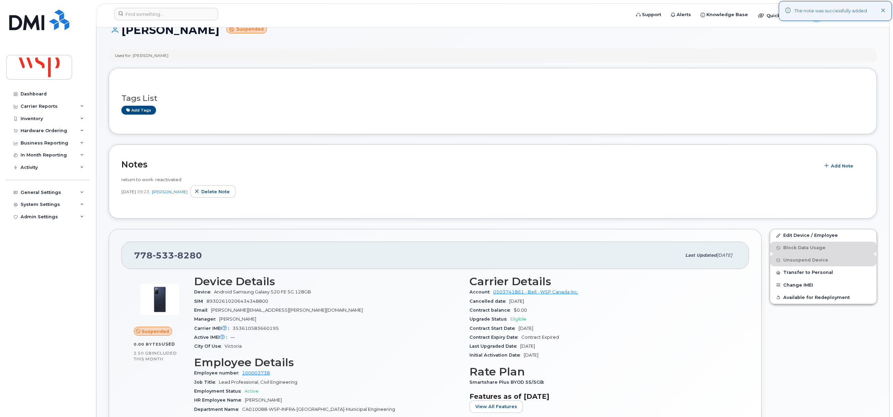
scroll to position [0, 0]
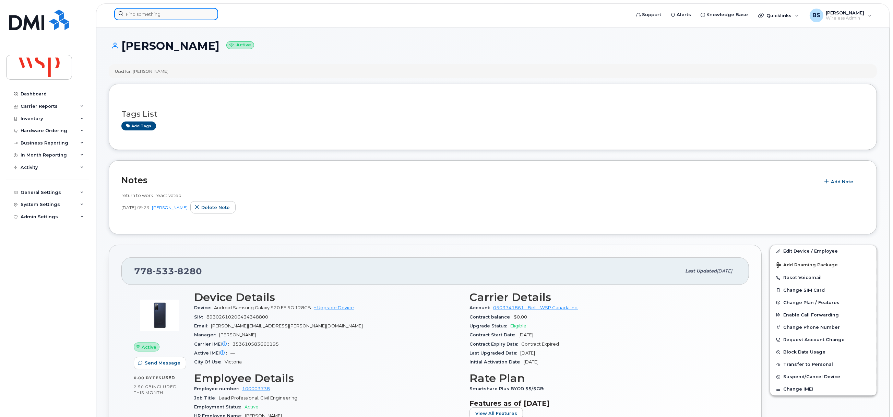
click at [144, 13] on input at bounding box center [166, 14] width 104 height 12
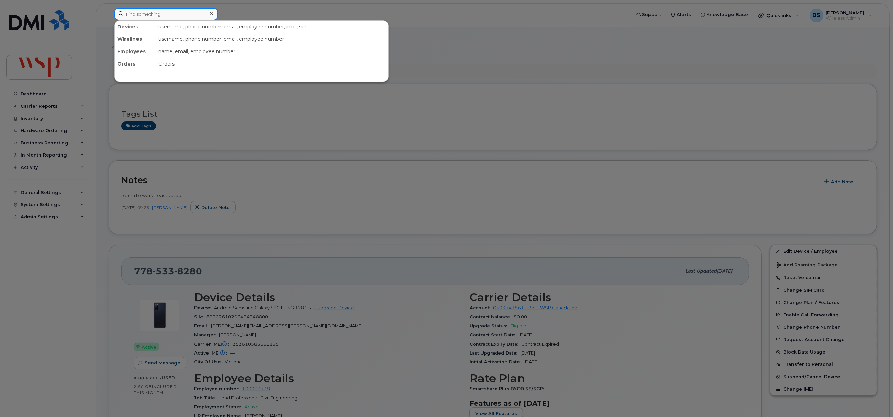
paste input "604 353 8455"
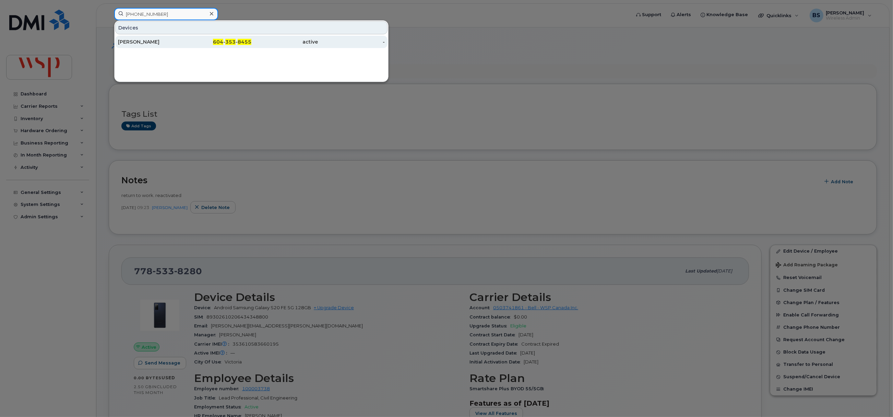
type input "604 353 8455"
drag, startPoint x: 129, startPoint y: 41, endPoint x: 178, endPoint y: 40, distance: 49.4
click at [128, 40] on div "[PERSON_NAME]" at bounding box center [151, 41] width 67 height 7
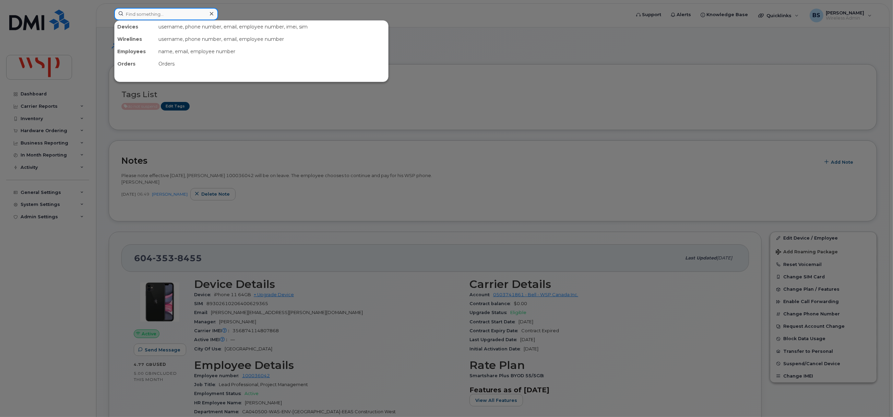
drag, startPoint x: 163, startPoint y: 20, endPoint x: 159, endPoint y: 14, distance: 6.7
click at [163, 19] on input at bounding box center [166, 14] width 104 height 12
paste input "[PERSON_NAME][EMAIL_ADDRESS][PERSON_NAME][DOMAIN_NAME]>;"
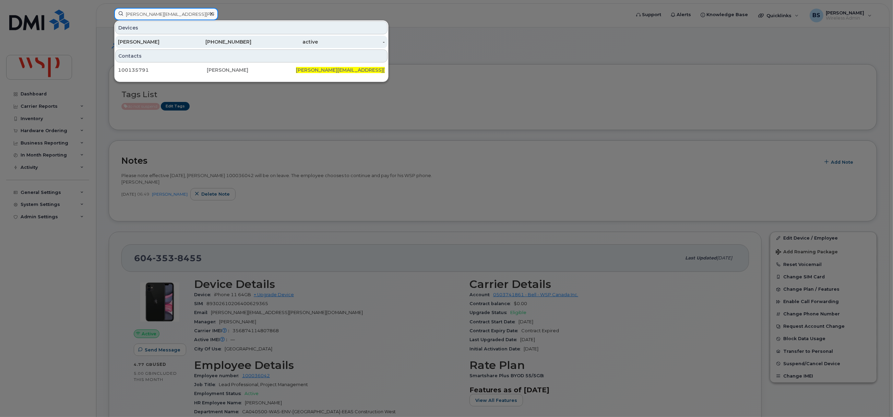
type input "[PERSON_NAME][EMAIL_ADDRESS][PERSON_NAME][DOMAIN_NAME]"
click at [185, 38] on div "[PERSON_NAME]" at bounding box center [218, 42] width 67 height 12
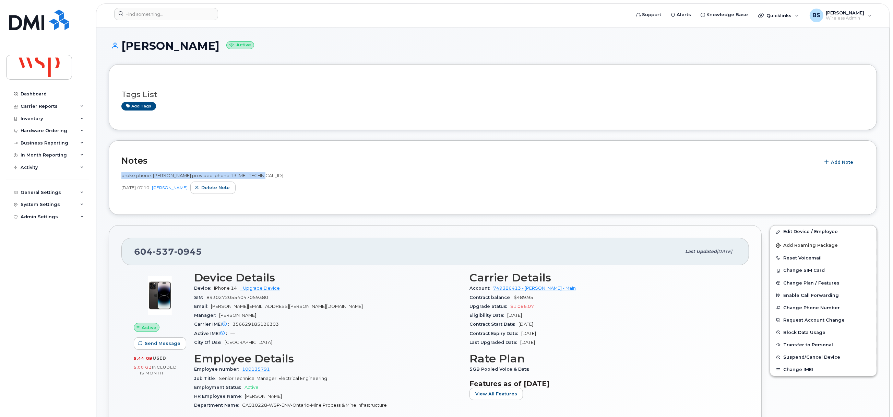
drag, startPoint x: 262, startPoint y: 177, endPoint x: 112, endPoint y: 178, distance: 149.2
click at [119, 178] on div "Notes Add Note broke phone. Kevin provided iphone 13 IMEI 353289576439600 Aug 2…" at bounding box center [493, 177] width 768 height 74
copy span "broke phone. Kevin provided iphone 13 IMEI 353289576439600"
click at [219, 190] on span "Delete note" at bounding box center [215, 187] width 28 height 7
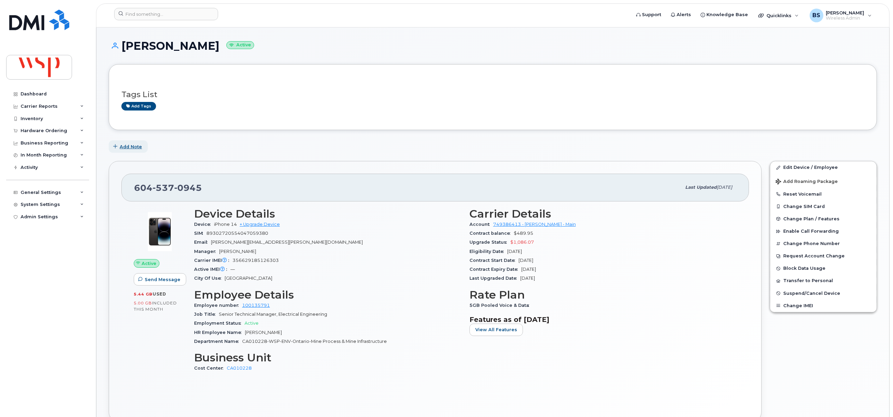
click at [119, 149] on span "button" at bounding box center [115, 146] width 7 height 7
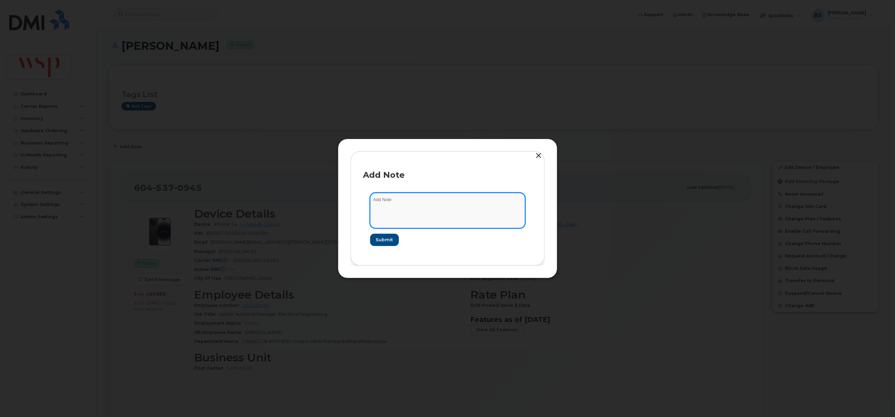
click at [383, 196] on textarea at bounding box center [447, 210] width 155 height 35
paste textarea "broke phone. Kevin provided iphone 13 IMEI 353289576439600"
click at [468, 200] on textarea "broke phone. Kevin provided iphone 13 IMEI 353289576439600" at bounding box center [447, 210] width 155 height 35
paste textarea "62528752736"
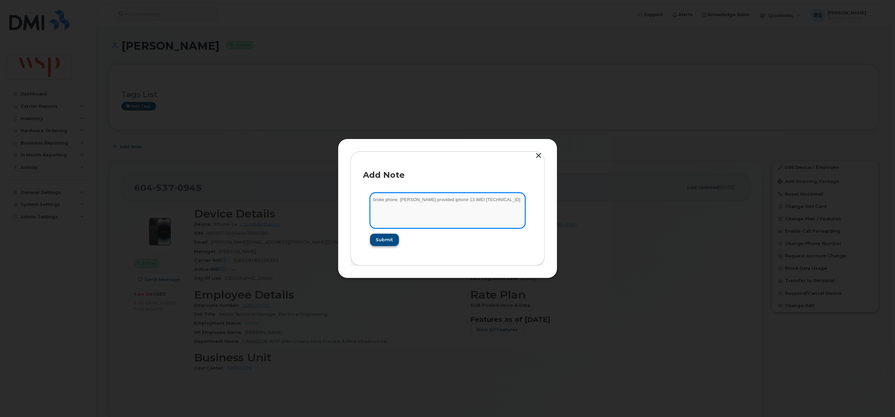
type textarea "broke phone. Kevin provided iphone 13 IMEI 35362528752736"
drag, startPoint x: 389, startPoint y: 241, endPoint x: 361, endPoint y: 225, distance: 32.2
click at [390, 240] on span "Submit" at bounding box center [383, 239] width 17 height 7
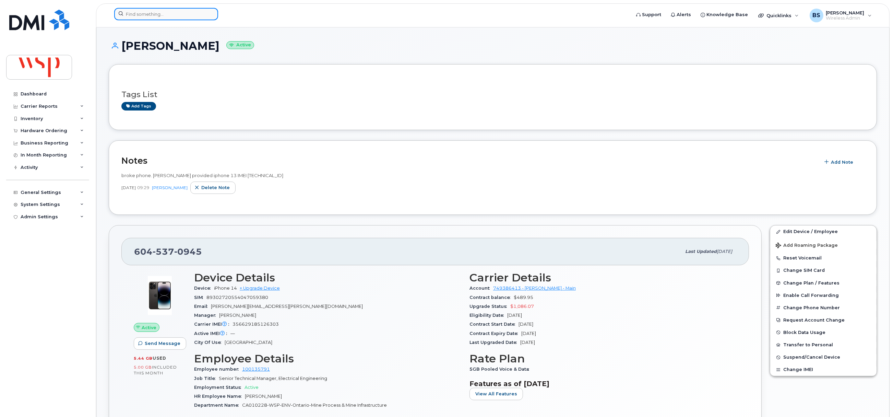
click at [163, 18] on input at bounding box center [166, 14] width 104 height 12
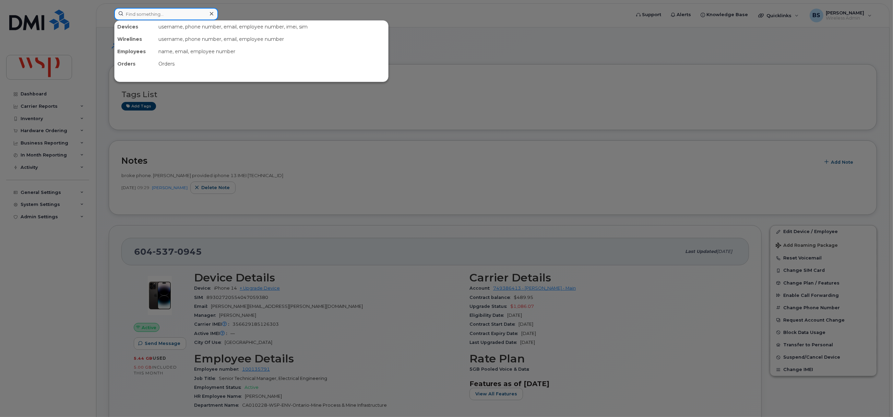
paste input "604 353 8455"
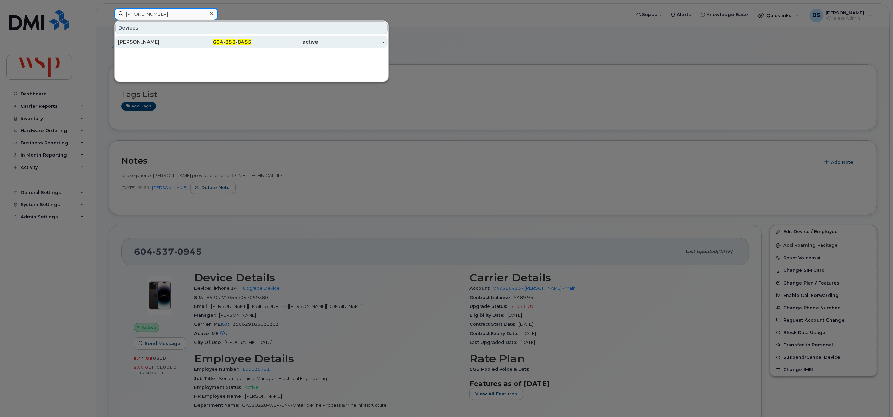
type input "604 353 8455"
drag, startPoint x: 136, startPoint y: 40, endPoint x: 244, endPoint y: 99, distance: 123.7
click at [136, 40] on div "Daniel Seidel" at bounding box center [151, 41] width 67 height 7
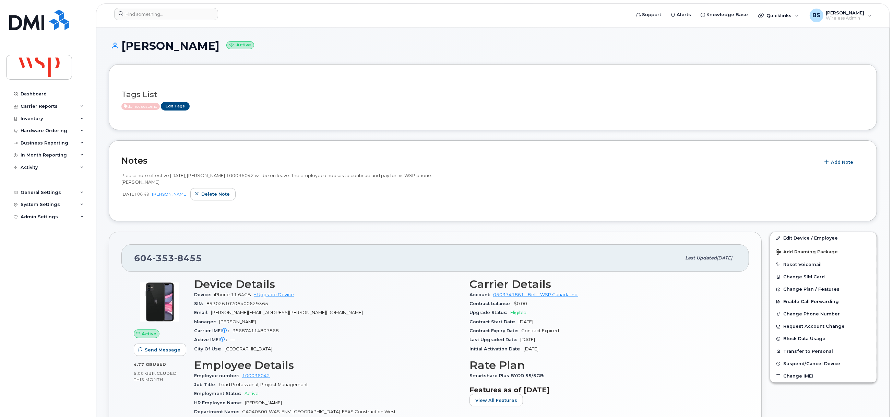
drag, startPoint x: 196, startPoint y: 45, endPoint x: 124, endPoint y: 53, distance: 72.4
click at [124, 53] on div "[PERSON_NAME] Active" at bounding box center [493, 52] width 768 height 24
copy h1 "[PERSON_NAME]"
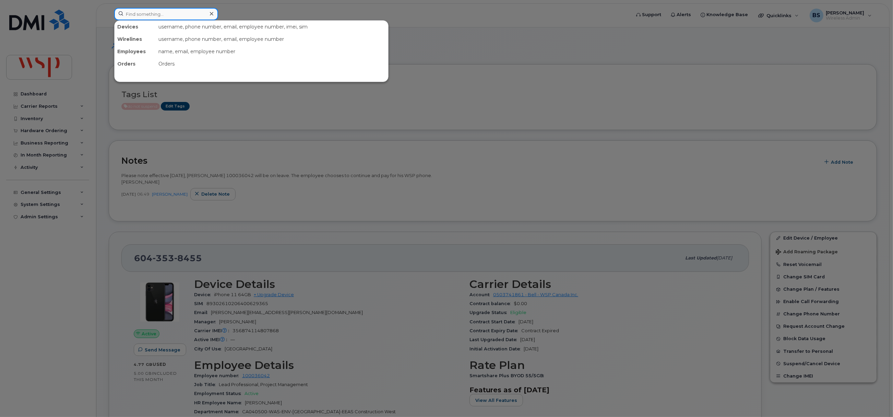
drag, startPoint x: 152, startPoint y: 15, endPoint x: 158, endPoint y: 11, distance: 7.9
click at [149, 14] on input at bounding box center [166, 14] width 104 height 12
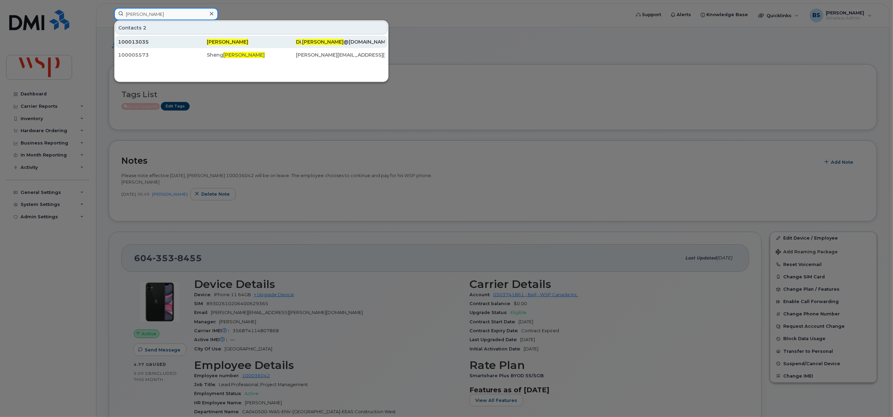
type input "di chen"
click at [214, 43] on span "[PERSON_NAME]" at bounding box center [227, 42] width 41 height 6
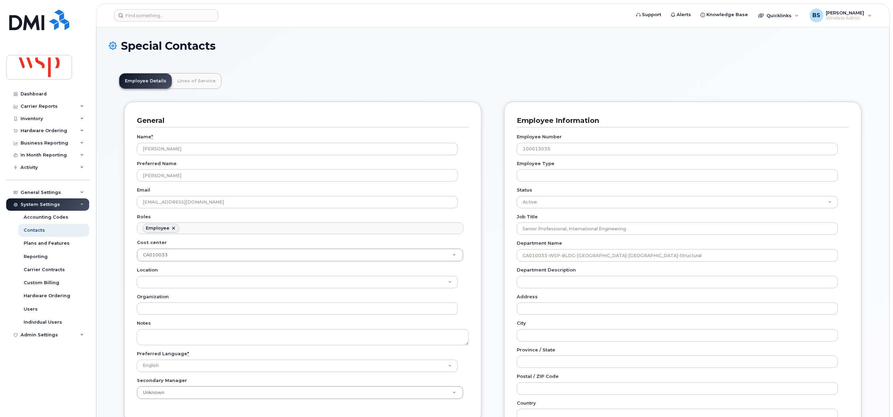
scroll to position [20, 0]
click at [137, 12] on input at bounding box center [166, 15] width 104 height 12
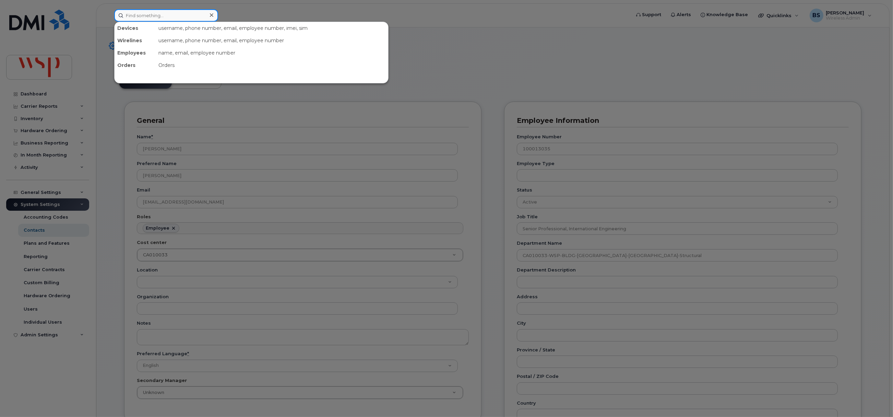
paste input "Foley, Jacqueline <jacqueline.foley@wsp.com>"
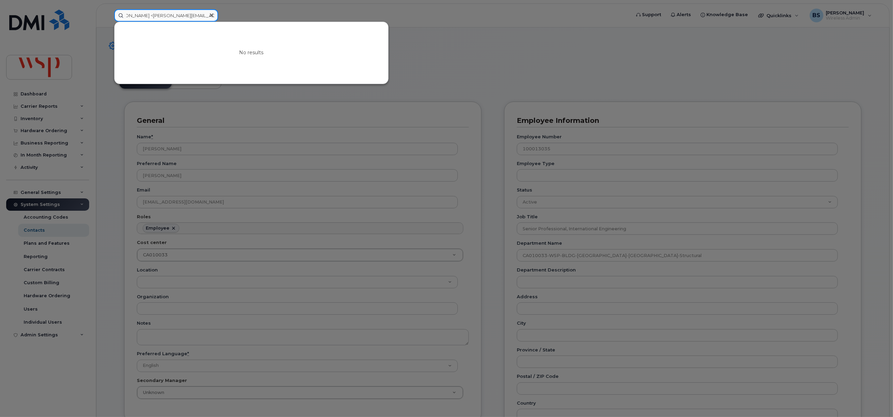
scroll to position [0, 0]
drag, startPoint x: 150, startPoint y: 17, endPoint x: 71, endPoint y: 13, distance: 79.3
click at [109, 14] on div "Foley, Jacqueline <jacqueline.foley@wsp.com> No results" at bounding box center [370, 15] width 523 height 12
click at [199, 13] on input "<jacqueline.foley@wsp.com>" at bounding box center [166, 15] width 104 height 12
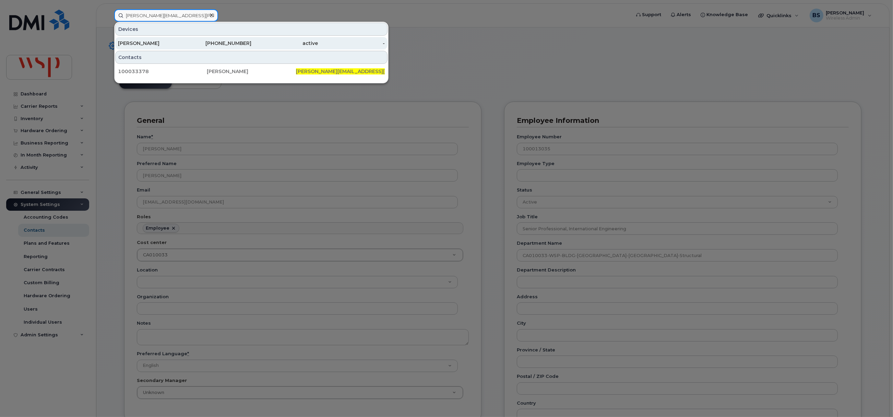
type input "[PERSON_NAME][EMAIL_ADDRESS][PERSON_NAME][DOMAIN_NAME]"
click at [251, 39] on div "250-717-6907" at bounding box center [284, 43] width 67 height 12
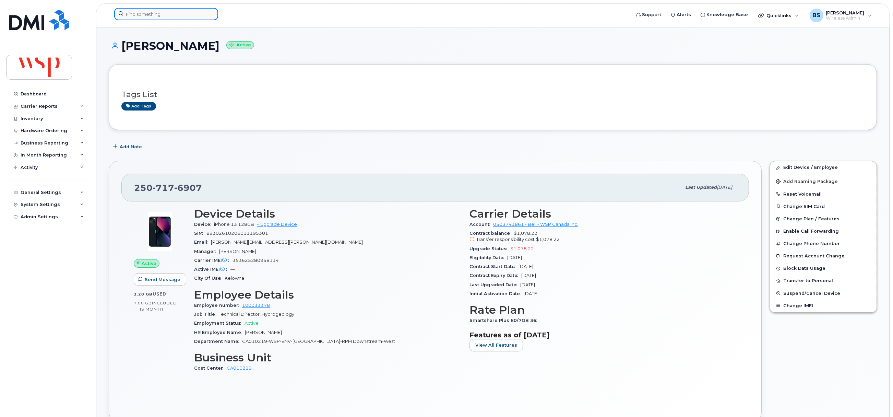
click at [142, 13] on input at bounding box center [166, 14] width 104 height 12
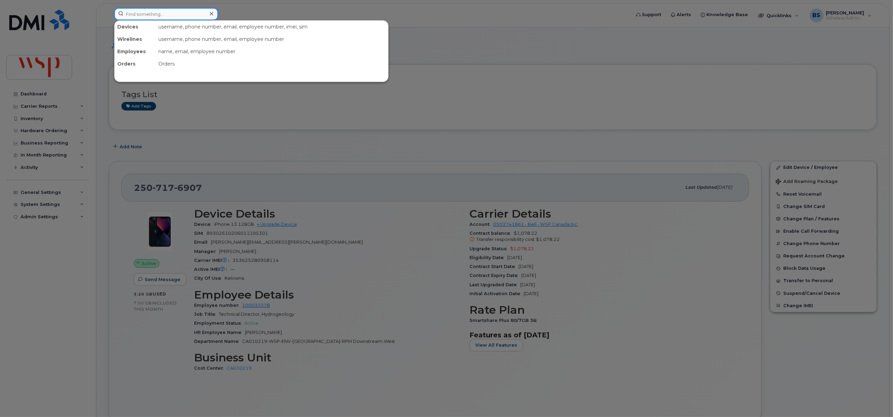
paste input "[PHONE_NUMBER]"
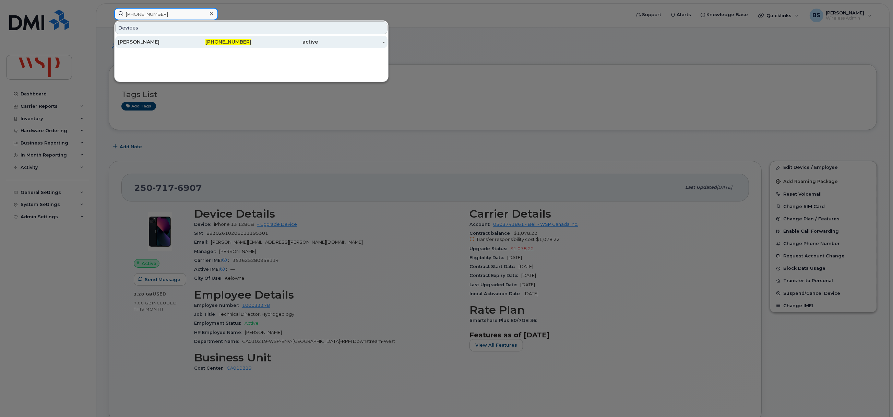
type input "[PHONE_NUMBER]"
click at [134, 40] on div "[PERSON_NAME]" at bounding box center [151, 41] width 67 height 7
